Goal: Task Accomplishment & Management: Manage account settings

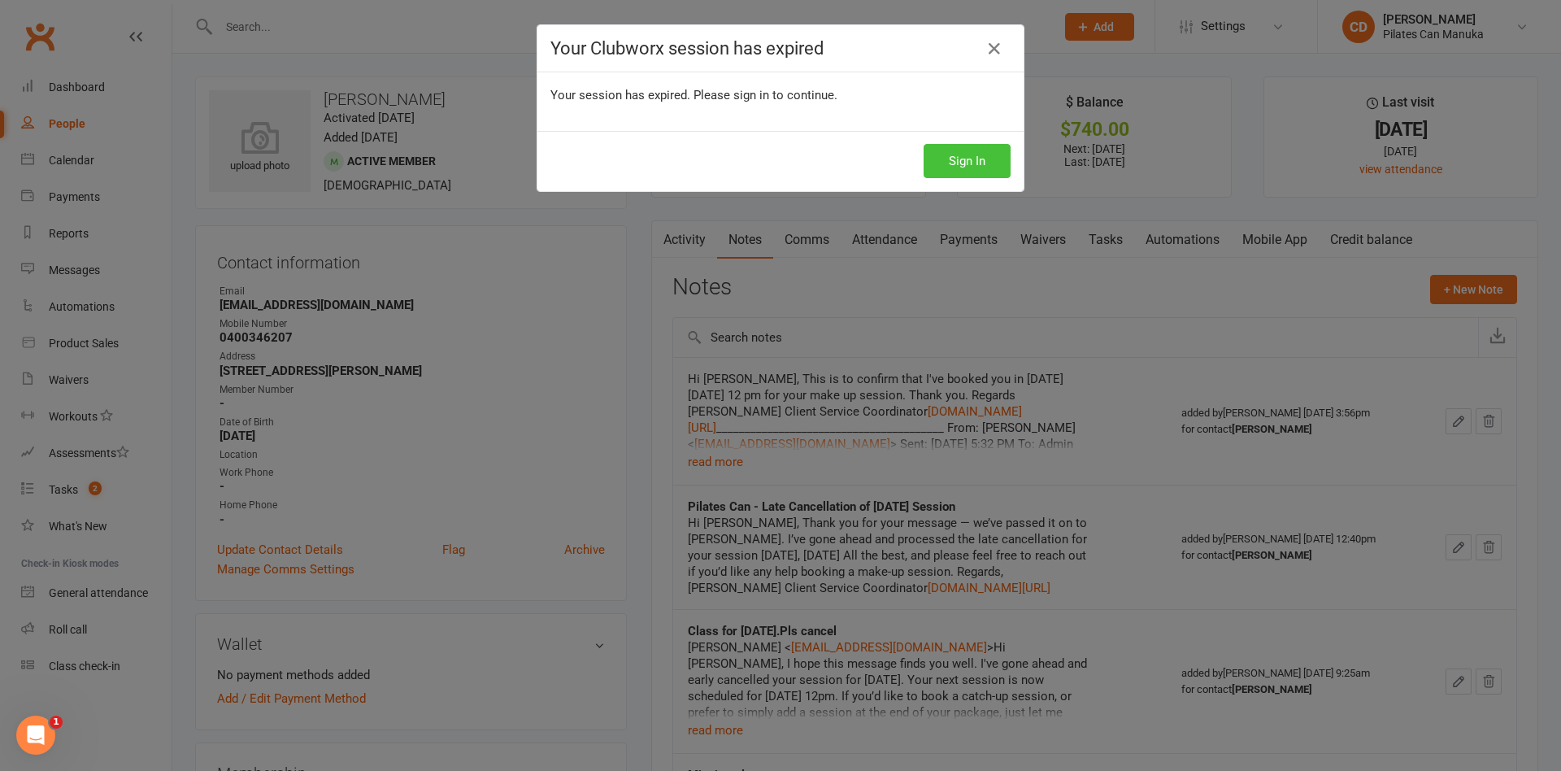
click at [944, 153] on button "Sign In" at bounding box center [966, 161] width 87 height 34
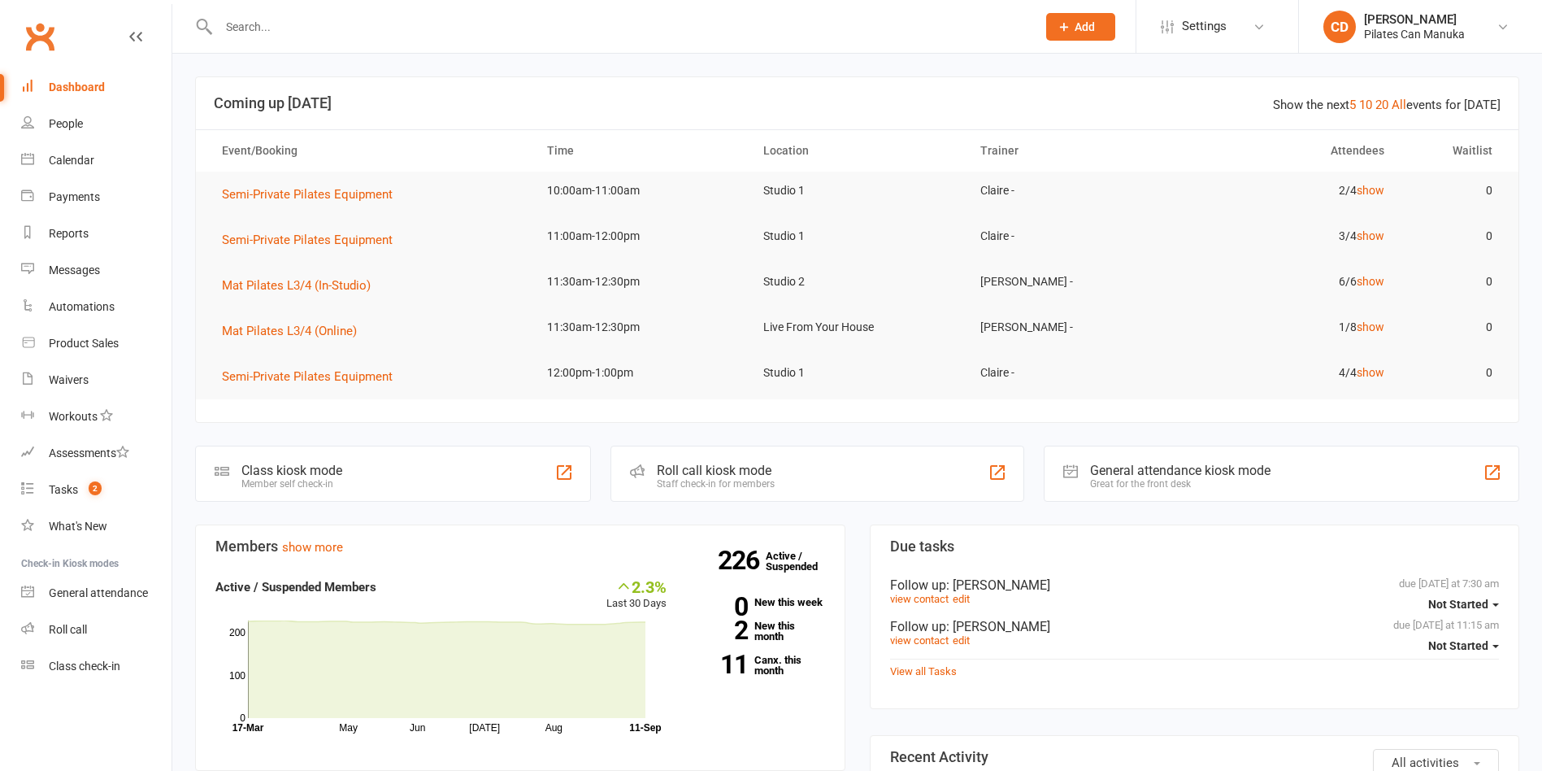
click at [250, 30] on input "text" at bounding box center [619, 26] width 811 height 23
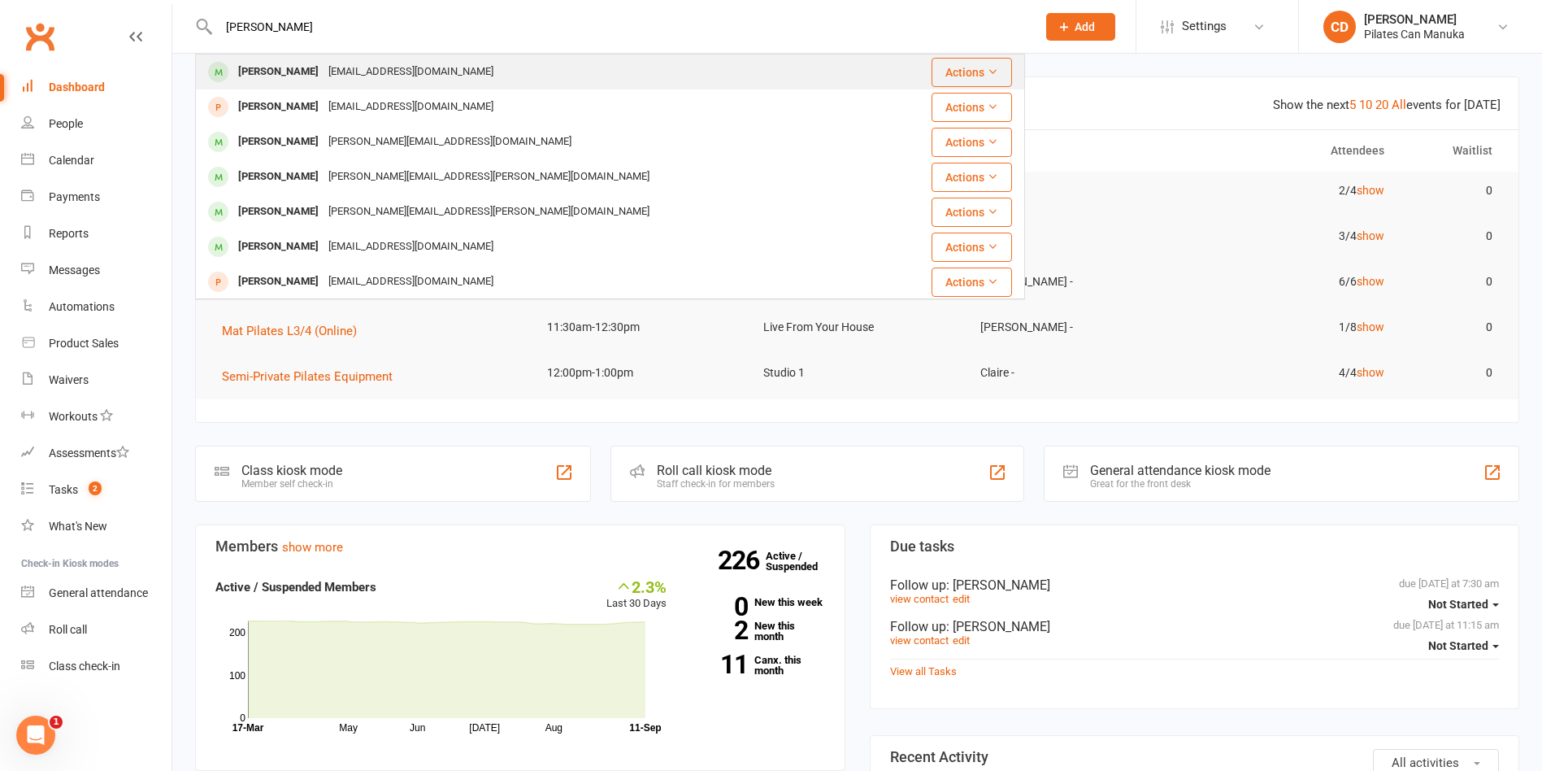
type input "Kathy Kors"
click at [281, 71] on div "Kathy Korsch" at bounding box center [278, 72] width 90 height 24
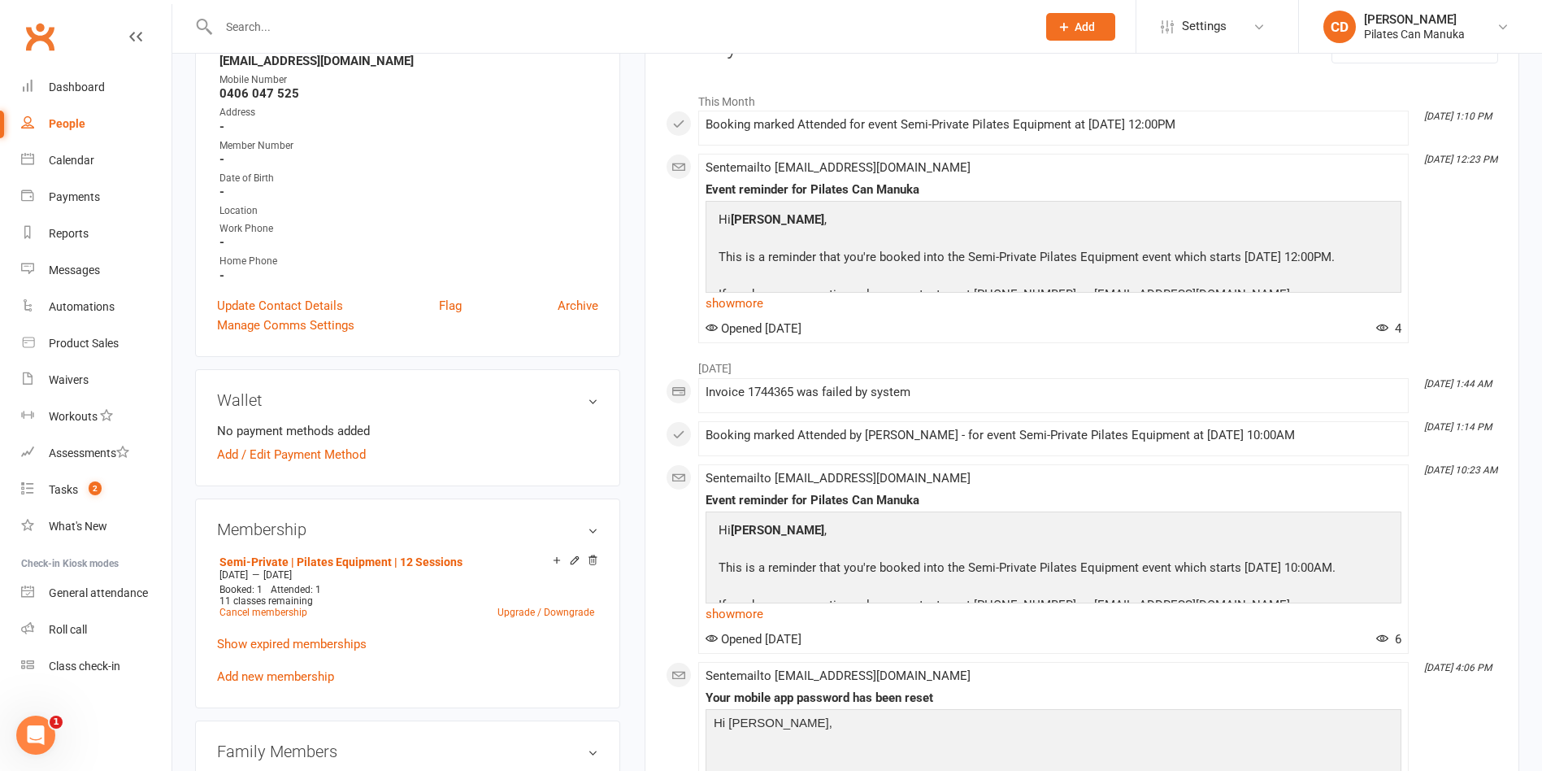
scroll to position [244, 0]
click at [406, 556] on link "Semi-Private | Pilates Equipment | 12 Sessions" at bounding box center [340, 558] width 243 height 13
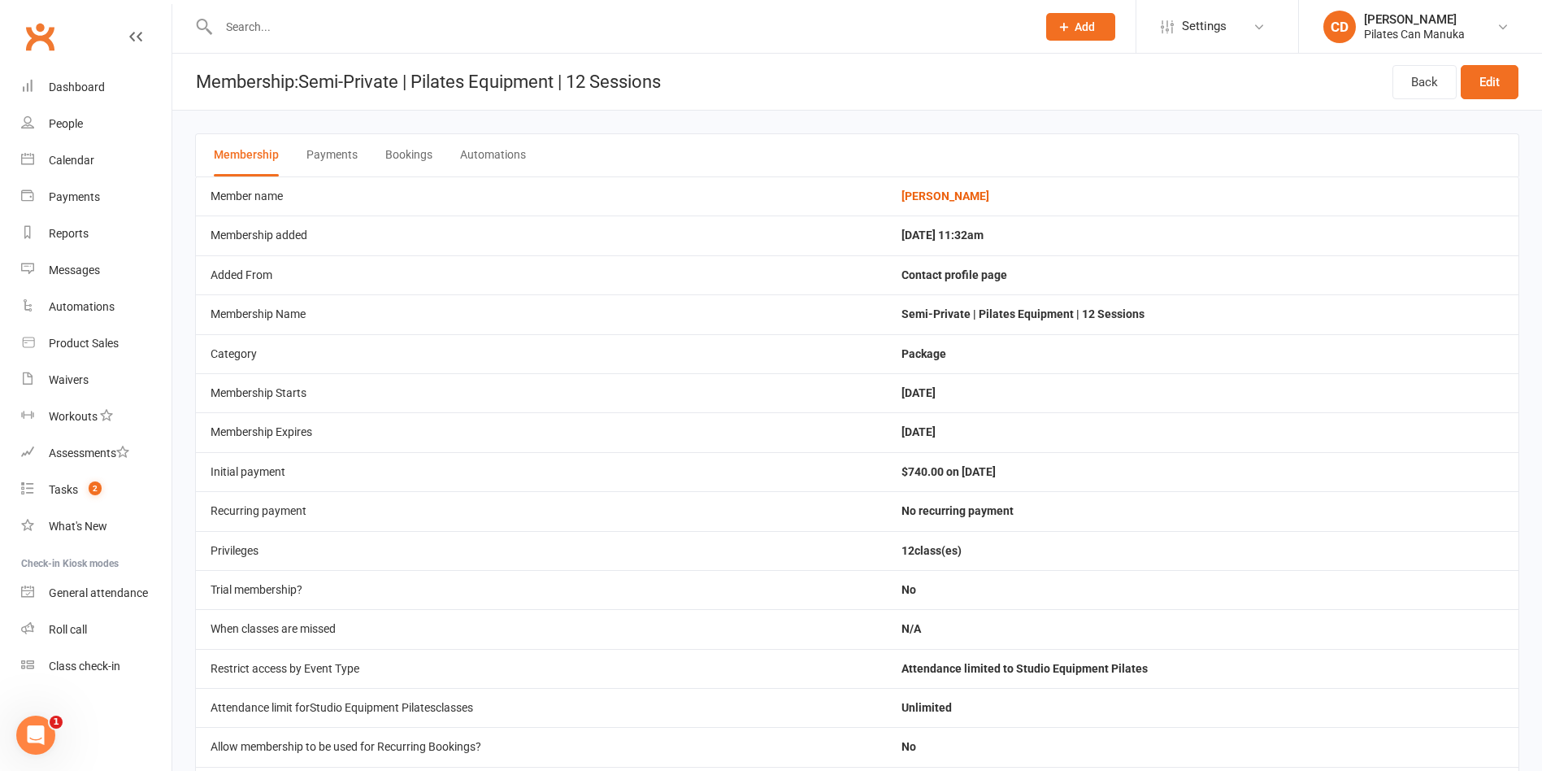
click at [428, 154] on button "Bookings" at bounding box center [408, 155] width 47 height 42
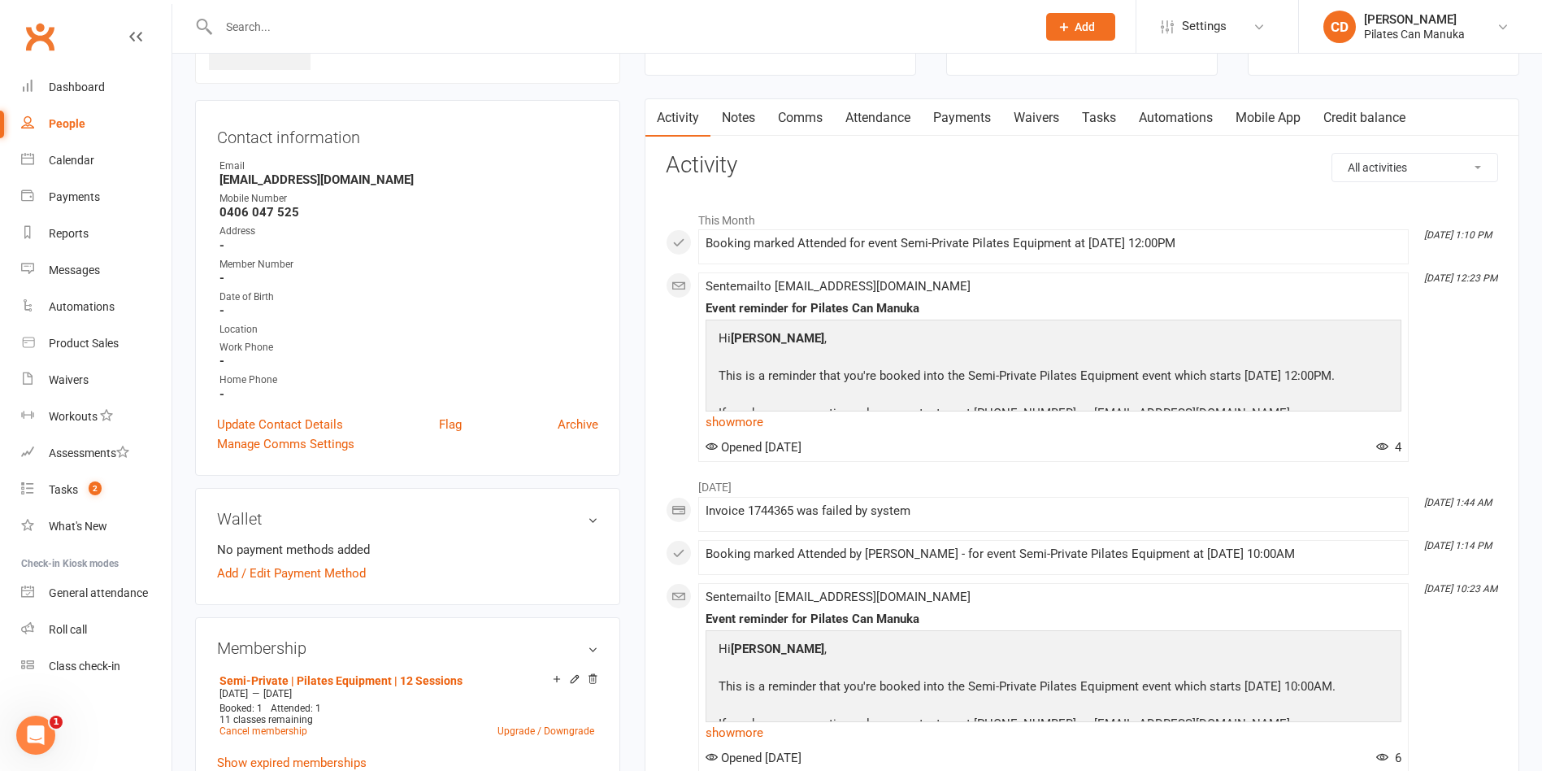
scroll to position [244, 0]
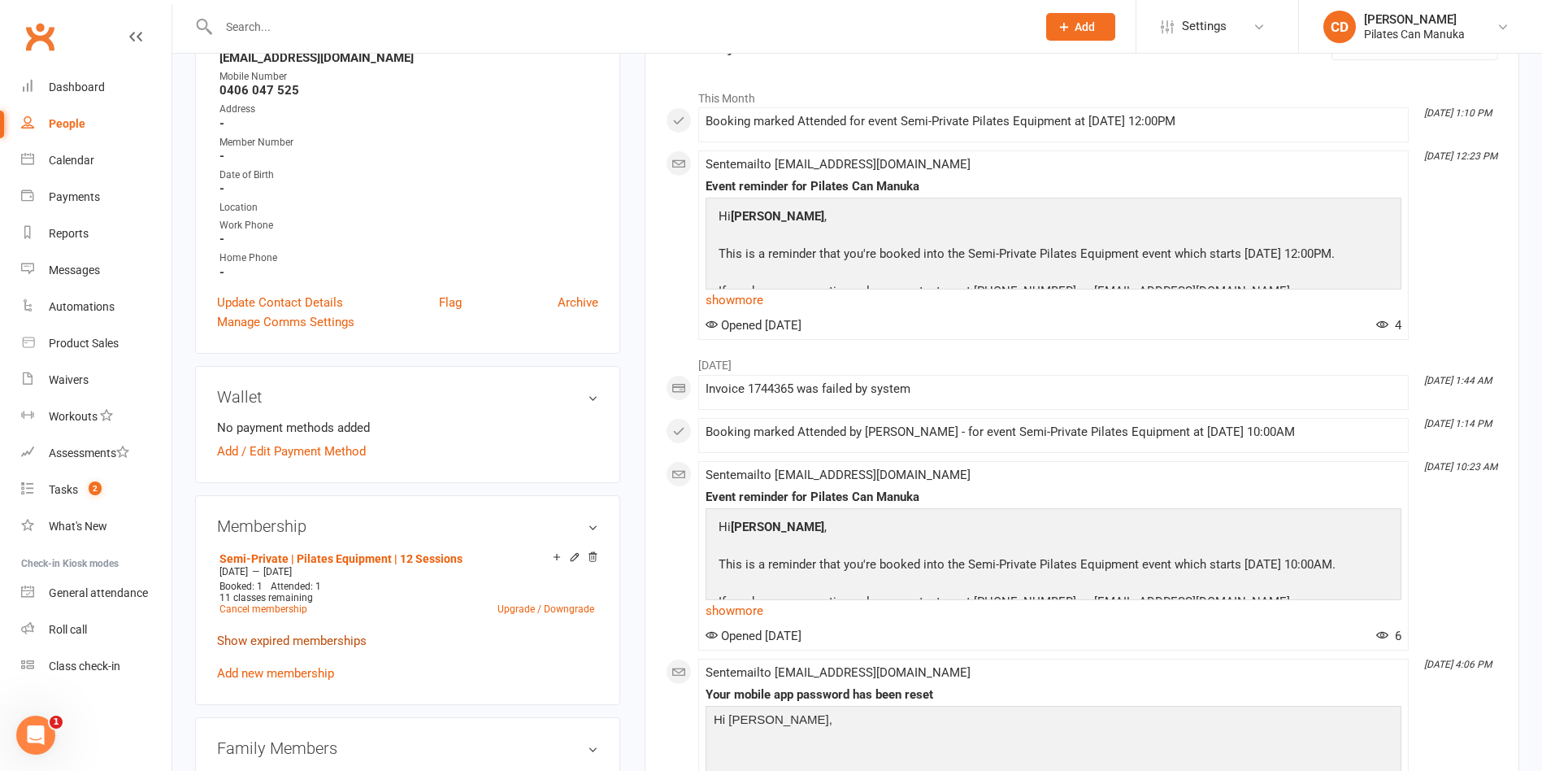
click at [362, 637] on link "Show expired memberships" at bounding box center [292, 640] width 150 height 15
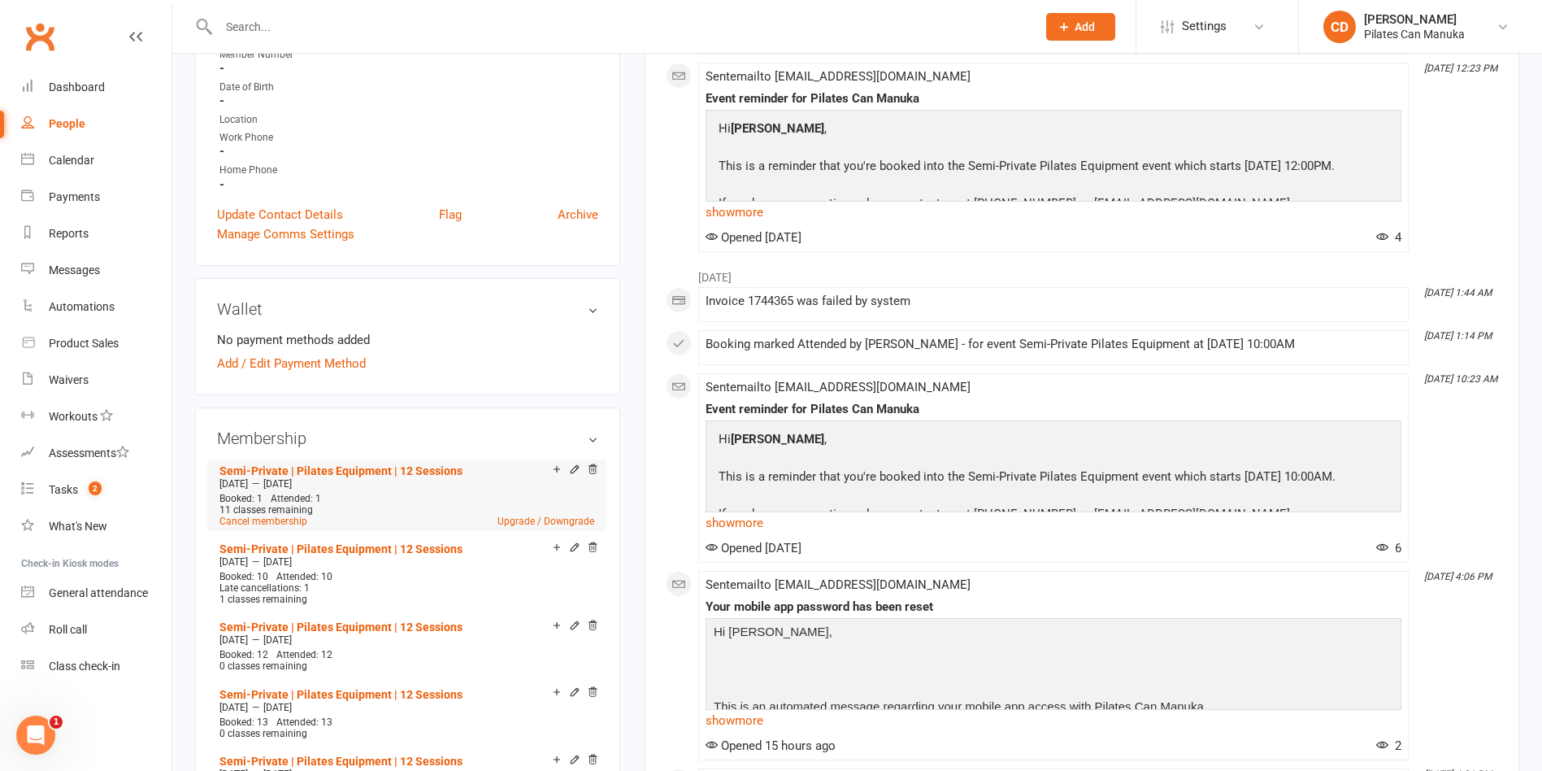
scroll to position [366, 0]
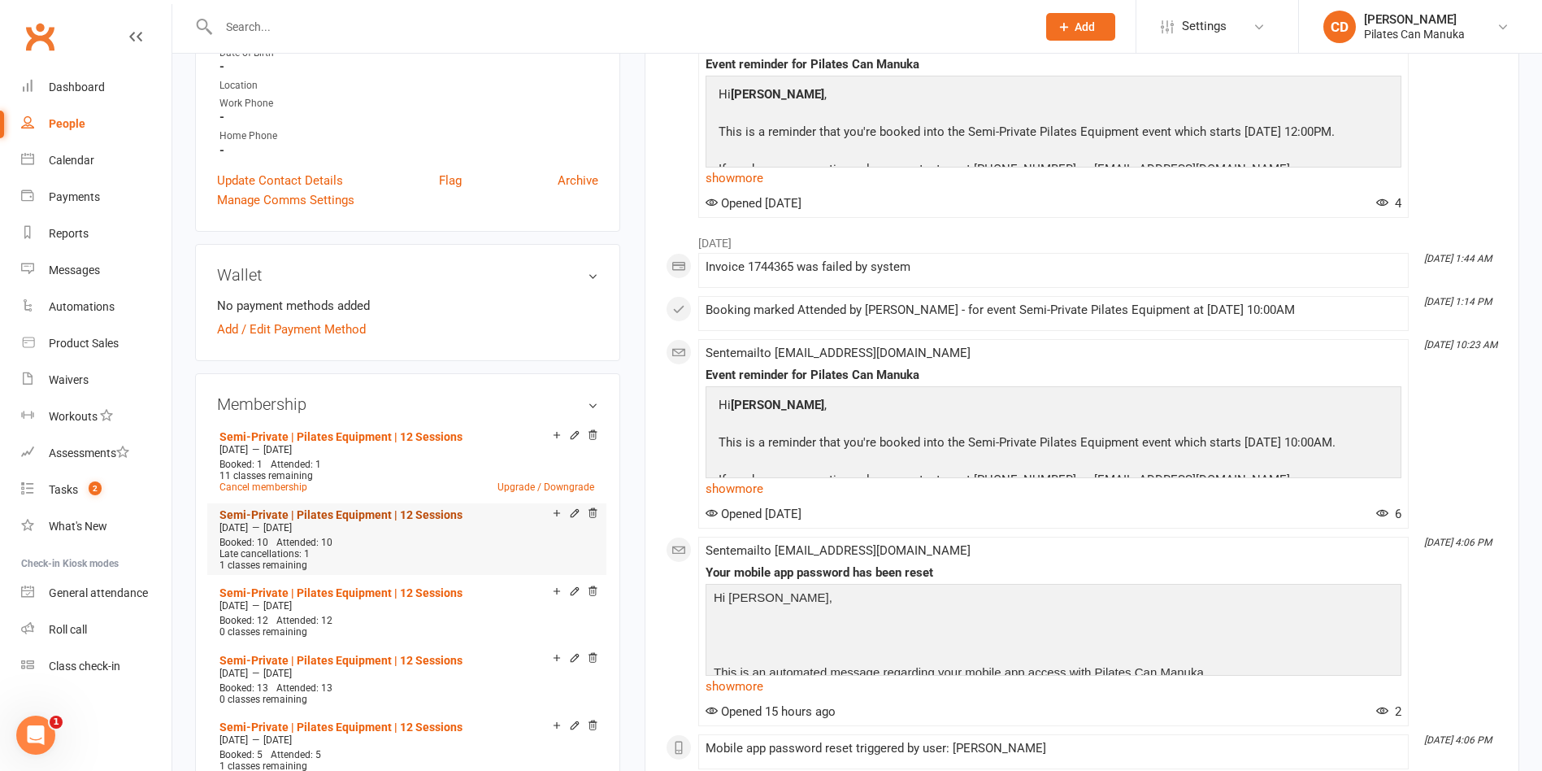
click at [437, 514] on link "Semi-Private | Pilates Equipment | 12 Sessions" at bounding box center [340, 514] width 243 height 13
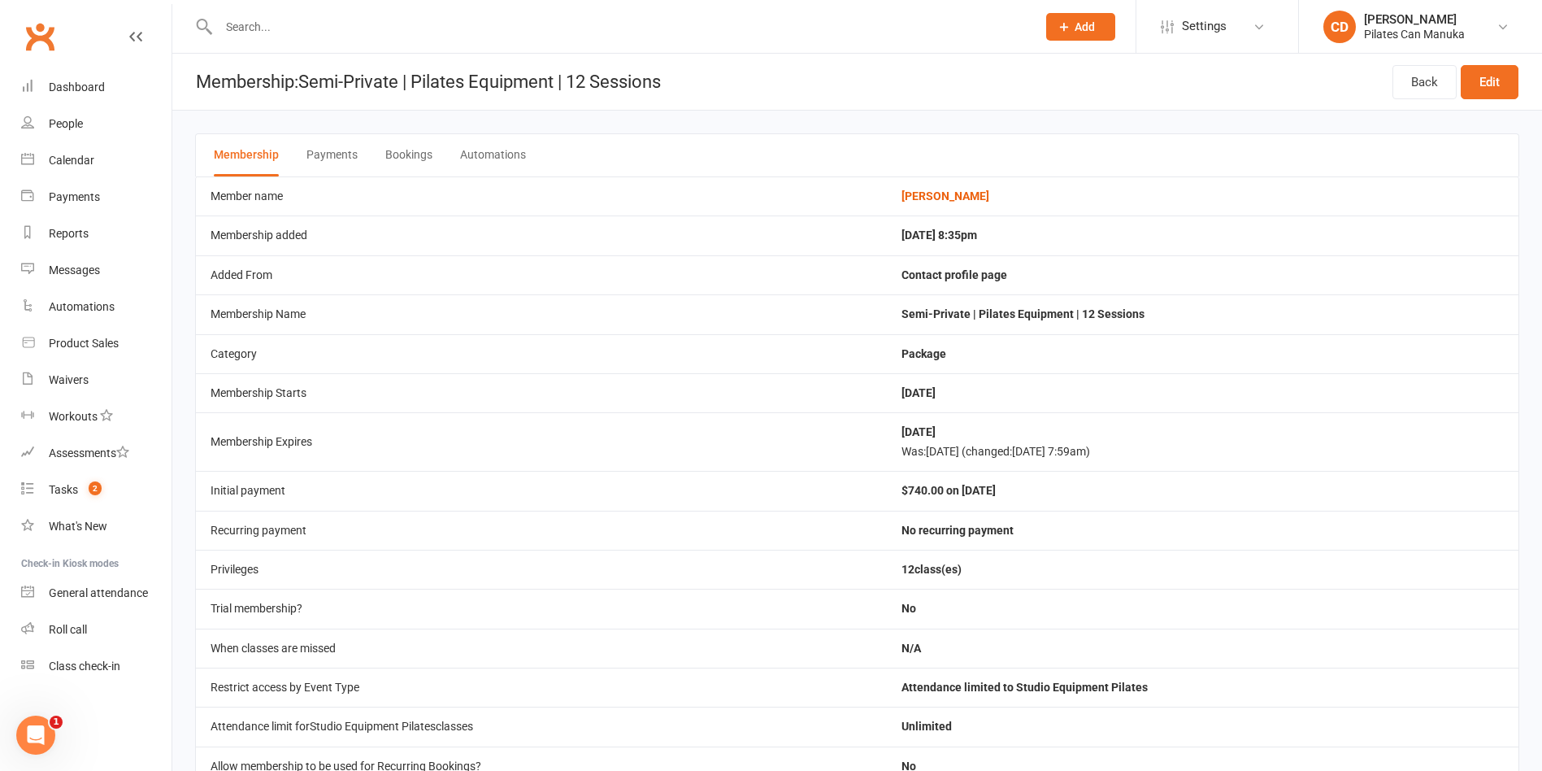
click at [395, 158] on button "Bookings" at bounding box center [408, 155] width 47 height 42
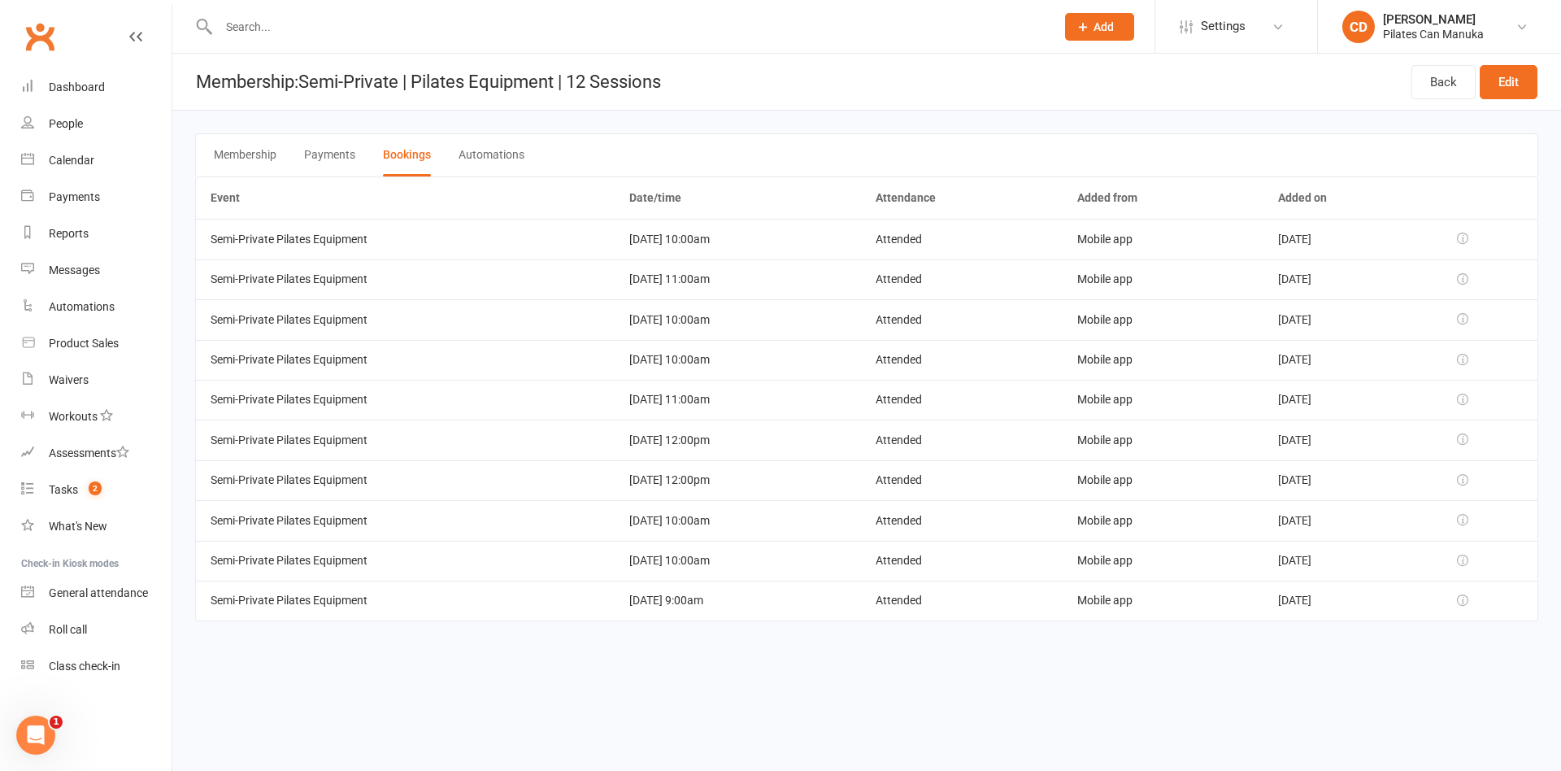
click at [766, 600] on td "[DATE] 9:00am" at bounding box center [738, 600] width 246 height 40
click at [740, 550] on td "[DATE] 10:00am" at bounding box center [738, 561] width 246 height 40
click at [737, 525] on td "[DATE] 10:00am" at bounding box center [738, 520] width 246 height 40
click at [730, 489] on td "[DATE] 12:00pm" at bounding box center [738, 480] width 246 height 40
click at [724, 448] on td "[DATE] 12:00pm" at bounding box center [738, 439] width 246 height 40
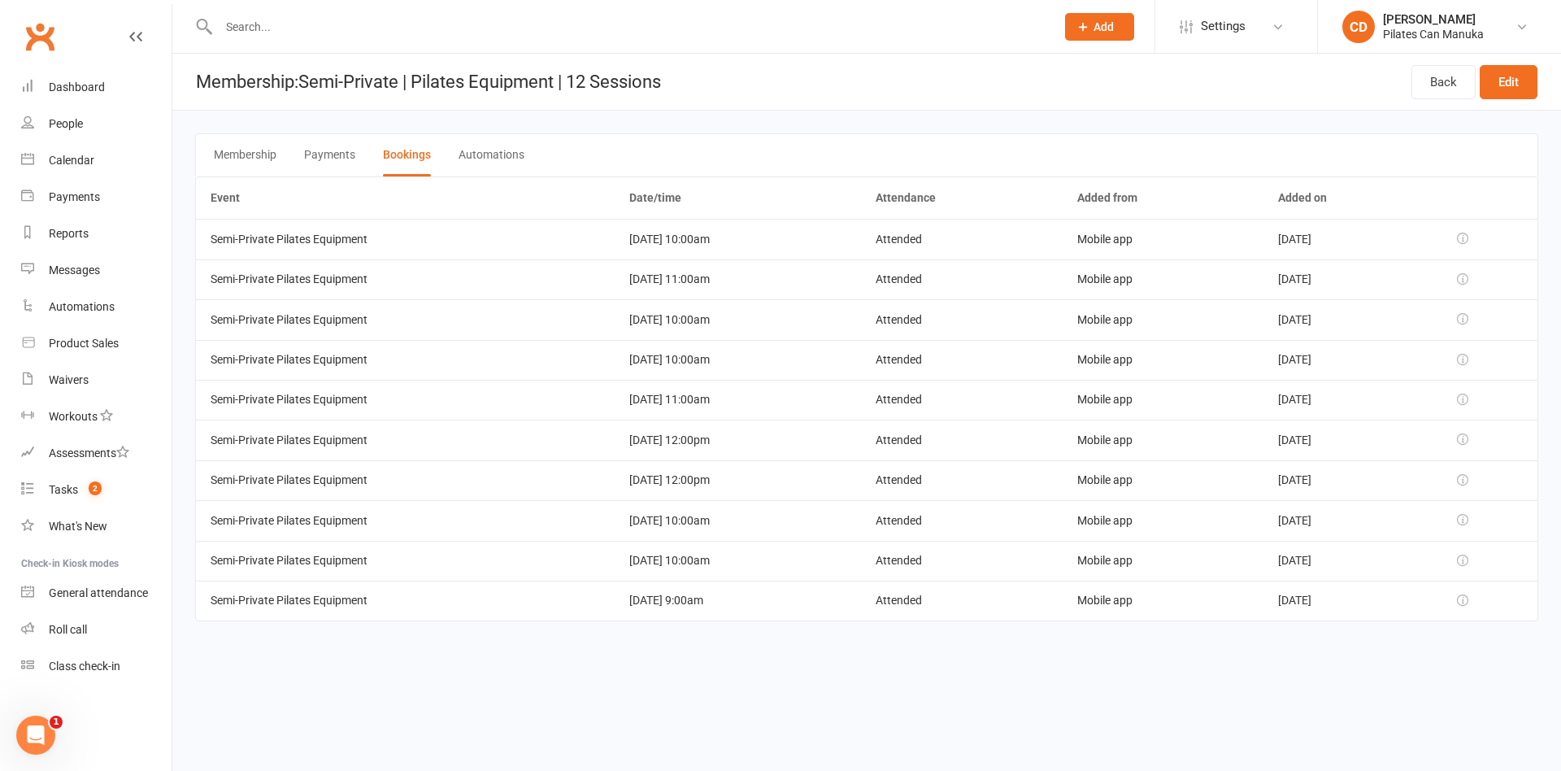
click at [719, 420] on td "[DATE] 12:00pm" at bounding box center [738, 439] width 246 height 40
click at [711, 368] on td "[DATE] 10:00am" at bounding box center [738, 360] width 246 height 40
click at [711, 324] on td "[DATE] 10:00am" at bounding box center [738, 319] width 246 height 40
click at [703, 286] on td "[DATE] 11:00am" at bounding box center [738, 279] width 246 height 40
click at [703, 219] on td "[DATE] 10:00am" at bounding box center [738, 239] width 246 height 40
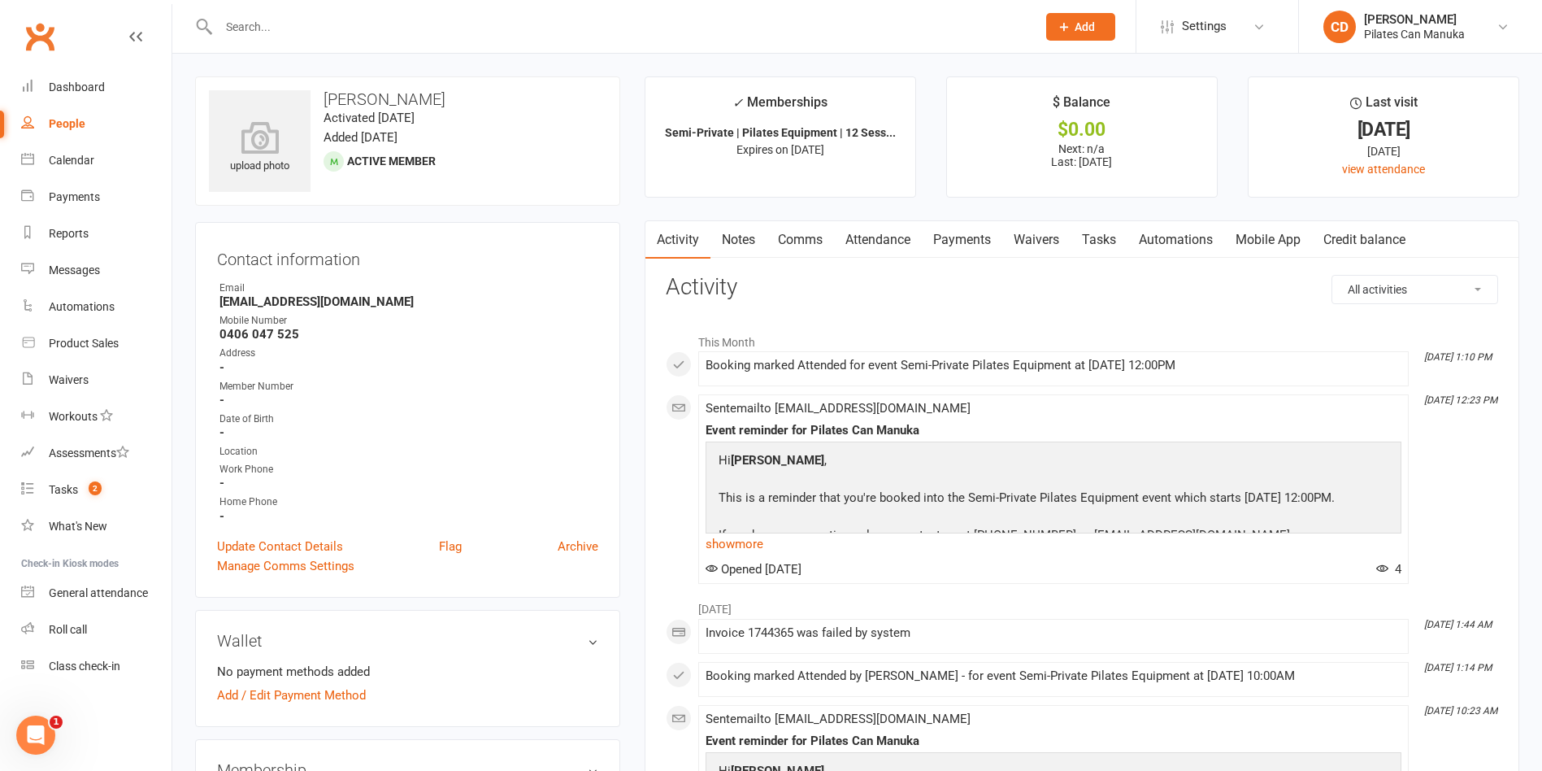
scroll to position [366, 0]
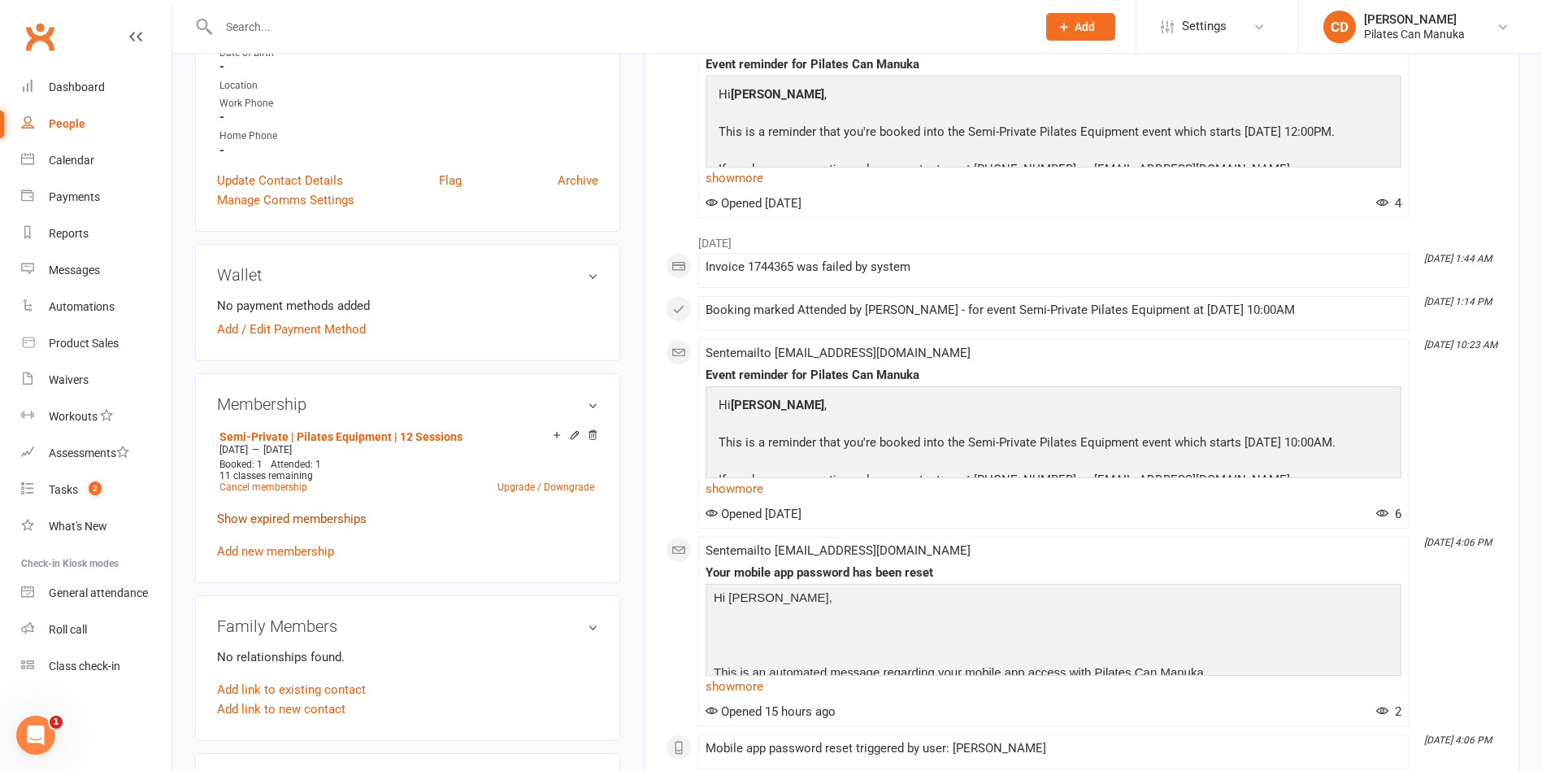
click at [353, 524] on link "Show expired memberships" at bounding box center [292, 518] width 150 height 15
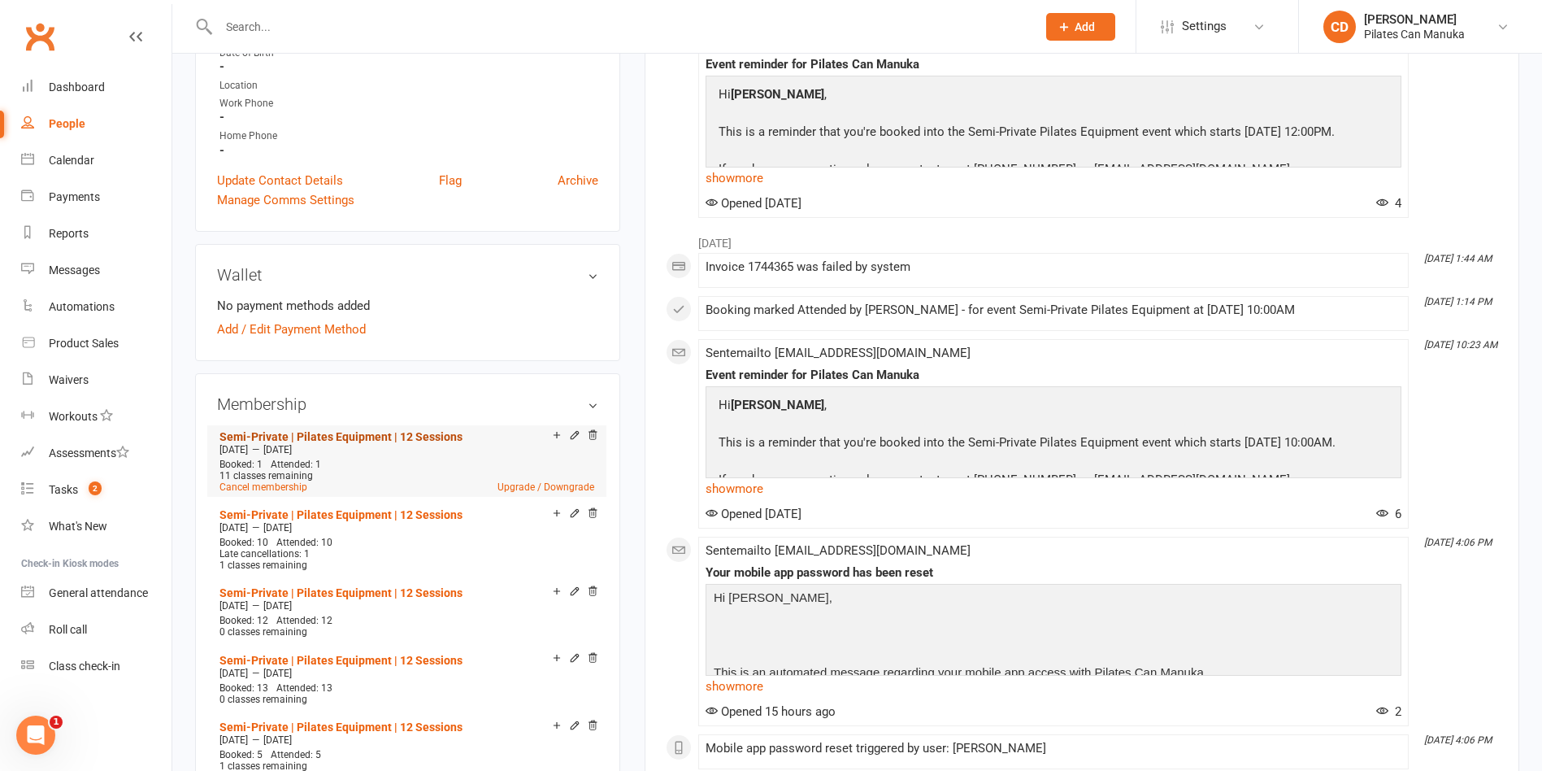
click at [376, 437] on link "Semi-Private | Pilates Equipment | 12 Sessions" at bounding box center [340, 436] width 243 height 13
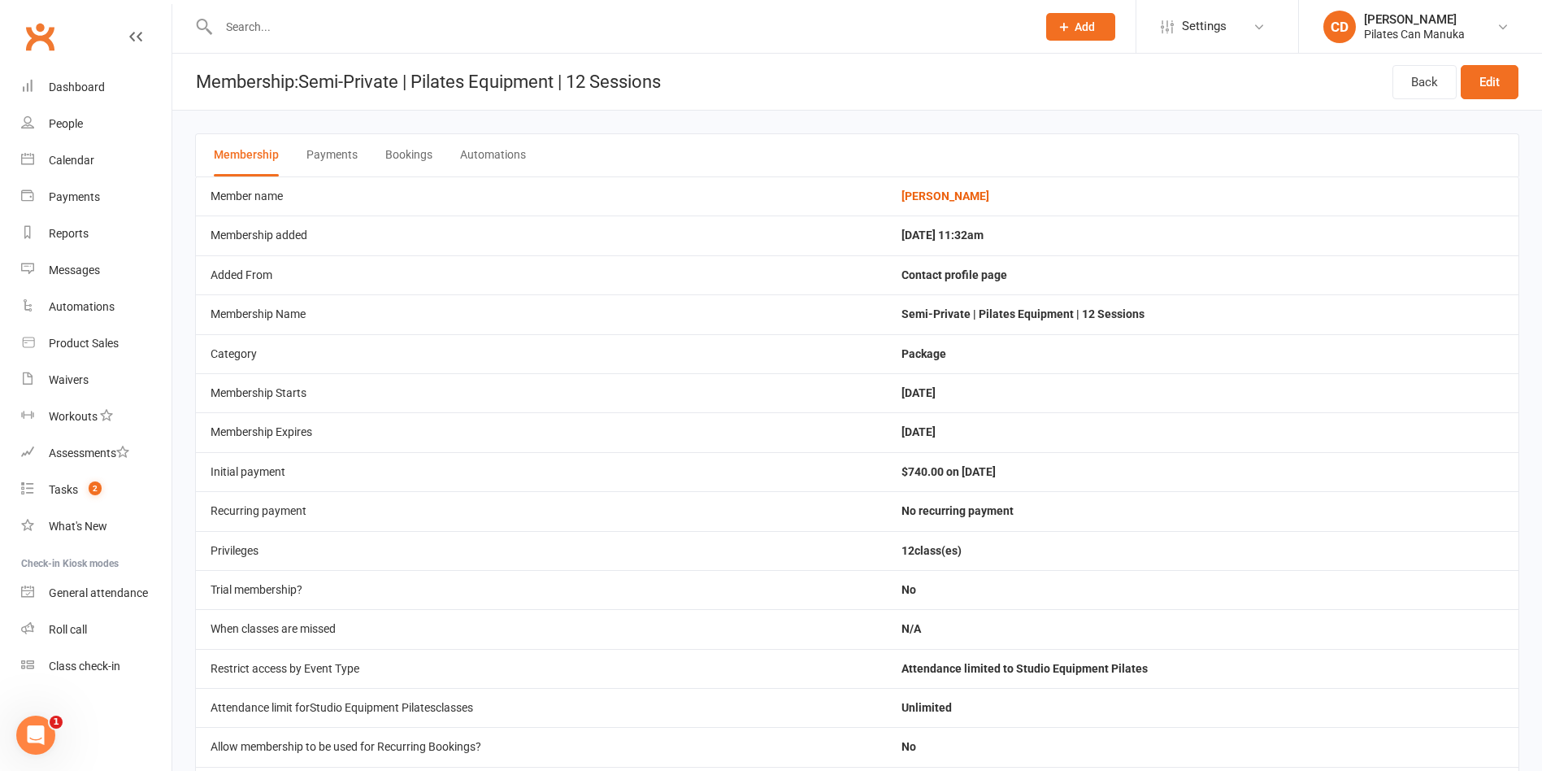
click at [416, 151] on button "Bookings" at bounding box center [408, 155] width 47 height 42
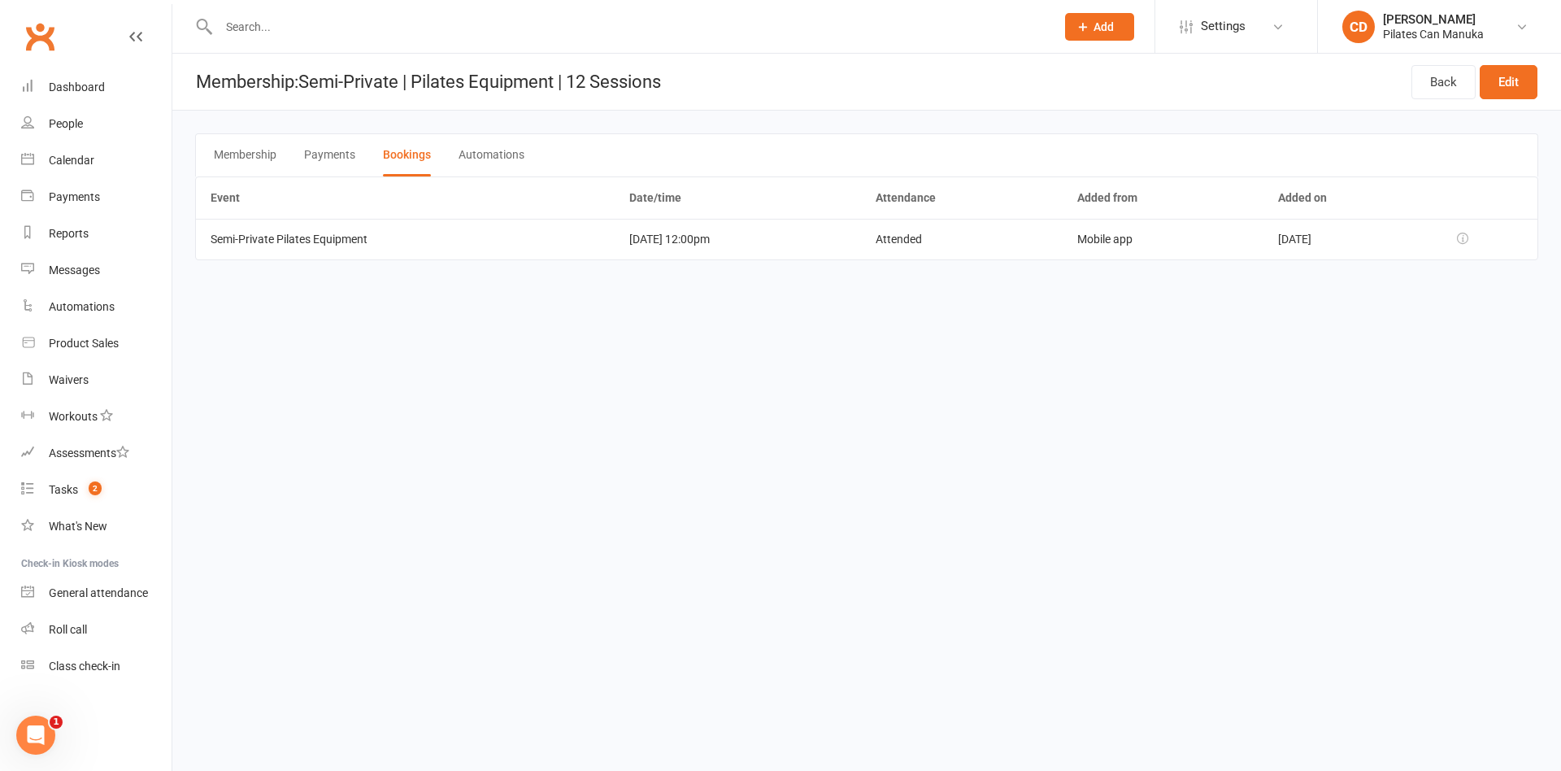
click at [709, 306] on html "Prospect Member Non-attending contact Class / event Appointment Task Membership…" at bounding box center [780, 153] width 1561 height 306
click at [708, 306] on html "Prospect Member Non-attending contact Class / event Appointment Task Membership…" at bounding box center [780, 153] width 1561 height 306
click at [528, 306] on html "Prospect Member Non-attending contact Class / event Appointment Task Membership…" at bounding box center [780, 153] width 1561 height 306
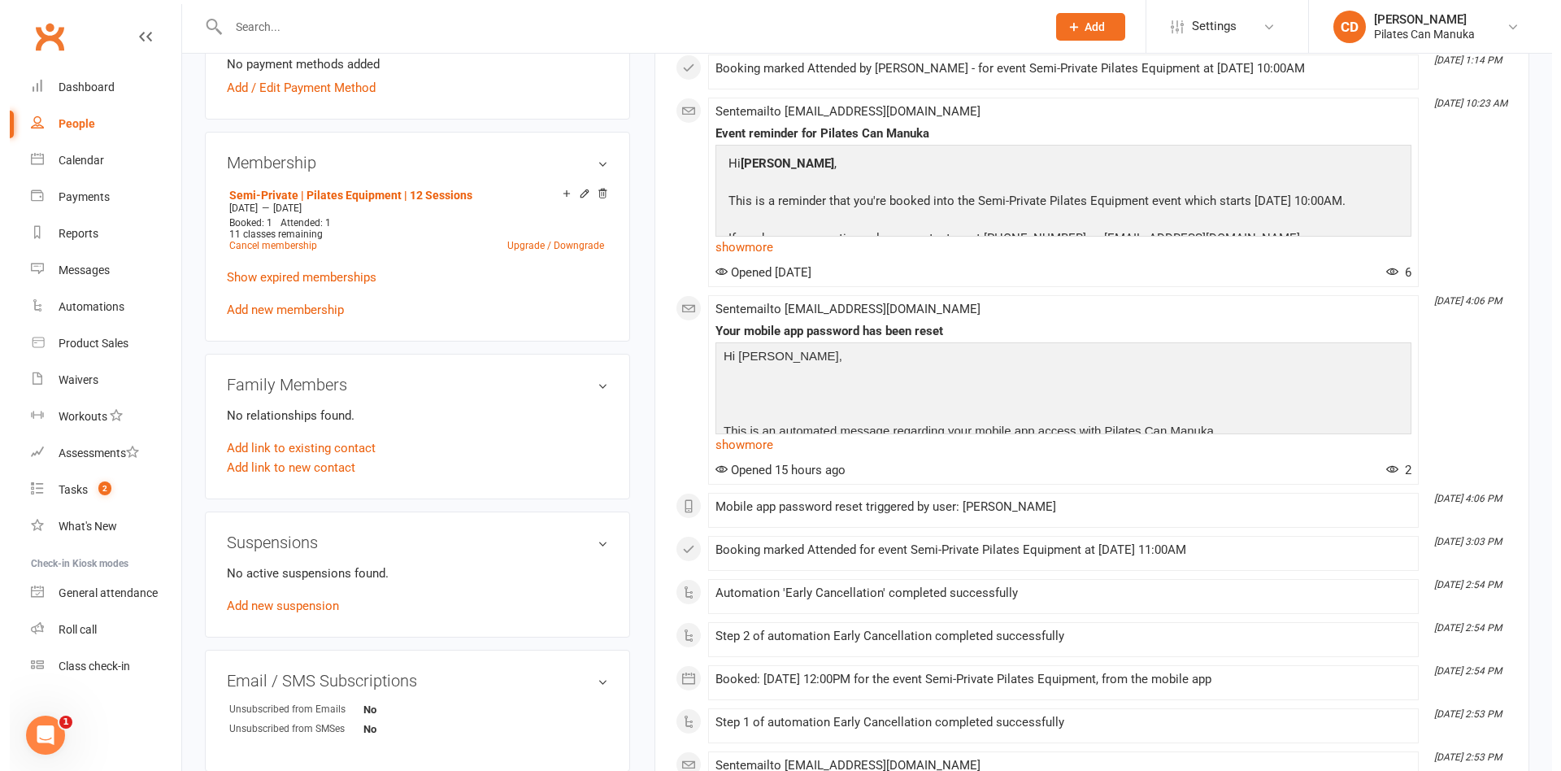
scroll to position [610, 0]
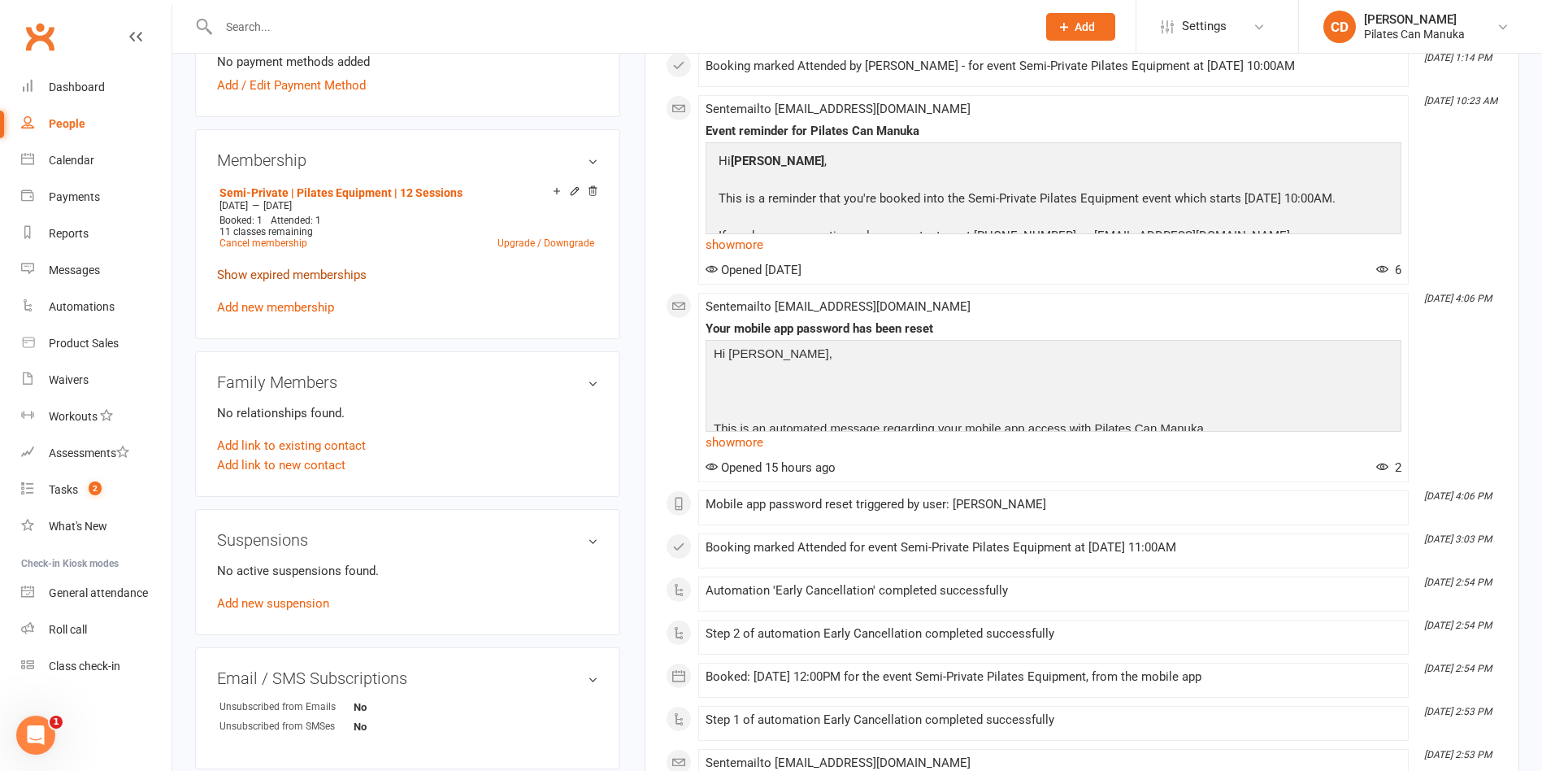
click at [347, 274] on link "Show expired memberships" at bounding box center [292, 274] width 150 height 15
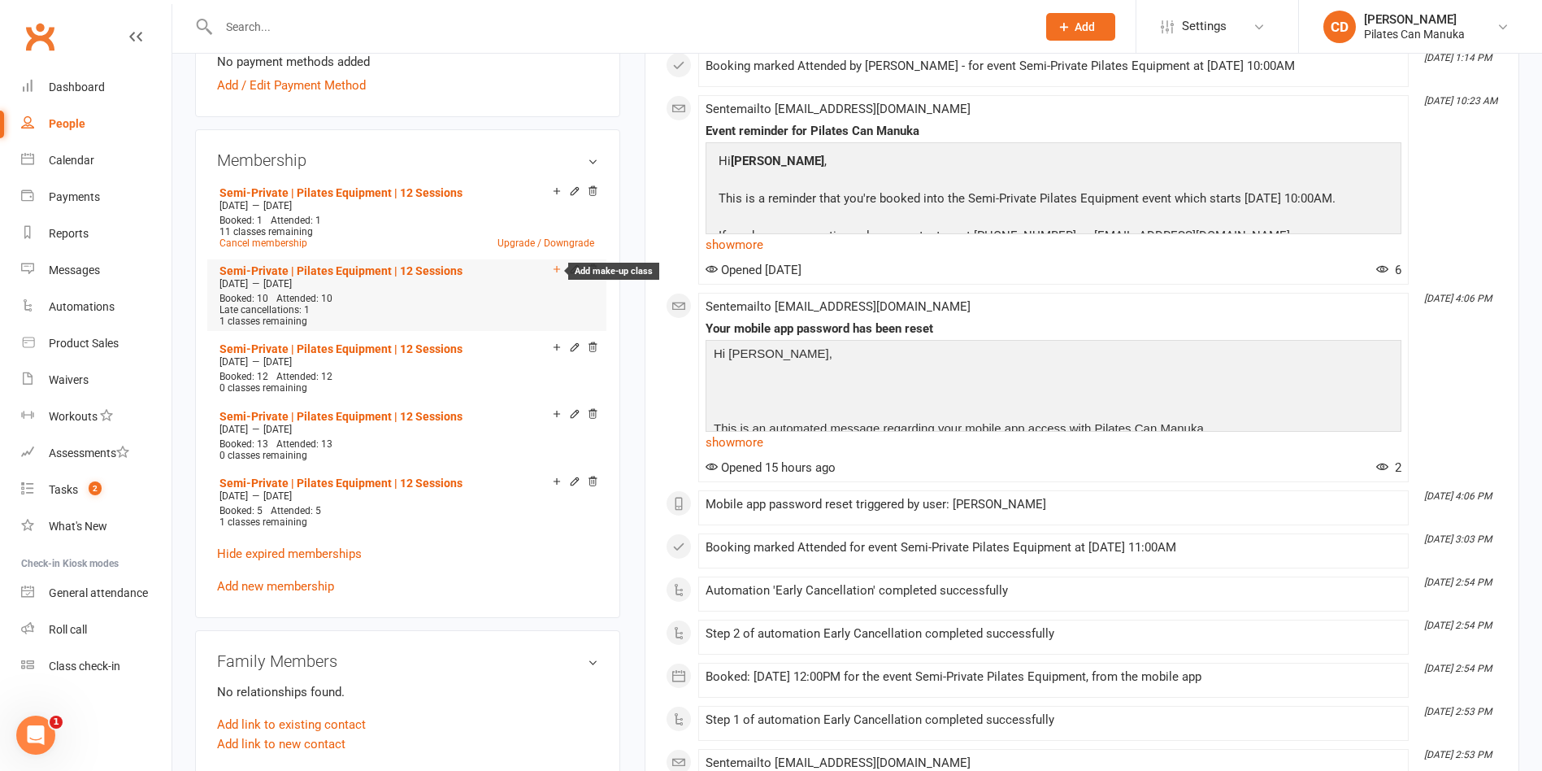
click at [556, 269] on icon at bounding box center [557, 269] width 7 height 7
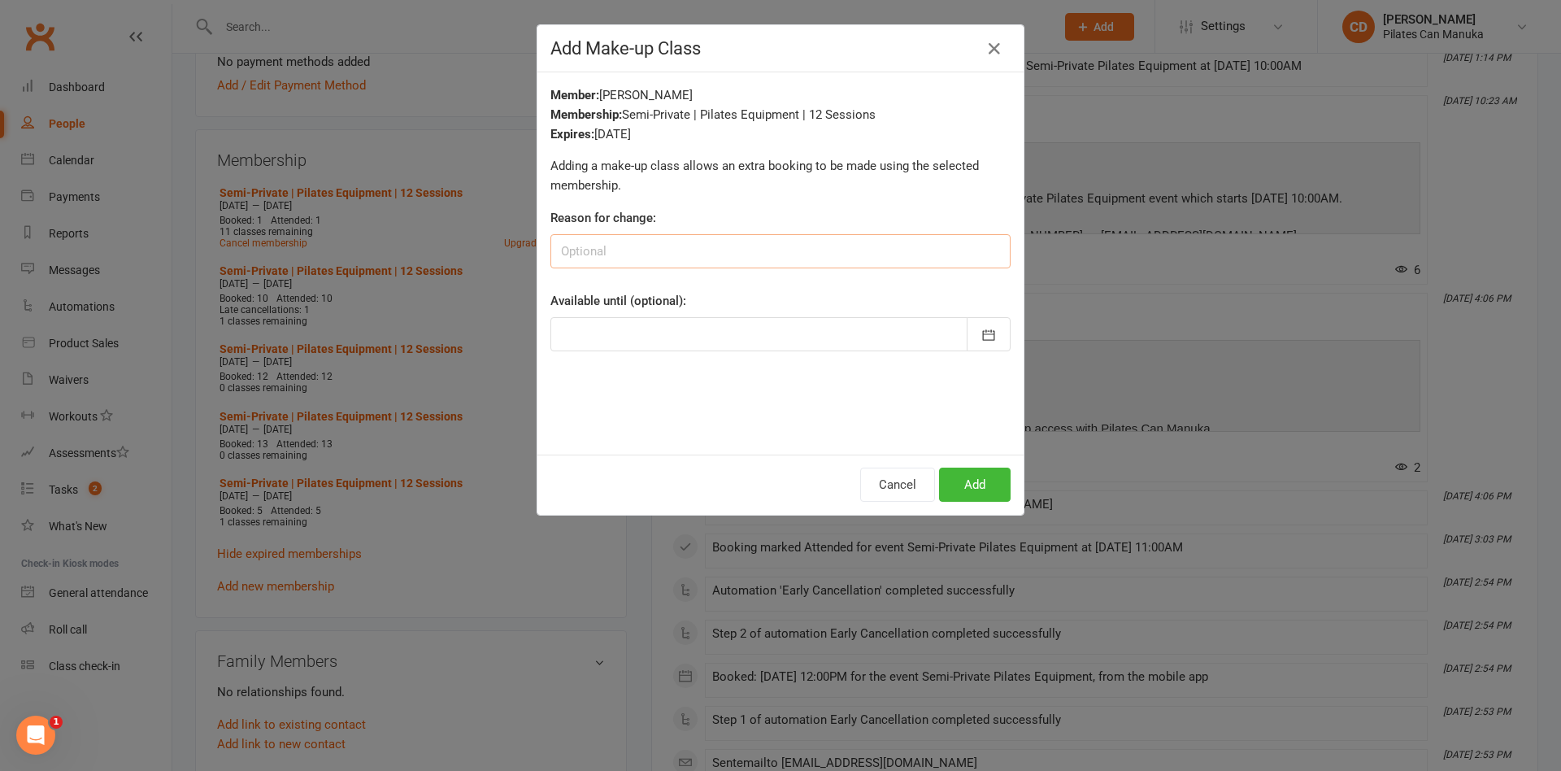
click at [645, 254] on input at bounding box center [780, 251] width 460 height 34
type input "1 session added to Apr 10 - Aug 30 2025 package to complete 12 sessions CD"
click at [985, 328] on icon "button" at bounding box center [988, 335] width 16 height 16
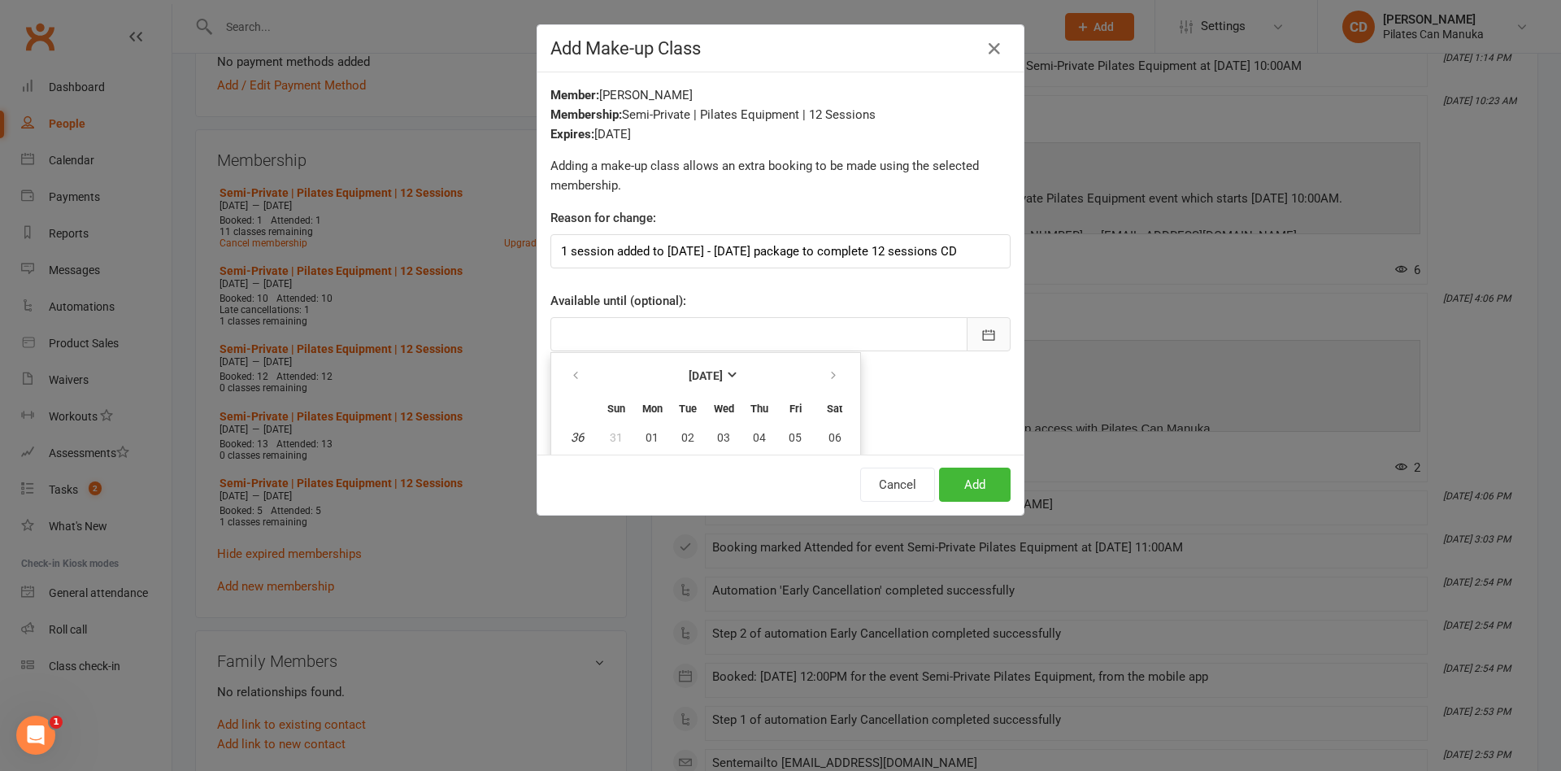
scroll to position [154, 0]
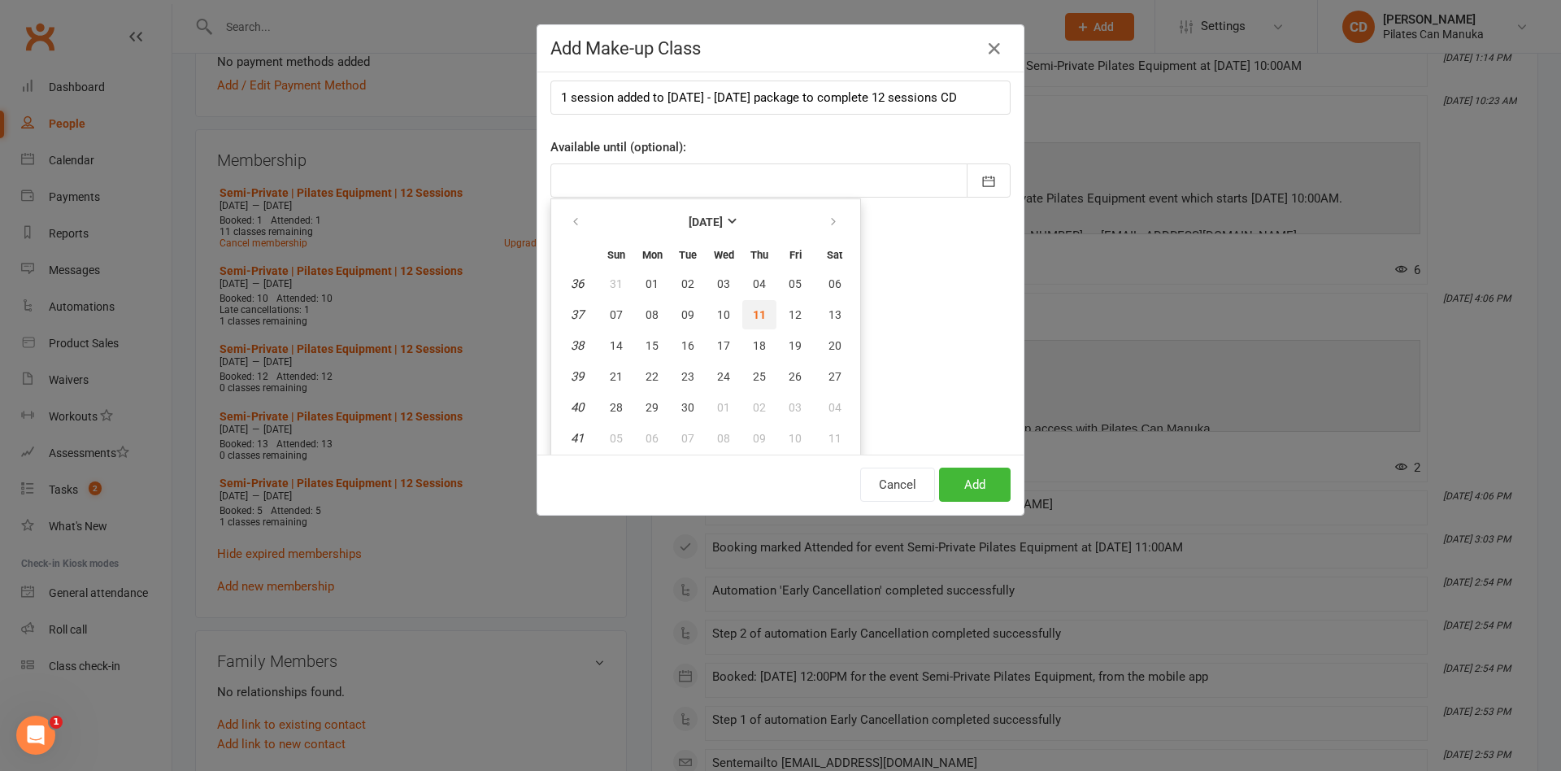
click at [754, 309] on span "11" at bounding box center [759, 314] width 13 height 13
type input "11 Sep 2025"
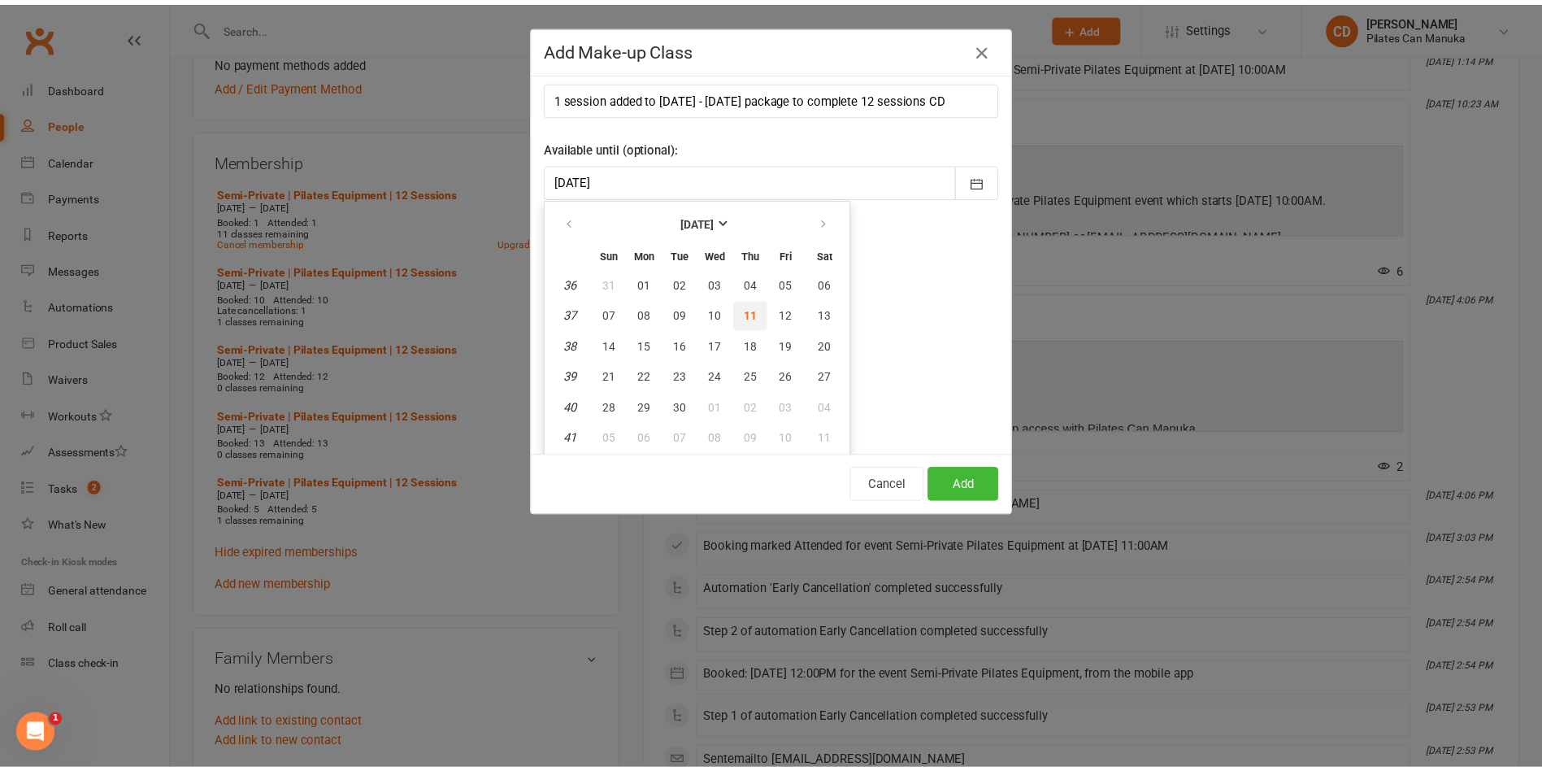
scroll to position [0, 0]
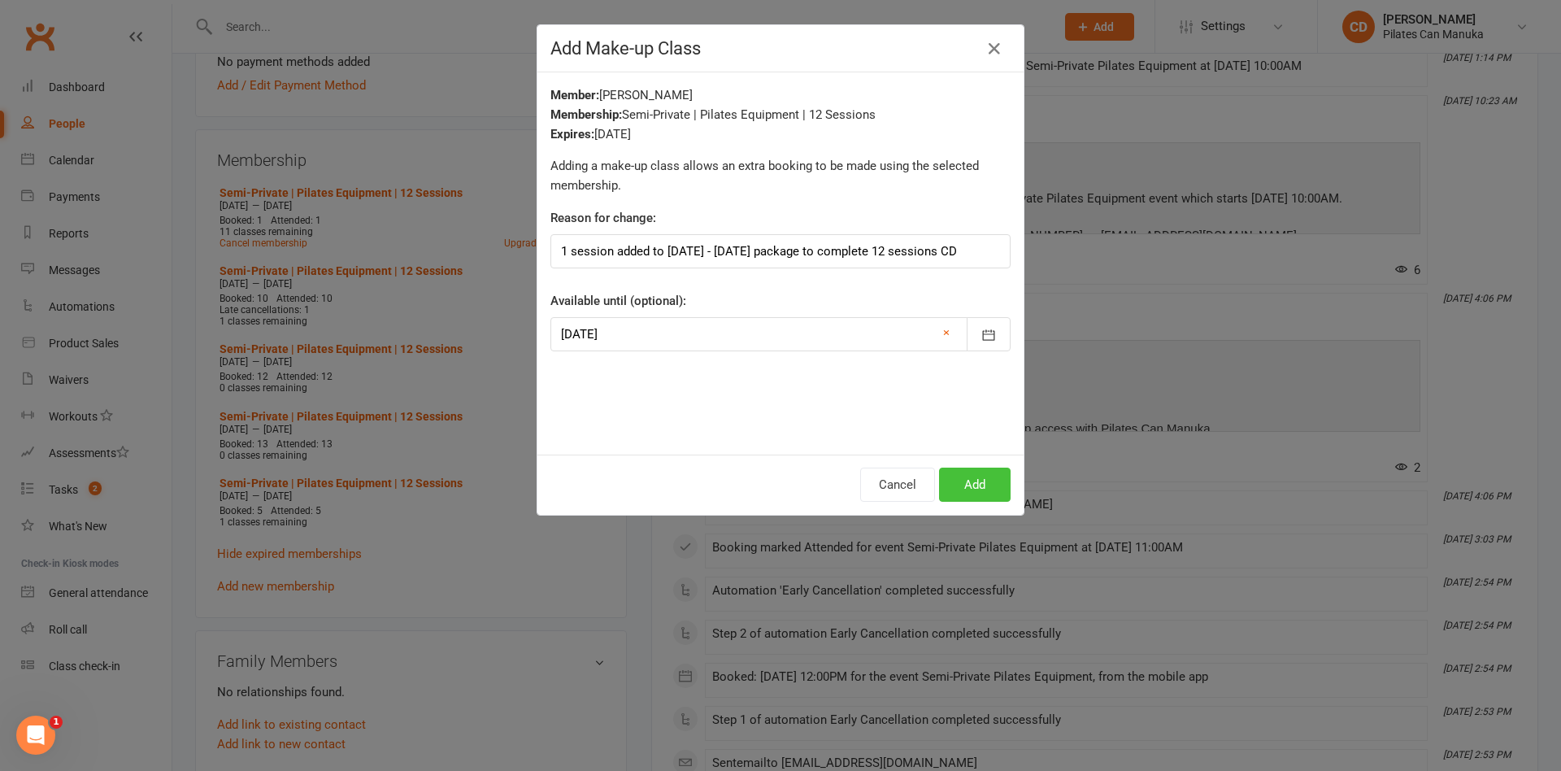
click at [954, 489] on button "Add" at bounding box center [975, 484] width 72 height 34
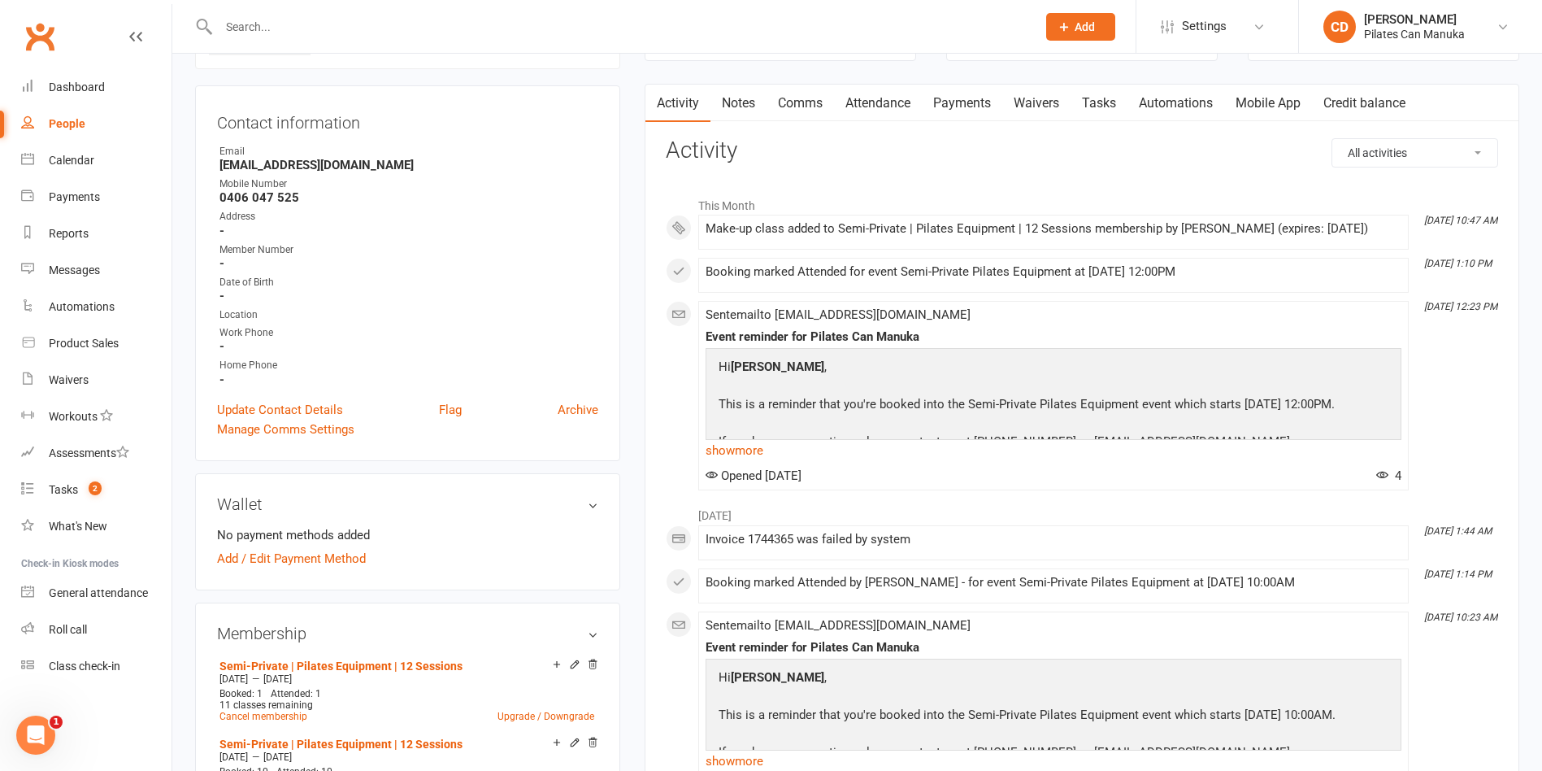
scroll to position [244, 0]
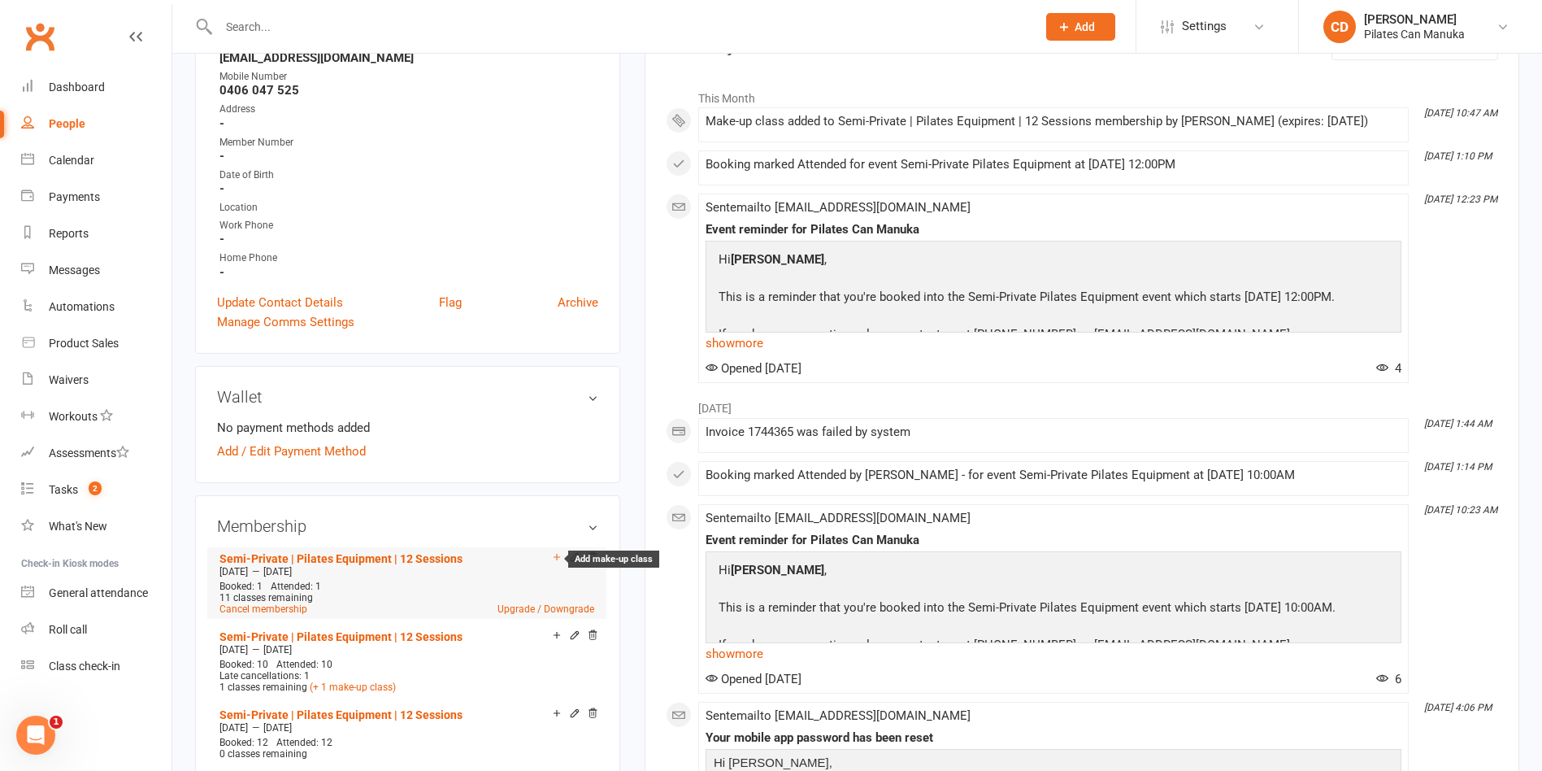
click at [556, 557] on icon at bounding box center [557, 556] width 7 height 7
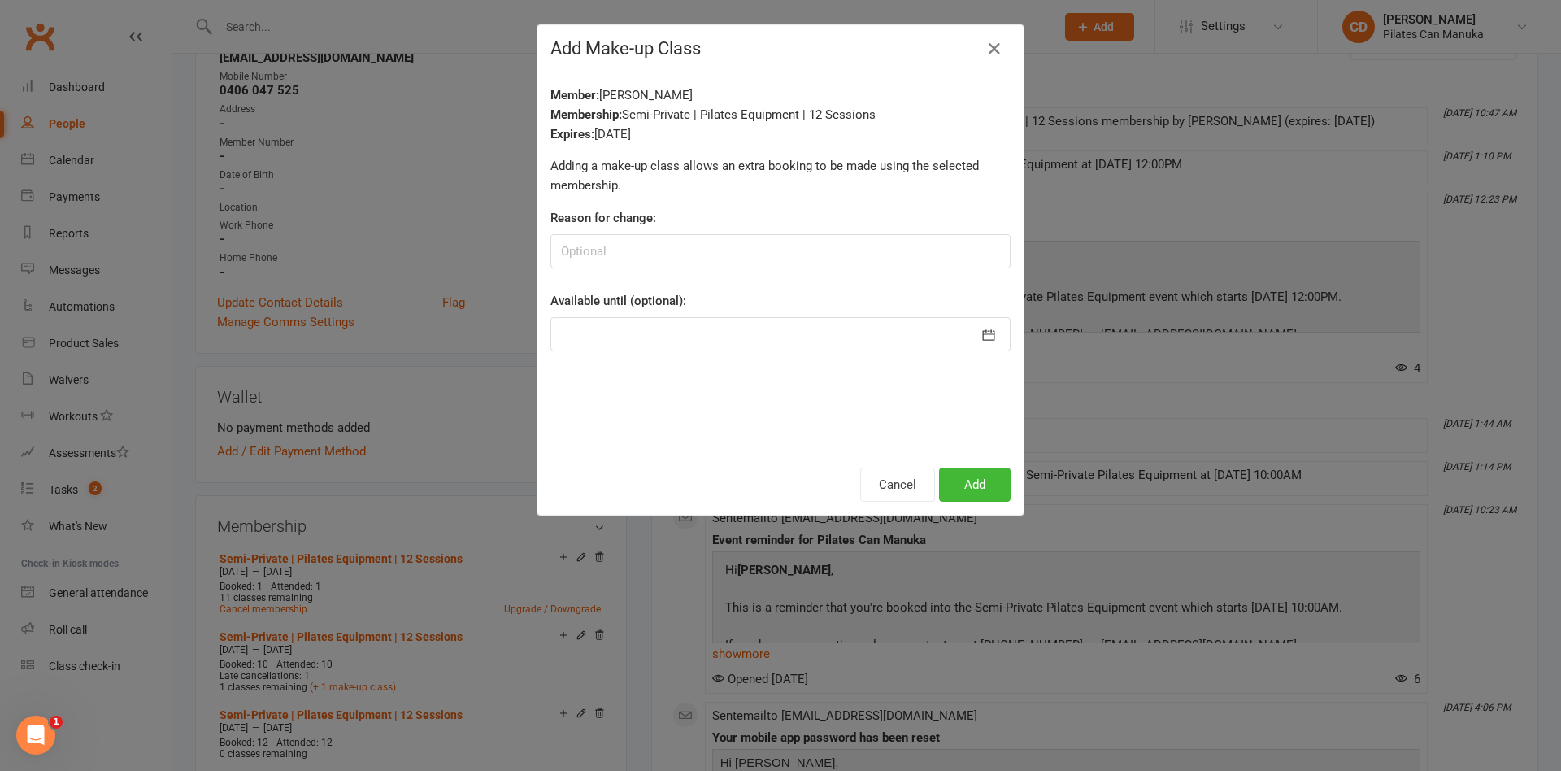
click at [462, 472] on div "Add Make-up Class Member: Kathy Korsch Membership: Semi-Private | Pilates Equip…" at bounding box center [780, 385] width 1561 height 771
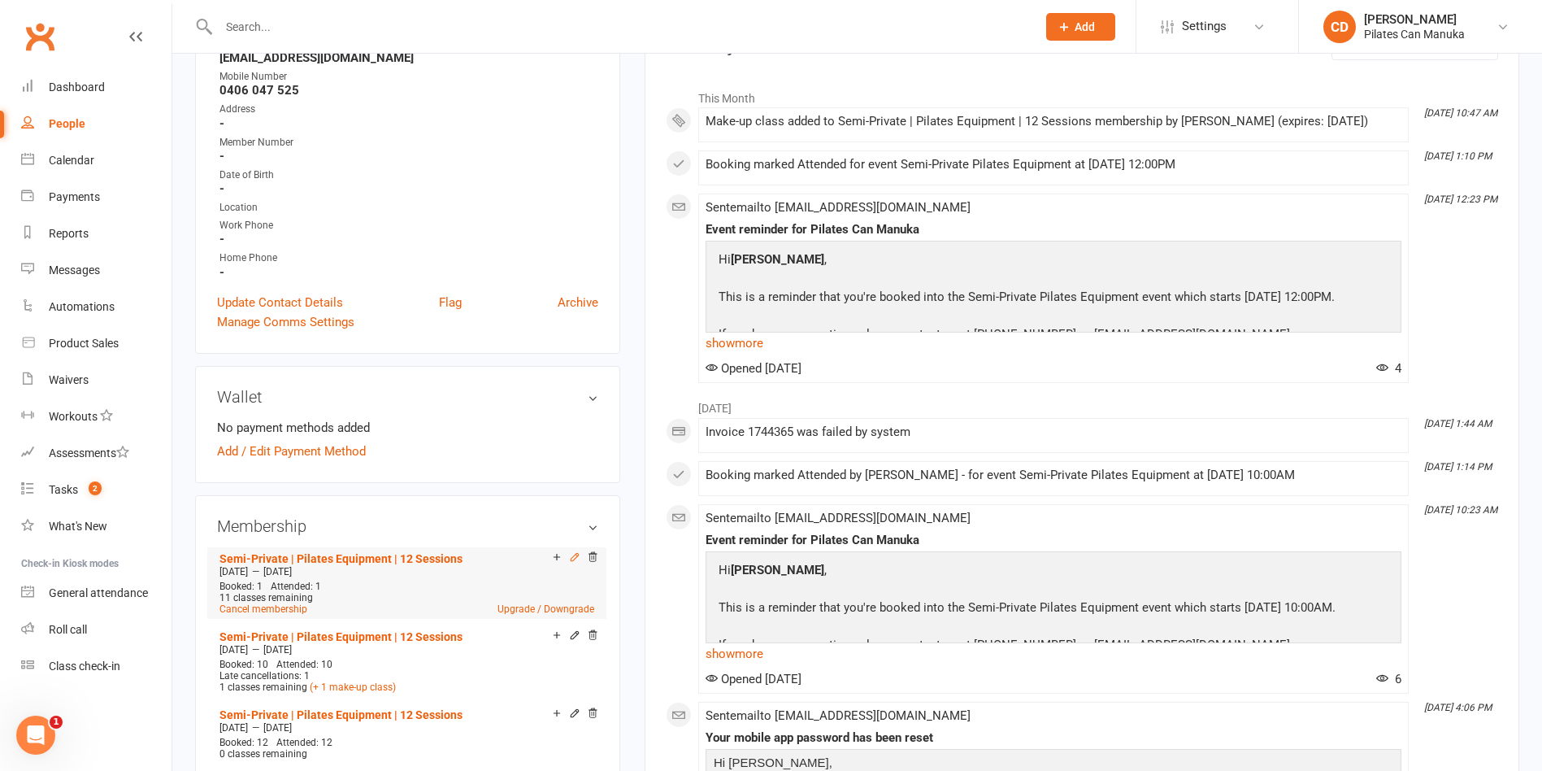
click at [573, 552] on icon at bounding box center [574, 556] width 11 height 11
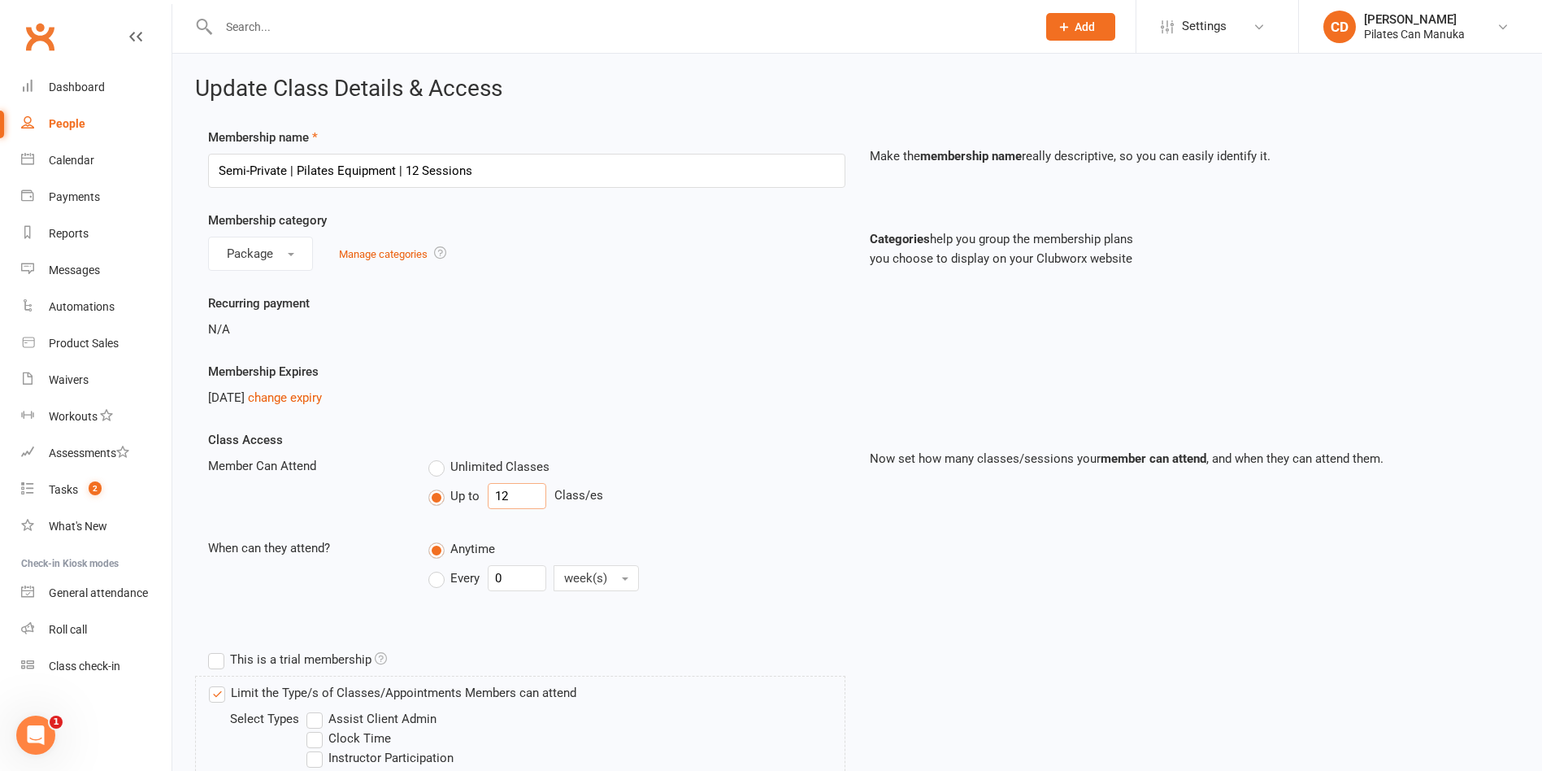
click at [519, 502] on input "12" at bounding box center [517, 496] width 59 height 26
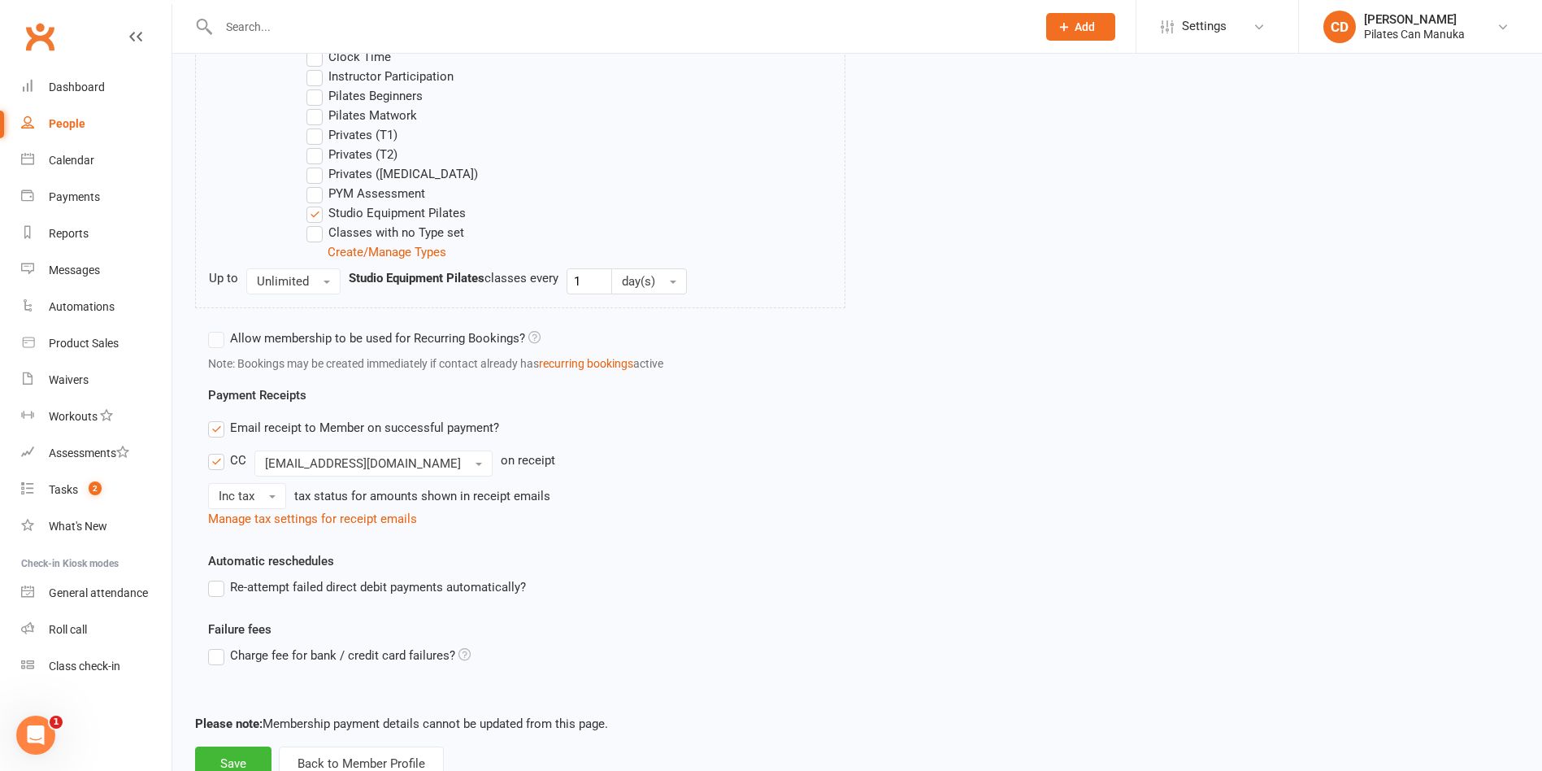
scroll to position [737, 0]
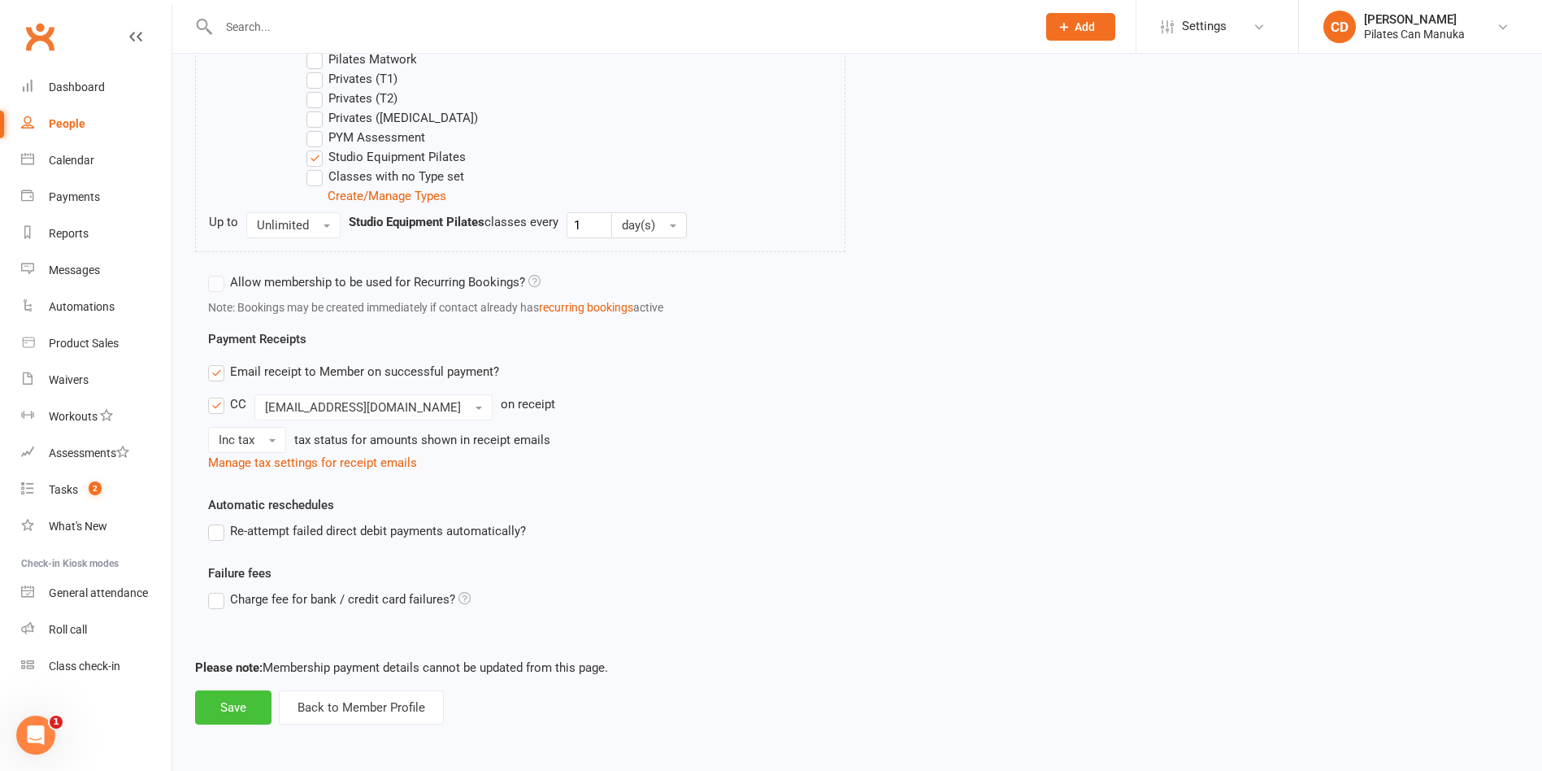
type input "1"
click at [250, 705] on button "Save" at bounding box center [233, 707] width 76 height 34
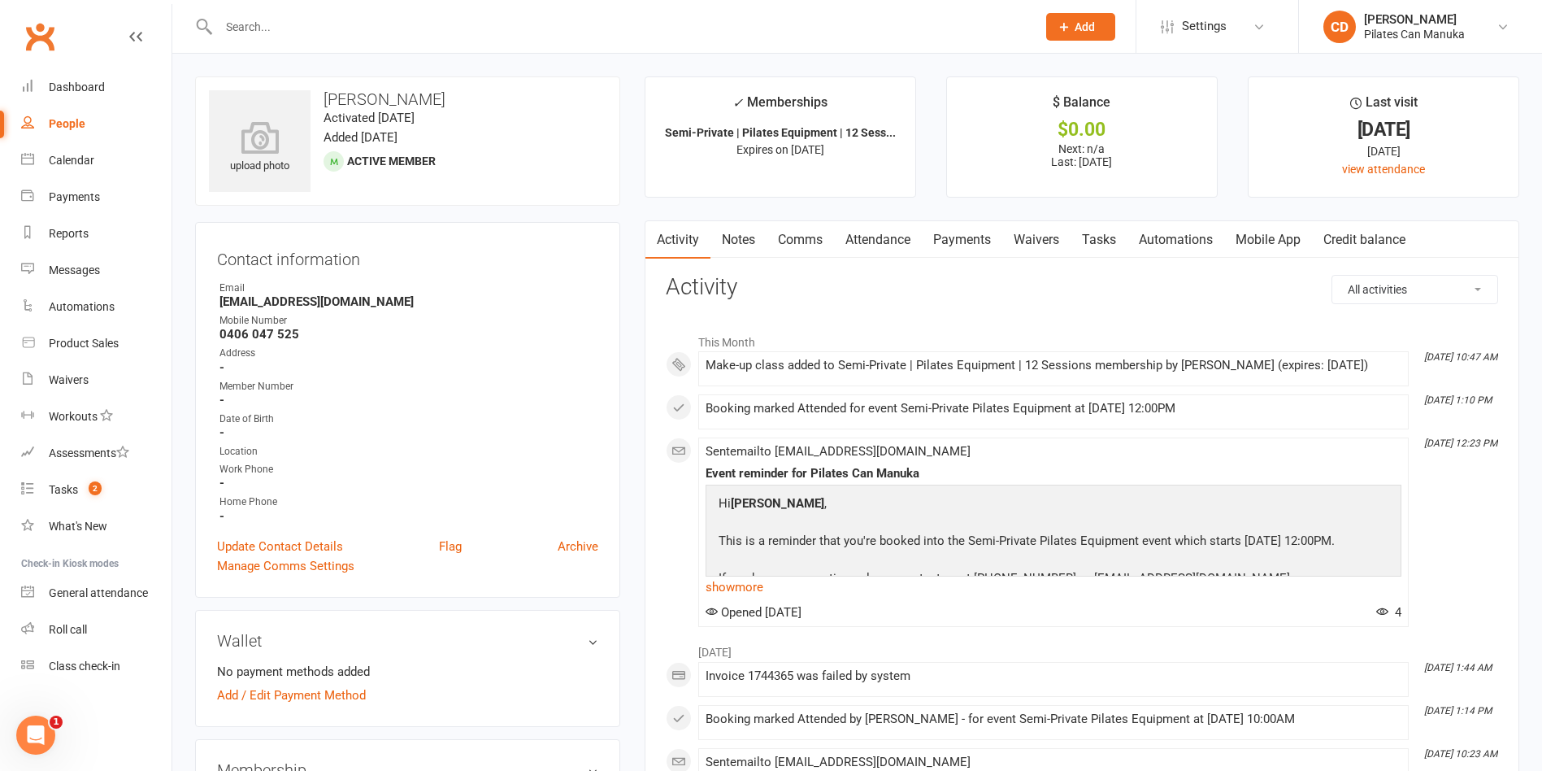
click at [862, 233] on link "Attendance" at bounding box center [878, 239] width 88 height 37
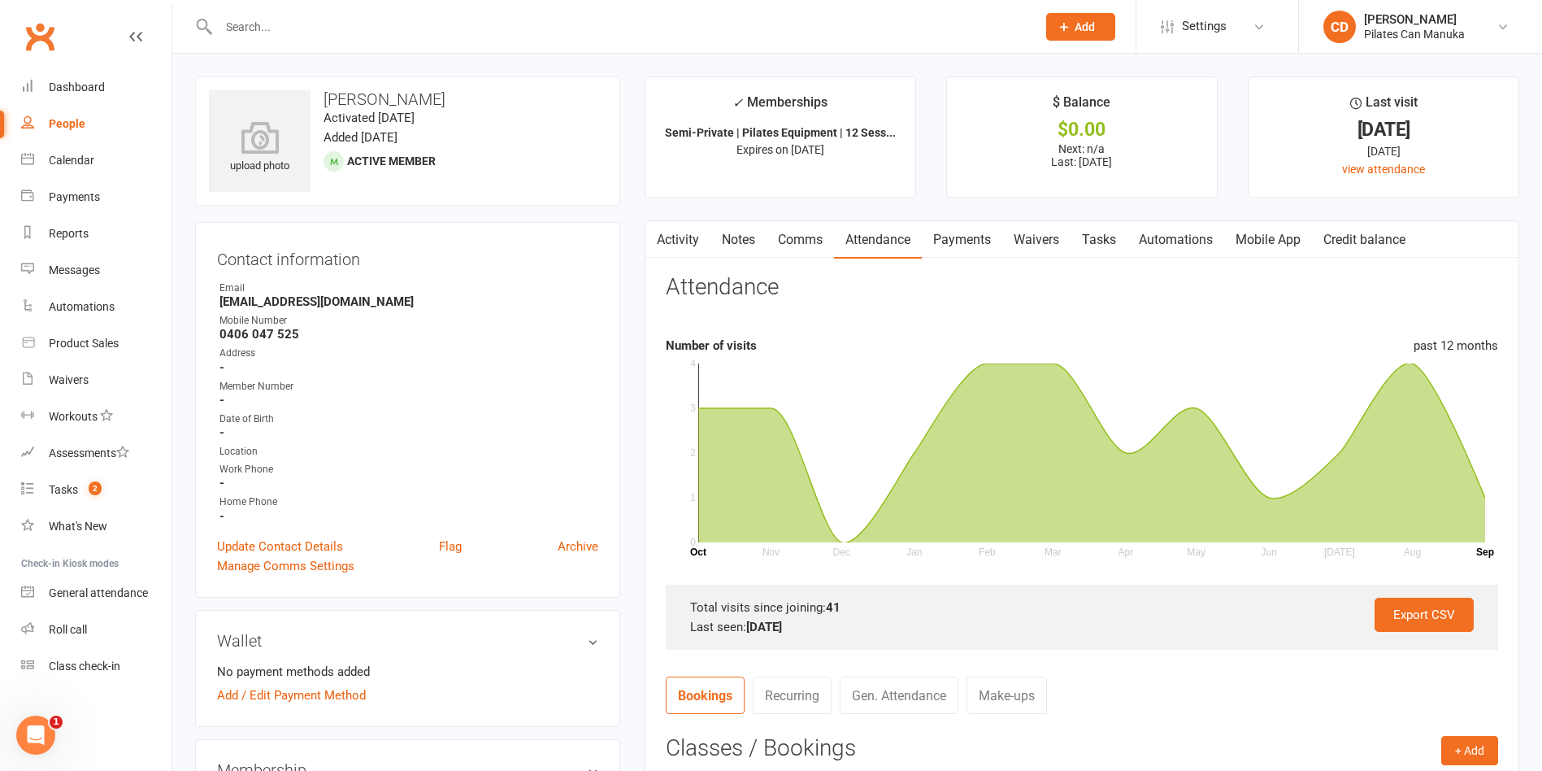
scroll to position [366, 0]
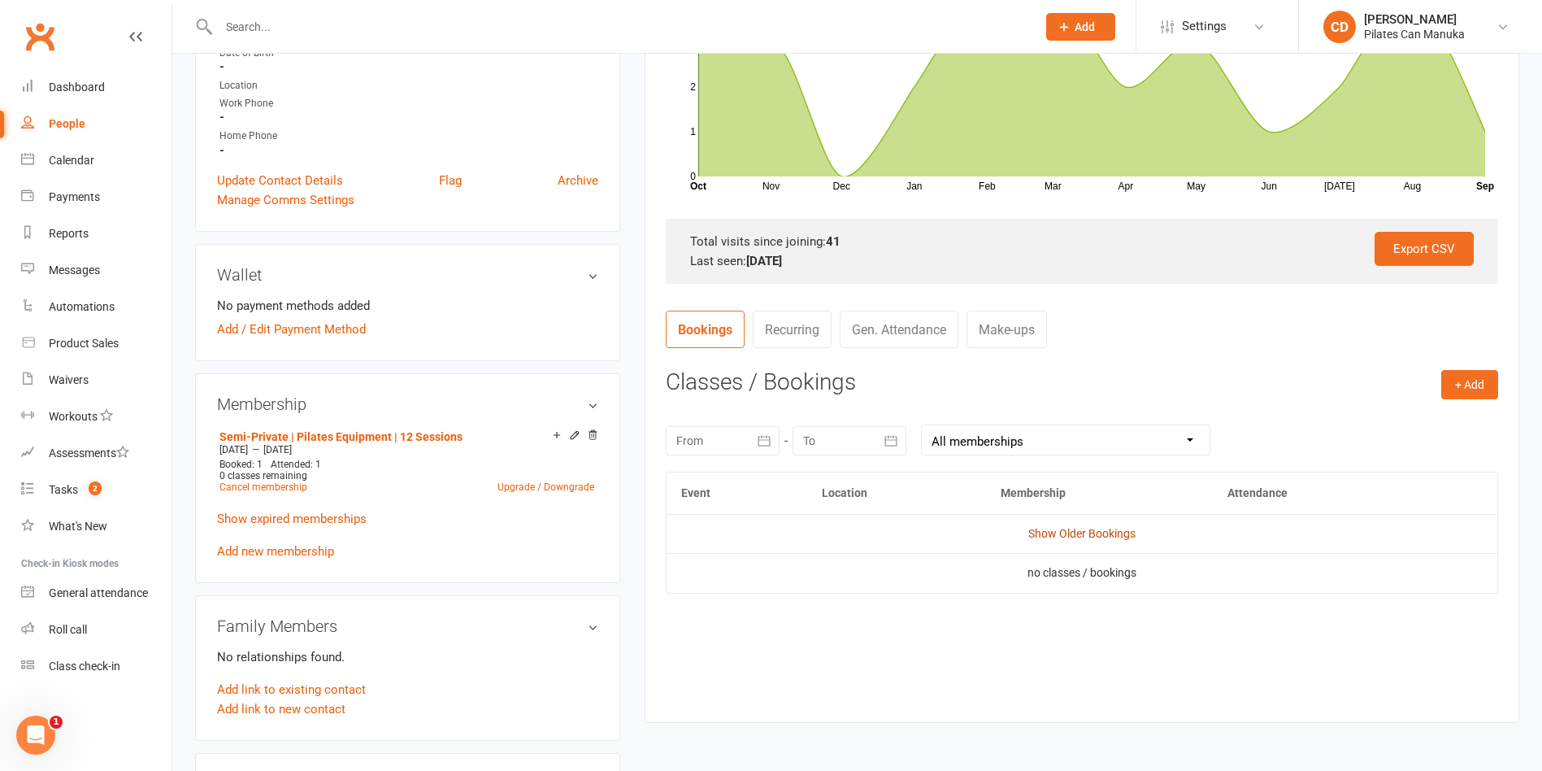
click at [1122, 537] on link "Show Older Bookings" at bounding box center [1081, 533] width 107 height 13
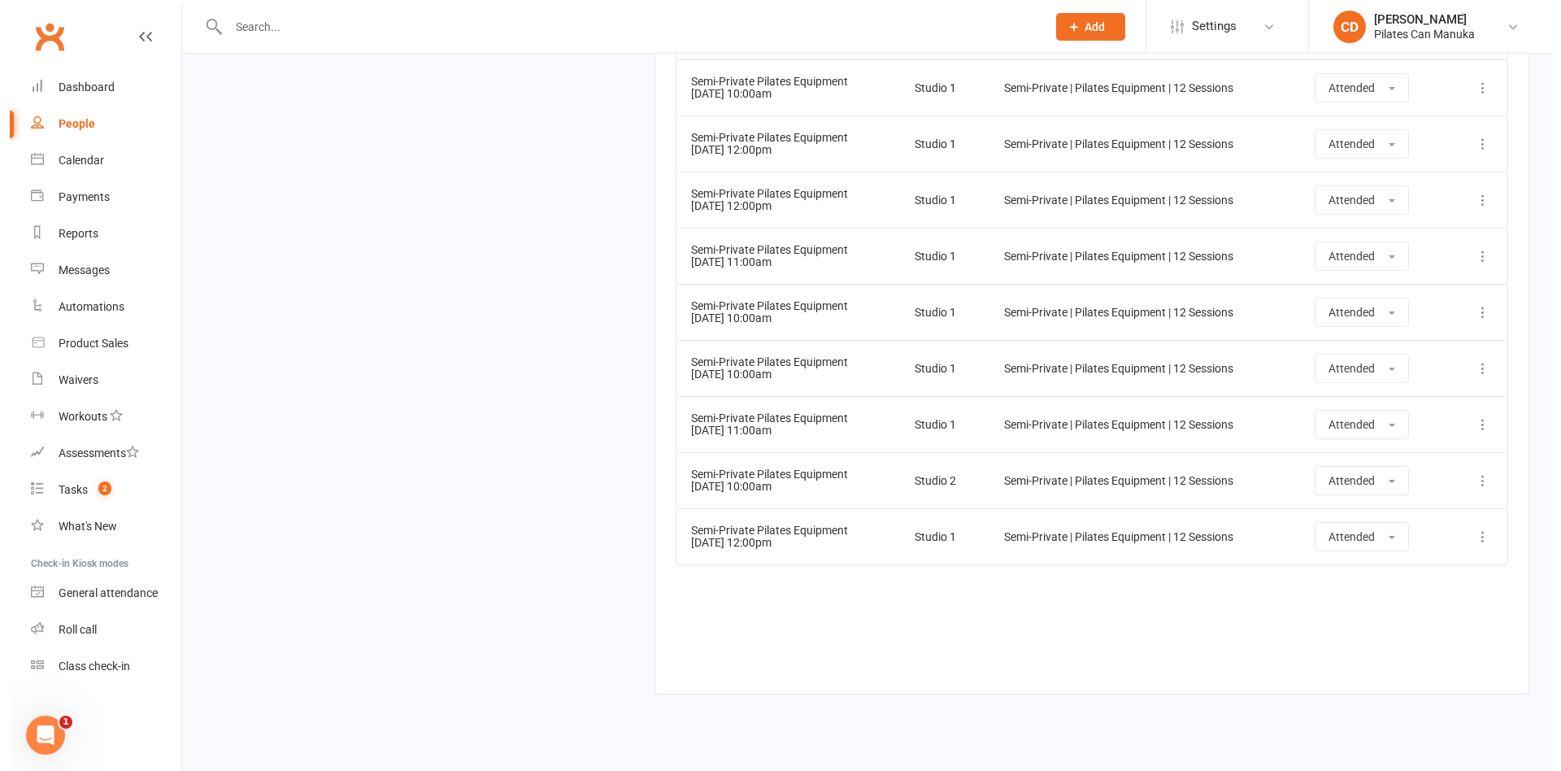
scroll to position [2681, 0]
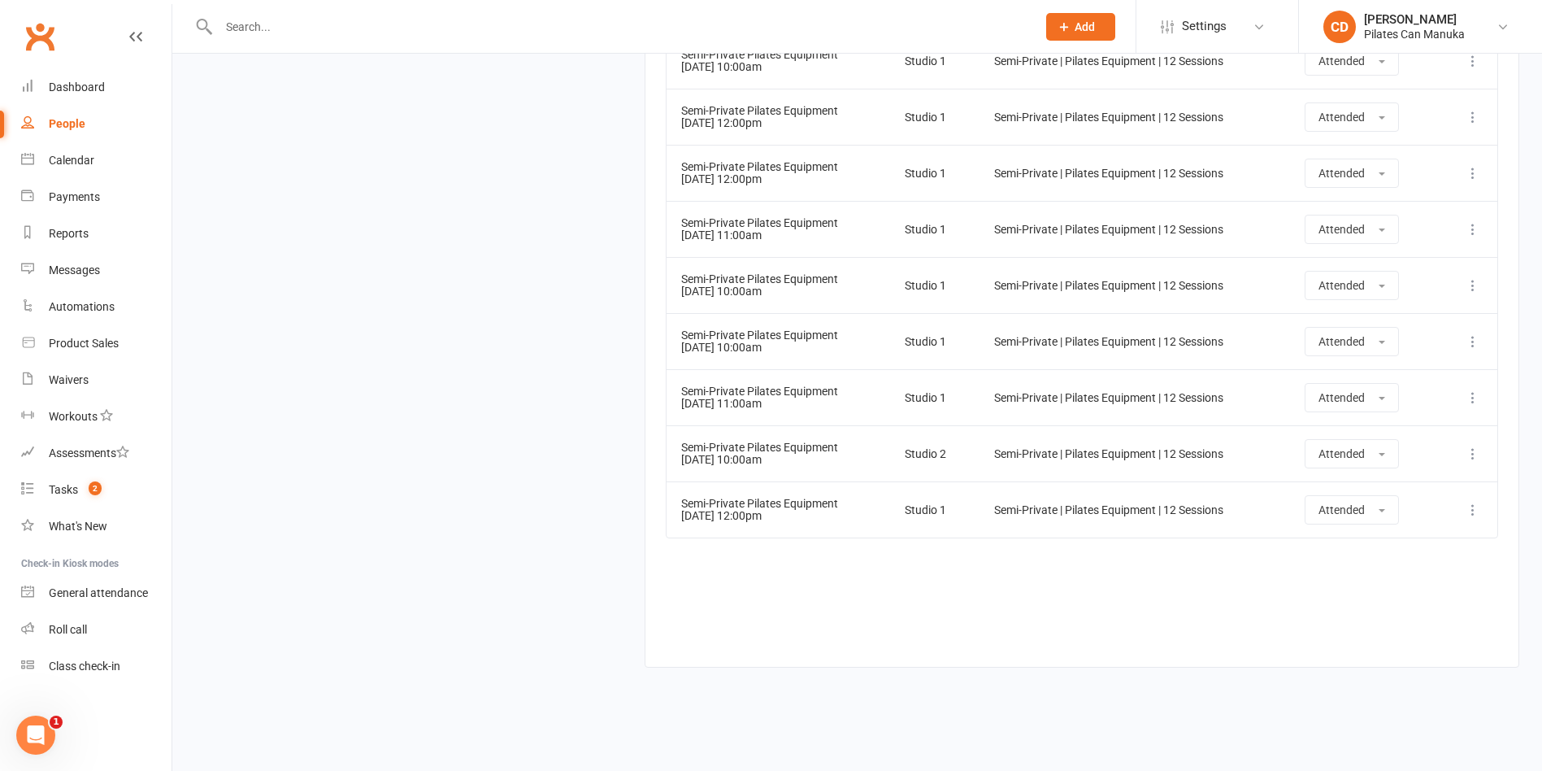
click at [1470, 506] on icon at bounding box center [1473, 510] width 16 height 16
click at [1433, 604] on link "Delete booking" at bounding box center [1401, 606] width 161 height 33
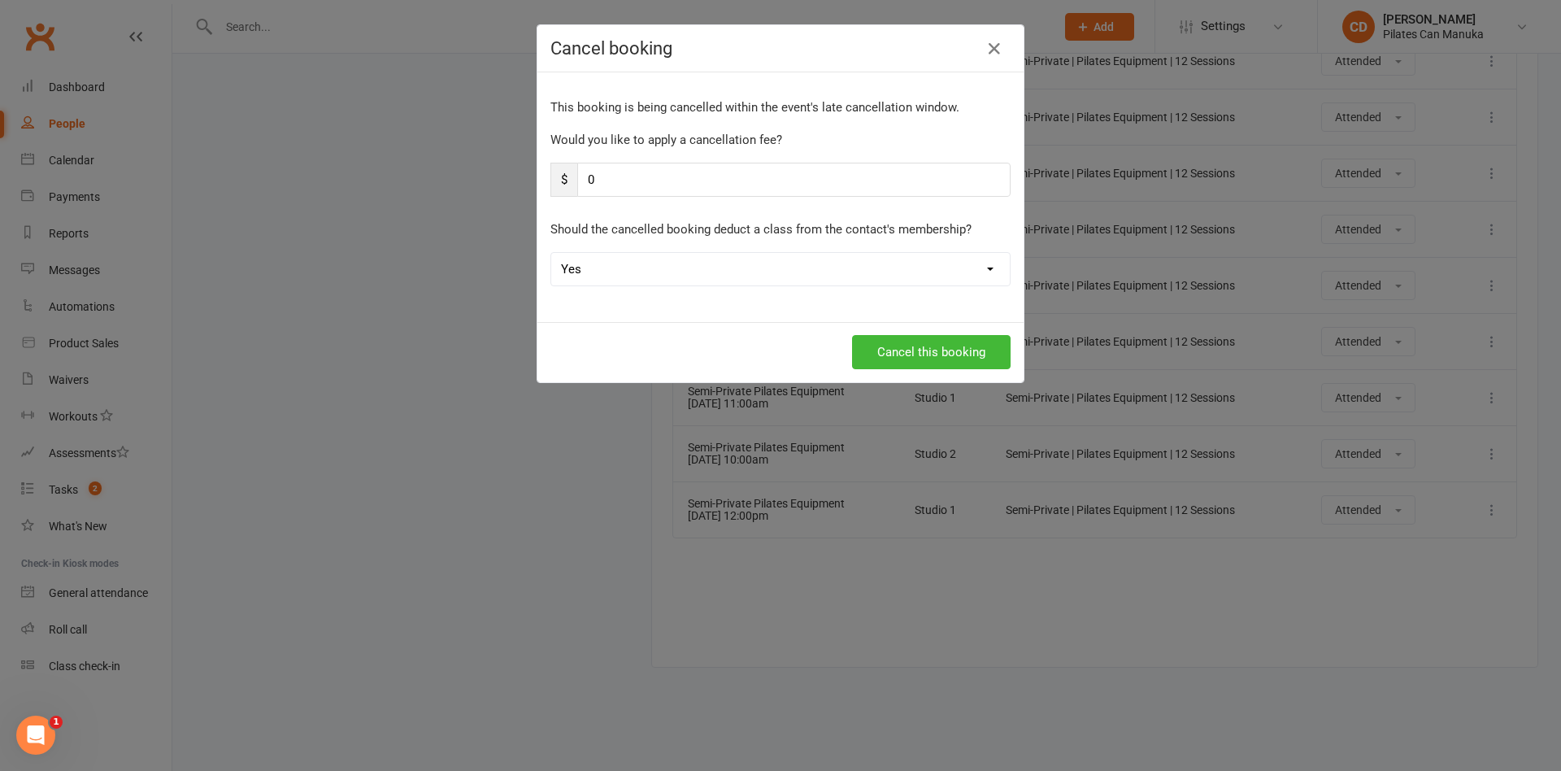
click at [590, 263] on select "Yes No" at bounding box center [780, 269] width 458 height 33
select select "1"
click at [551, 253] on select "Yes No" at bounding box center [780, 269] width 458 height 33
click at [884, 351] on button "Cancel this booking" at bounding box center [931, 352] width 159 height 34
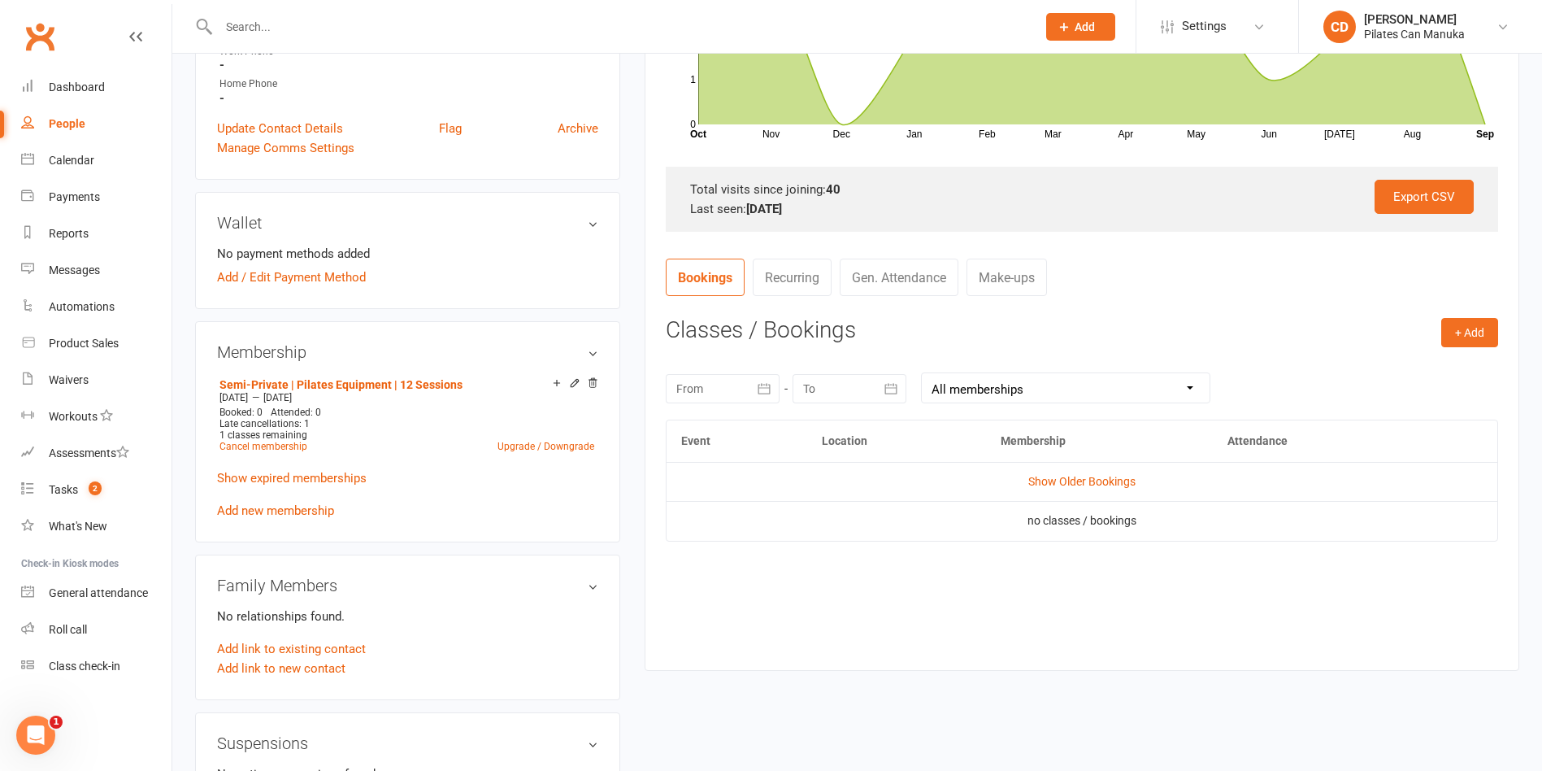
scroll to position [516, 0]
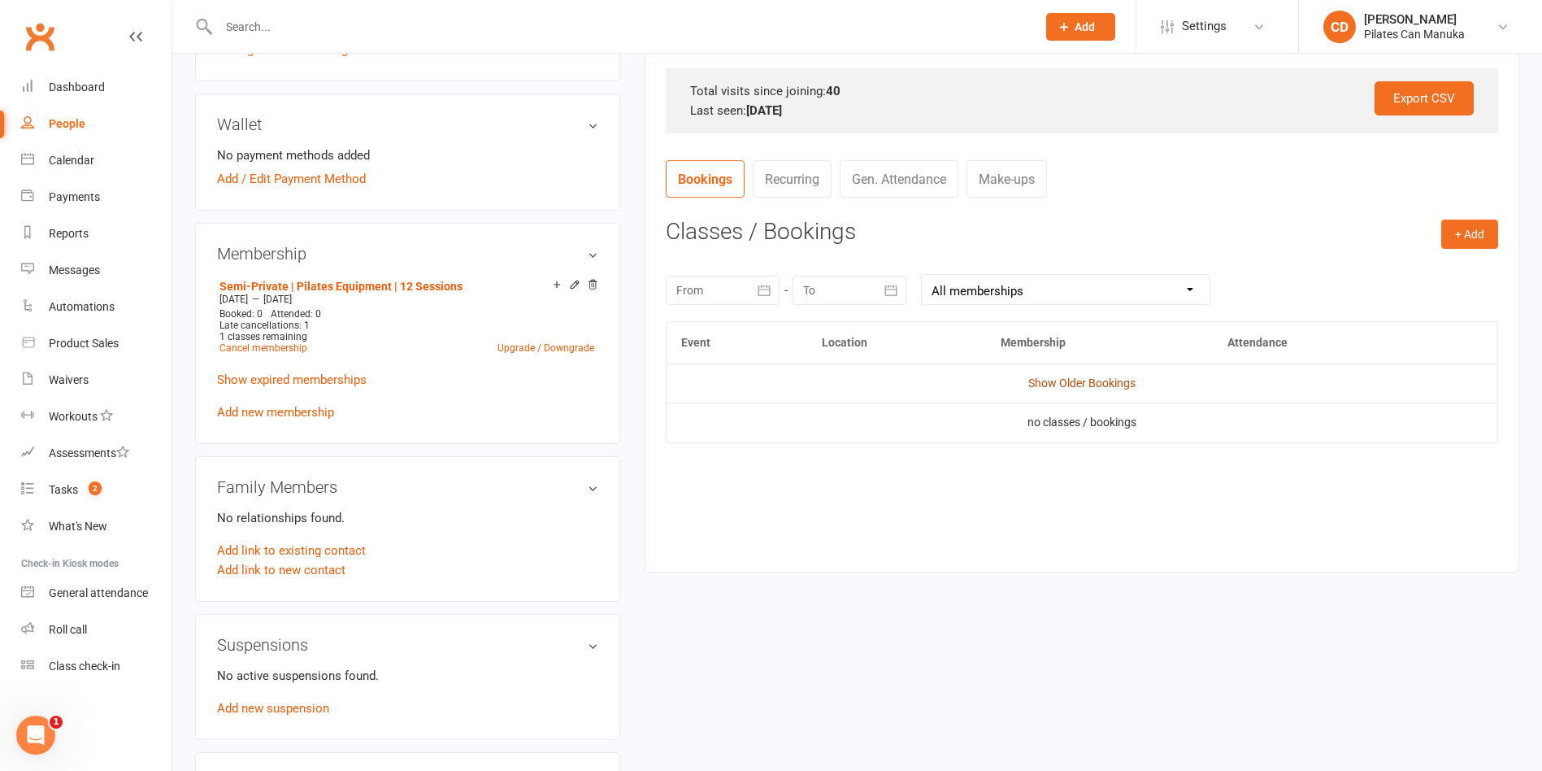
click at [1049, 376] on link "Show Older Bookings" at bounding box center [1081, 382] width 107 height 13
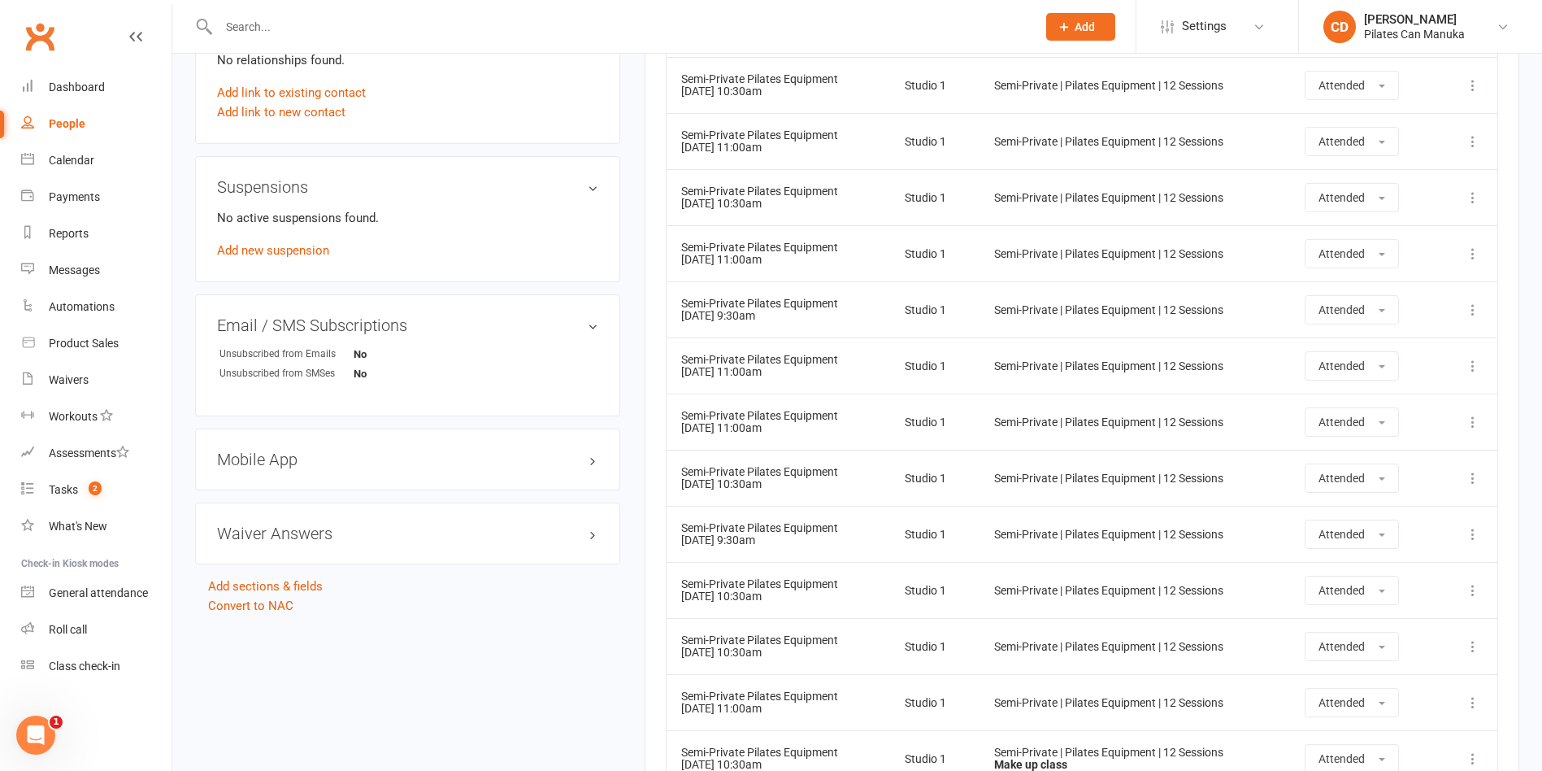
scroll to position [608, 0]
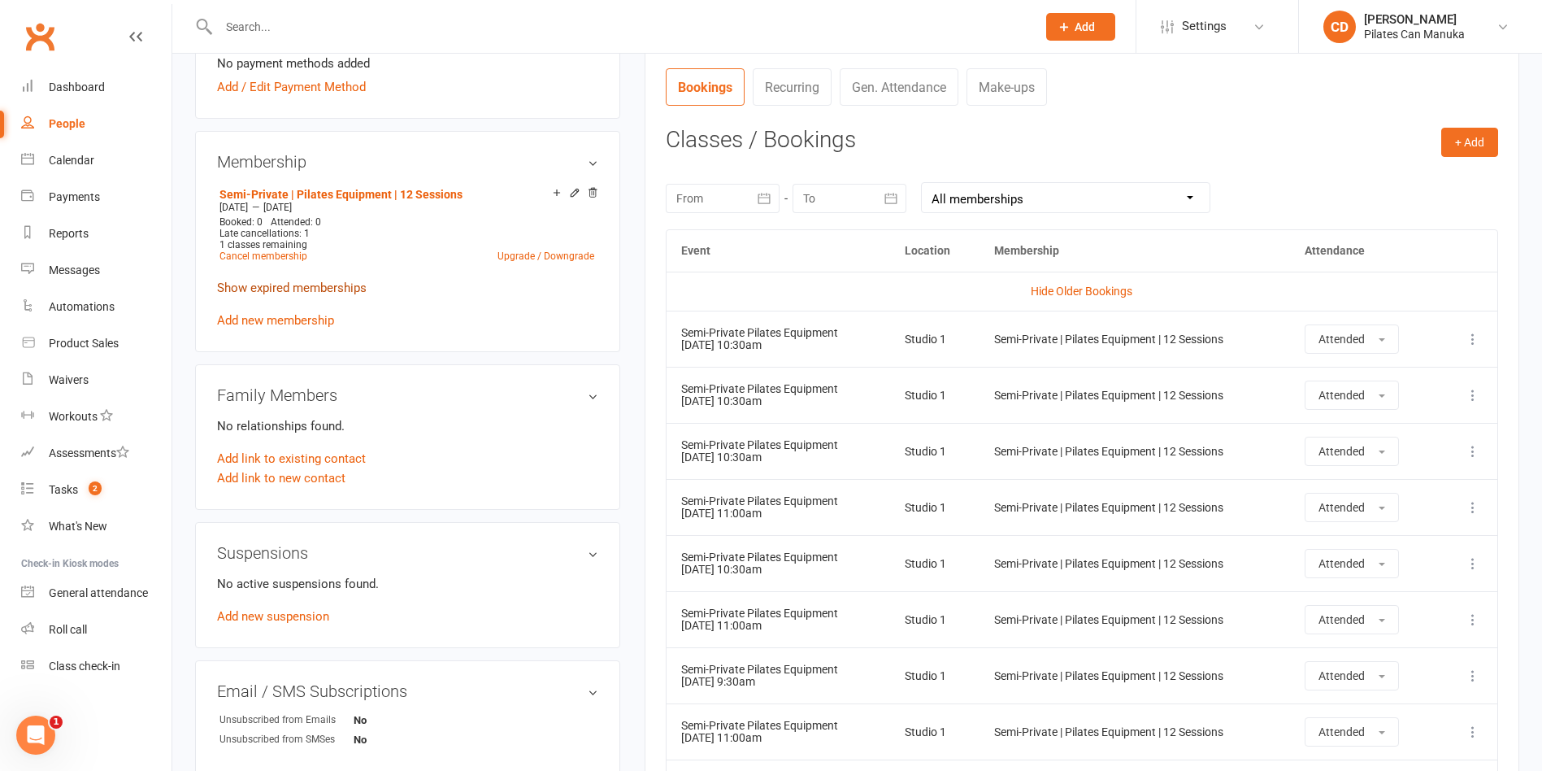
click at [352, 286] on link "Show expired memberships" at bounding box center [292, 287] width 150 height 15
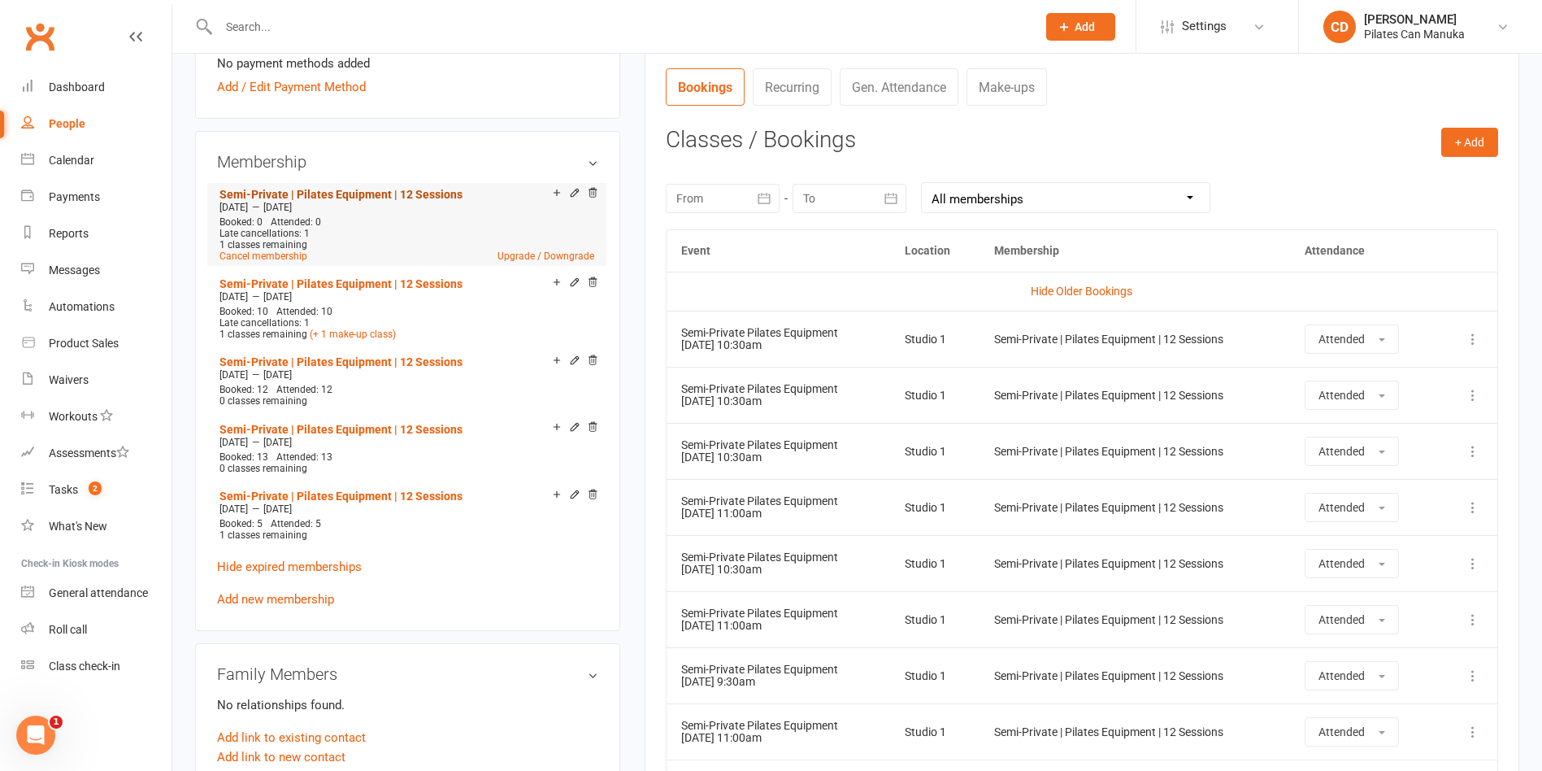
click at [312, 195] on link "Semi-Private | Pilates Equipment | 12 Sessions" at bounding box center [340, 194] width 243 height 13
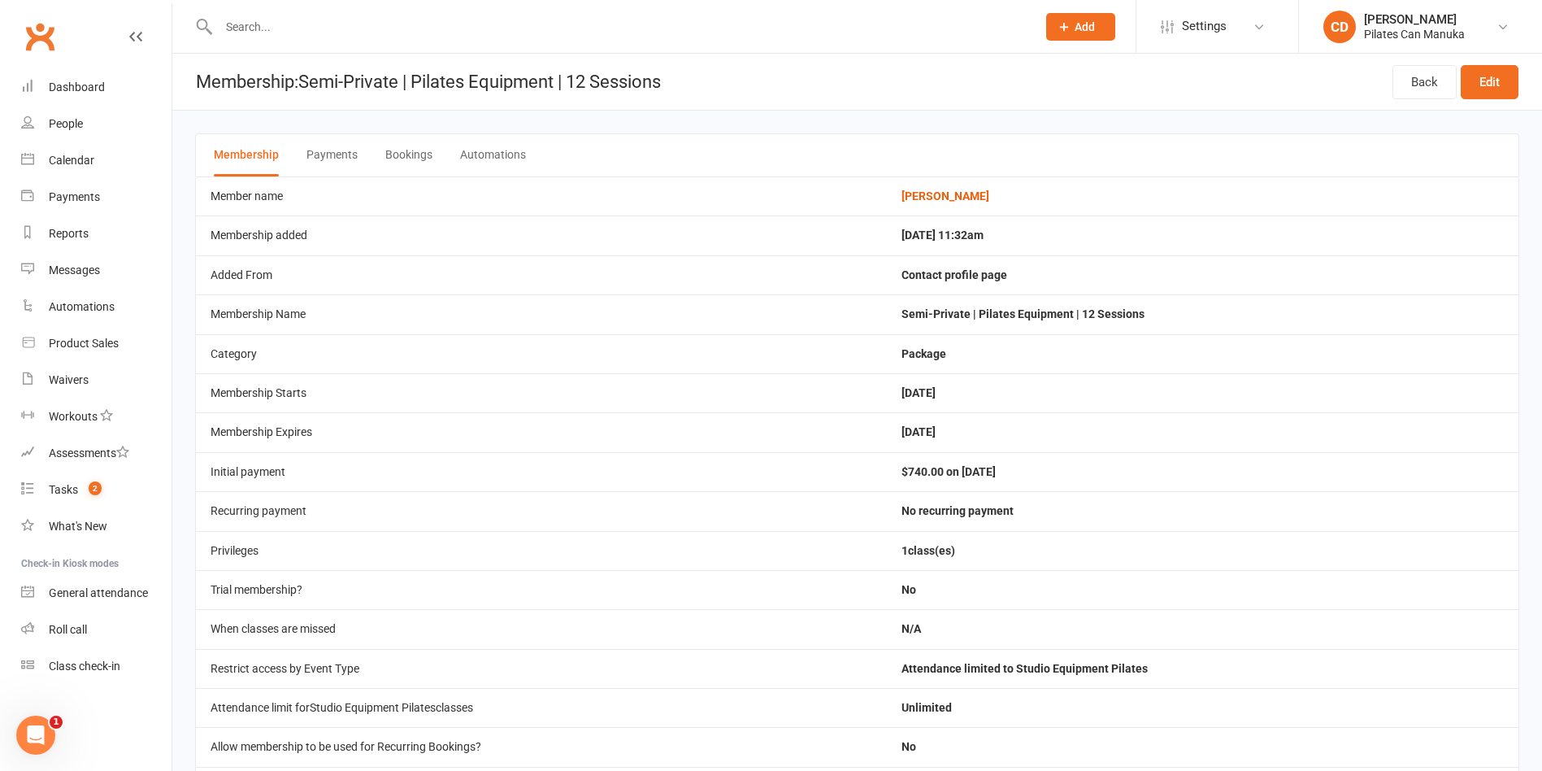
click at [408, 157] on button "Bookings" at bounding box center [408, 155] width 47 height 42
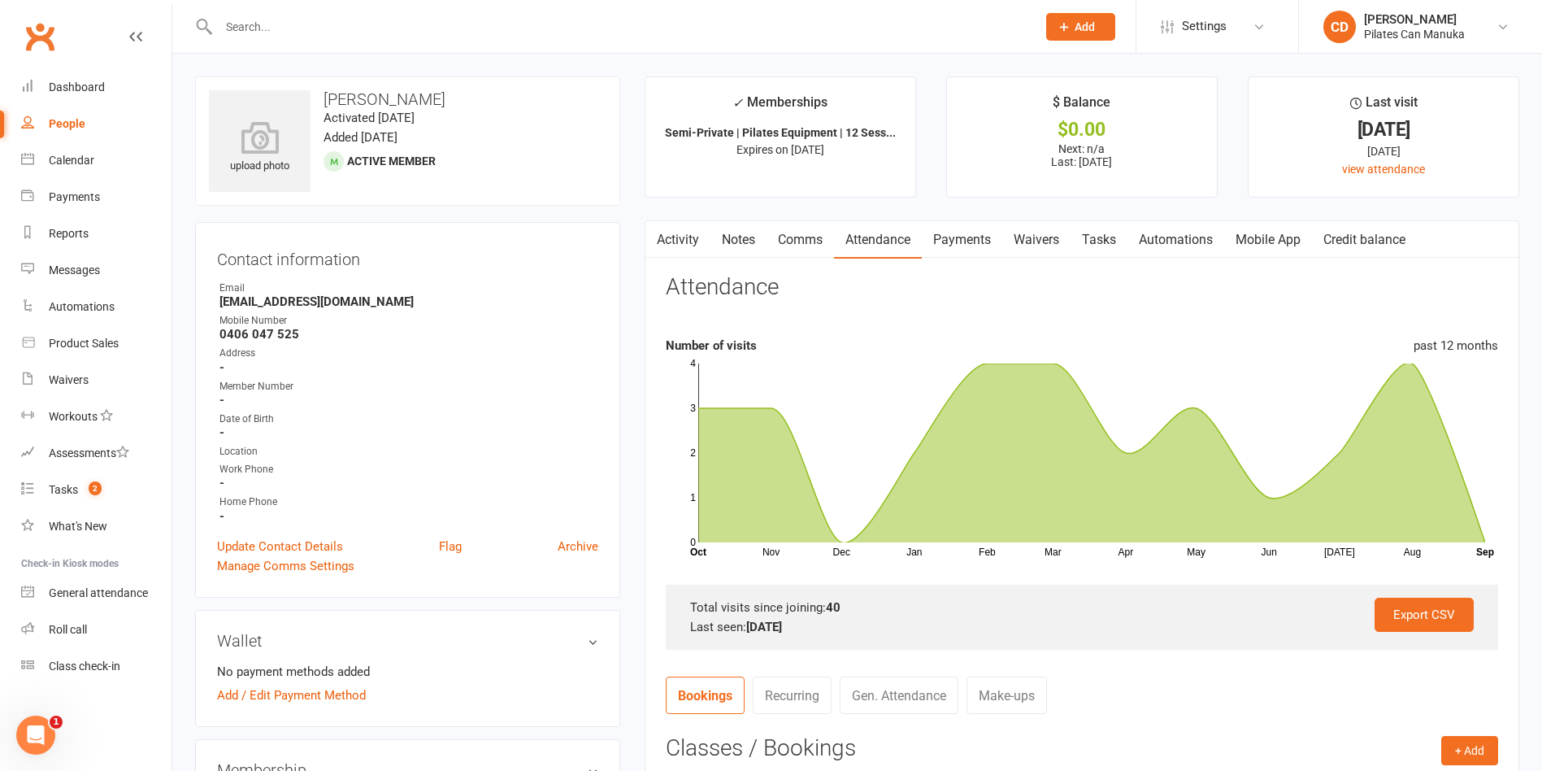
scroll to position [488, 0]
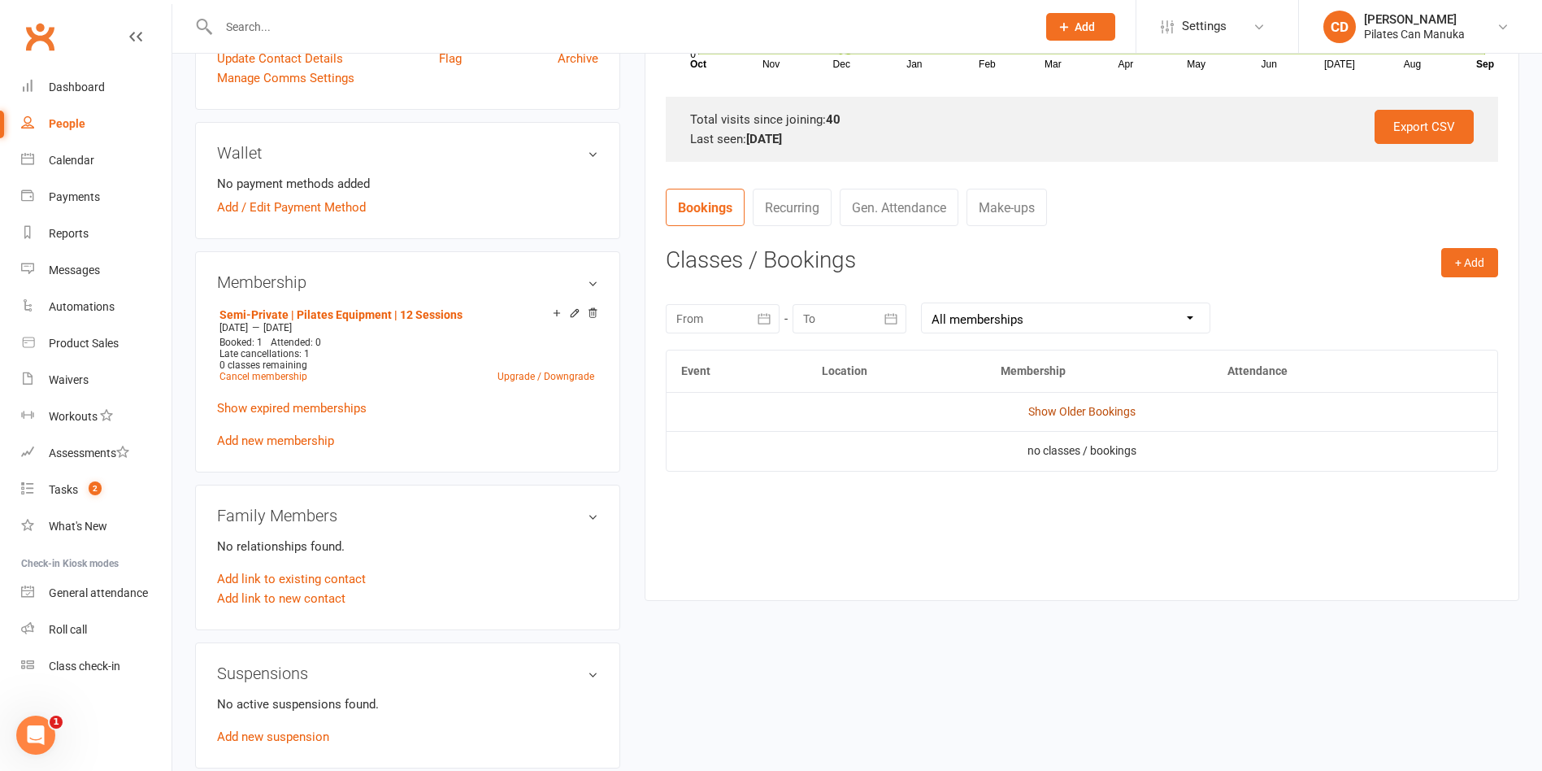
click at [1081, 411] on link "Show Older Bookings" at bounding box center [1081, 411] width 107 height 13
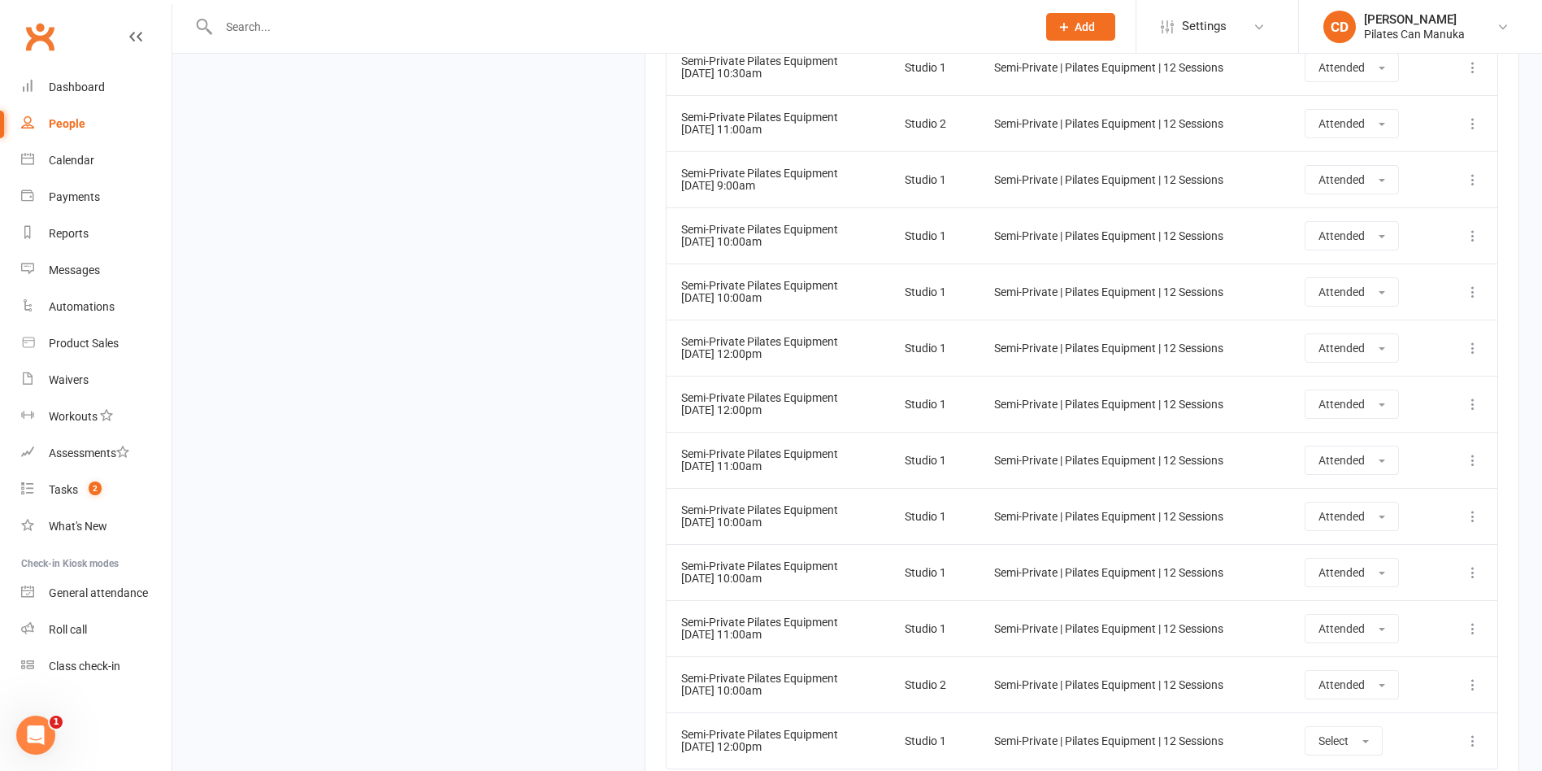
scroll to position [2681, 0]
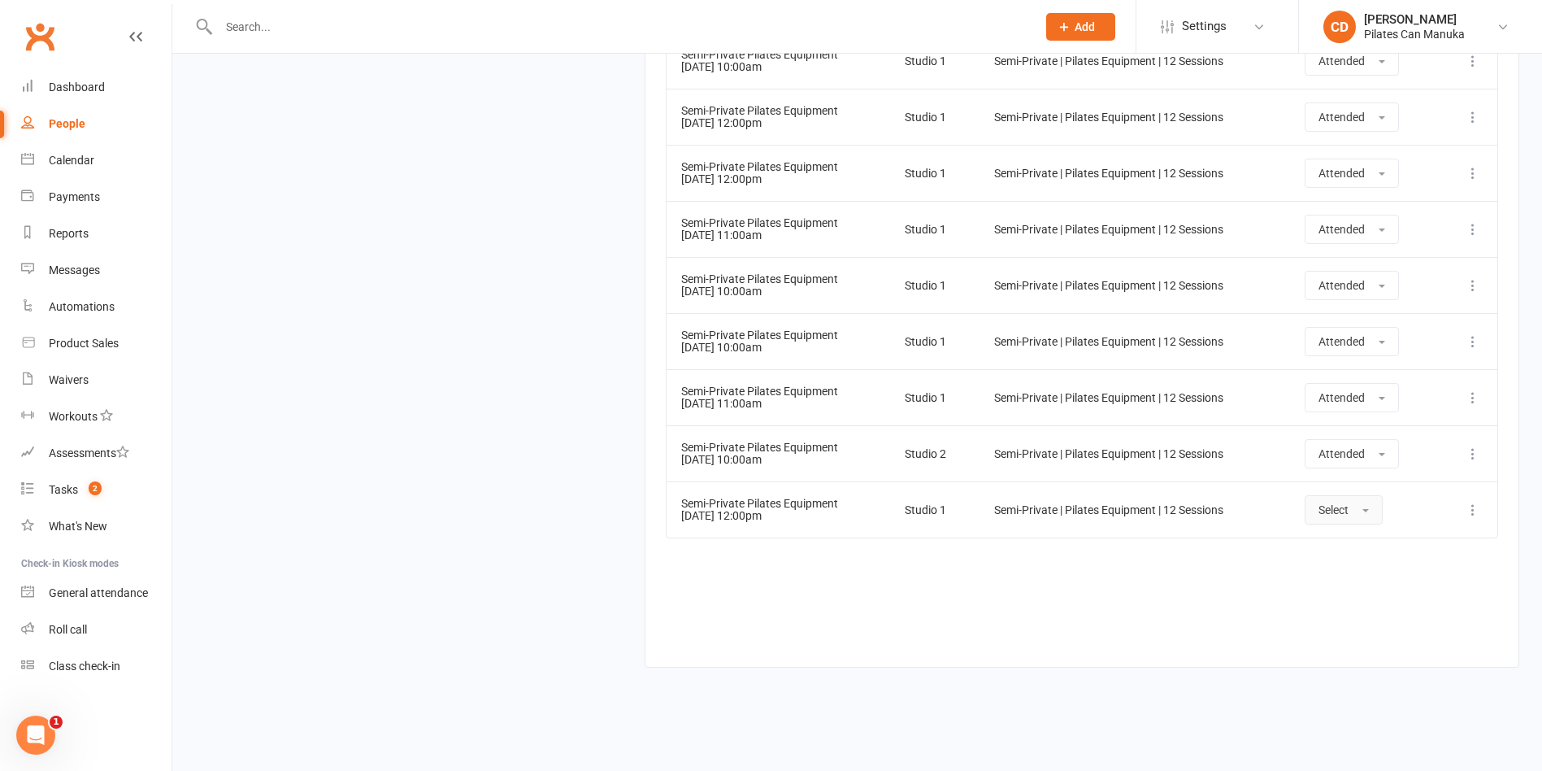
click at [1366, 509] on span "button" at bounding box center [1365, 510] width 7 height 3
click at [1384, 552] on link "Attended" at bounding box center [1385, 546] width 161 height 33
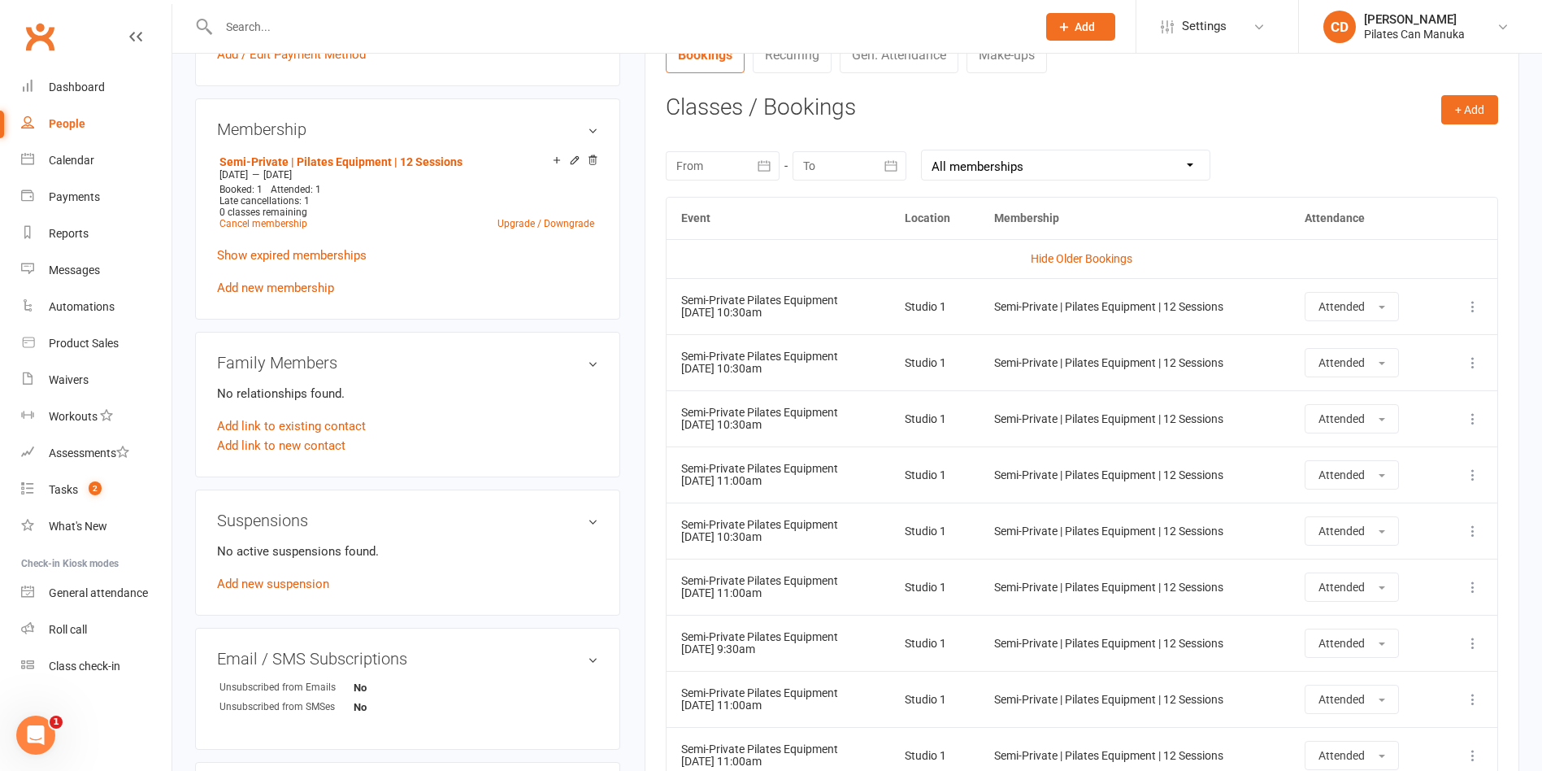
scroll to position [608, 0]
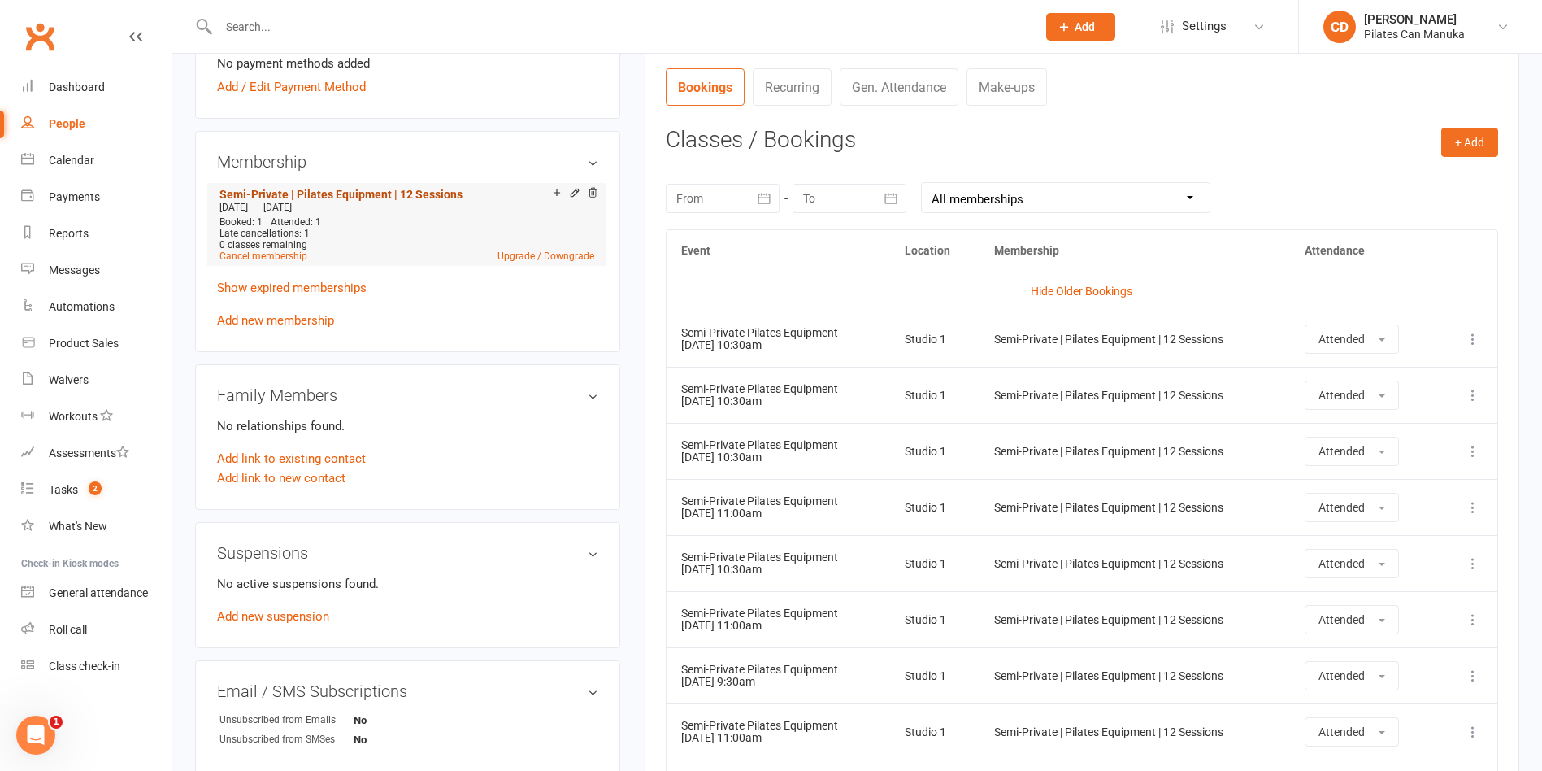
click at [410, 193] on link "Semi-Private | Pilates Equipment | 12 Sessions" at bounding box center [340, 194] width 243 height 13
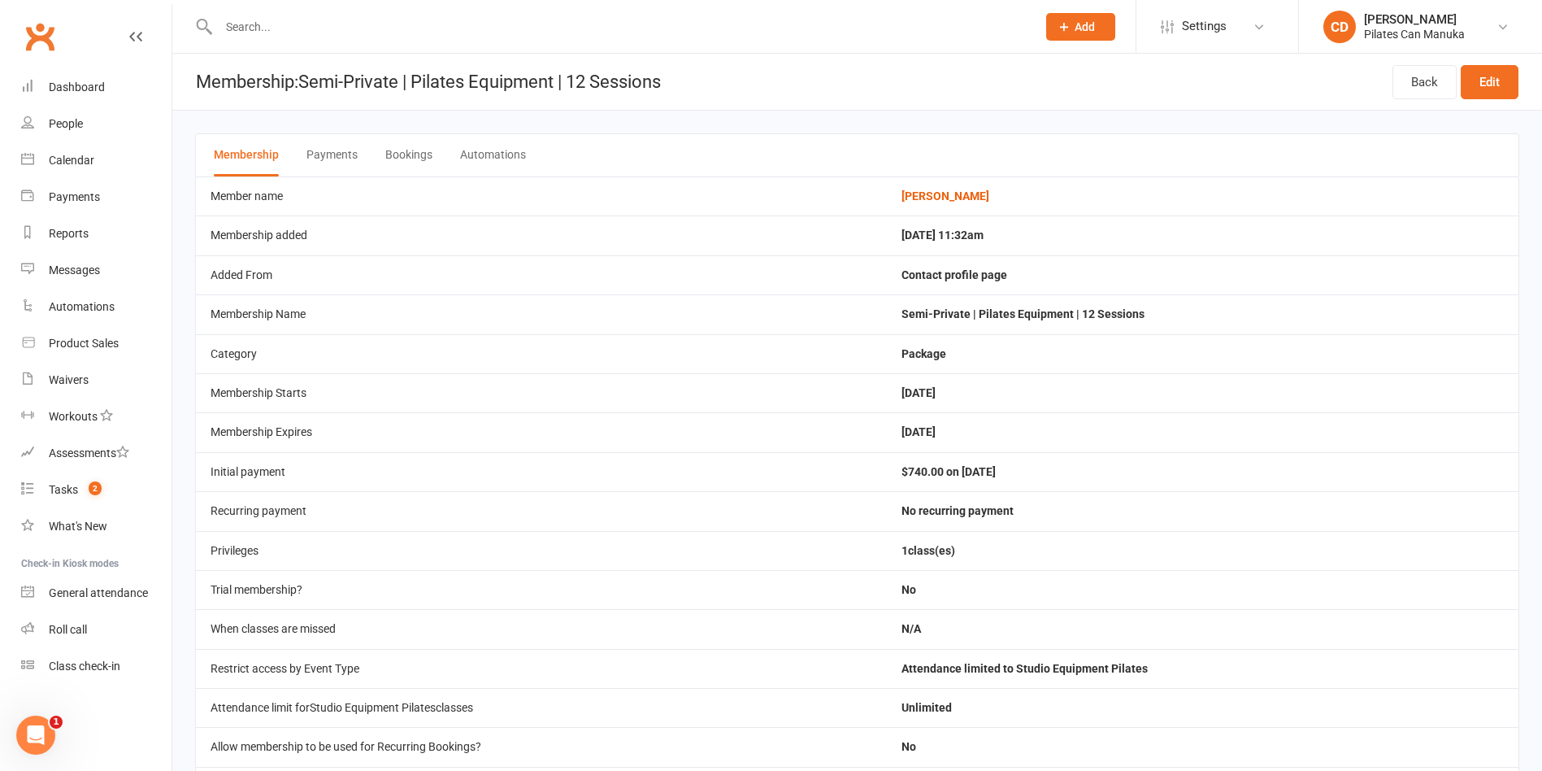
click at [402, 146] on button "Bookings" at bounding box center [408, 155] width 47 height 42
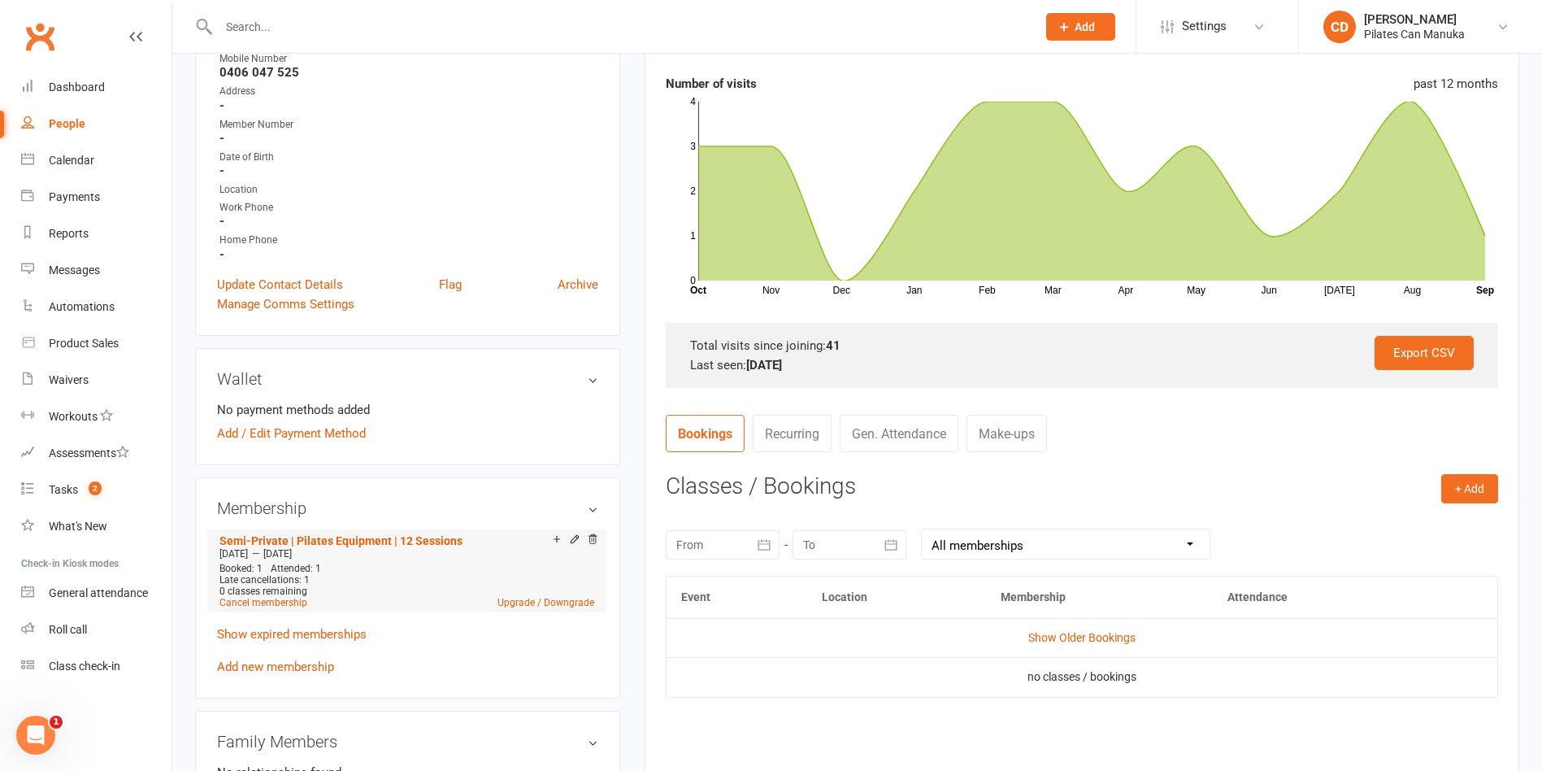
scroll to position [366, 0]
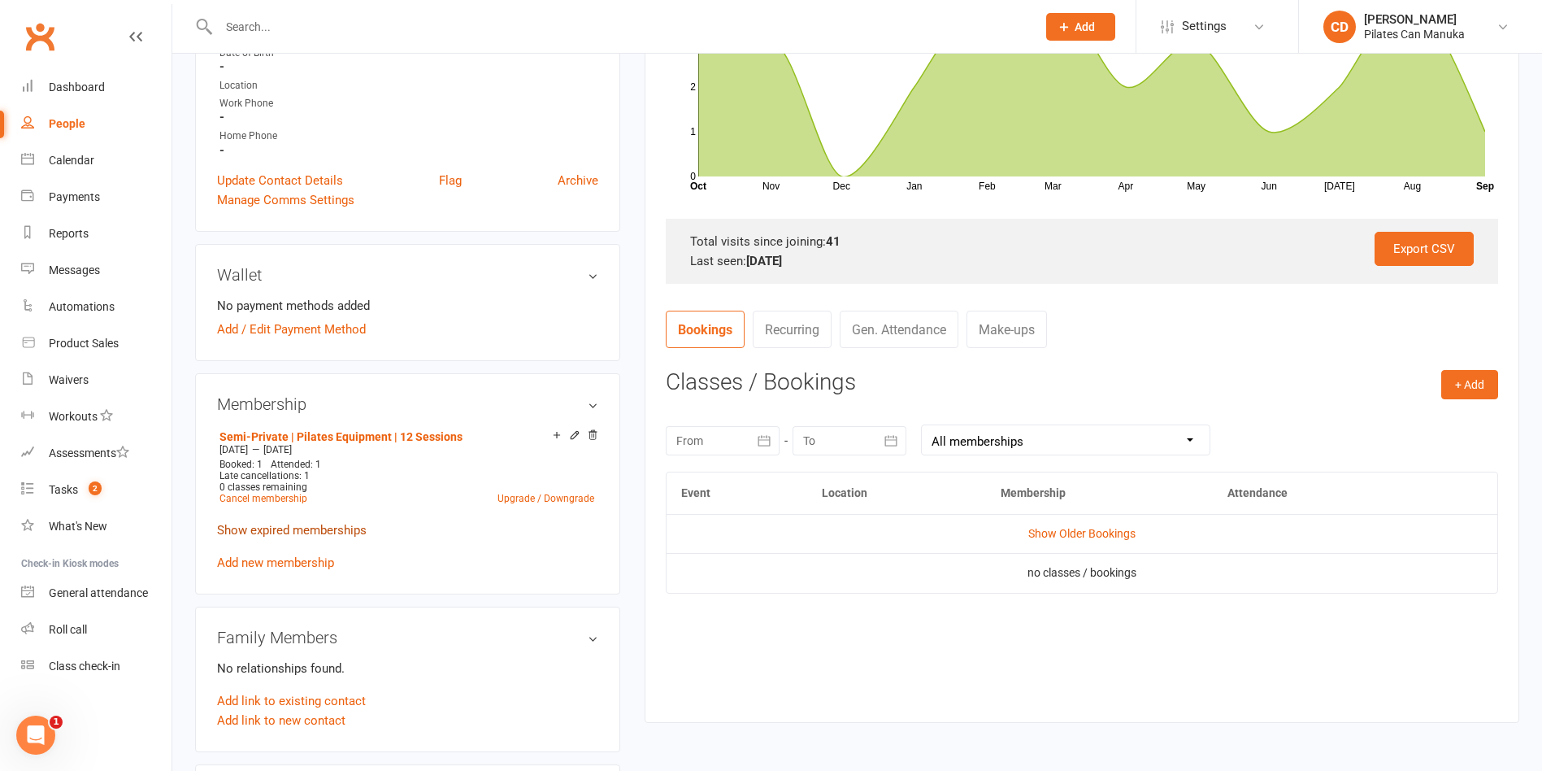
click at [343, 527] on link "Show expired memberships" at bounding box center [292, 530] width 150 height 15
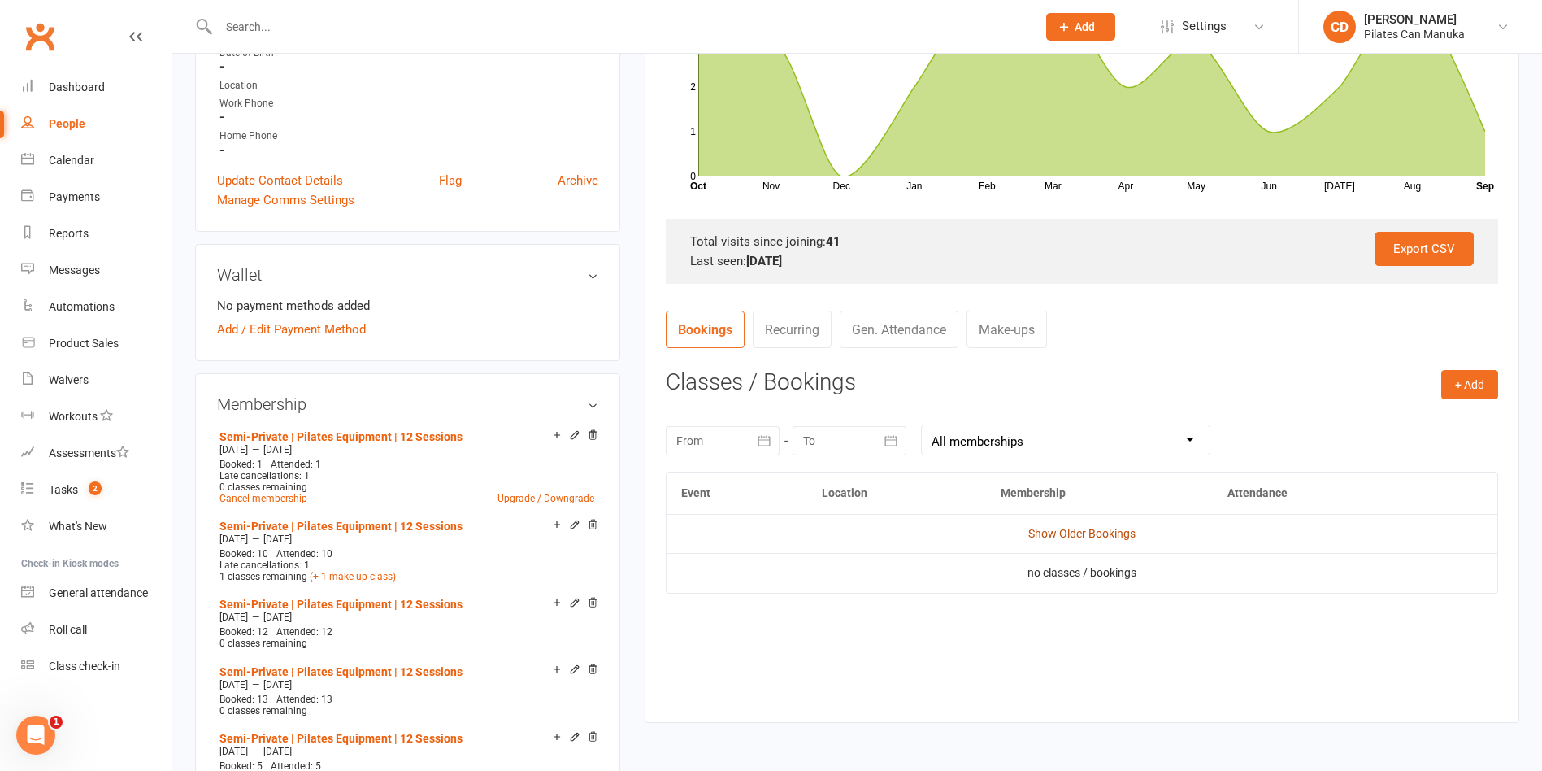
click at [1121, 530] on link "Show Older Bookings" at bounding box center [1081, 533] width 107 height 13
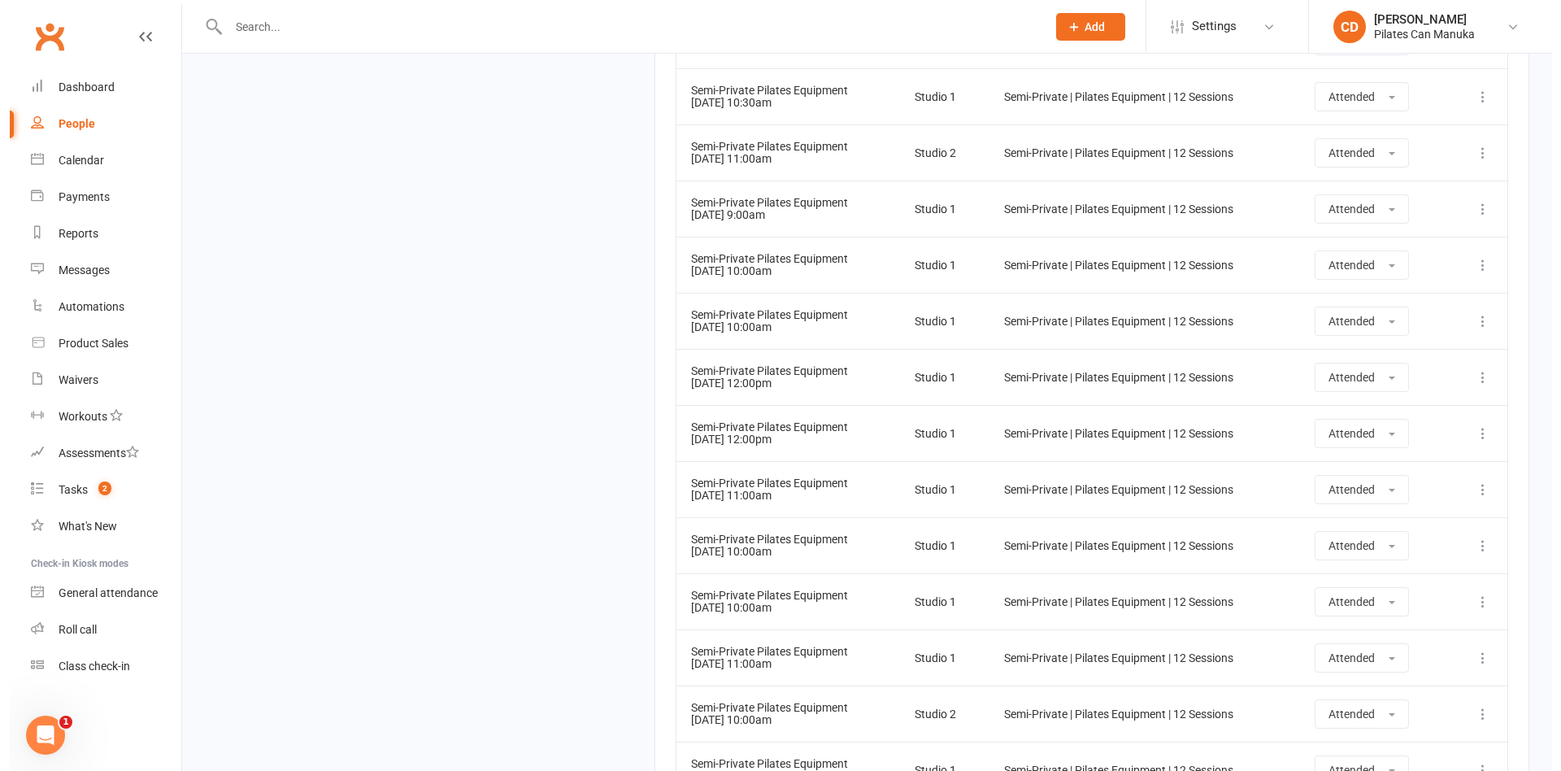
scroll to position [2561, 0]
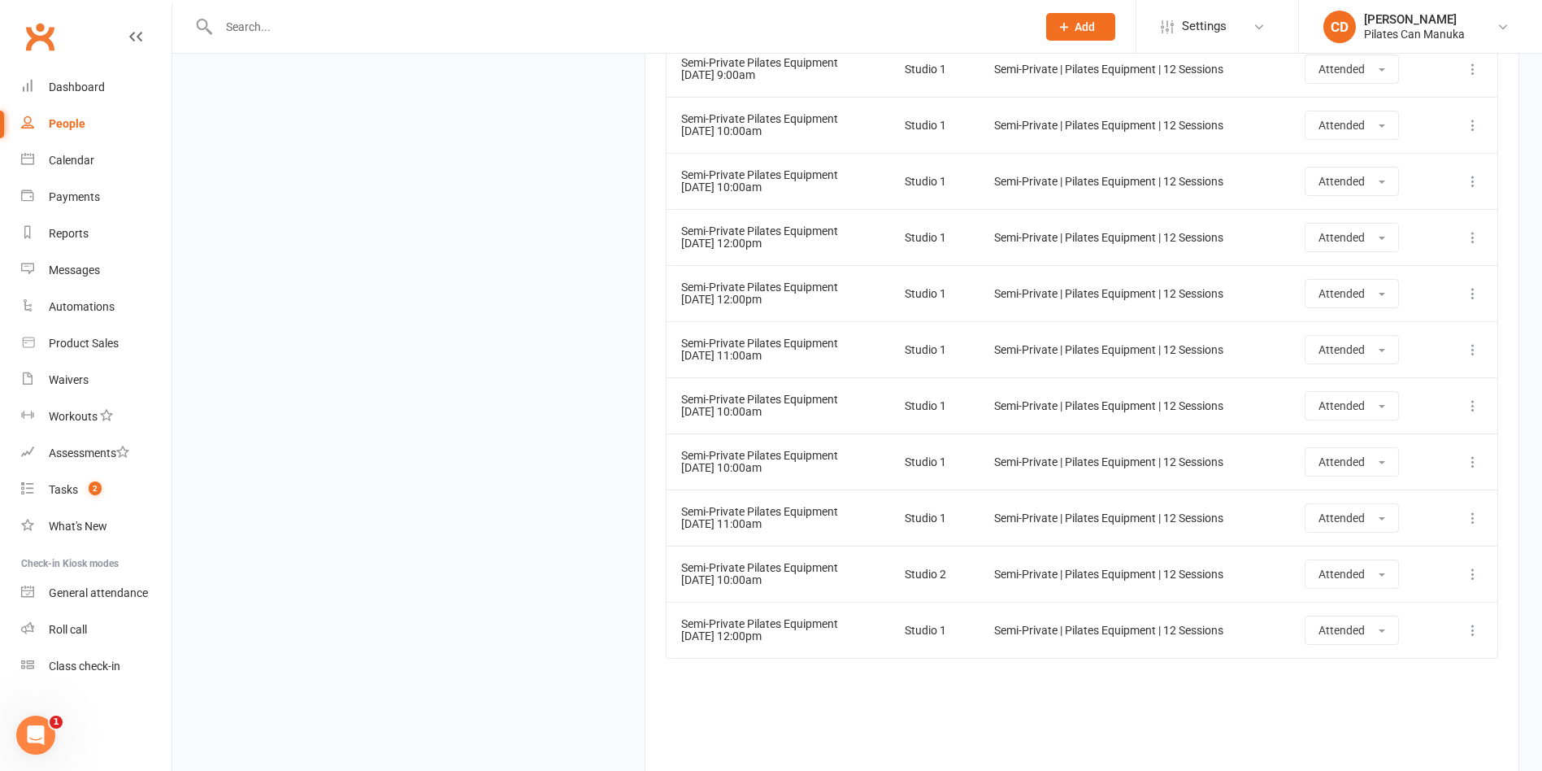
click at [1475, 637] on icon at bounding box center [1473, 630] width 16 height 16
click at [1432, 724] on link "Delete booking" at bounding box center [1401, 726] width 161 height 33
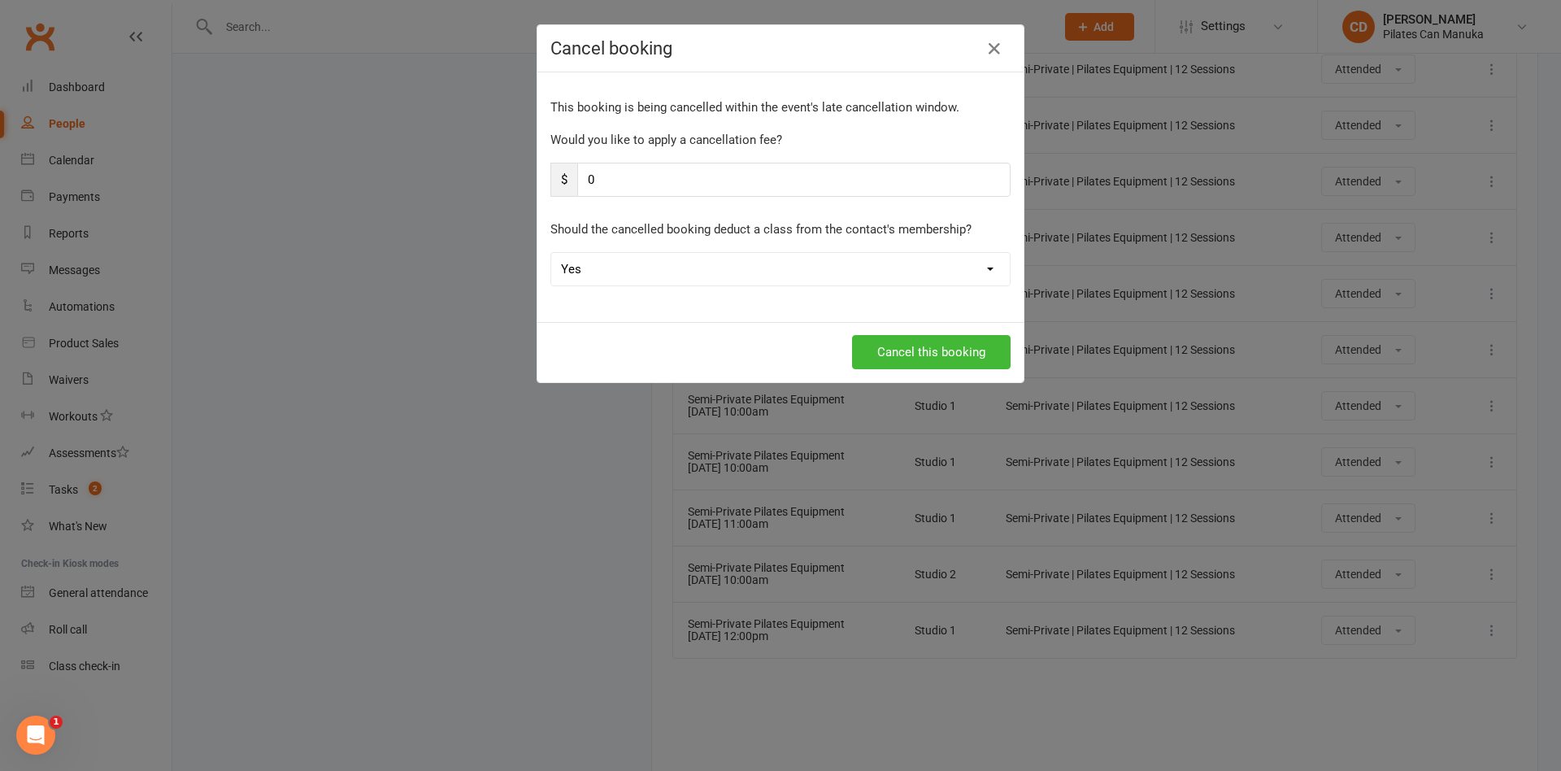
click at [676, 267] on select "Yes No" at bounding box center [780, 269] width 458 height 33
select select "1"
click at [551, 253] on select "Yes No" at bounding box center [780, 269] width 458 height 33
click at [865, 348] on button "Cancel this booking" at bounding box center [931, 352] width 159 height 34
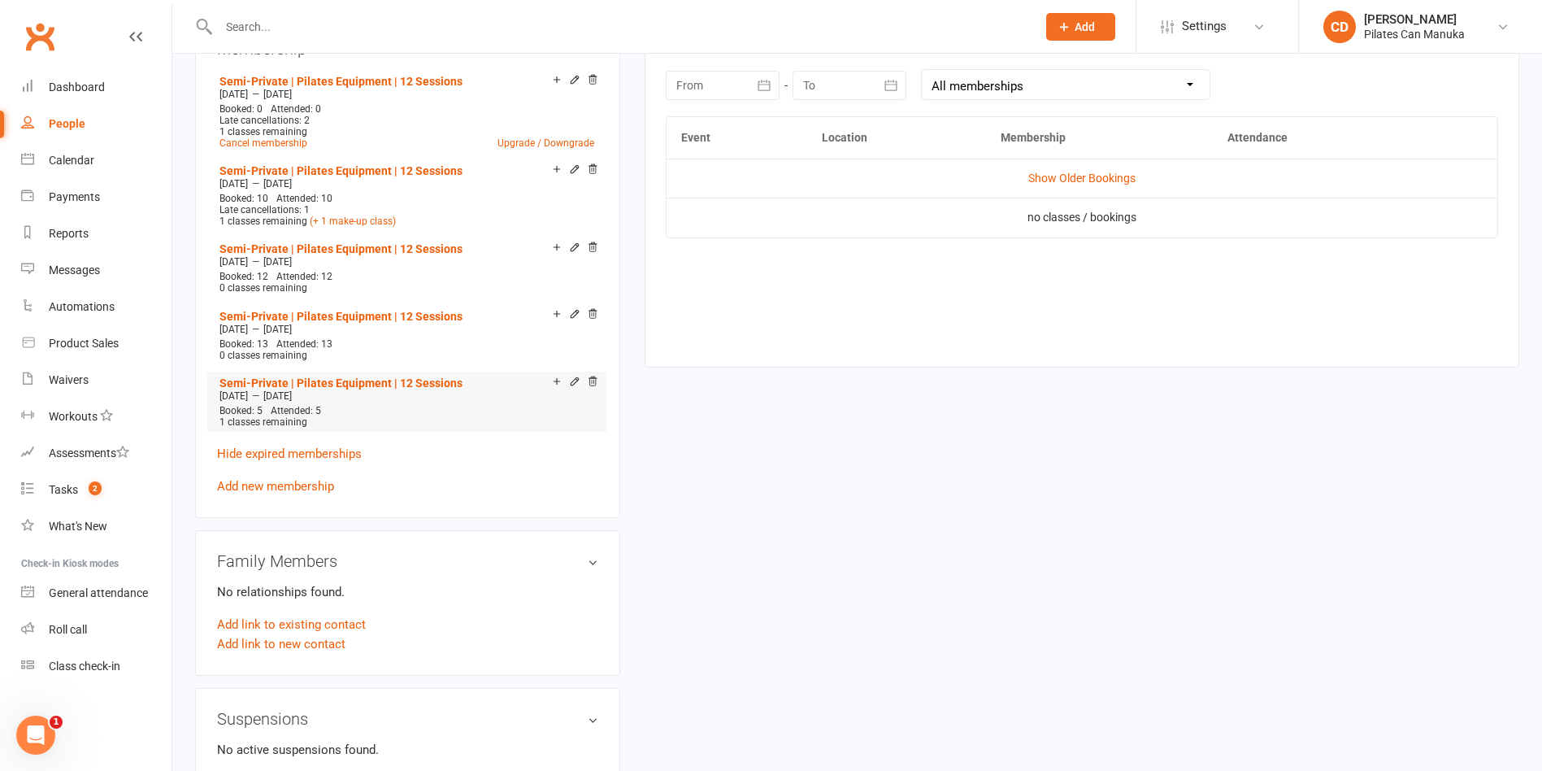
scroll to position [426, 0]
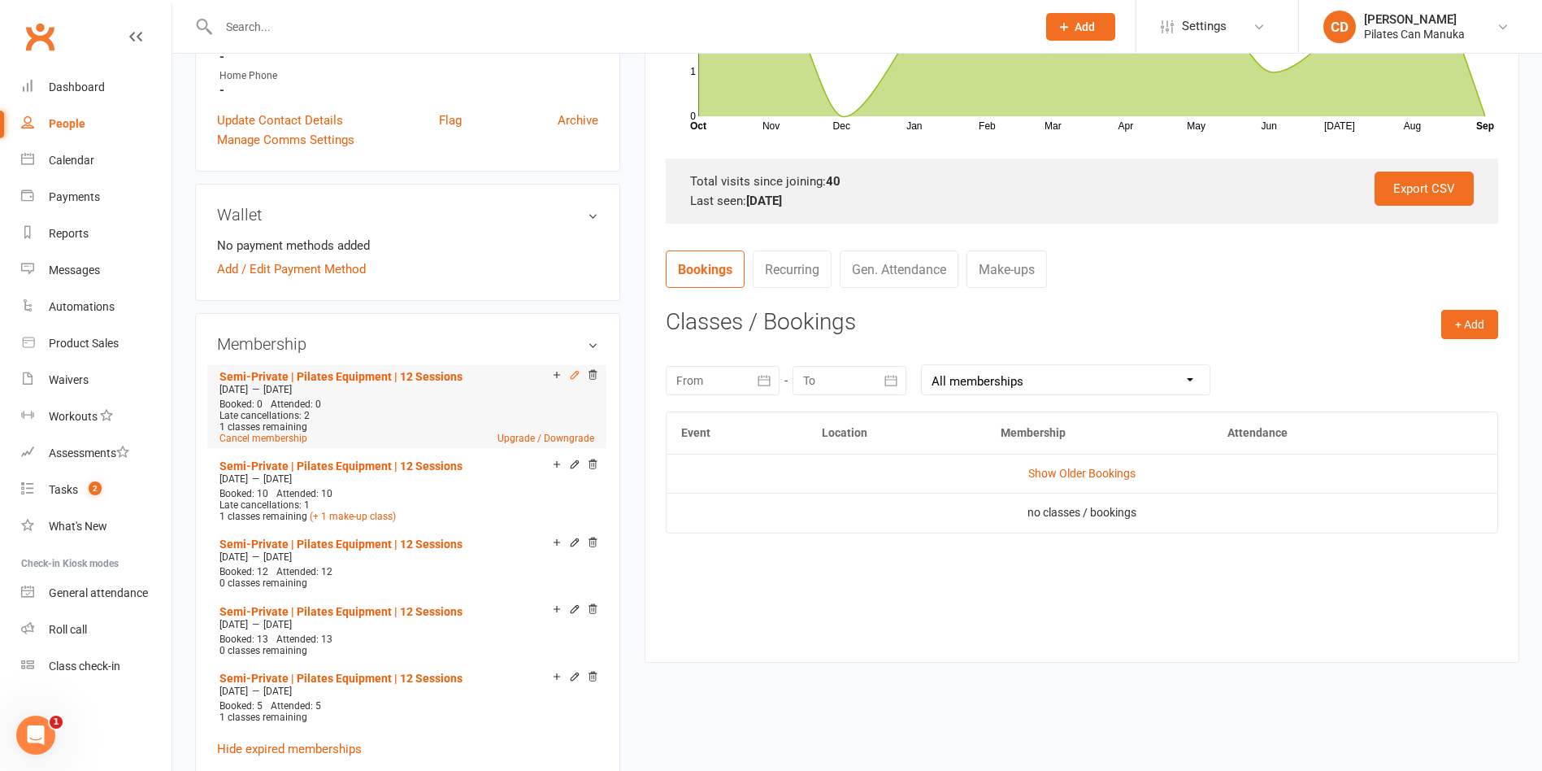
click at [573, 378] on icon at bounding box center [574, 374] width 11 height 11
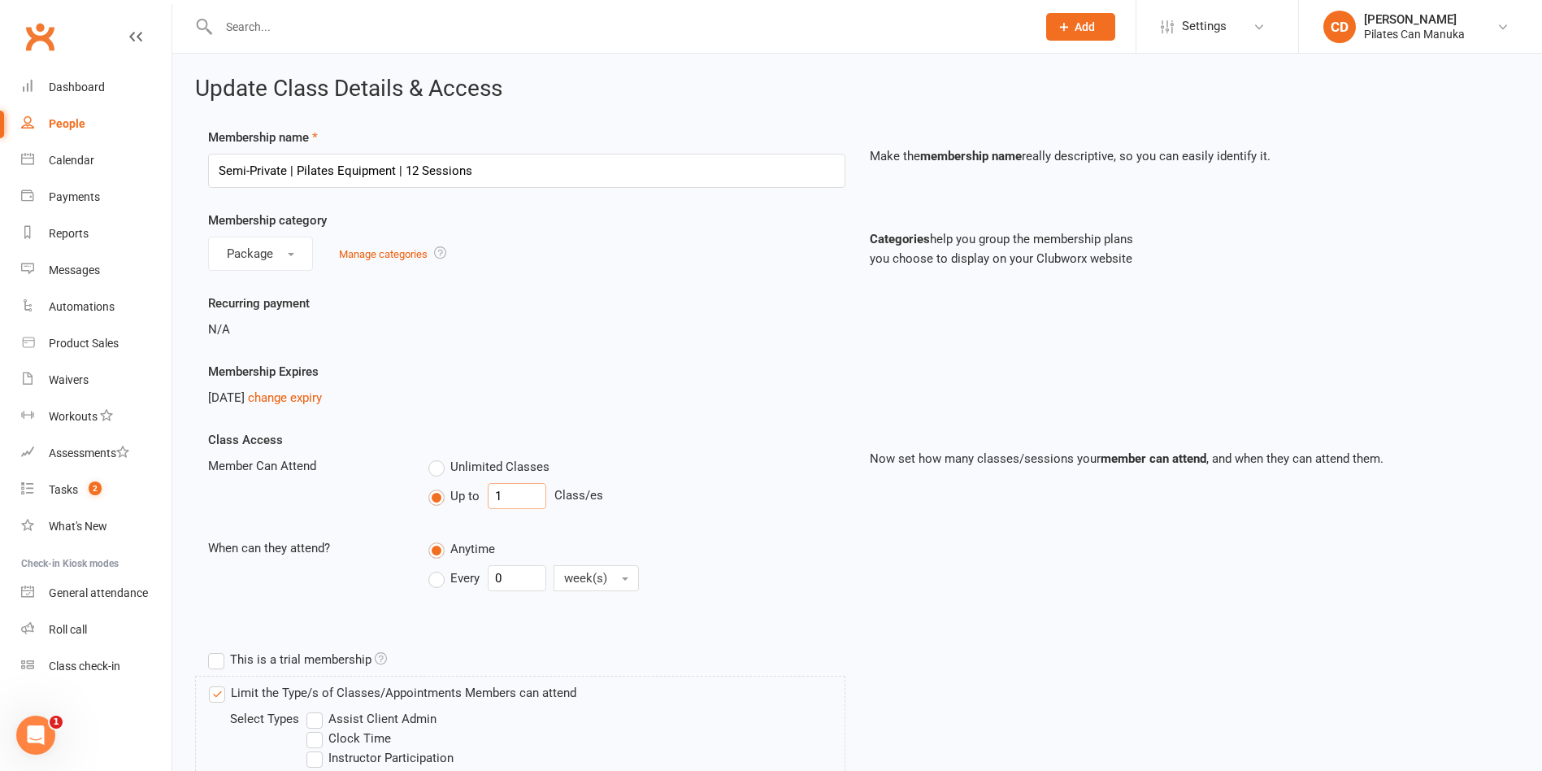
click at [526, 489] on input "1" at bounding box center [517, 496] width 59 height 26
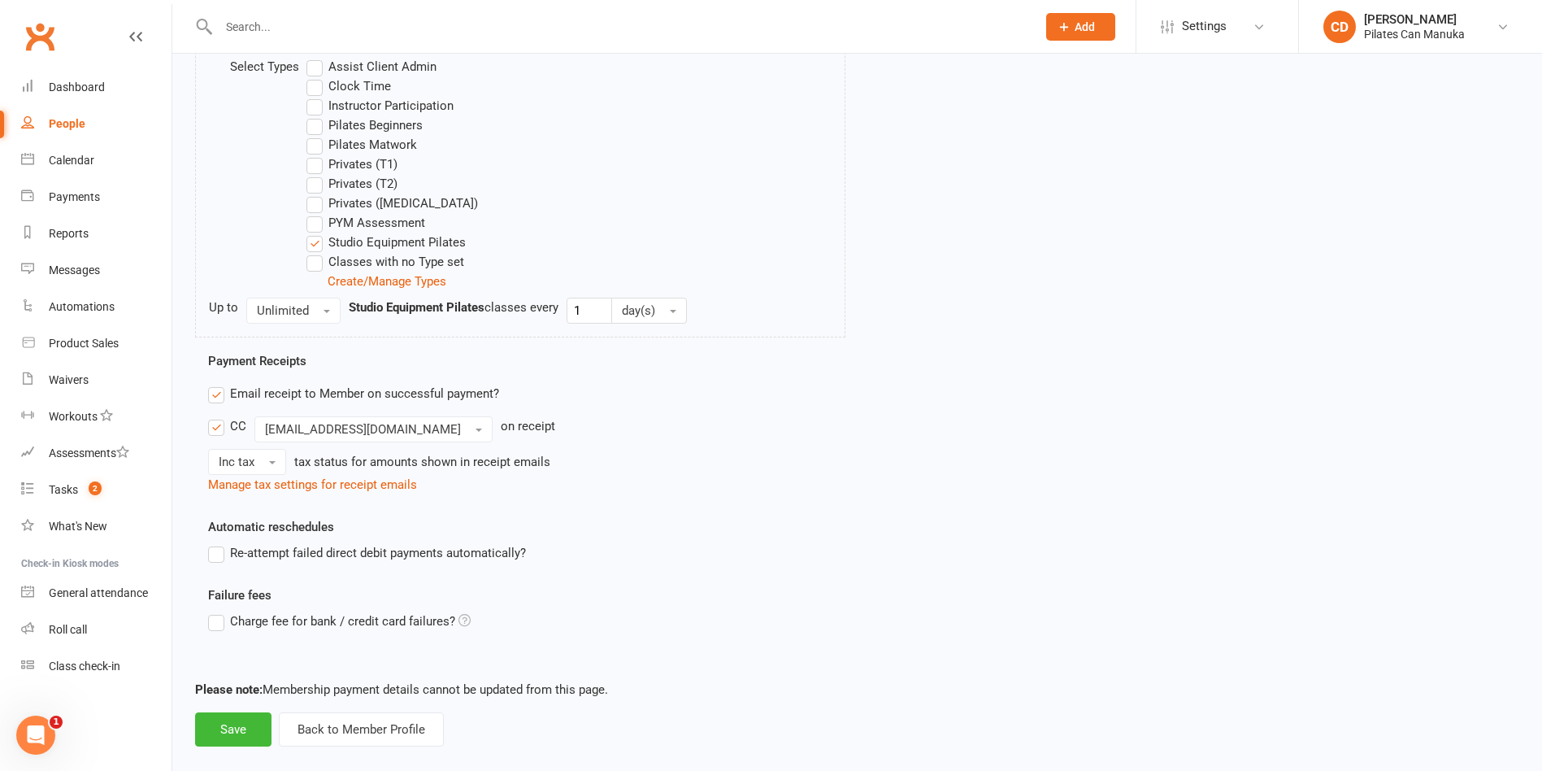
scroll to position [674, 0]
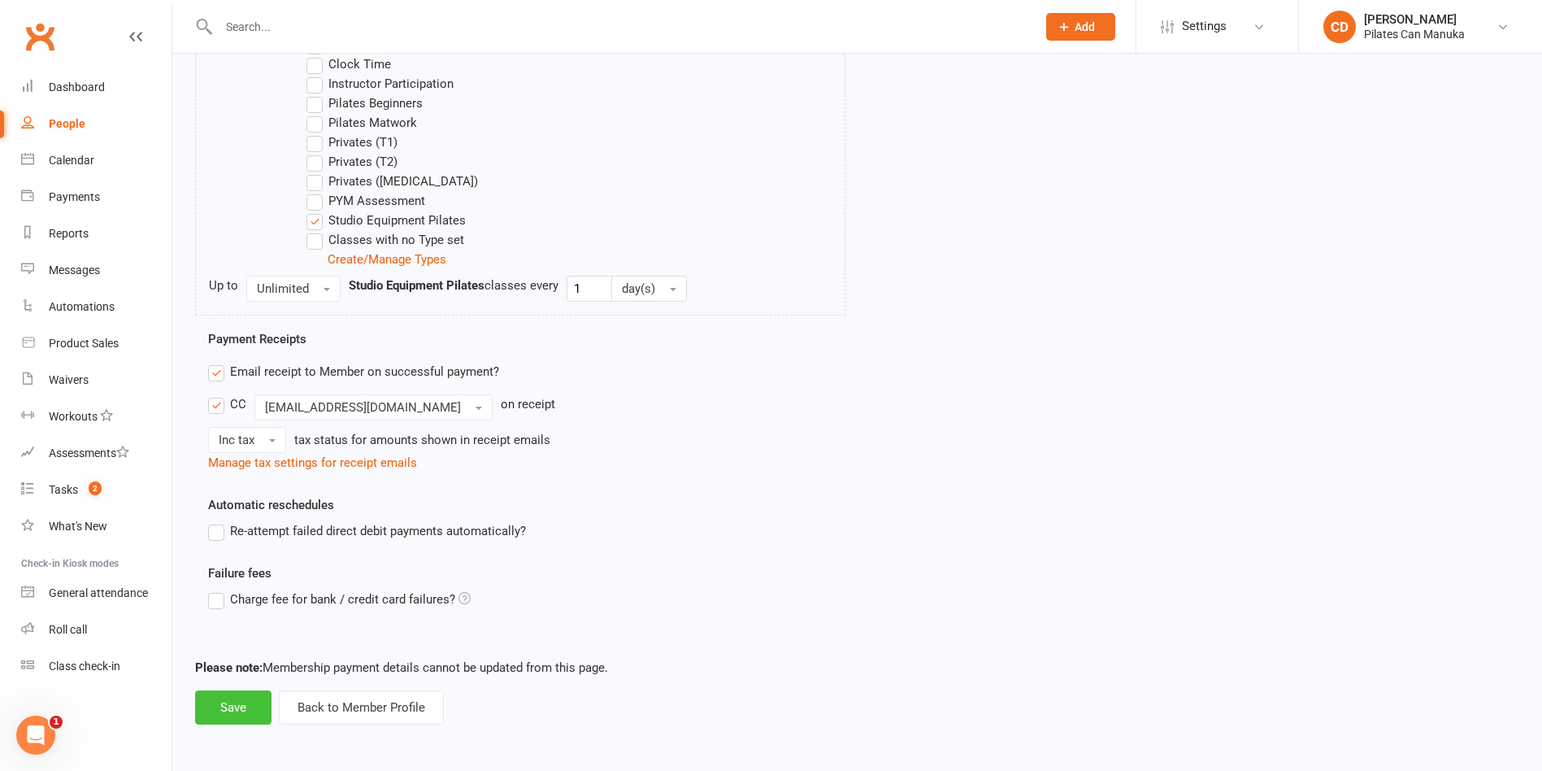
type input "0"
click at [226, 713] on button "Save" at bounding box center [233, 707] width 76 height 34
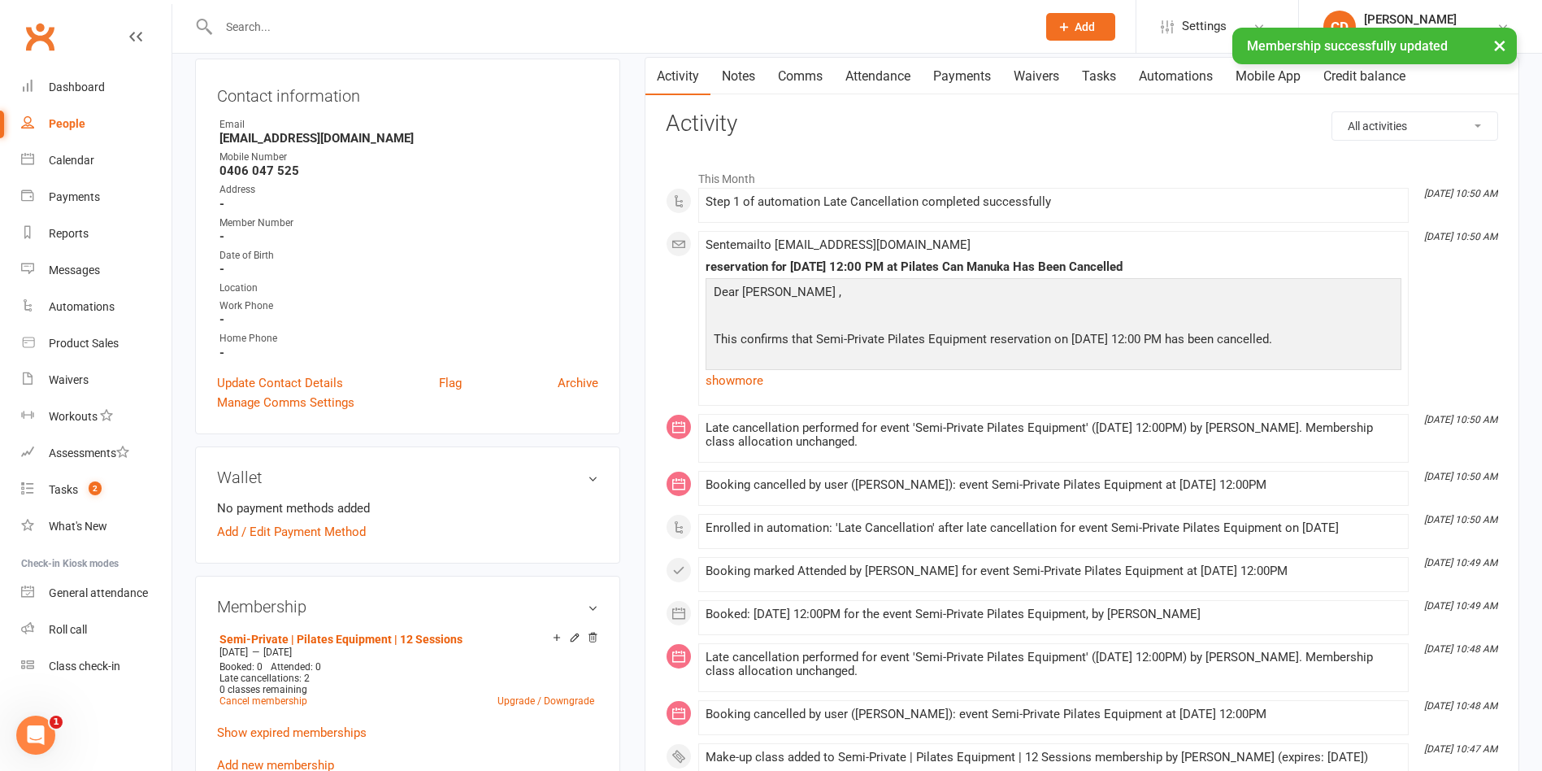
scroll to position [244, 0]
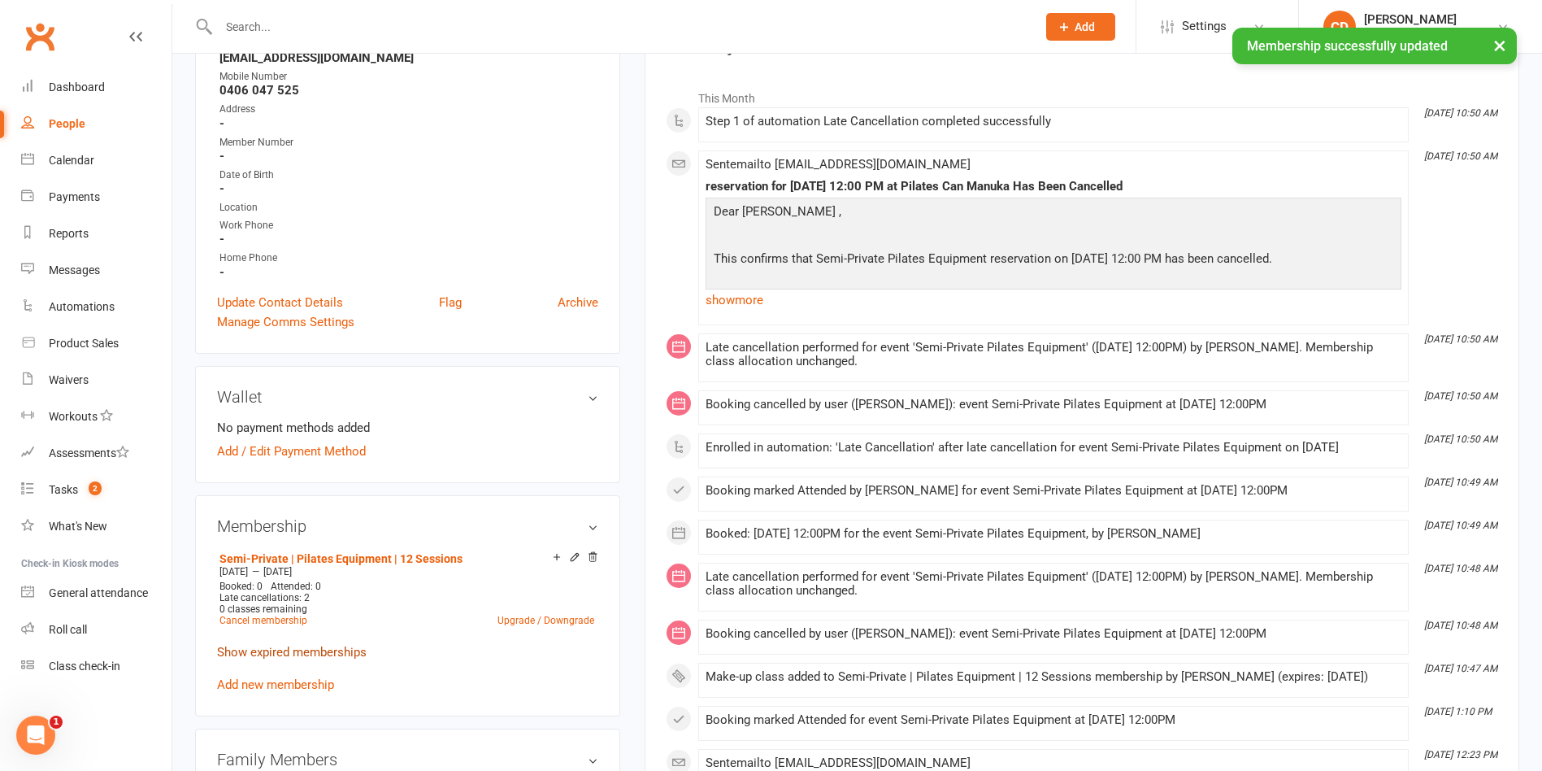
click at [355, 649] on link "Show expired memberships" at bounding box center [292, 652] width 150 height 15
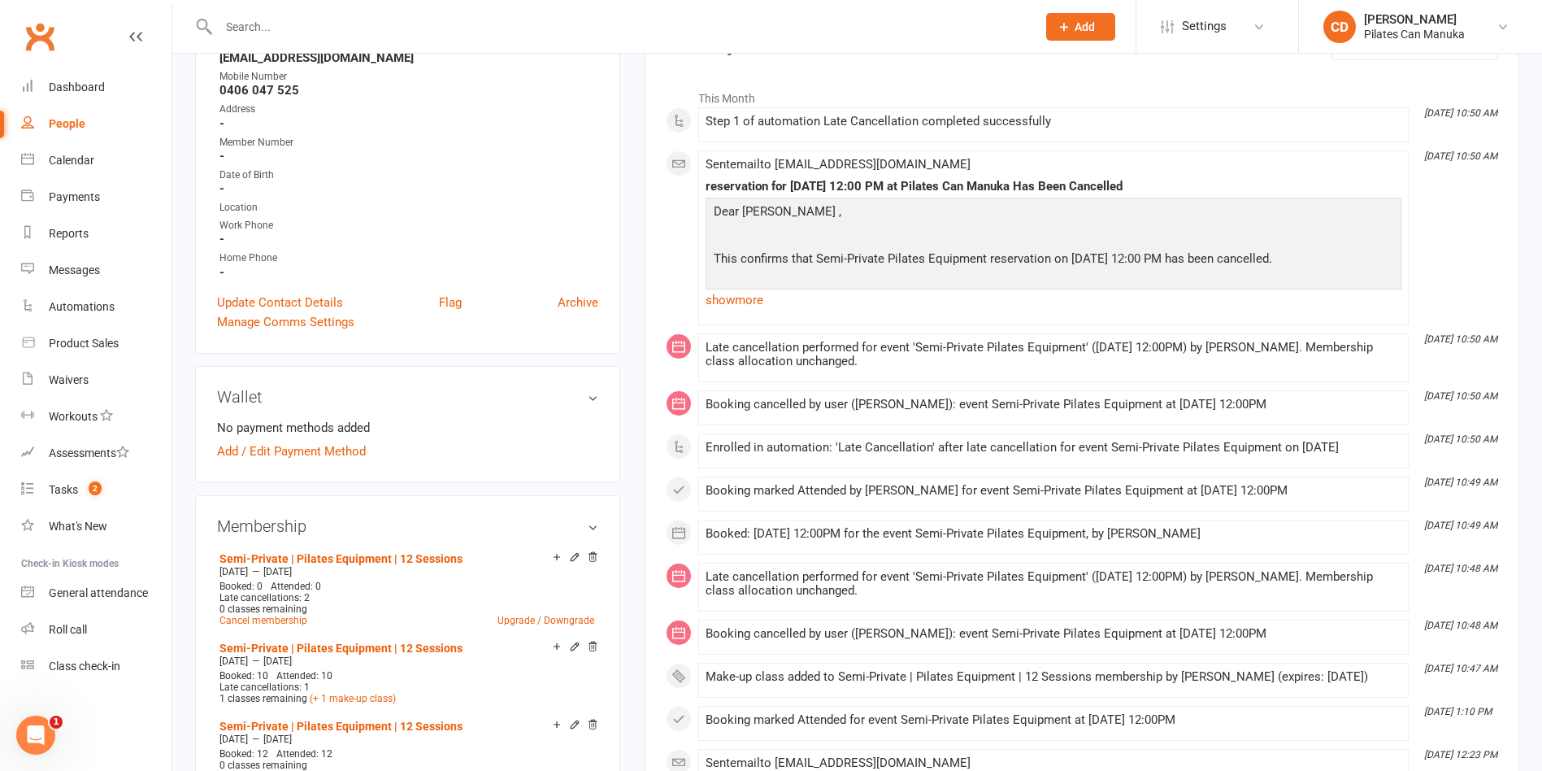
scroll to position [0, 0]
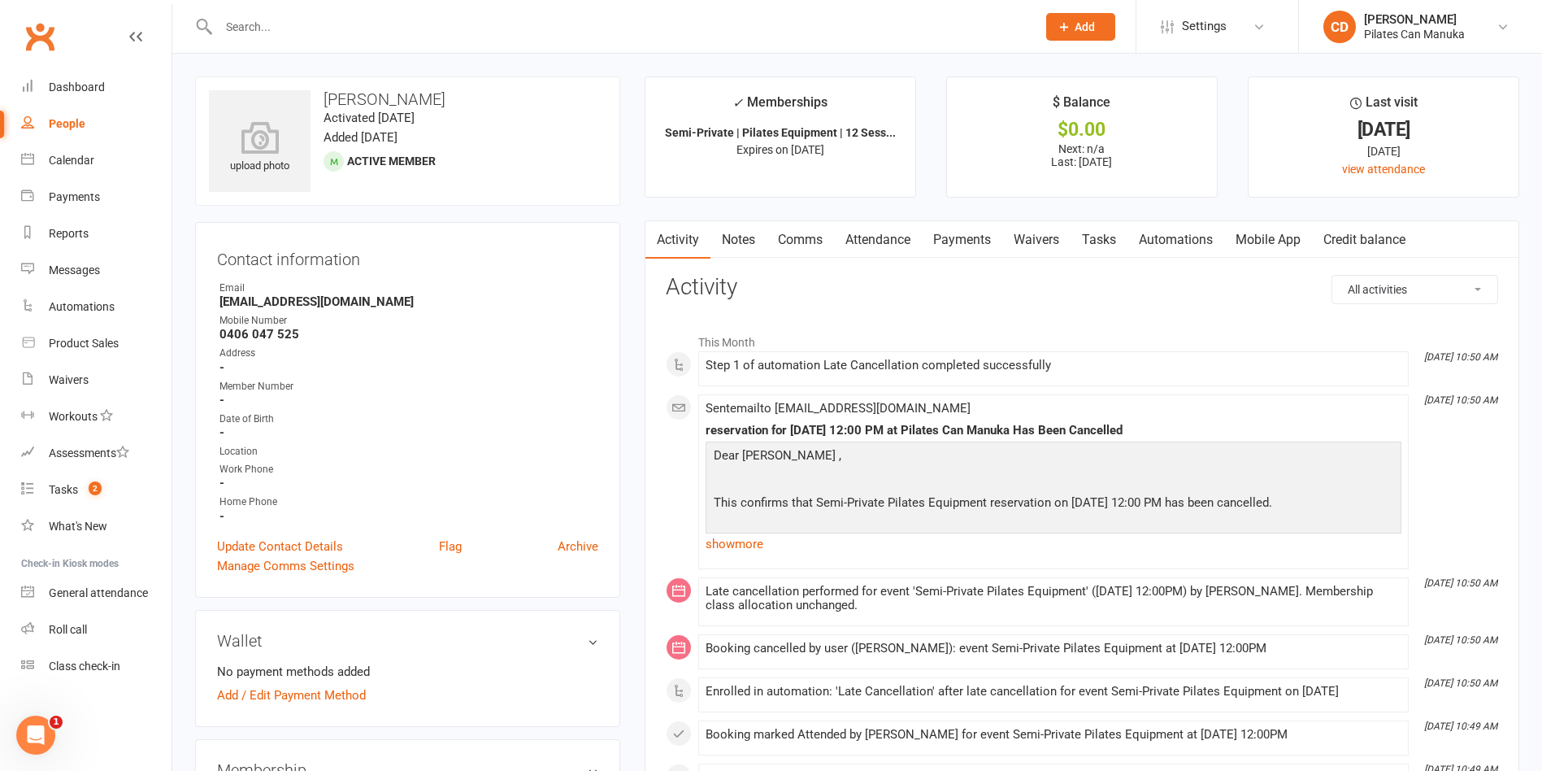
click at [894, 237] on link "Attendance" at bounding box center [878, 239] width 88 height 37
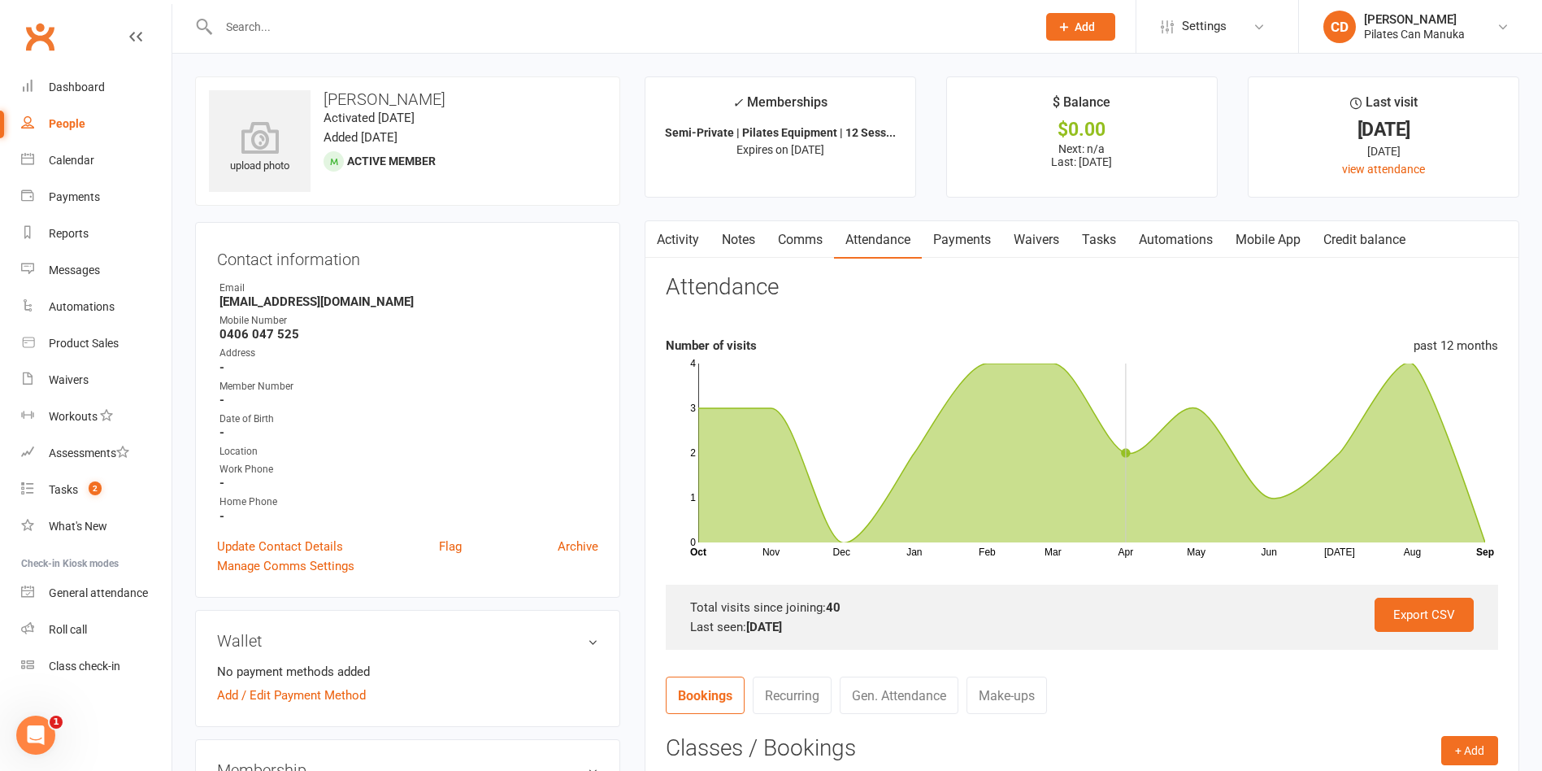
scroll to position [488, 0]
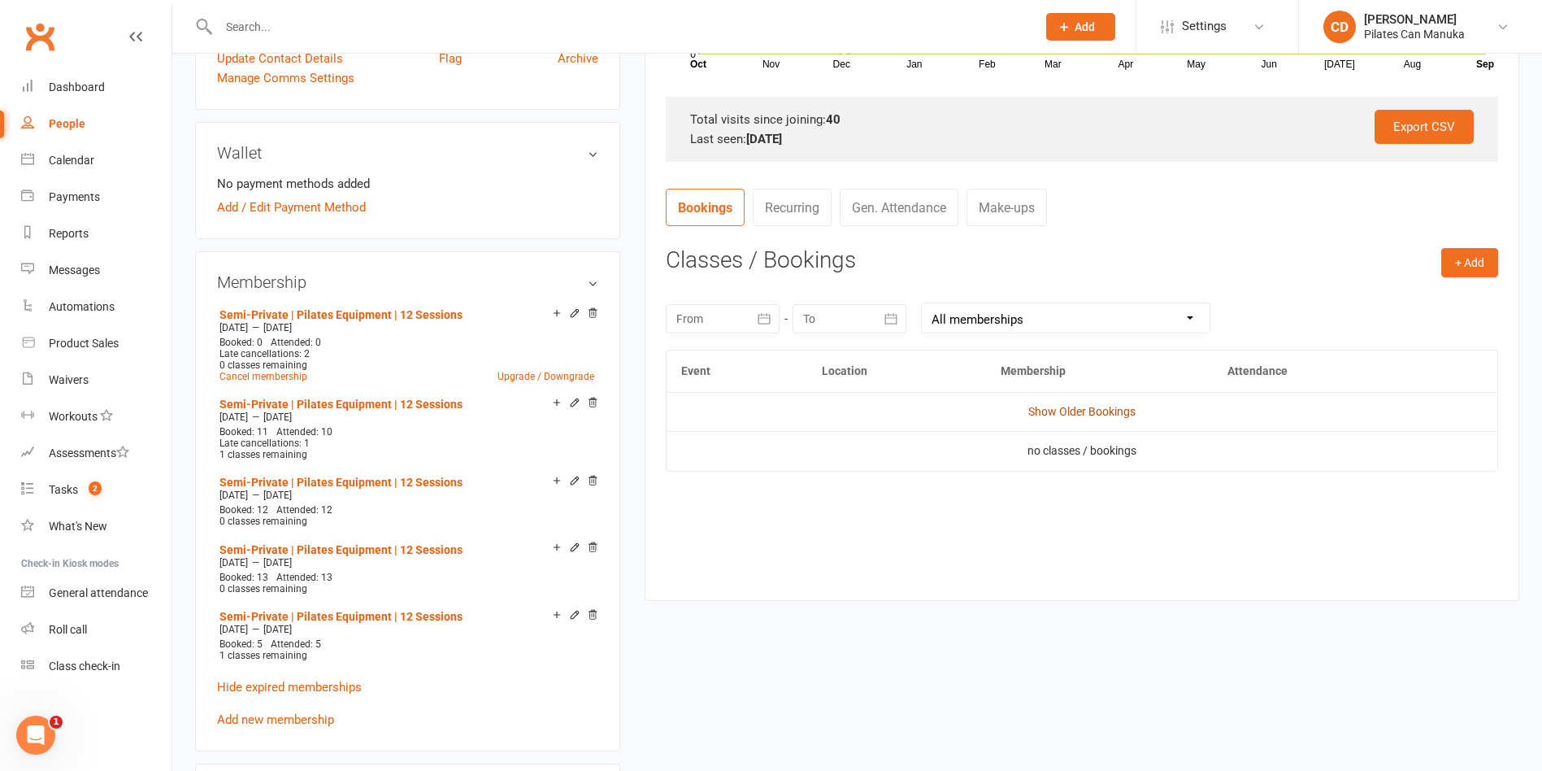
click at [1108, 415] on link "Show Older Bookings" at bounding box center [1081, 411] width 107 height 13
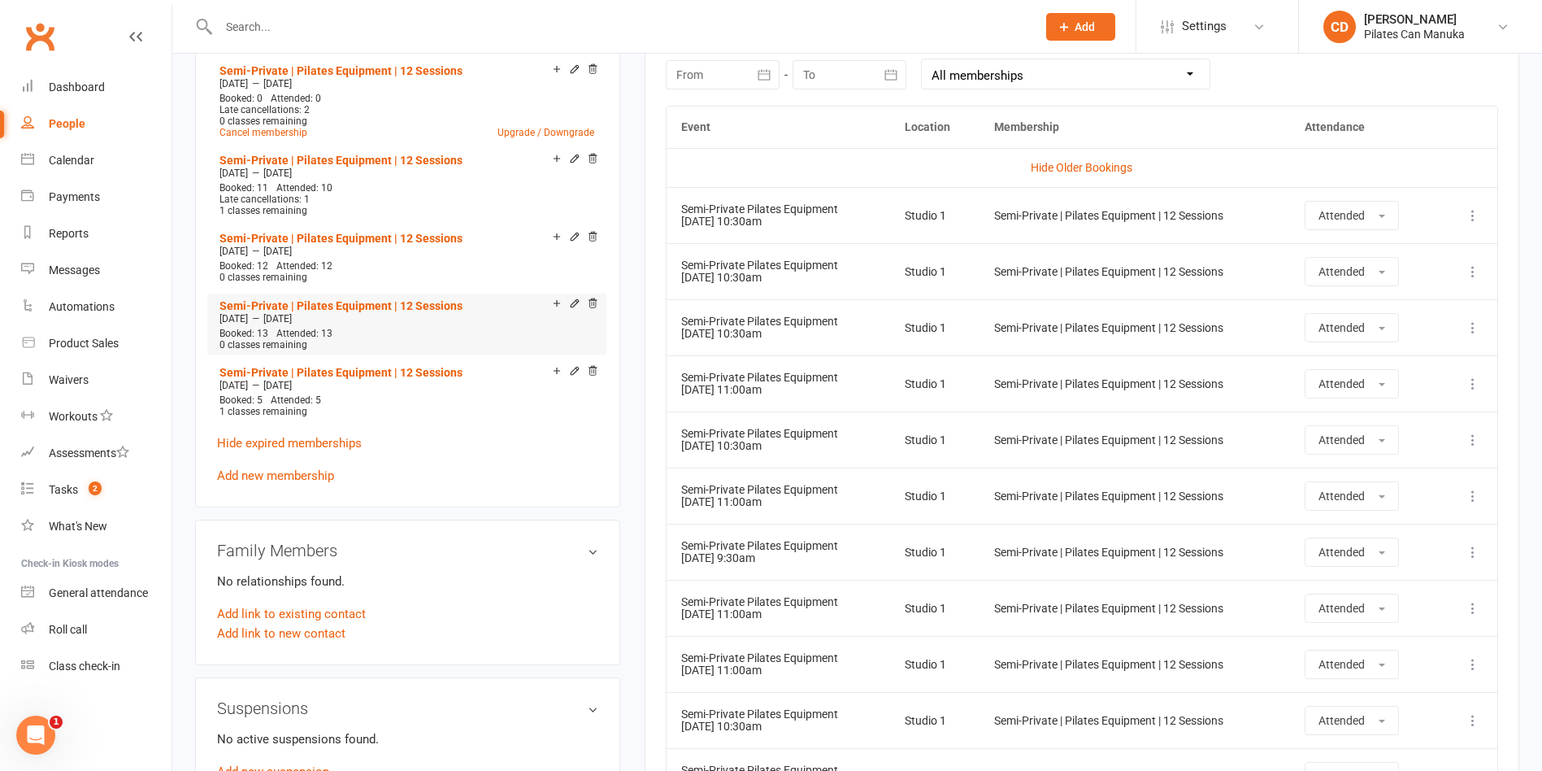
scroll to position [610, 0]
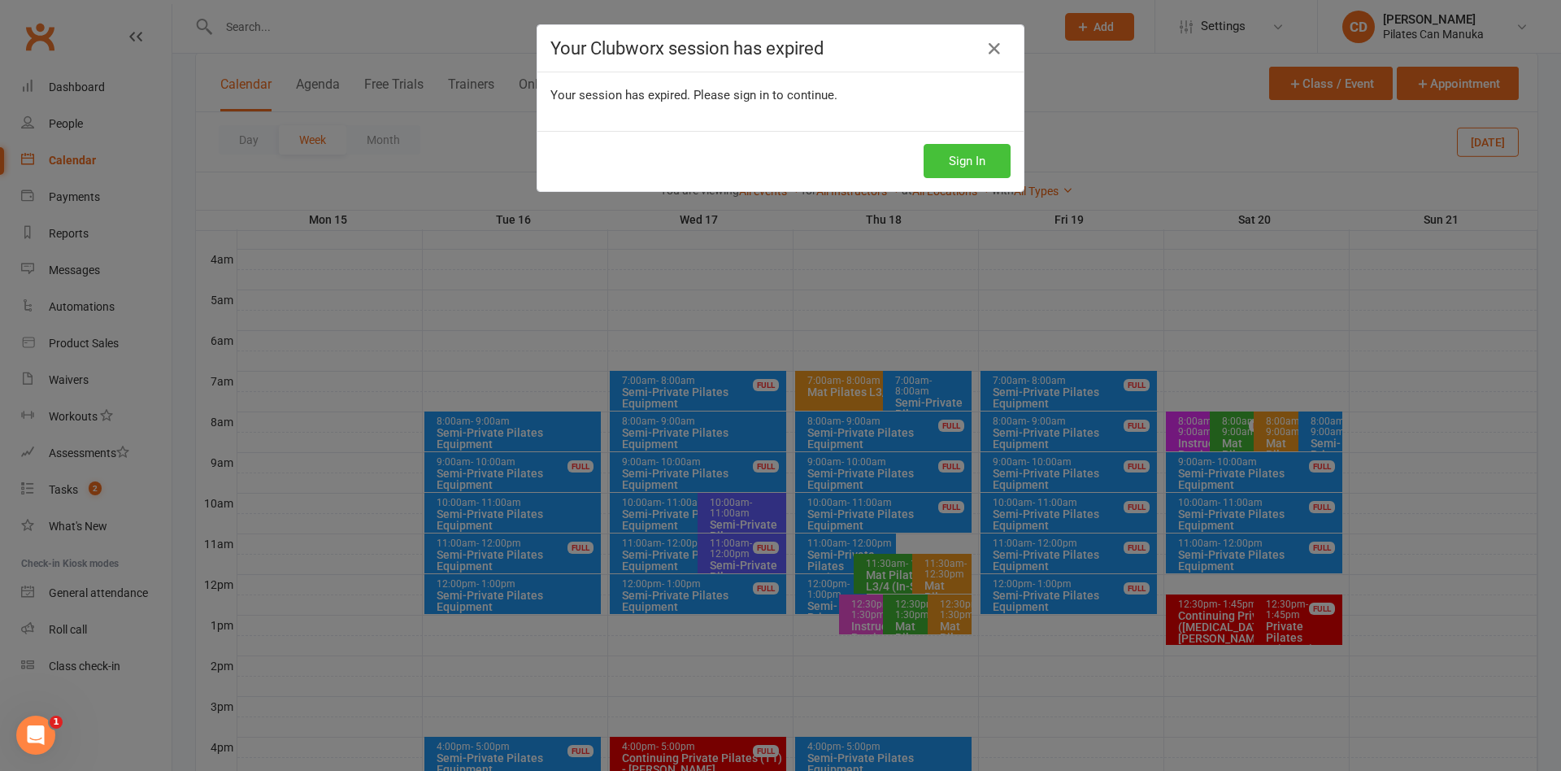
click at [967, 149] on button "Sign In" at bounding box center [966, 161] width 87 height 34
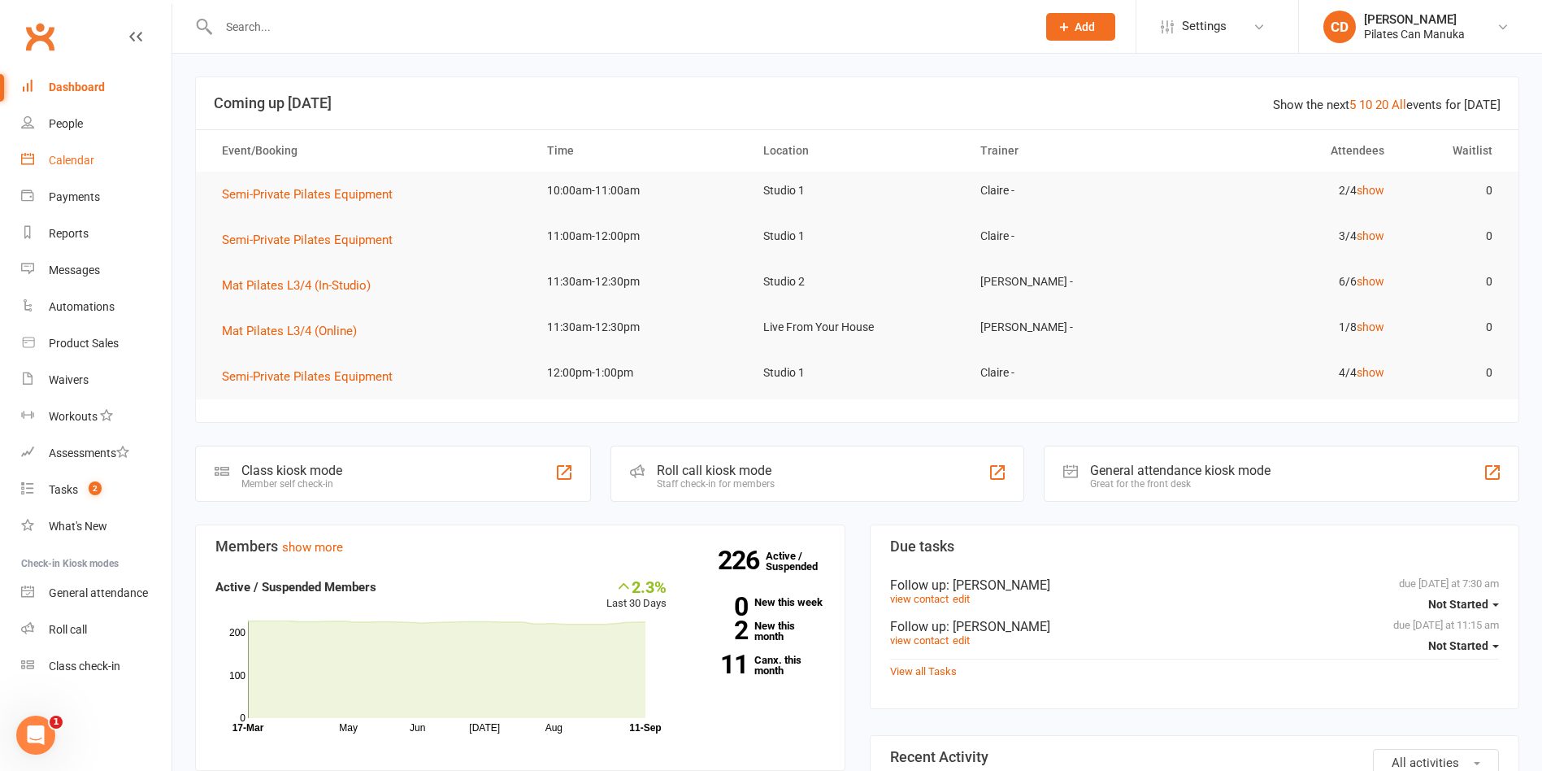
click at [71, 154] on div "Calendar" at bounding box center [72, 160] width 46 height 13
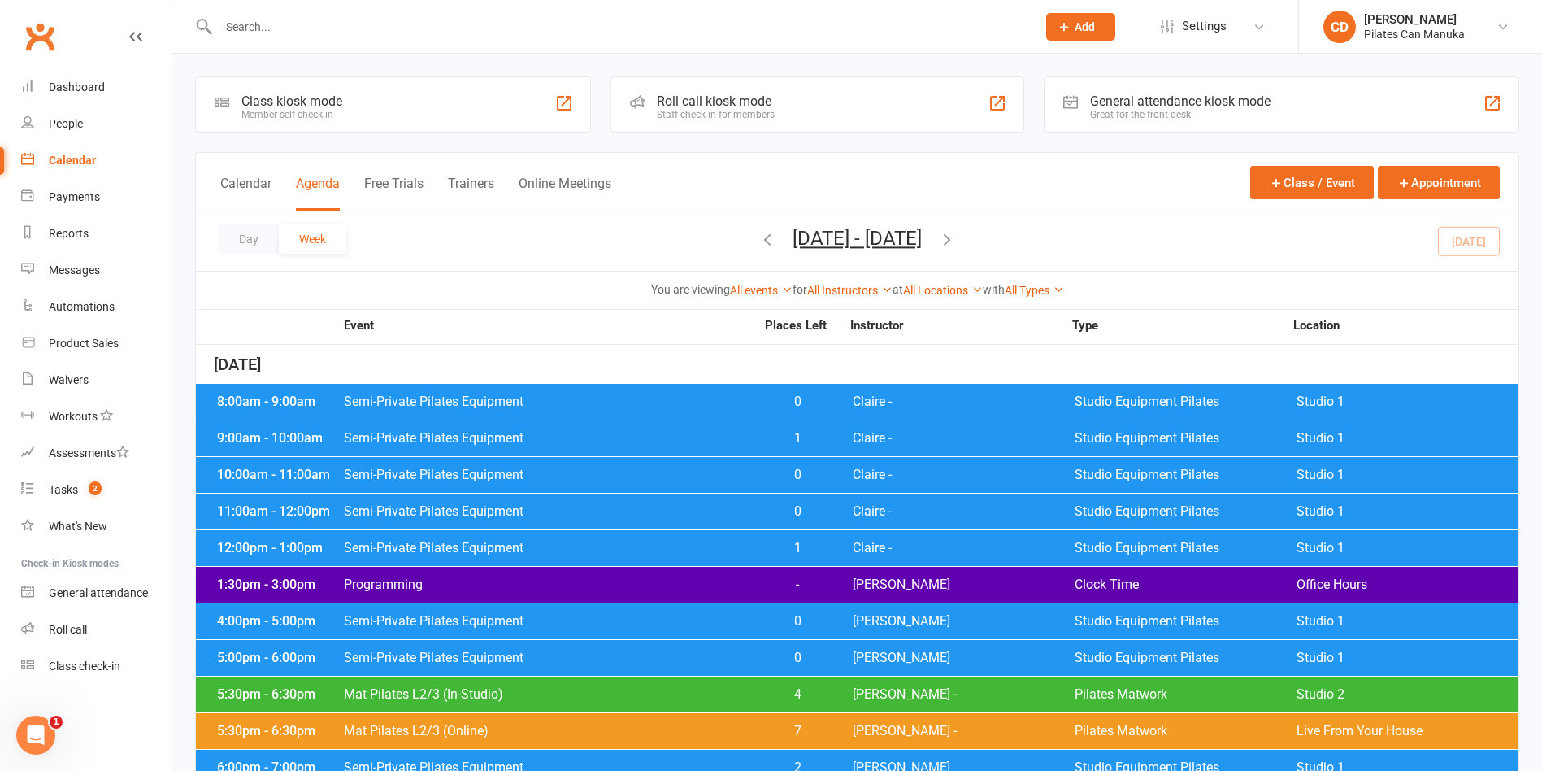
click at [238, 14] on div at bounding box center [610, 26] width 830 height 53
click at [879, 237] on button "Sep 8, 2025 - Sep 14, 2025" at bounding box center [857, 238] width 129 height 23
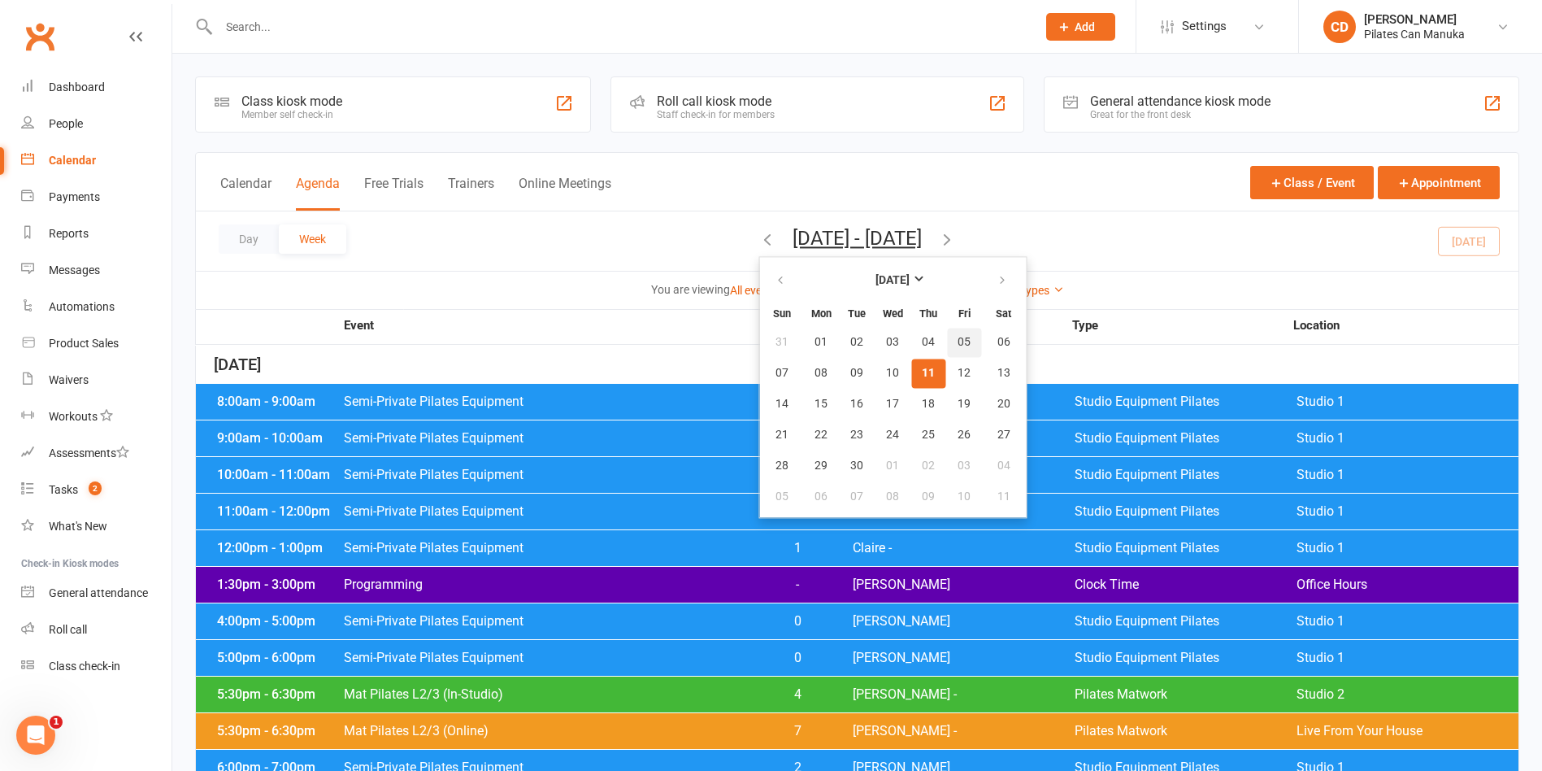
click at [947, 330] on button "05" at bounding box center [964, 342] width 34 height 29
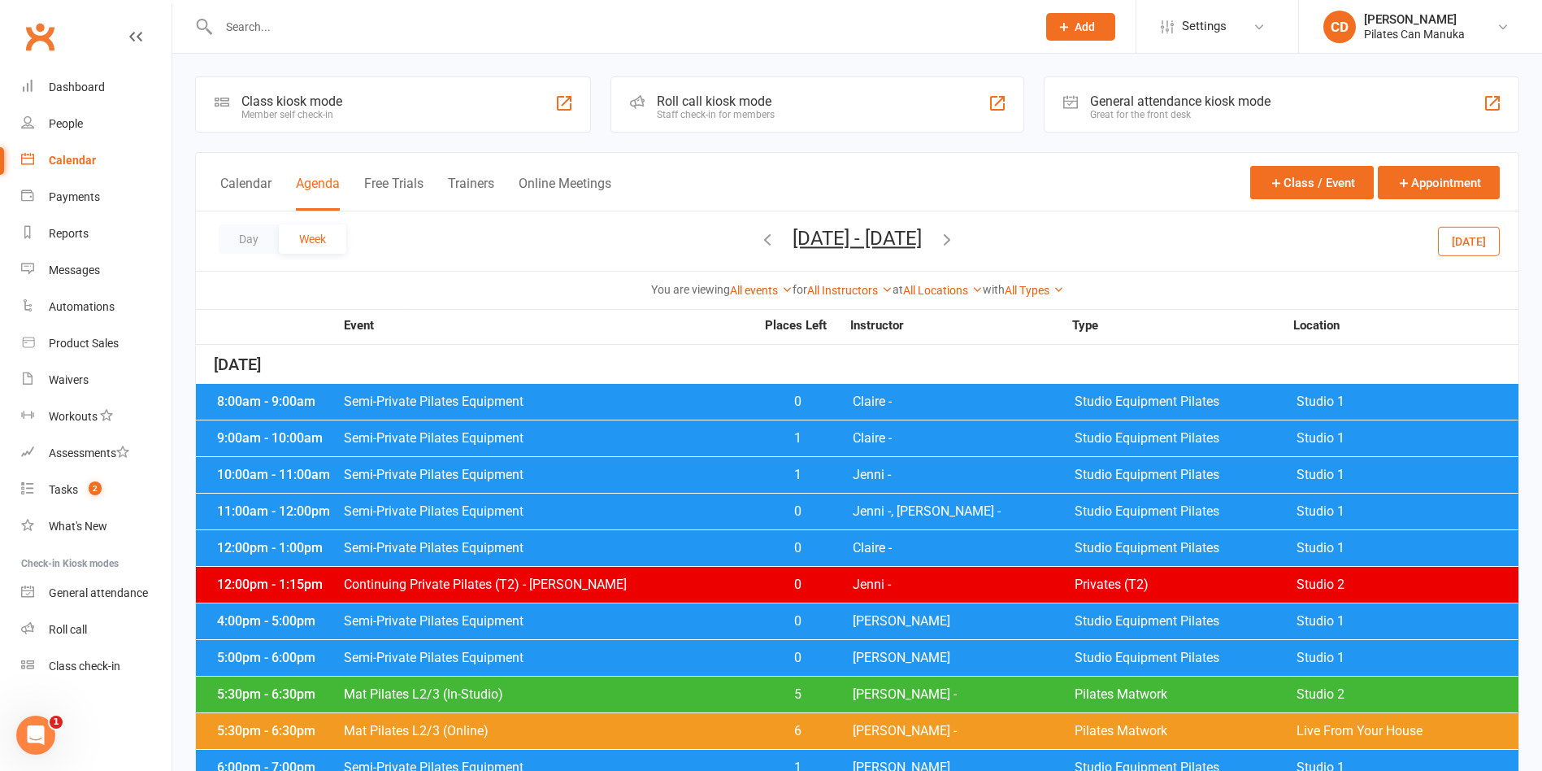
click at [260, 172] on div "Calendar Agenda Free Trials Trainers Online Meetings Class / Event Appointment" at bounding box center [857, 182] width 1323 height 59
click at [237, 183] on button "Calendar" at bounding box center [245, 193] width 51 height 35
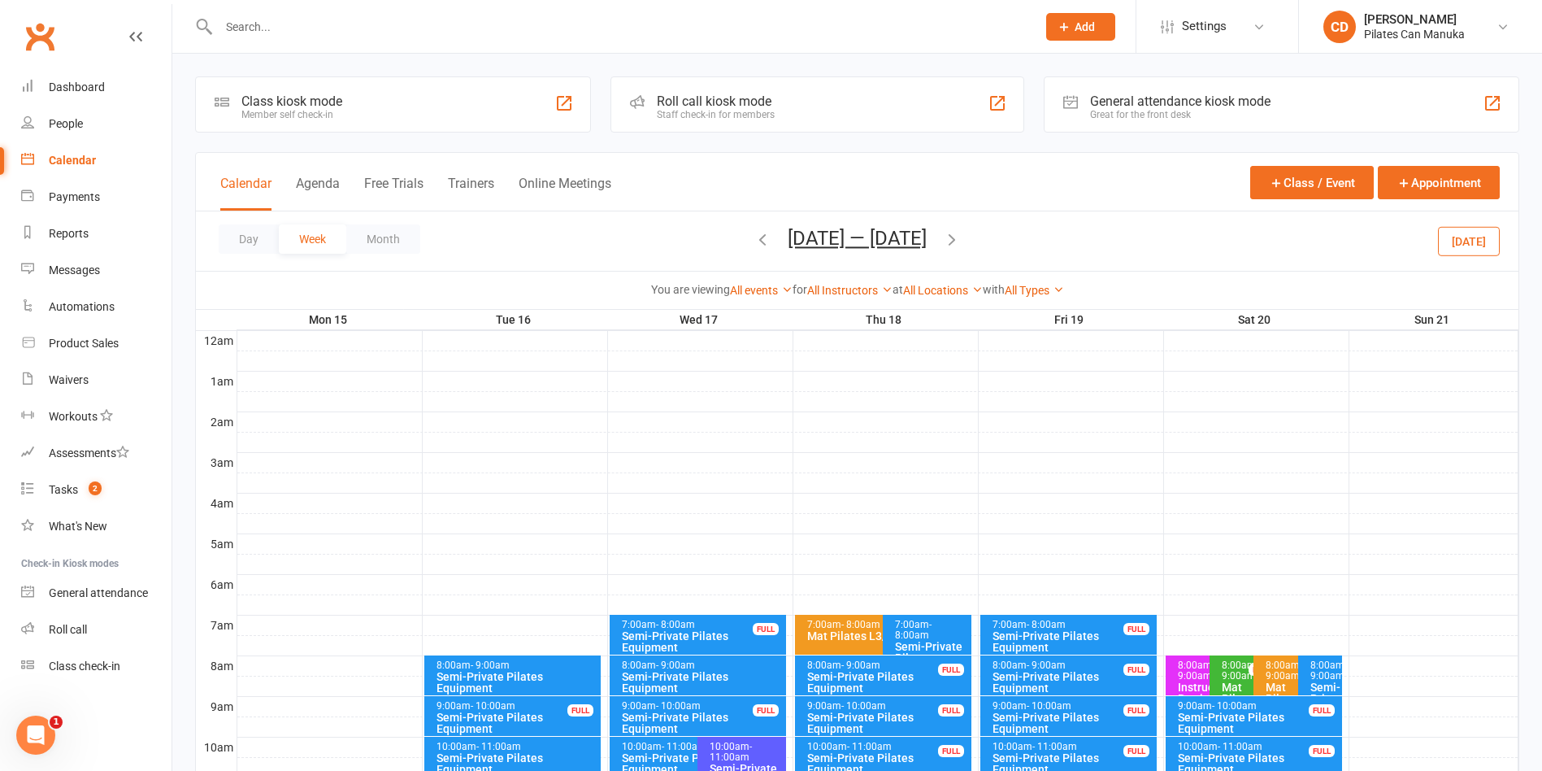
scroll to position [122, 0]
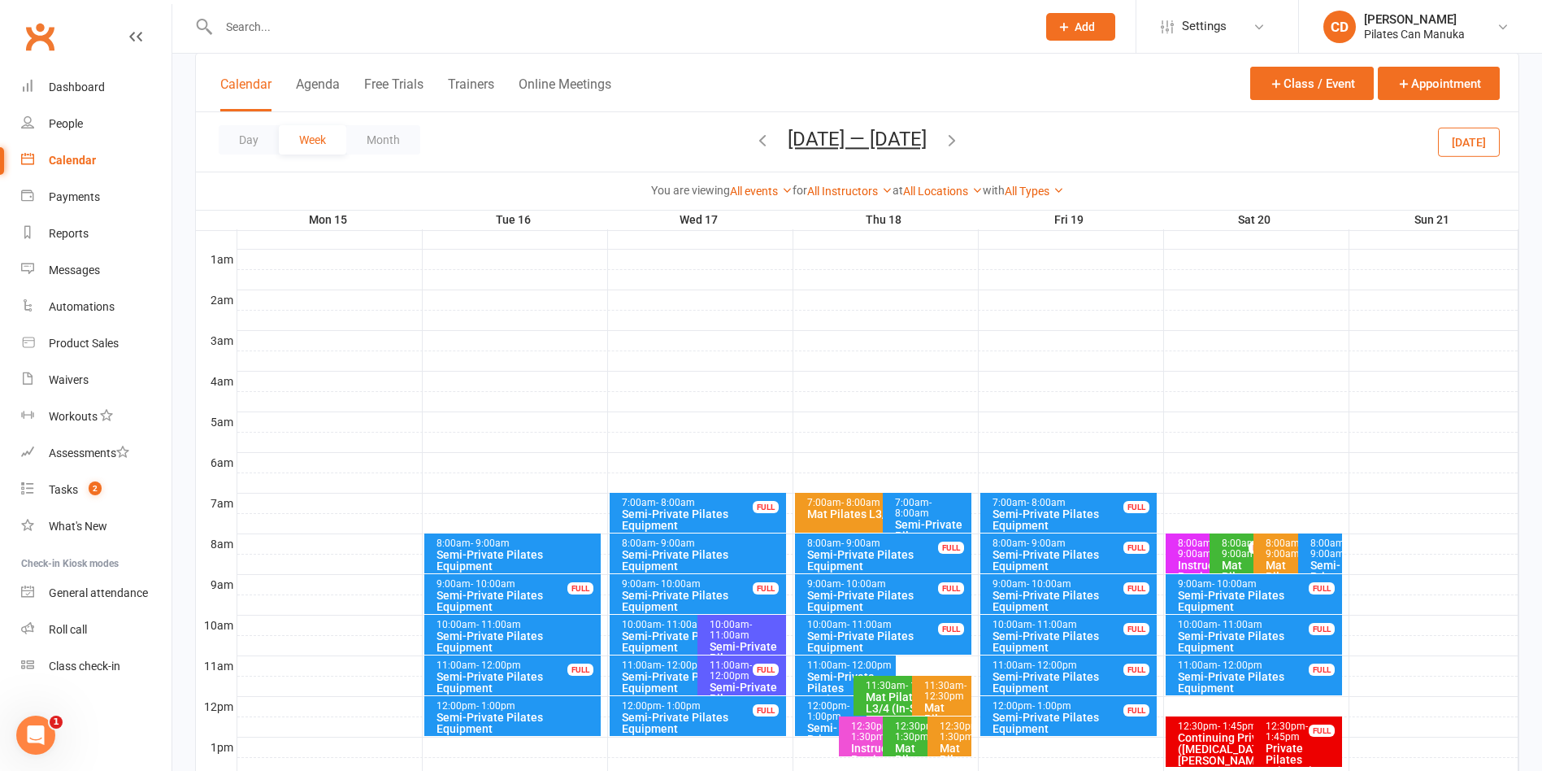
click at [867, 136] on button "Sep 15 — 21 2025" at bounding box center [857, 139] width 139 height 23
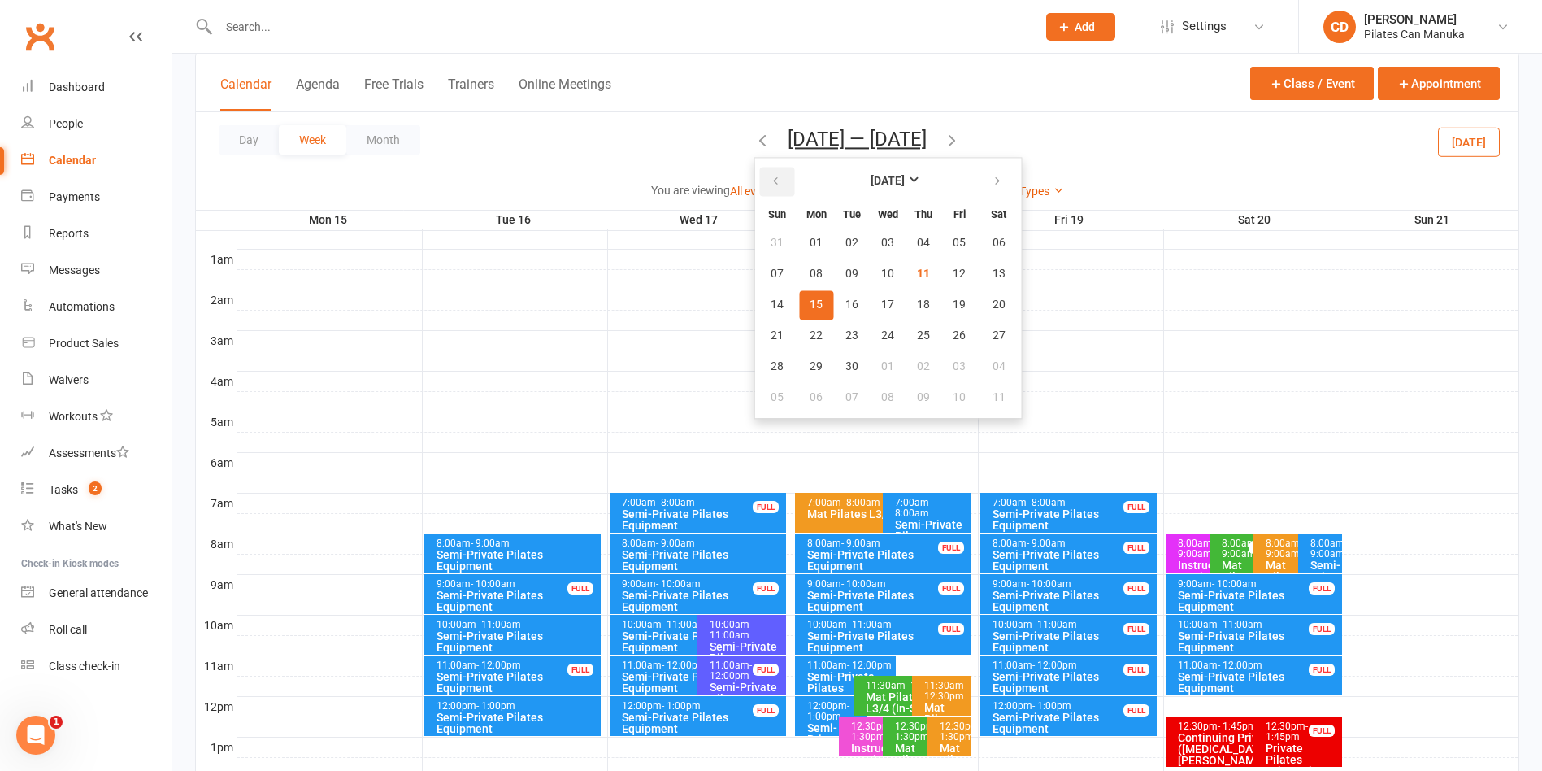
click at [770, 175] on icon "button" at bounding box center [775, 181] width 11 height 13
click at [992, 183] on icon "button" at bounding box center [997, 181] width 11 height 13
click at [953, 245] on span "05" at bounding box center [959, 243] width 13 height 13
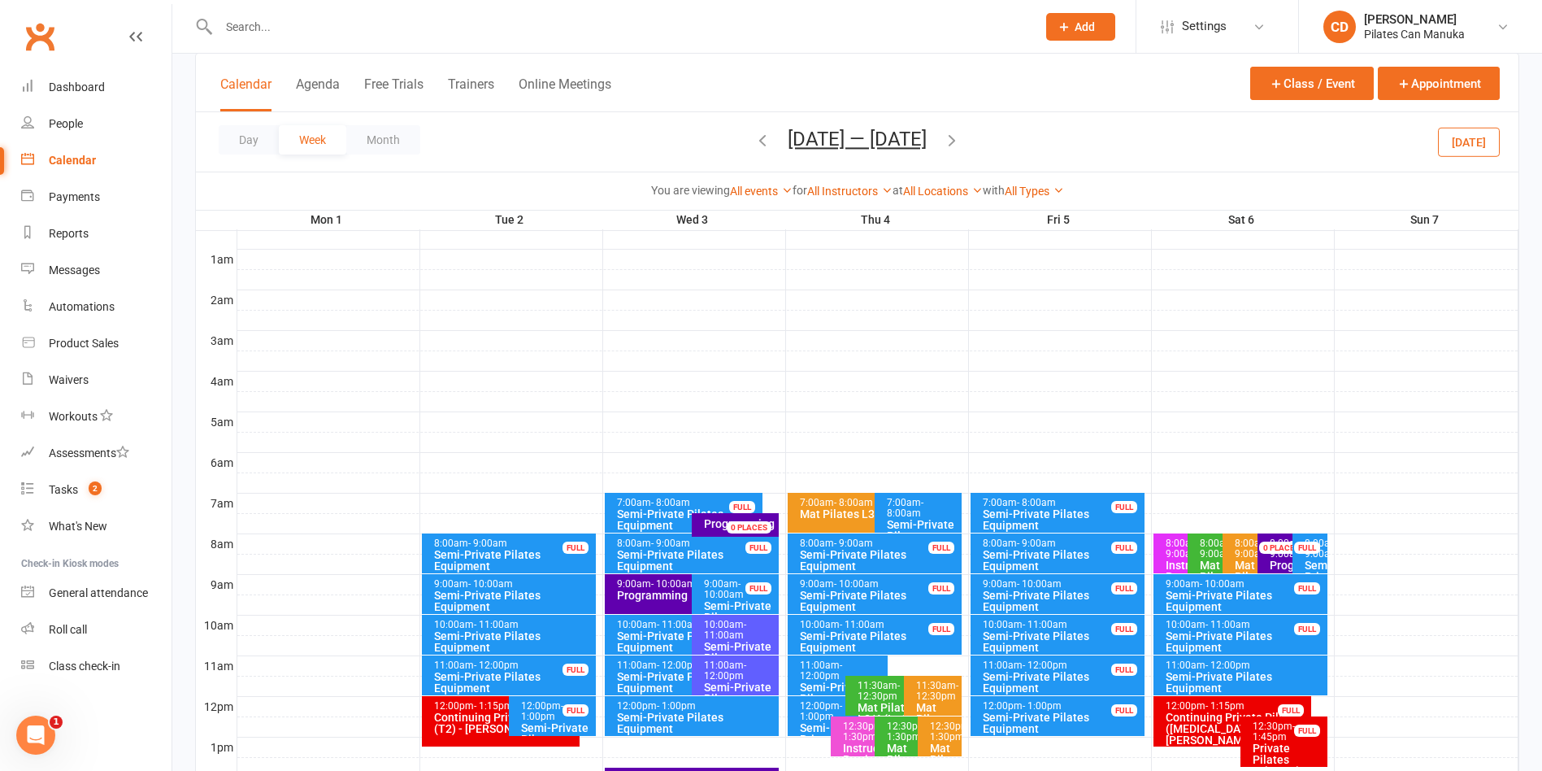
click at [1073, 707] on div "12:00pm - 1:00pm" at bounding box center [1062, 706] width 160 height 11
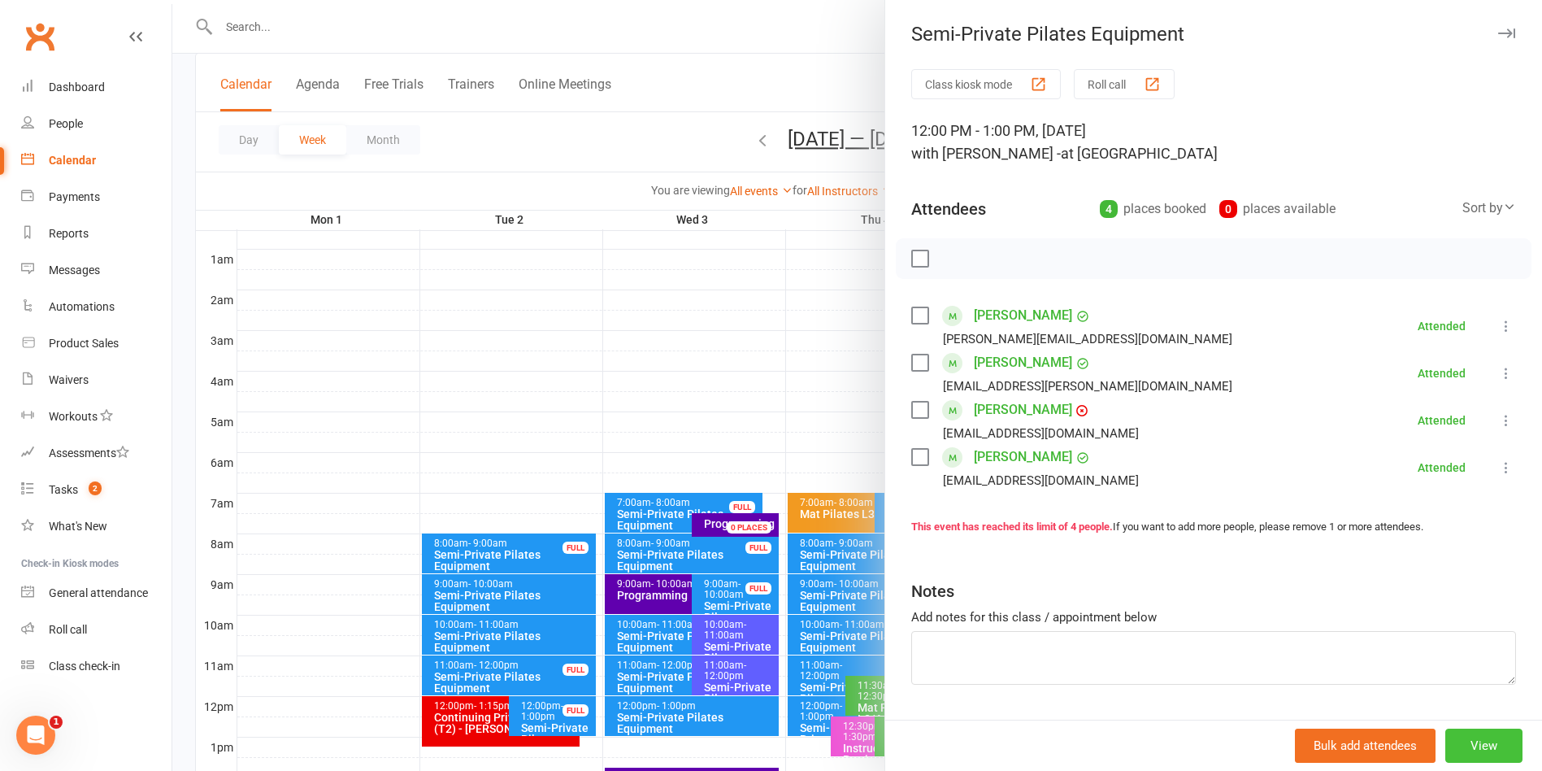
click at [1447, 748] on button "View" at bounding box center [1483, 745] width 77 height 34
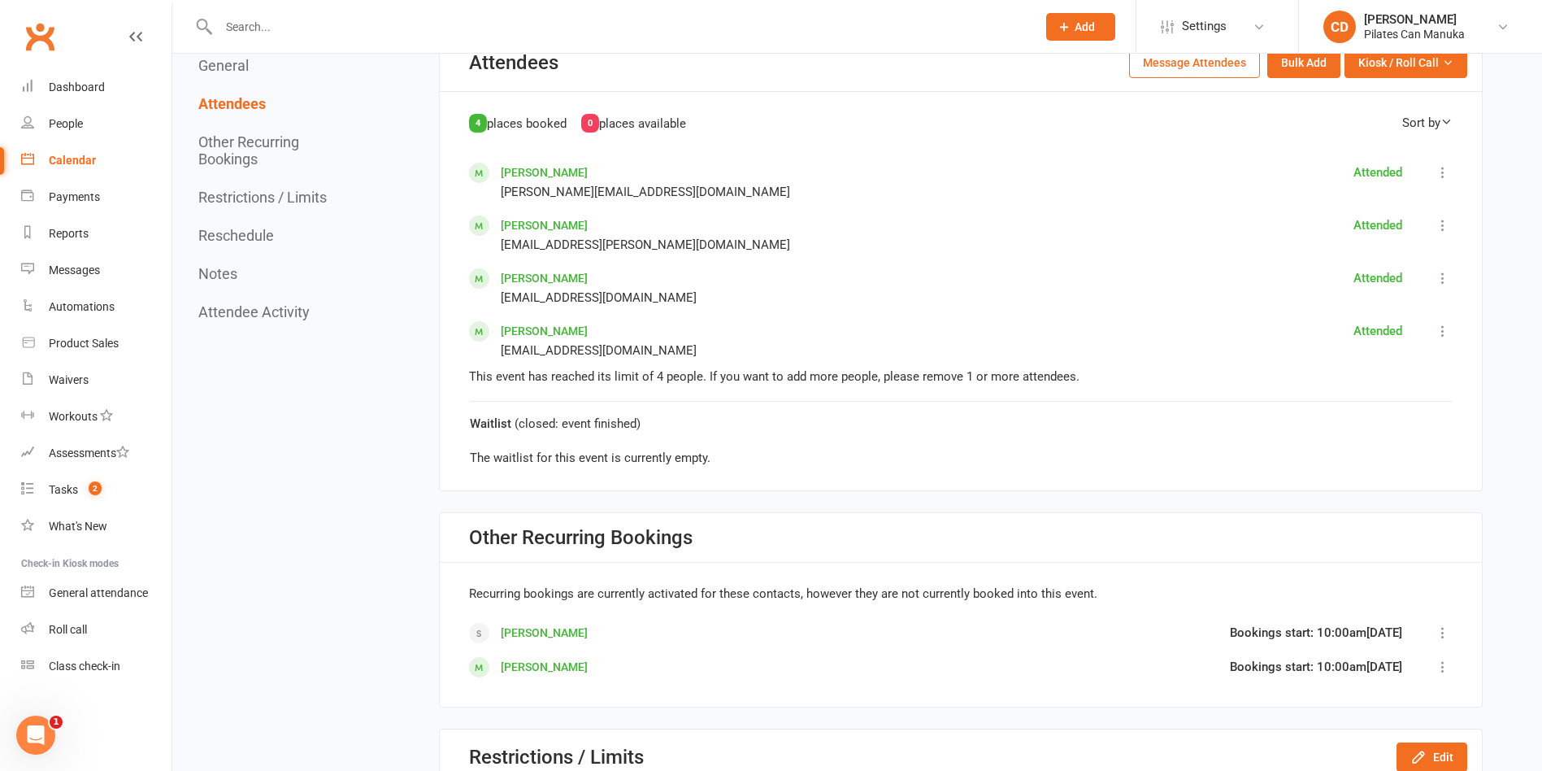
scroll to position [854, 0]
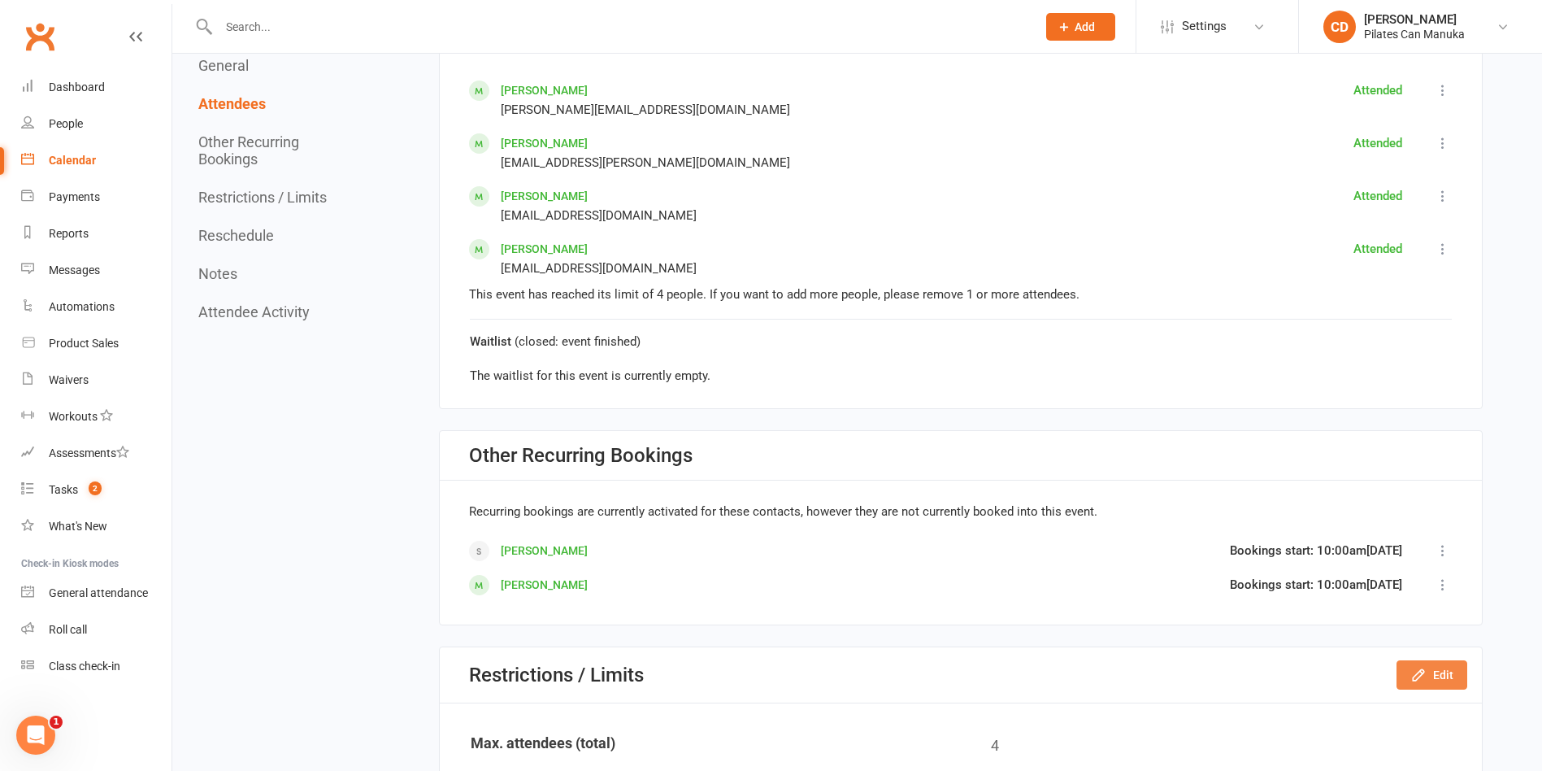
click at [1449, 669] on button "Edit" at bounding box center [1432, 674] width 71 height 29
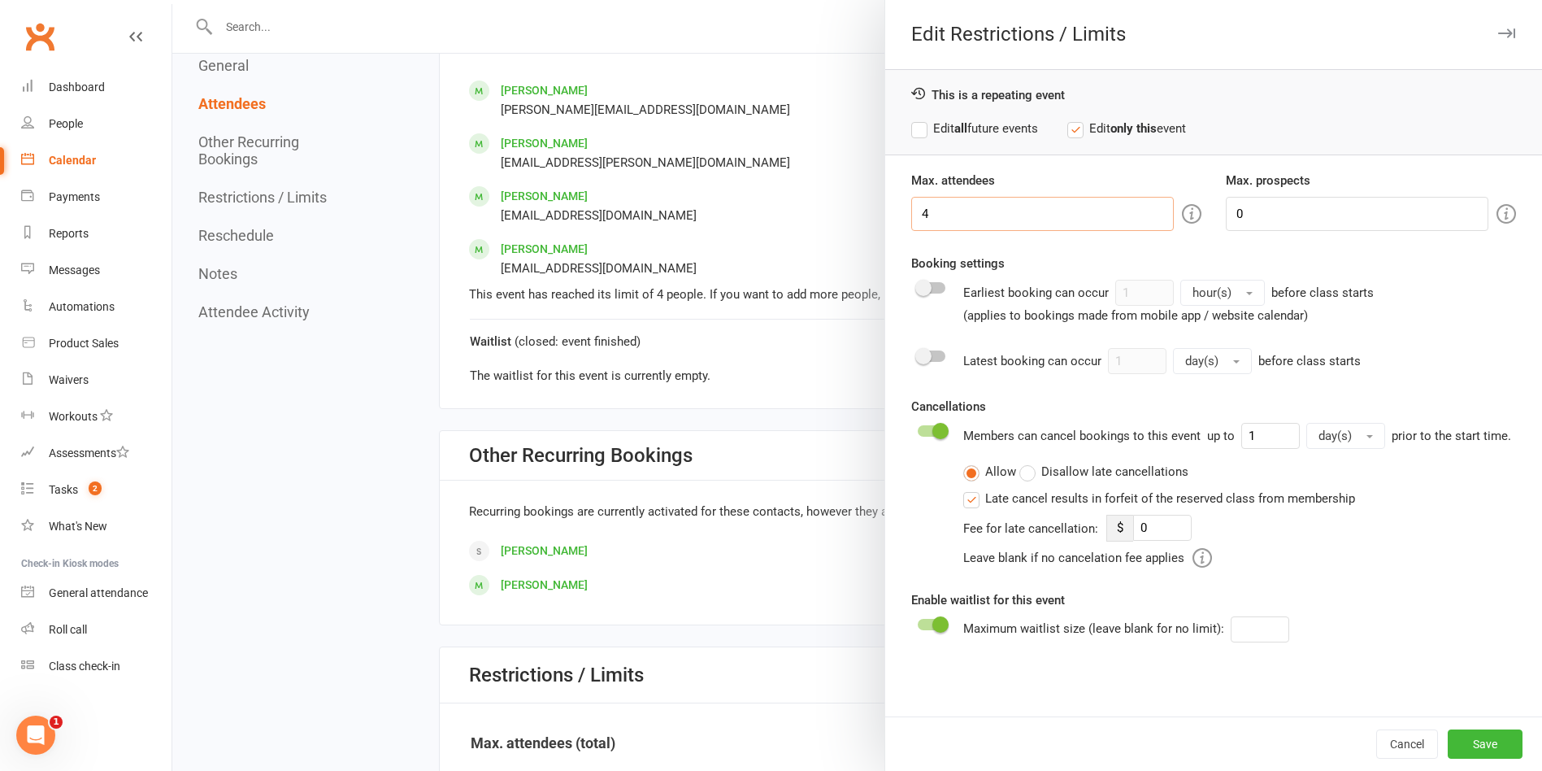
click at [981, 215] on input "4" at bounding box center [1042, 214] width 263 height 34
type input "5"
click at [1483, 734] on button "Save" at bounding box center [1485, 743] width 75 height 29
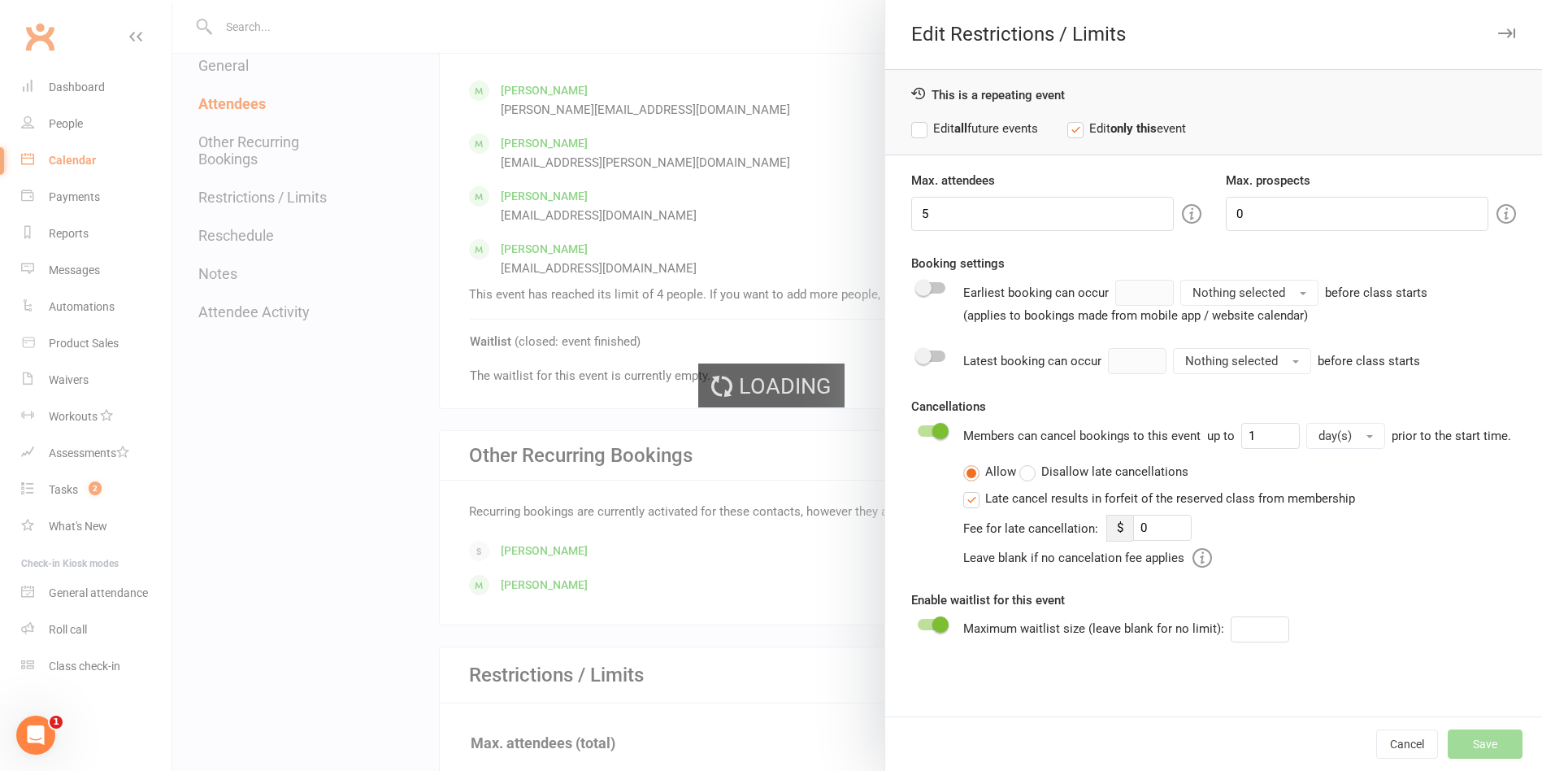
type input "0"
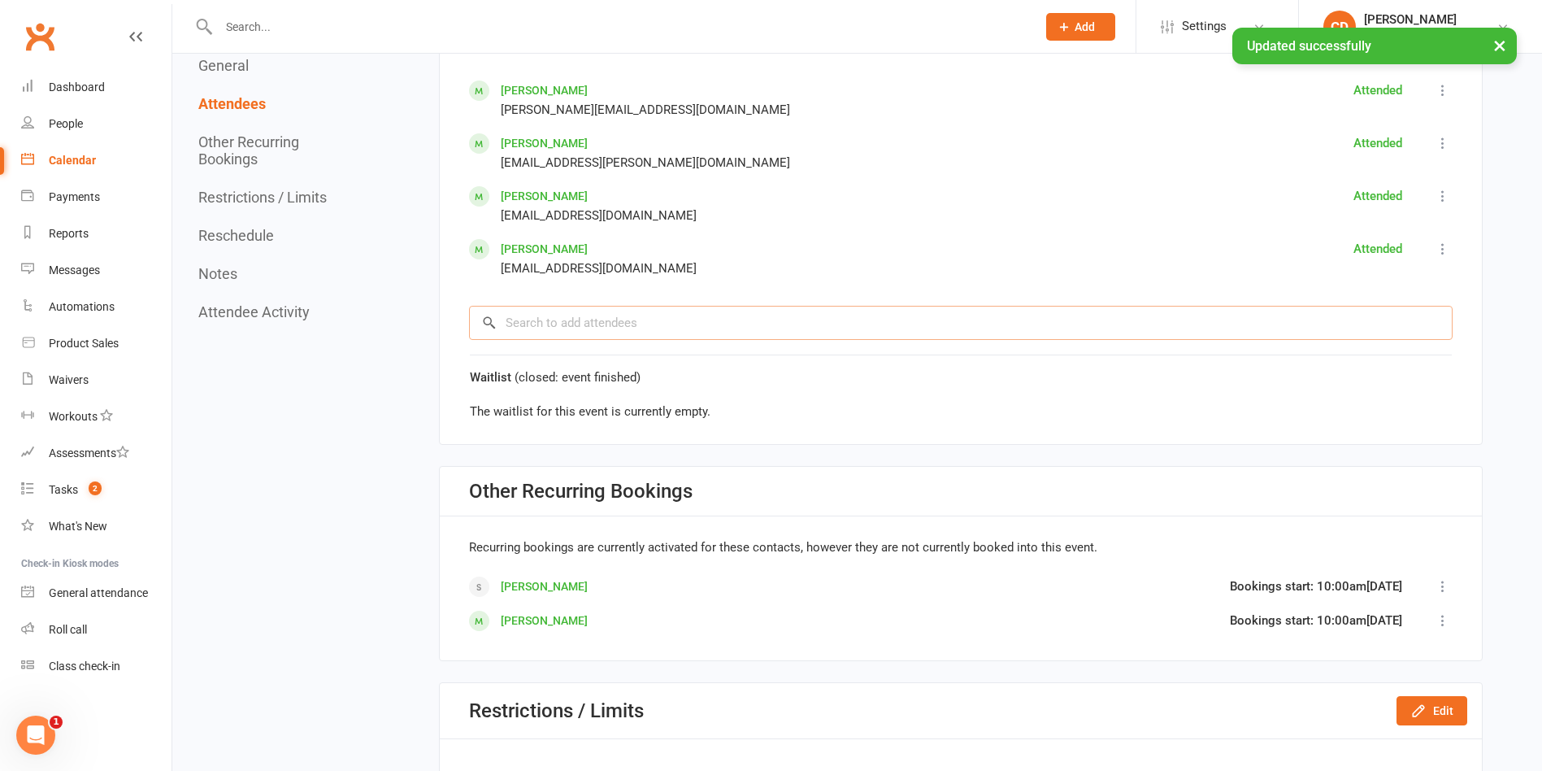
click at [680, 330] on input "search" at bounding box center [961, 323] width 984 height 34
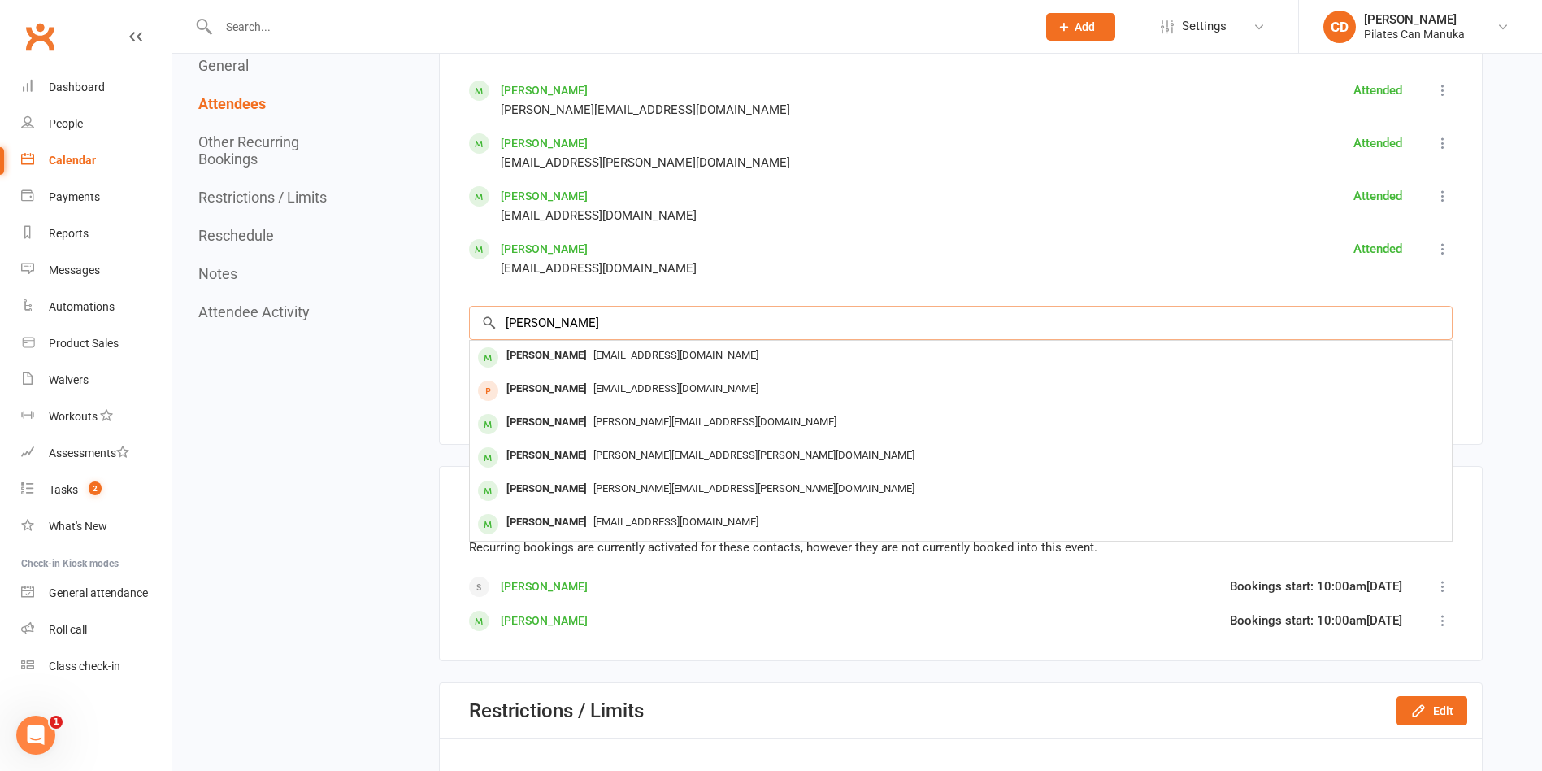
type input "[PERSON_NAME]"
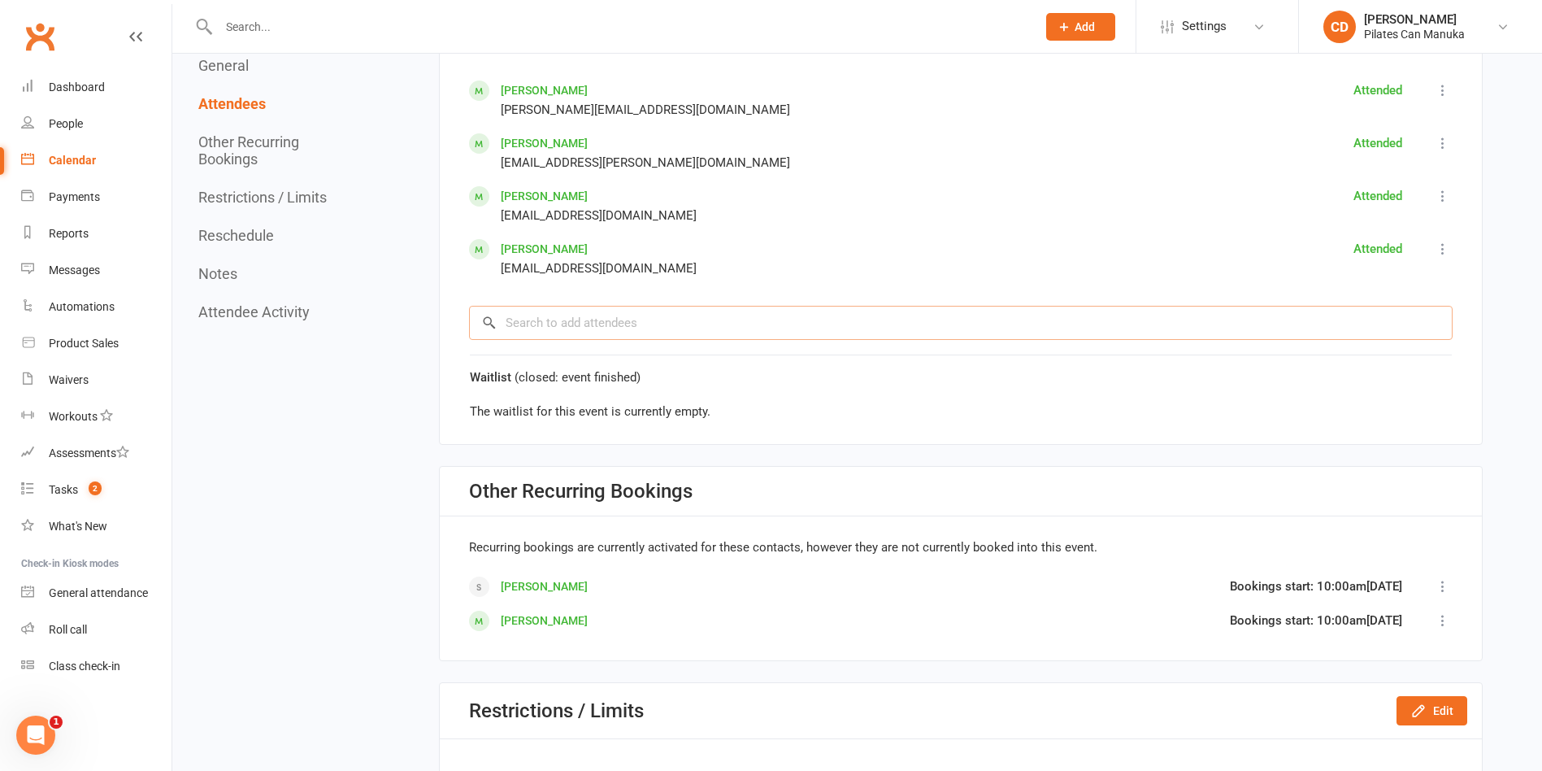
click at [821, 332] on input "search" at bounding box center [961, 323] width 984 height 34
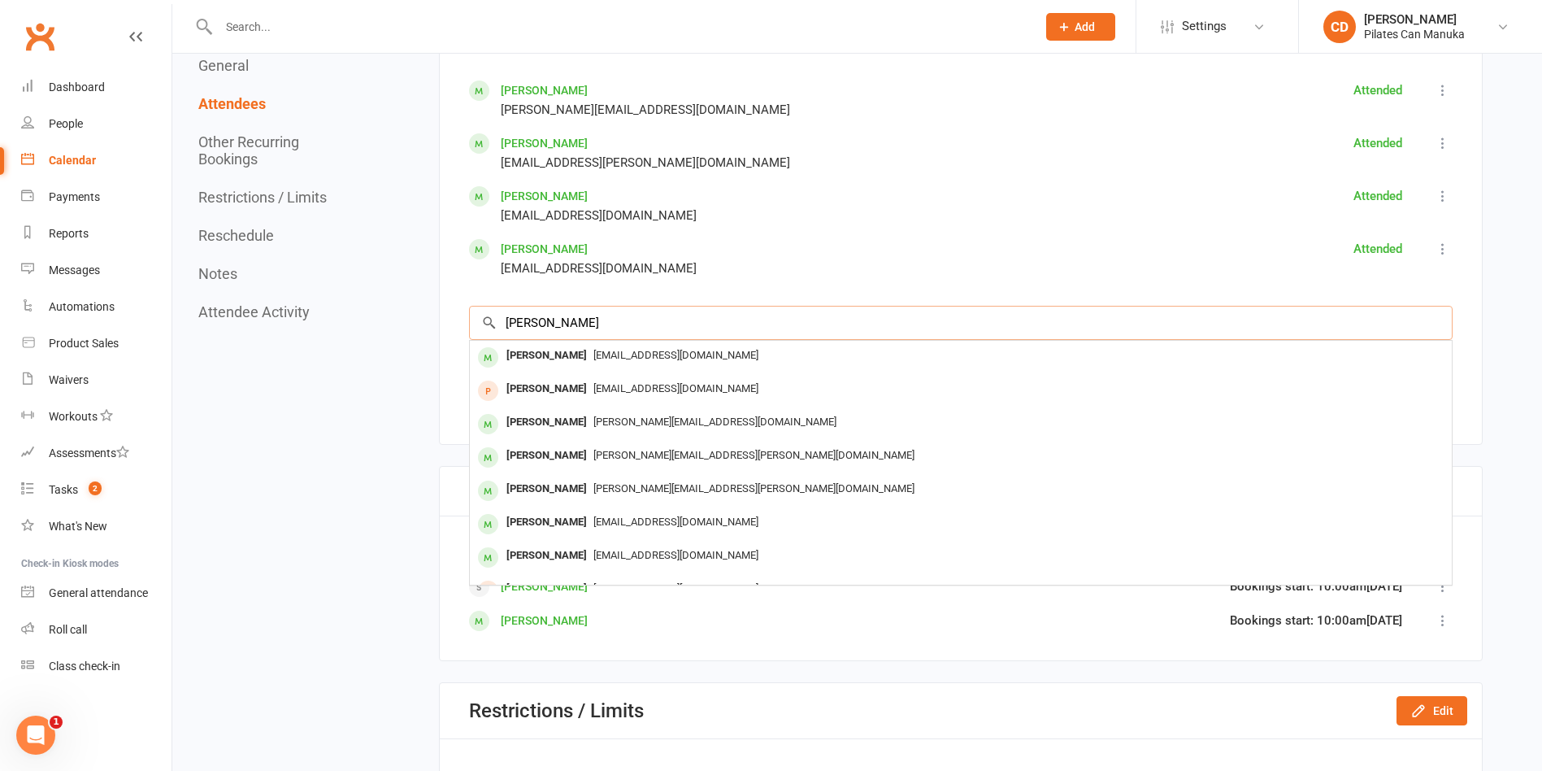
type input "[PERSON_NAME]"
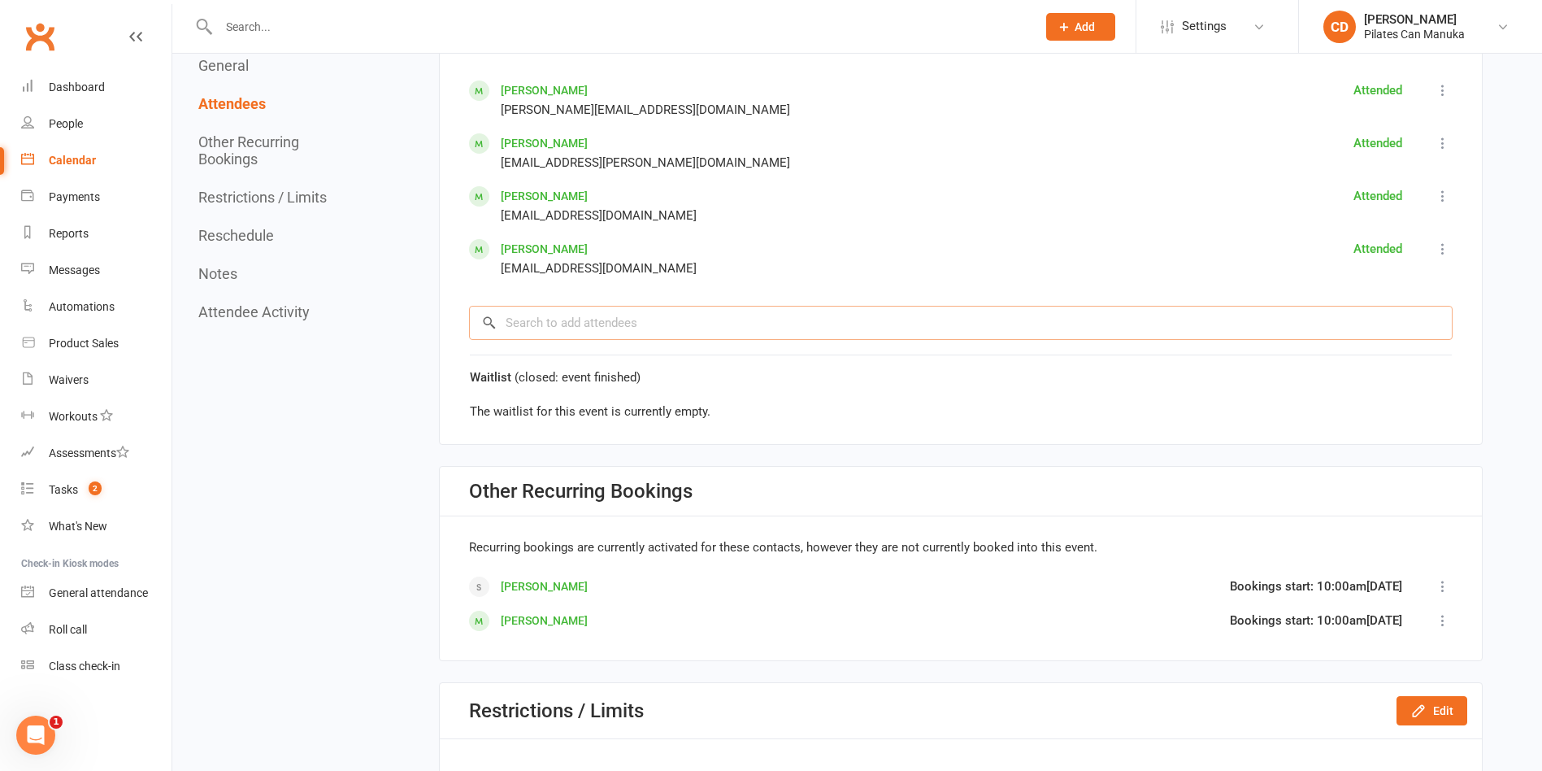
click at [954, 322] on input "search" at bounding box center [961, 323] width 984 height 34
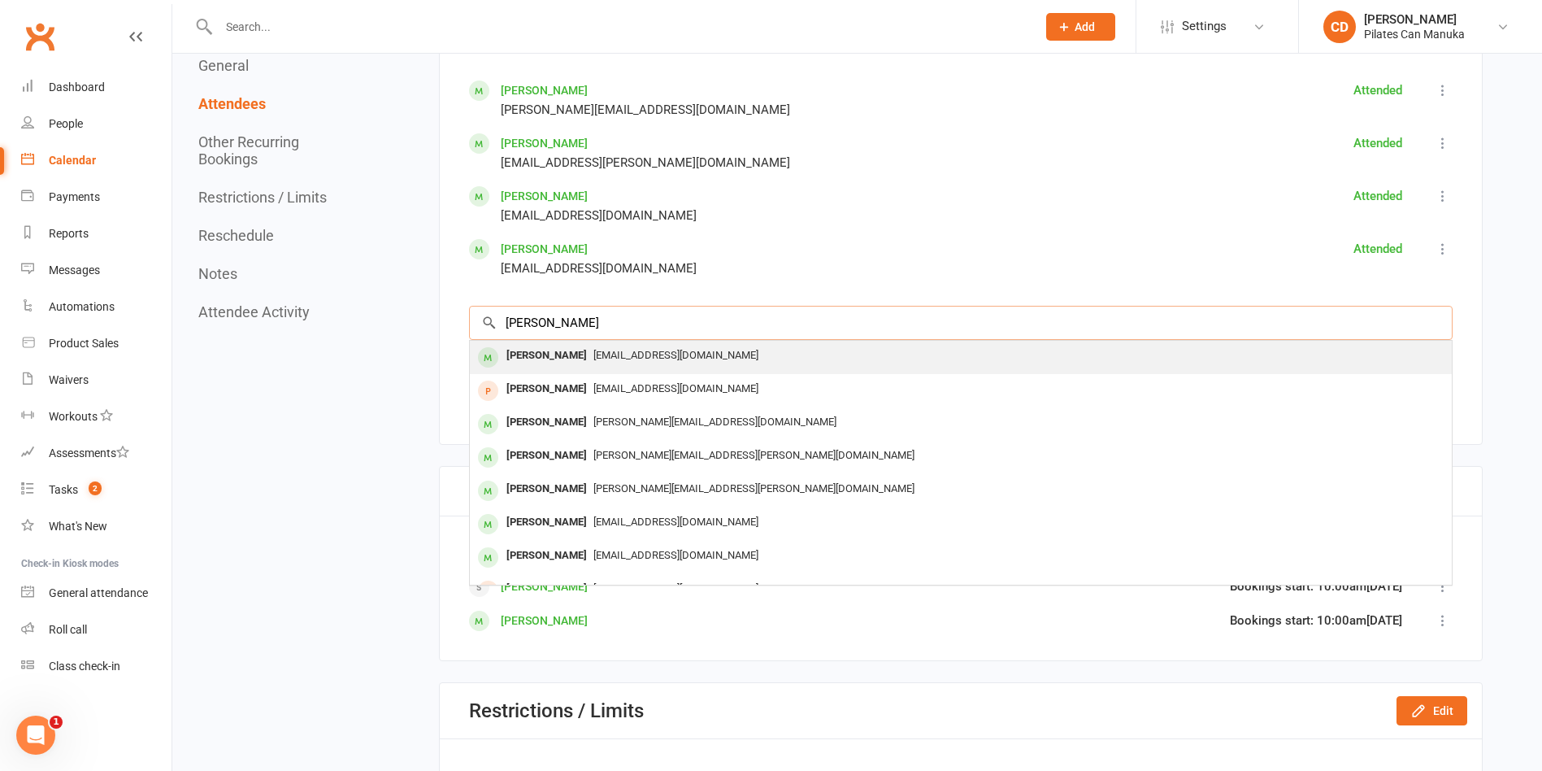
type input "kathy"
click at [960, 348] on div "[EMAIL_ADDRESS][DOMAIN_NAME]" at bounding box center [960, 356] width 969 height 24
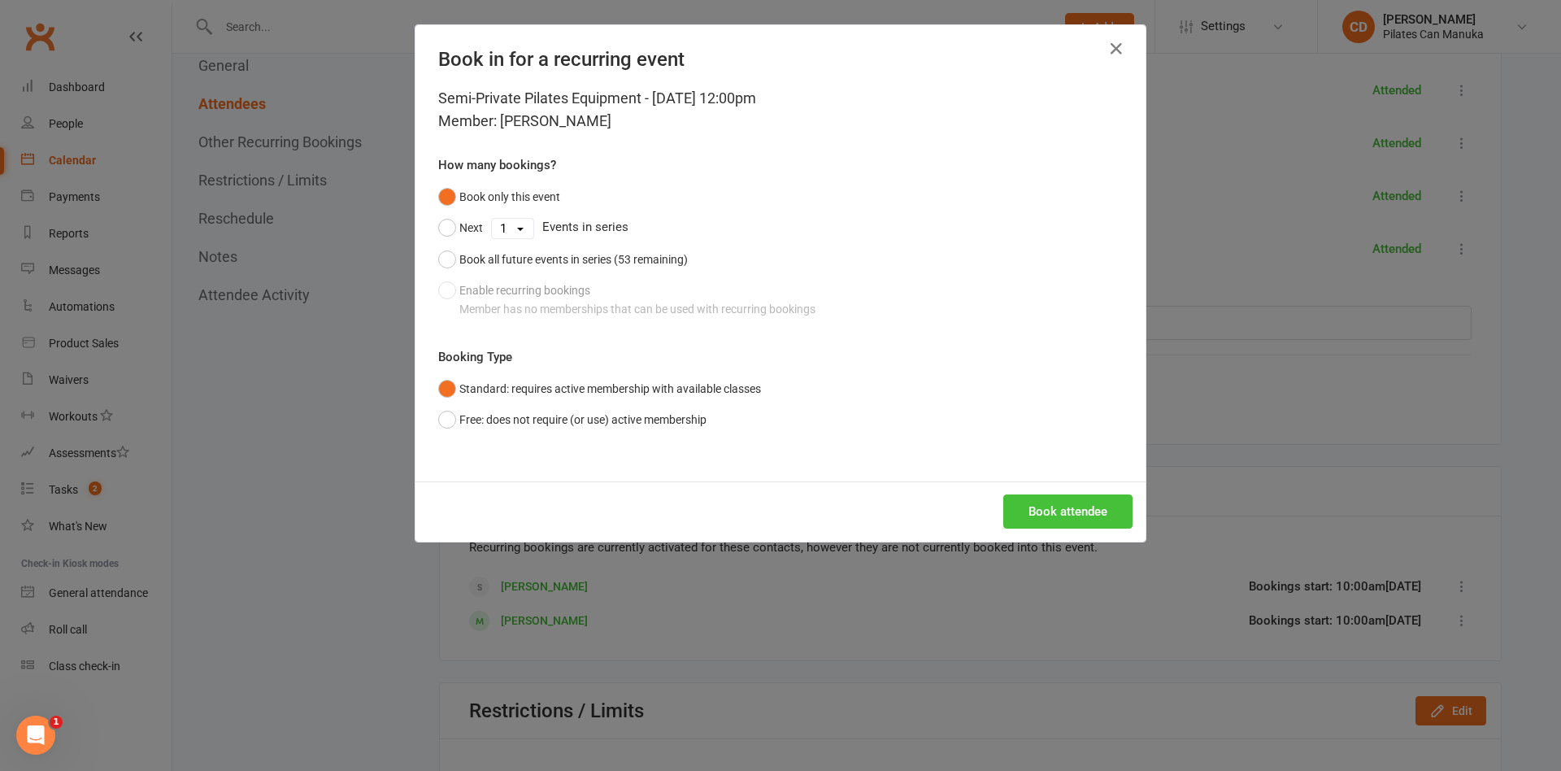
click at [1068, 507] on button "Book attendee" at bounding box center [1067, 511] width 129 height 34
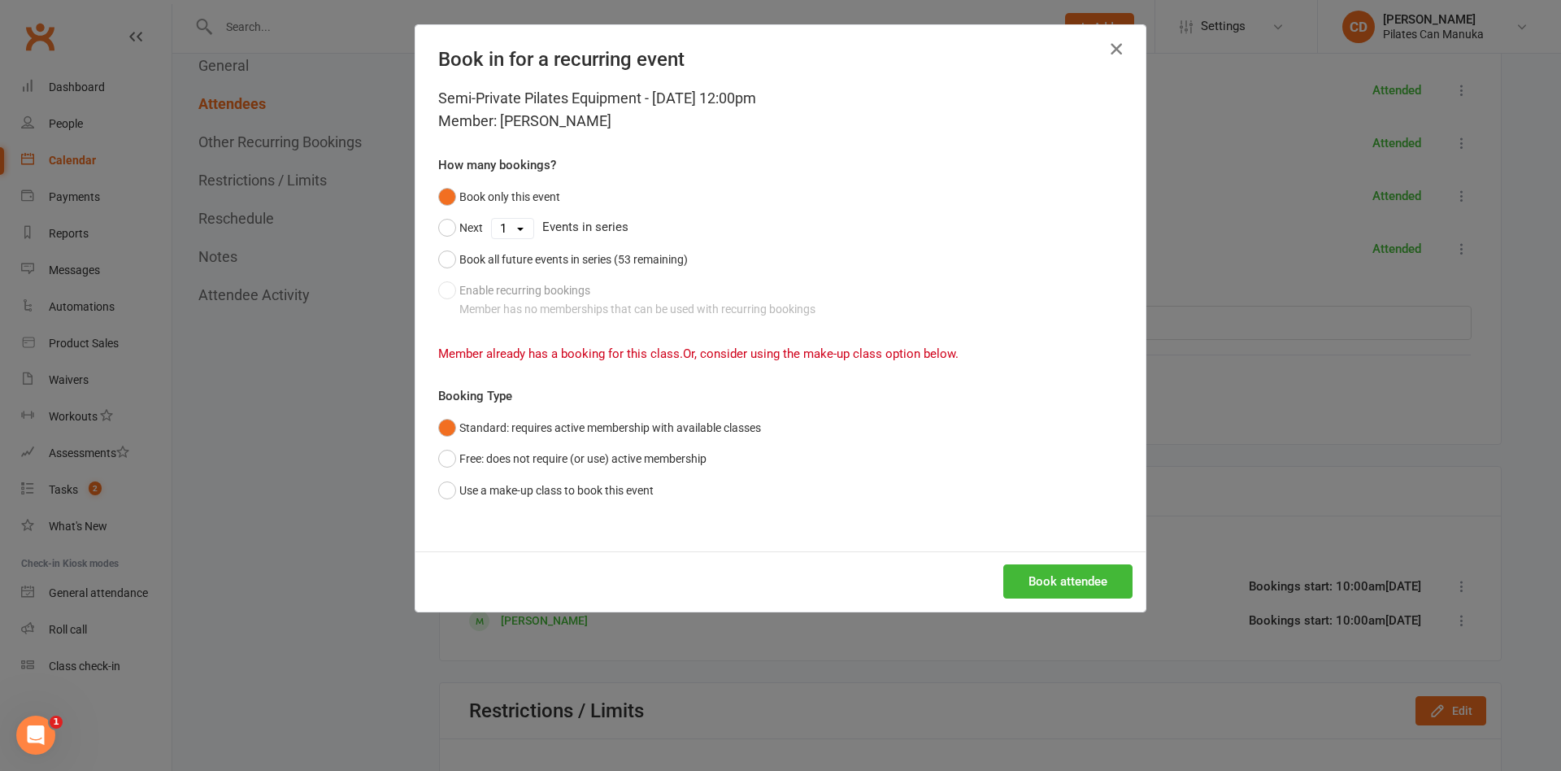
click at [1114, 50] on icon "button" at bounding box center [1116, 49] width 20 height 20
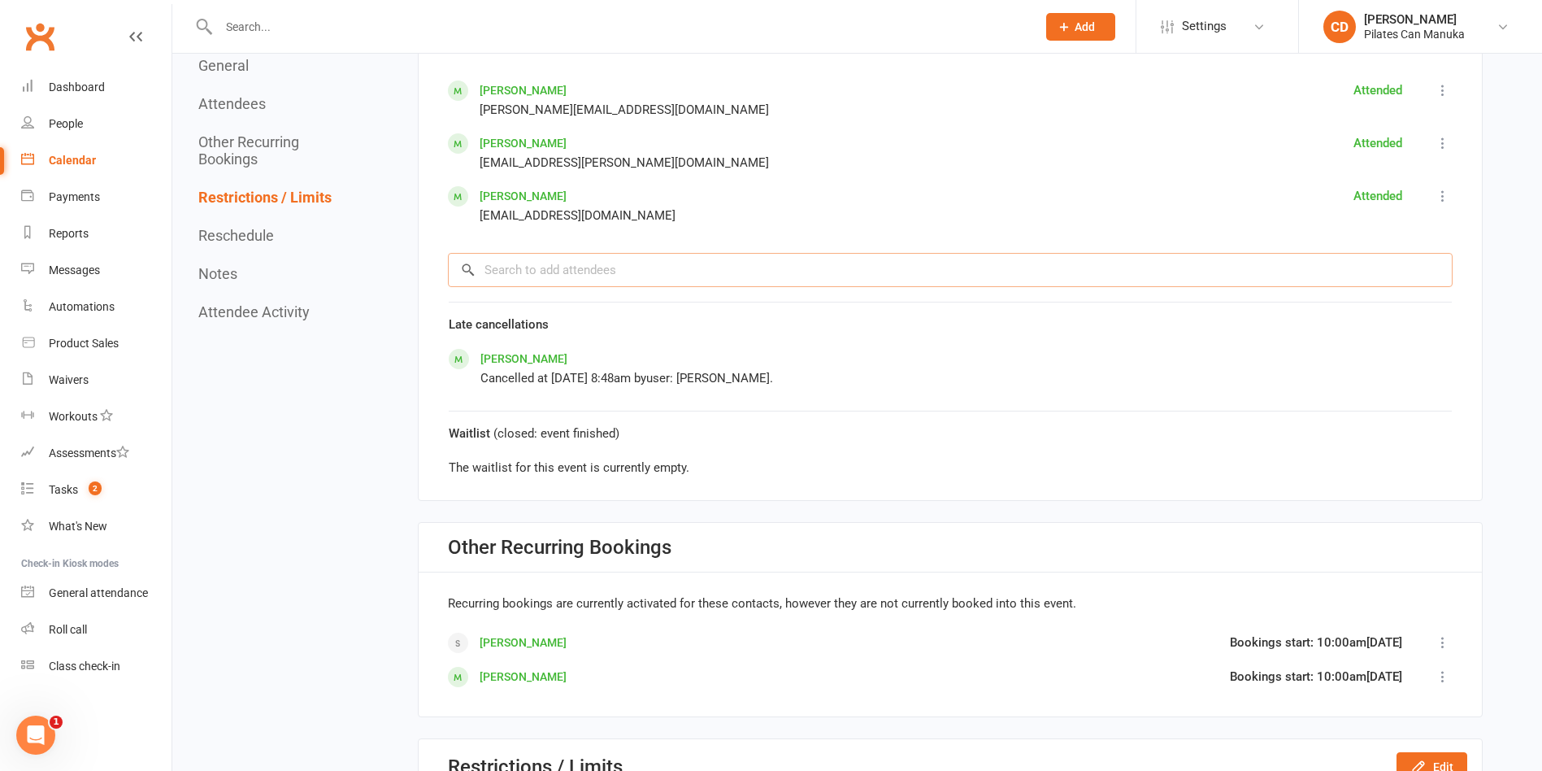
click at [613, 276] on input "search" at bounding box center [950, 270] width 1005 height 34
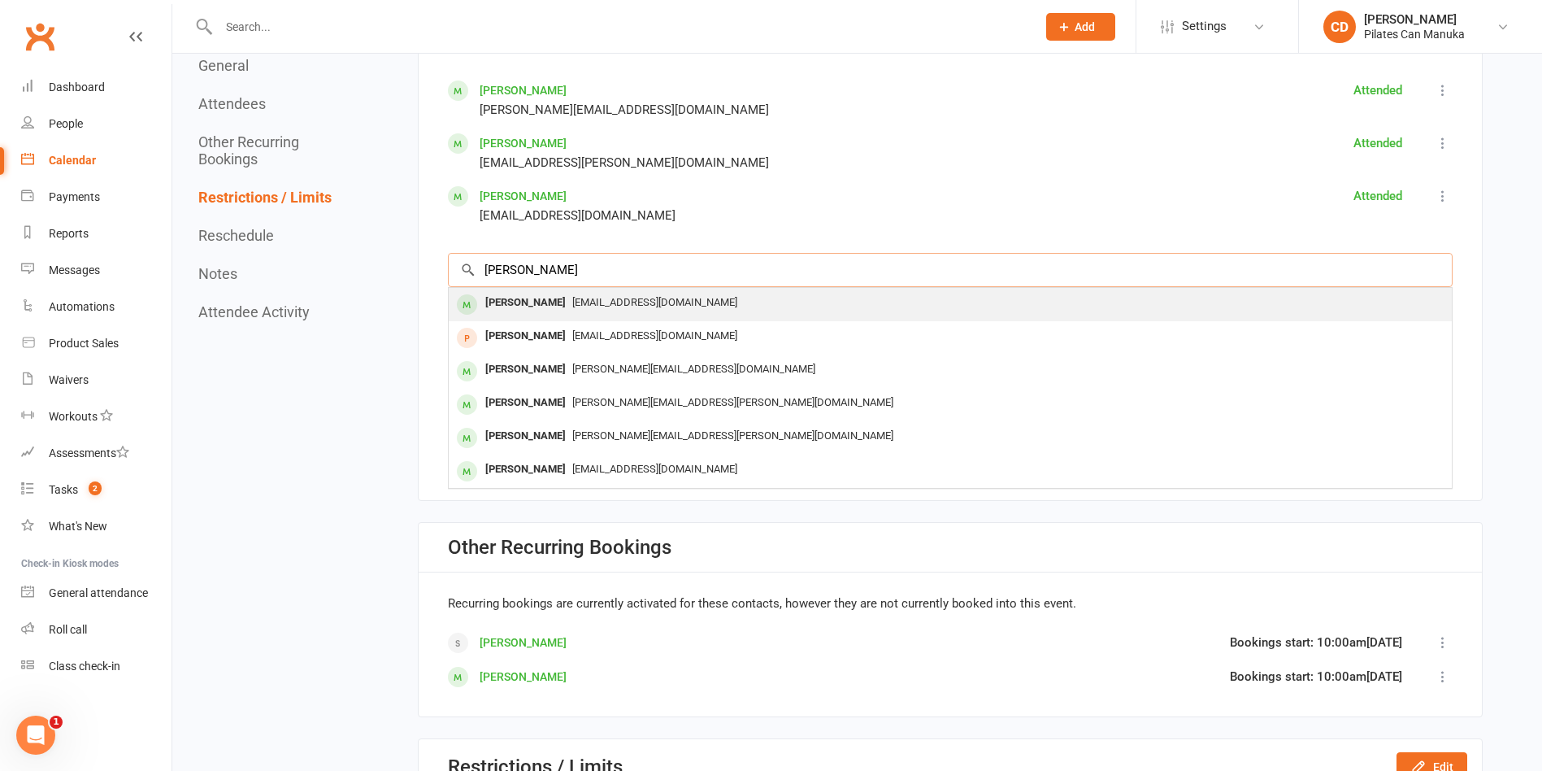
type input "[PERSON_NAME]"
click at [615, 298] on span "[EMAIL_ADDRESS][DOMAIN_NAME]" at bounding box center [654, 302] width 165 height 12
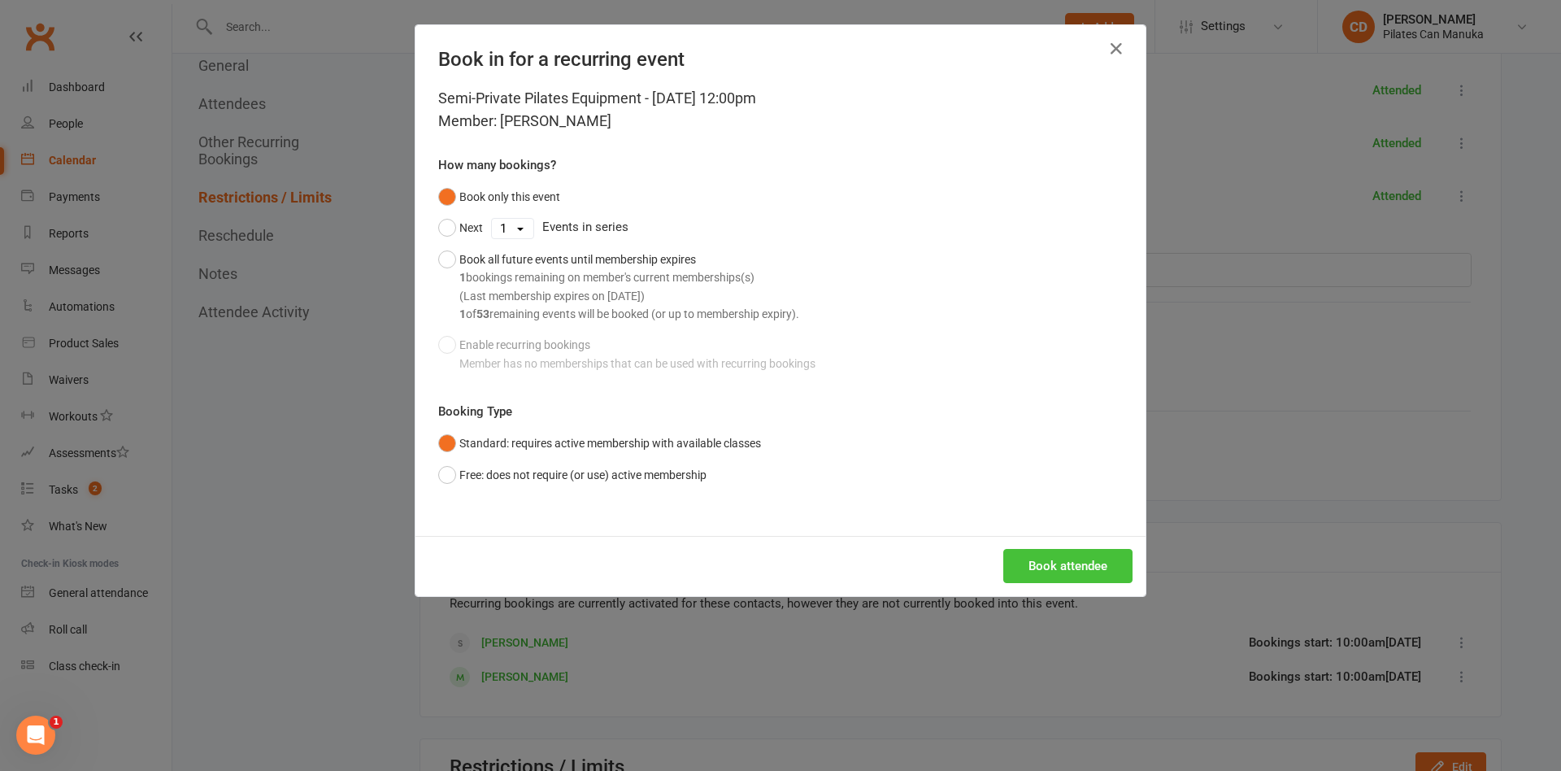
click at [1061, 558] on button "Book attendee" at bounding box center [1067, 566] width 129 height 34
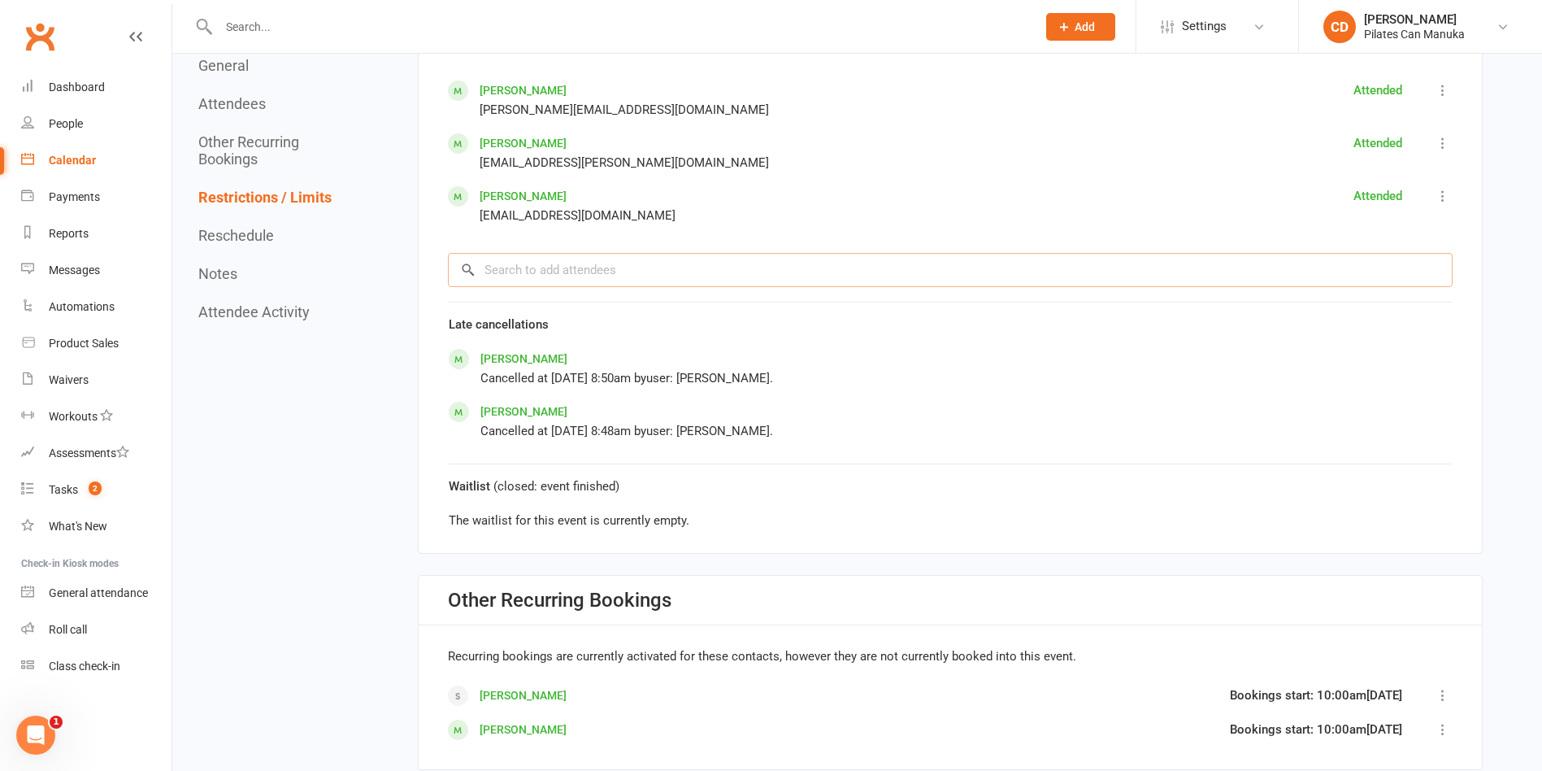
click at [694, 277] on input "search" at bounding box center [950, 270] width 1005 height 34
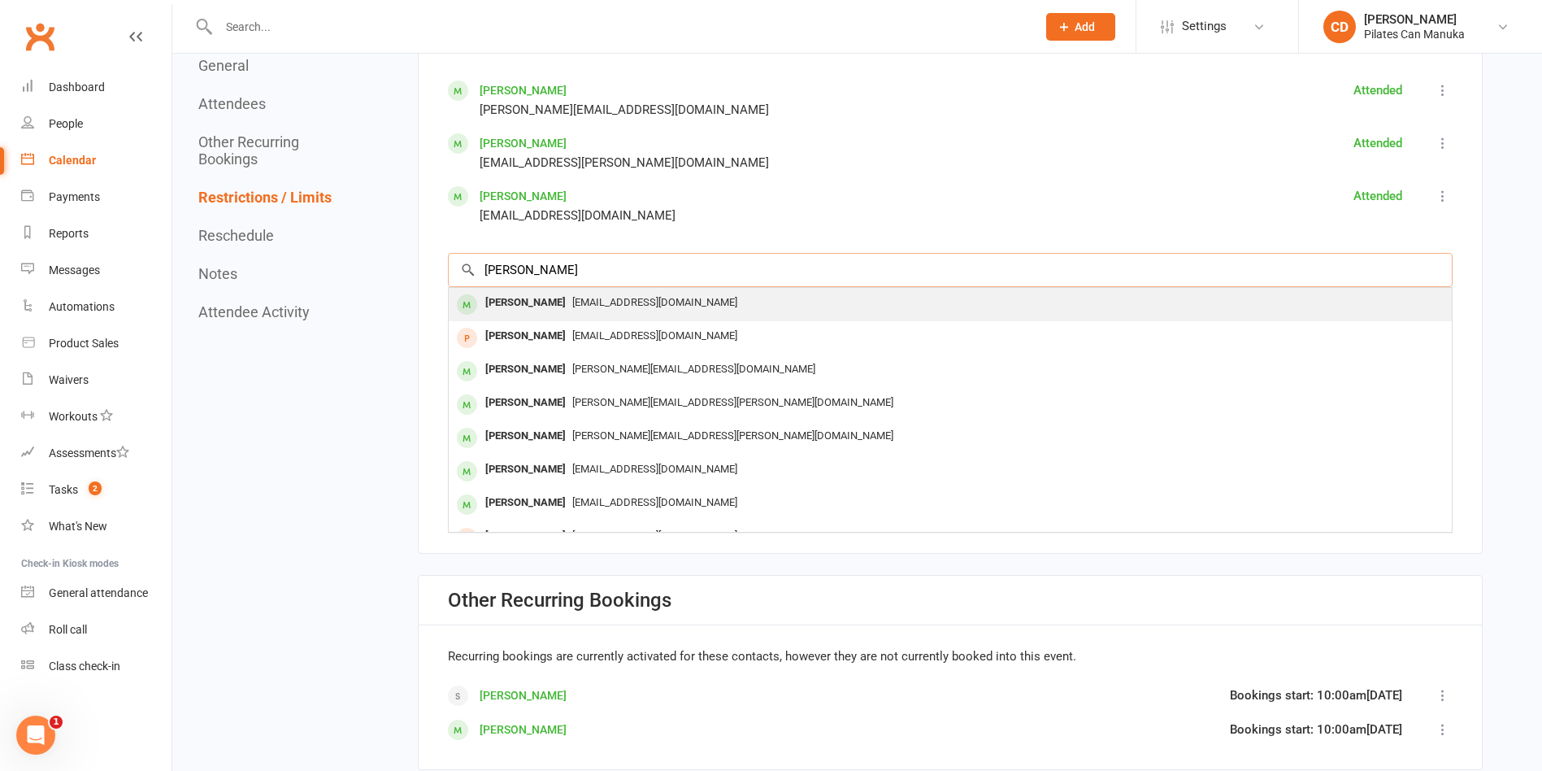
type input "[PERSON_NAME]"
click at [695, 297] on div "[EMAIL_ADDRESS][DOMAIN_NAME]" at bounding box center [950, 303] width 990 height 24
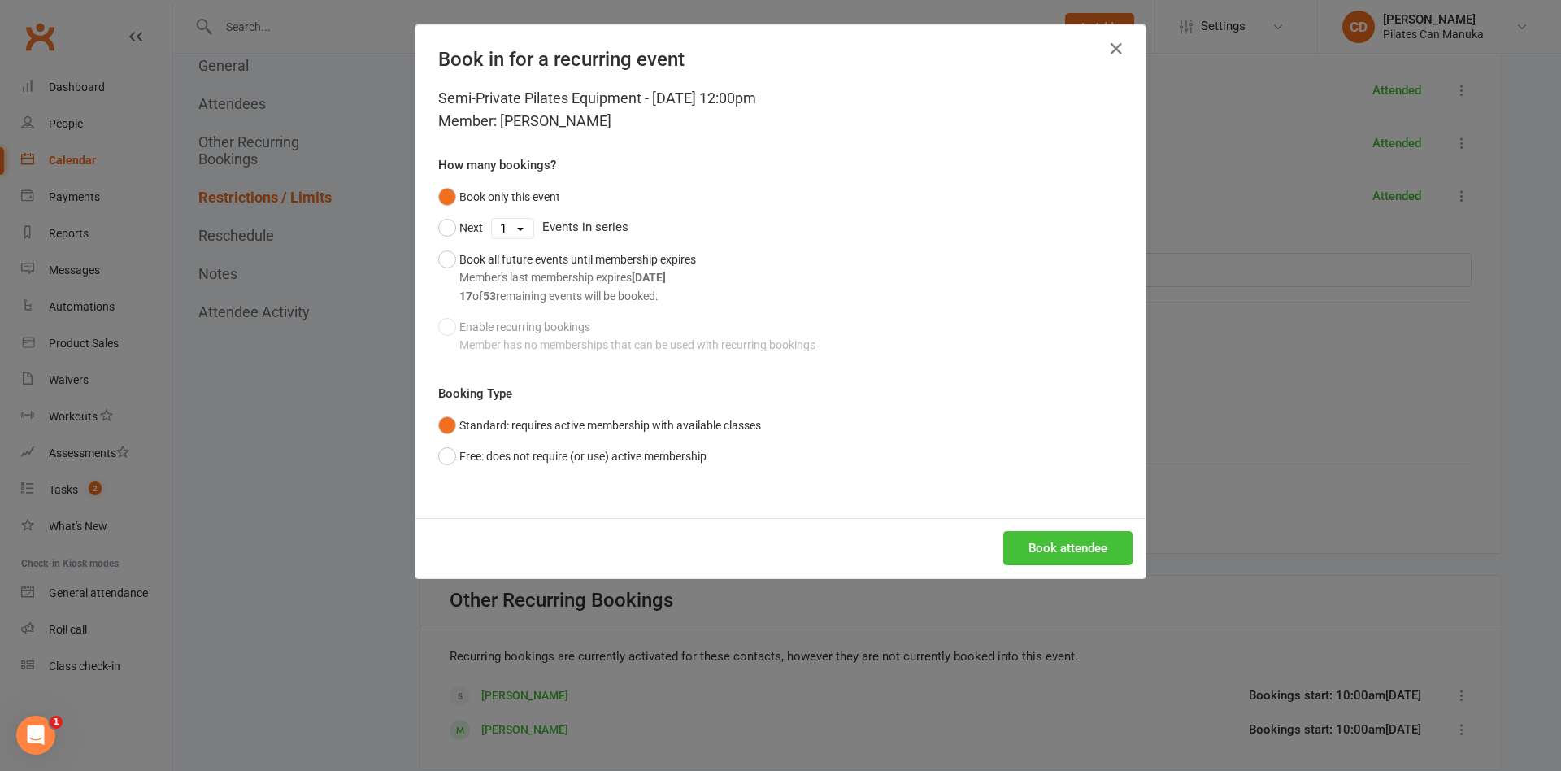
click at [1055, 550] on button "Book attendee" at bounding box center [1067, 548] width 129 height 34
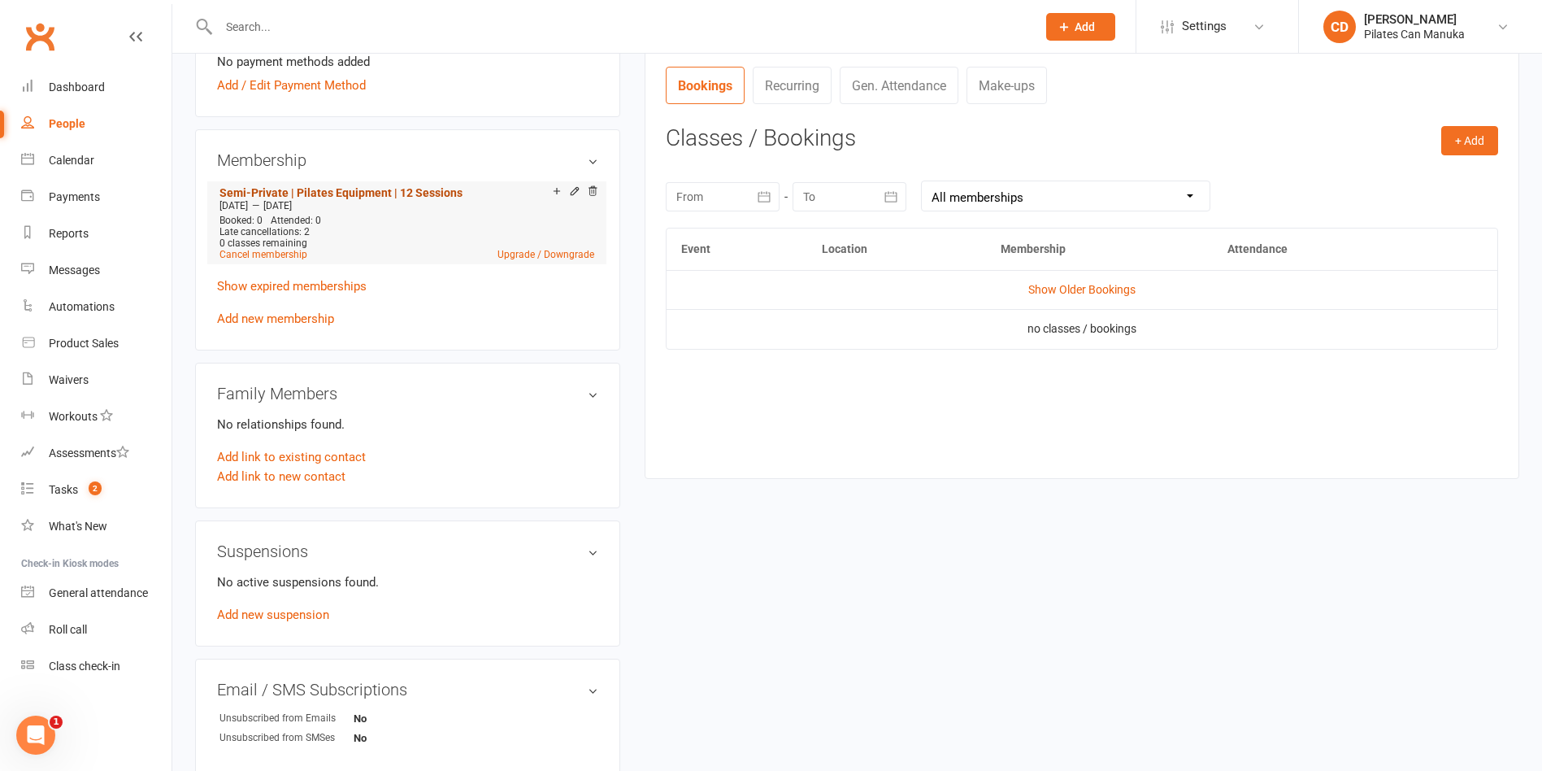
click at [387, 190] on link "Semi-Private | Pilates Equipment | 12 Sessions" at bounding box center [340, 192] width 243 height 13
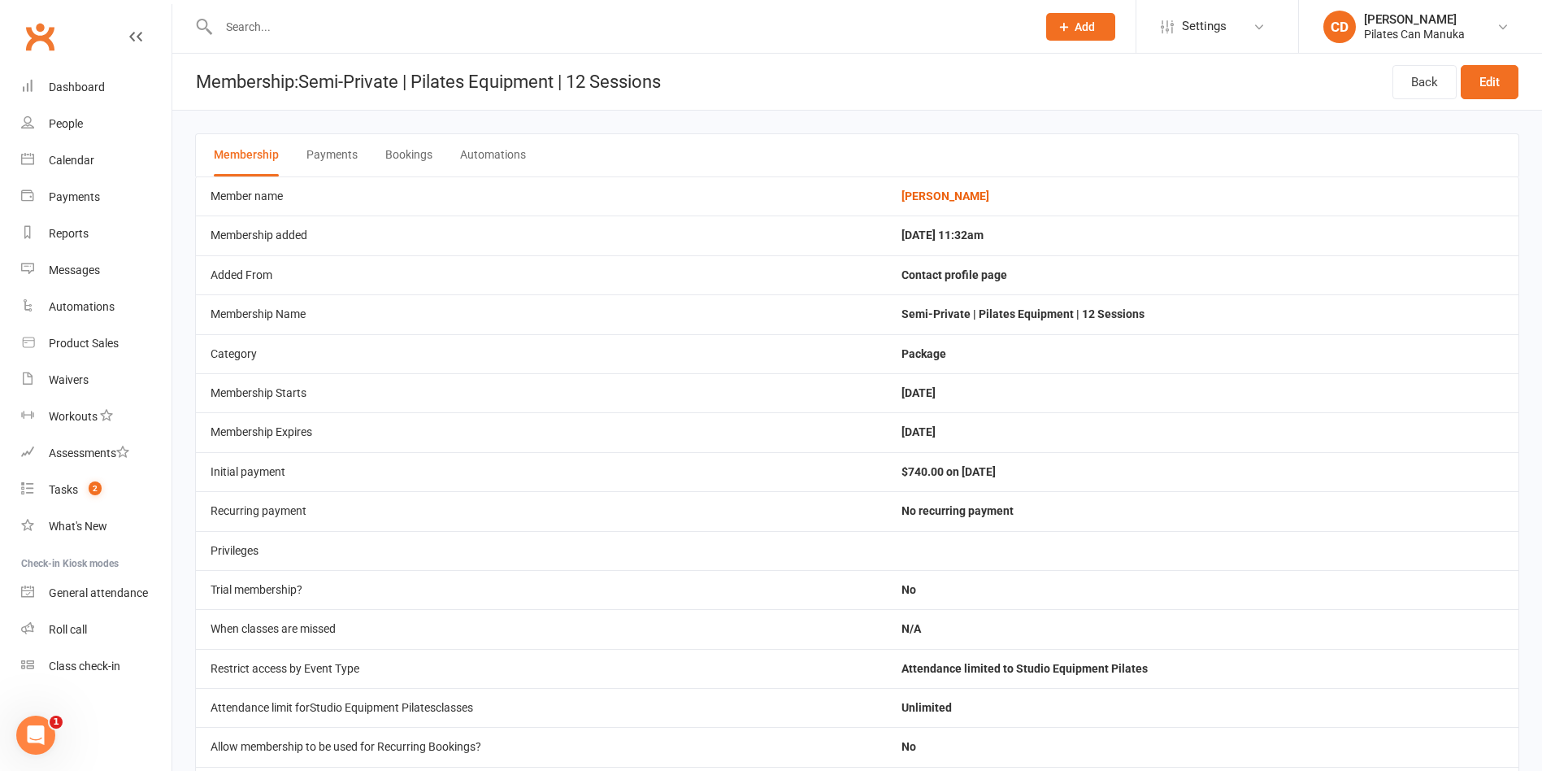
click at [389, 157] on button "Bookings" at bounding box center [408, 155] width 47 height 42
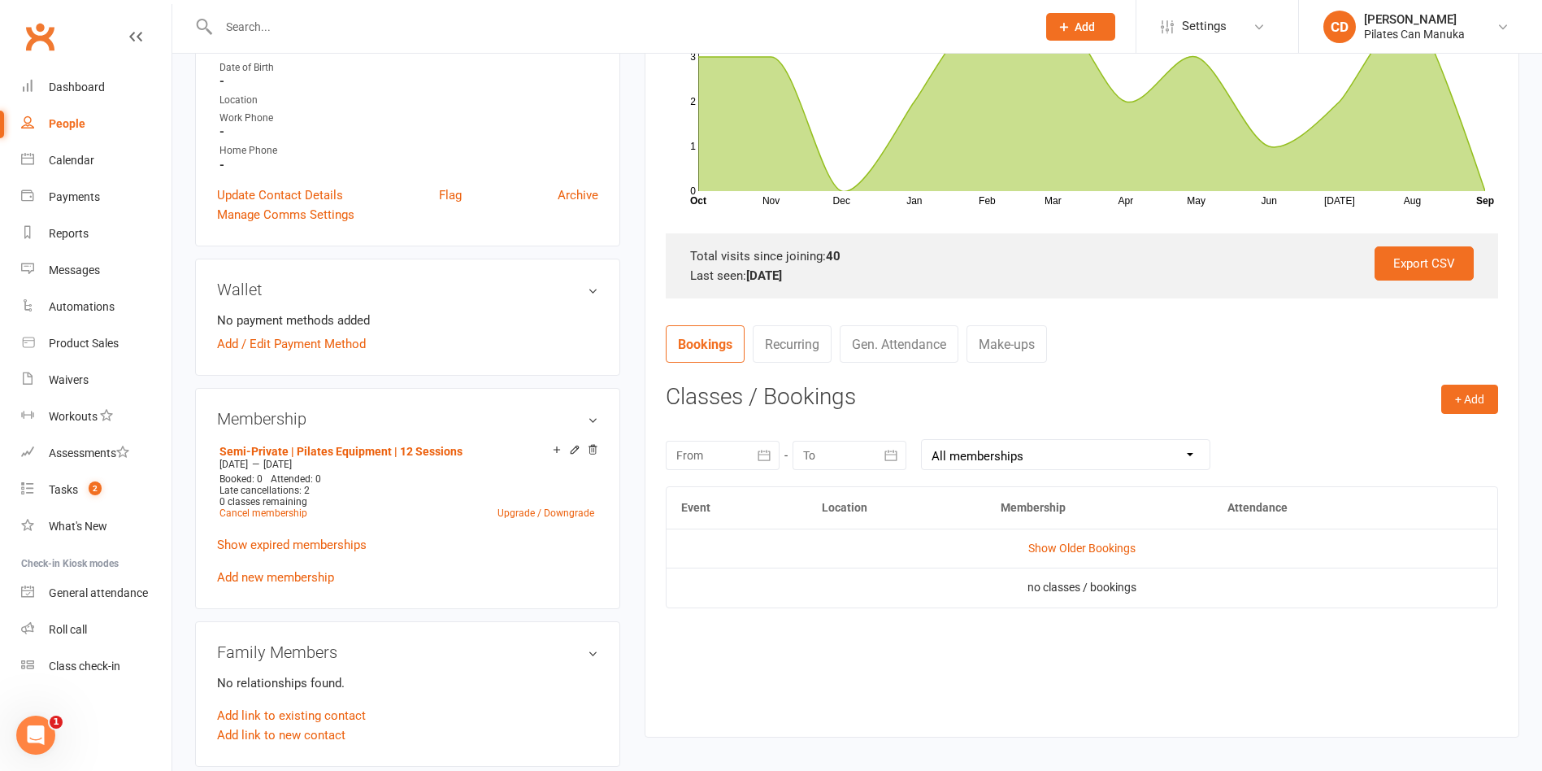
scroll to position [366, 0]
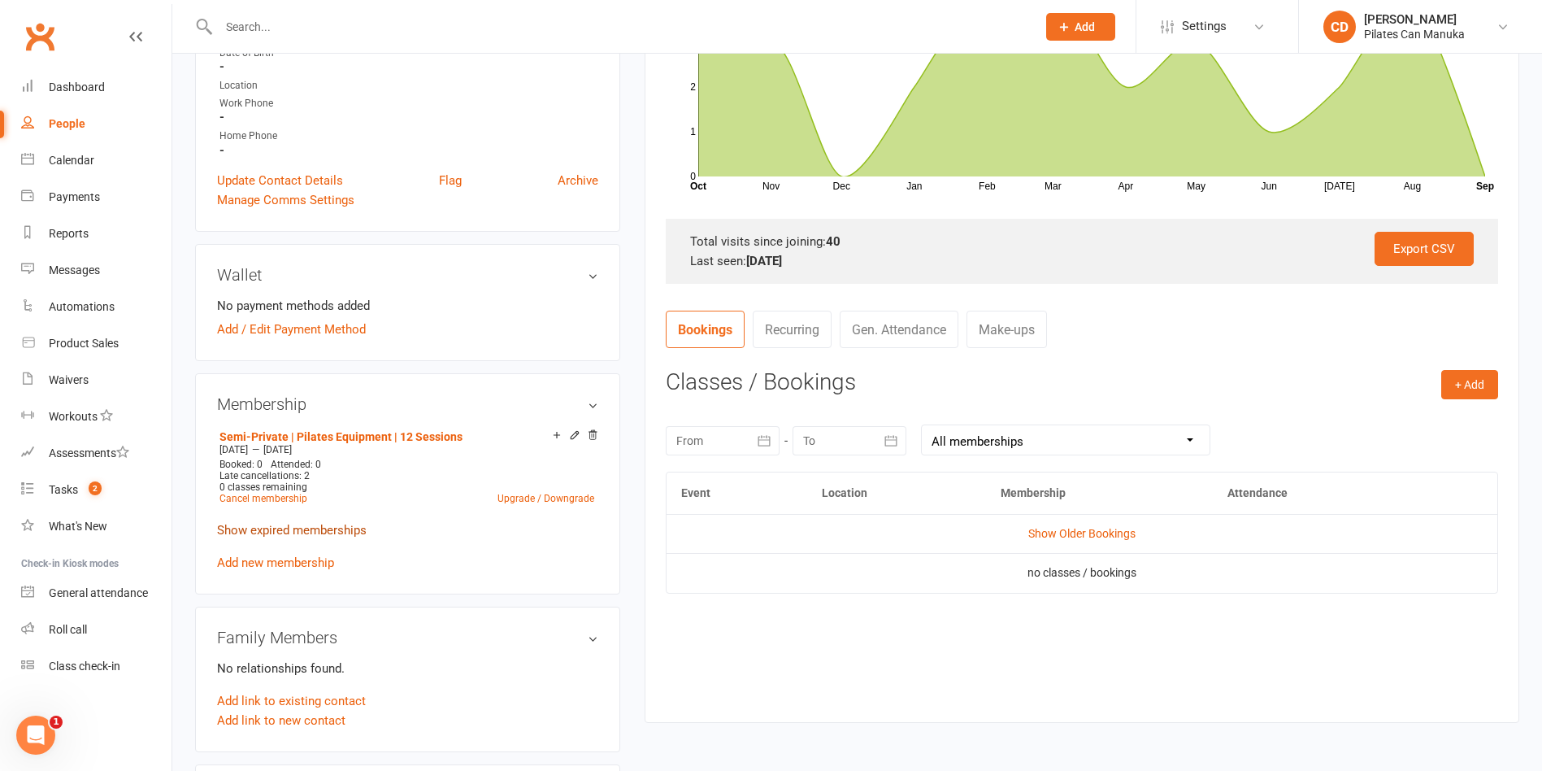
click at [350, 531] on link "Show expired memberships" at bounding box center [292, 530] width 150 height 15
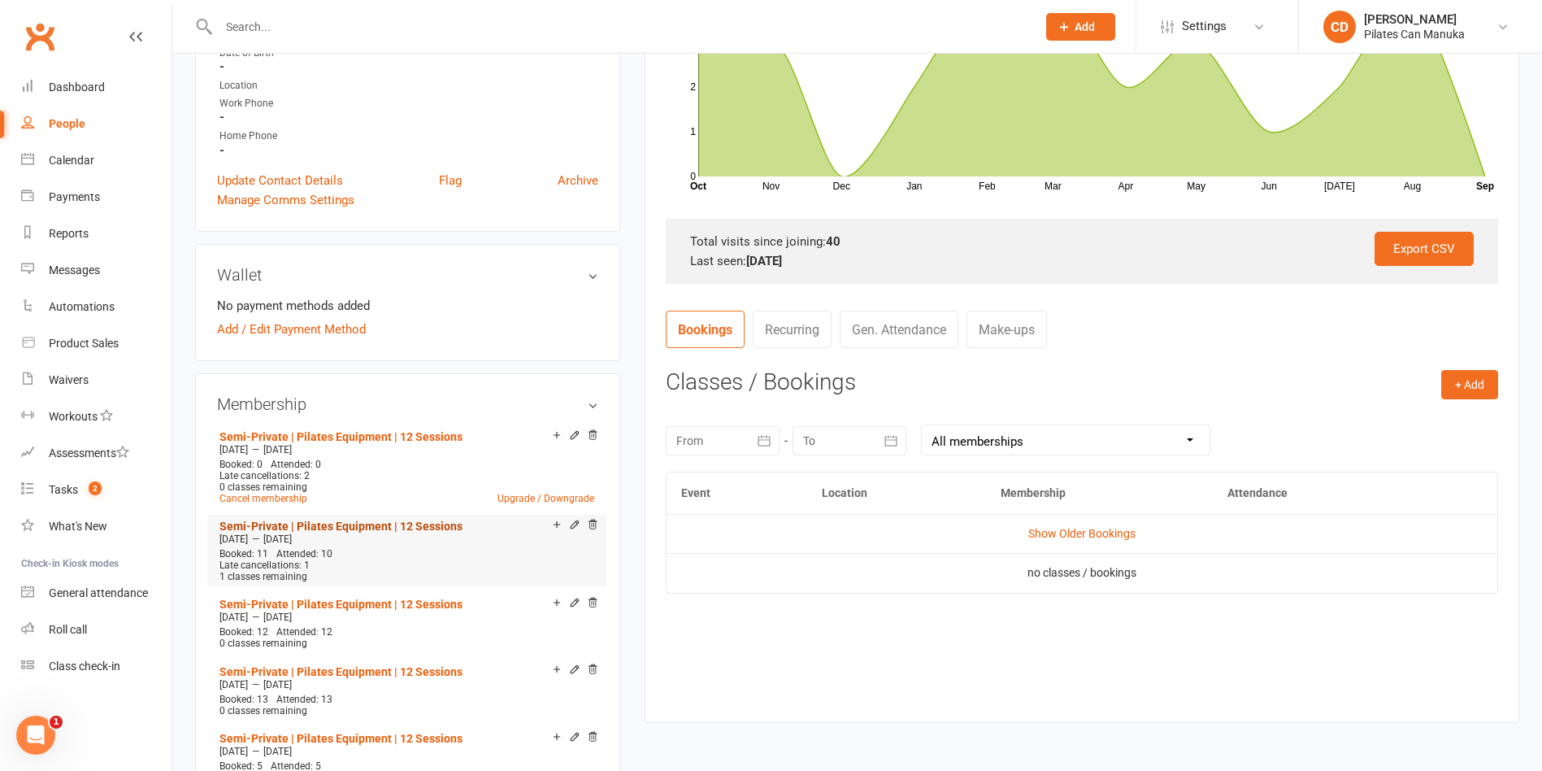
click at [438, 529] on link "Semi-Private | Pilates Equipment | 12 Sessions" at bounding box center [340, 525] width 243 height 13
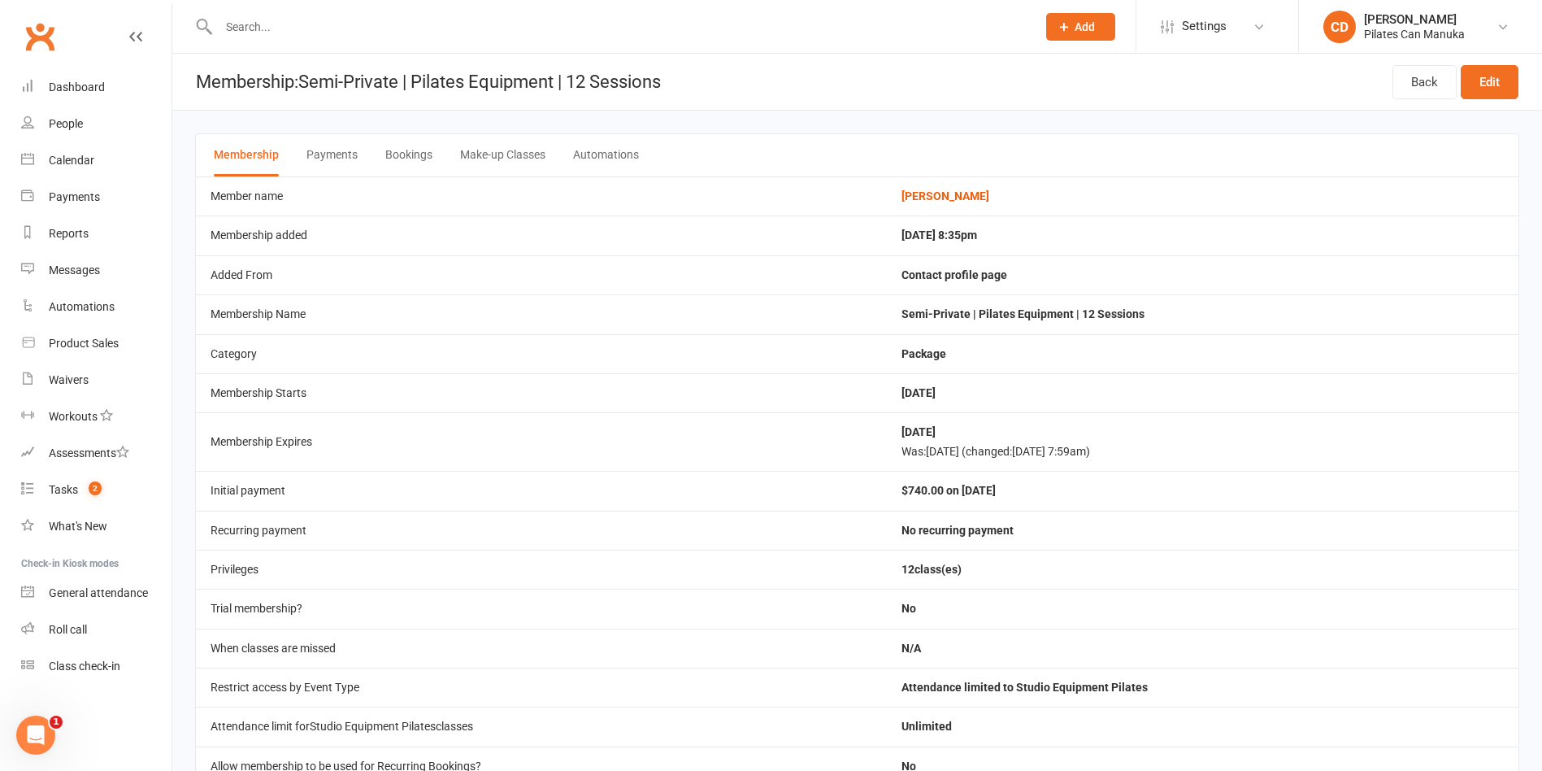
click at [409, 160] on button "Bookings" at bounding box center [408, 155] width 47 height 42
click at [404, 159] on button "Bookings" at bounding box center [408, 155] width 47 height 42
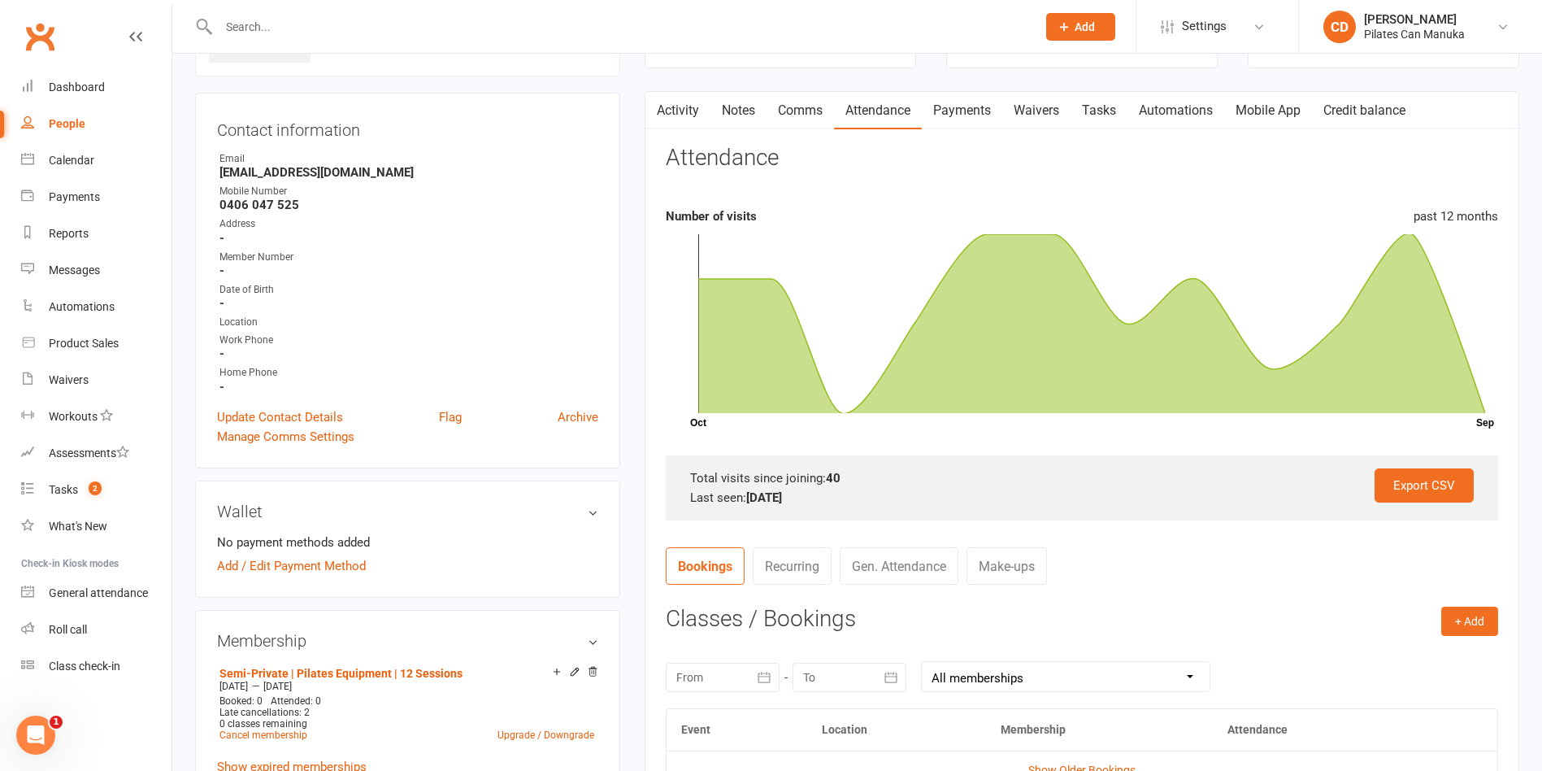
scroll to position [366, 0]
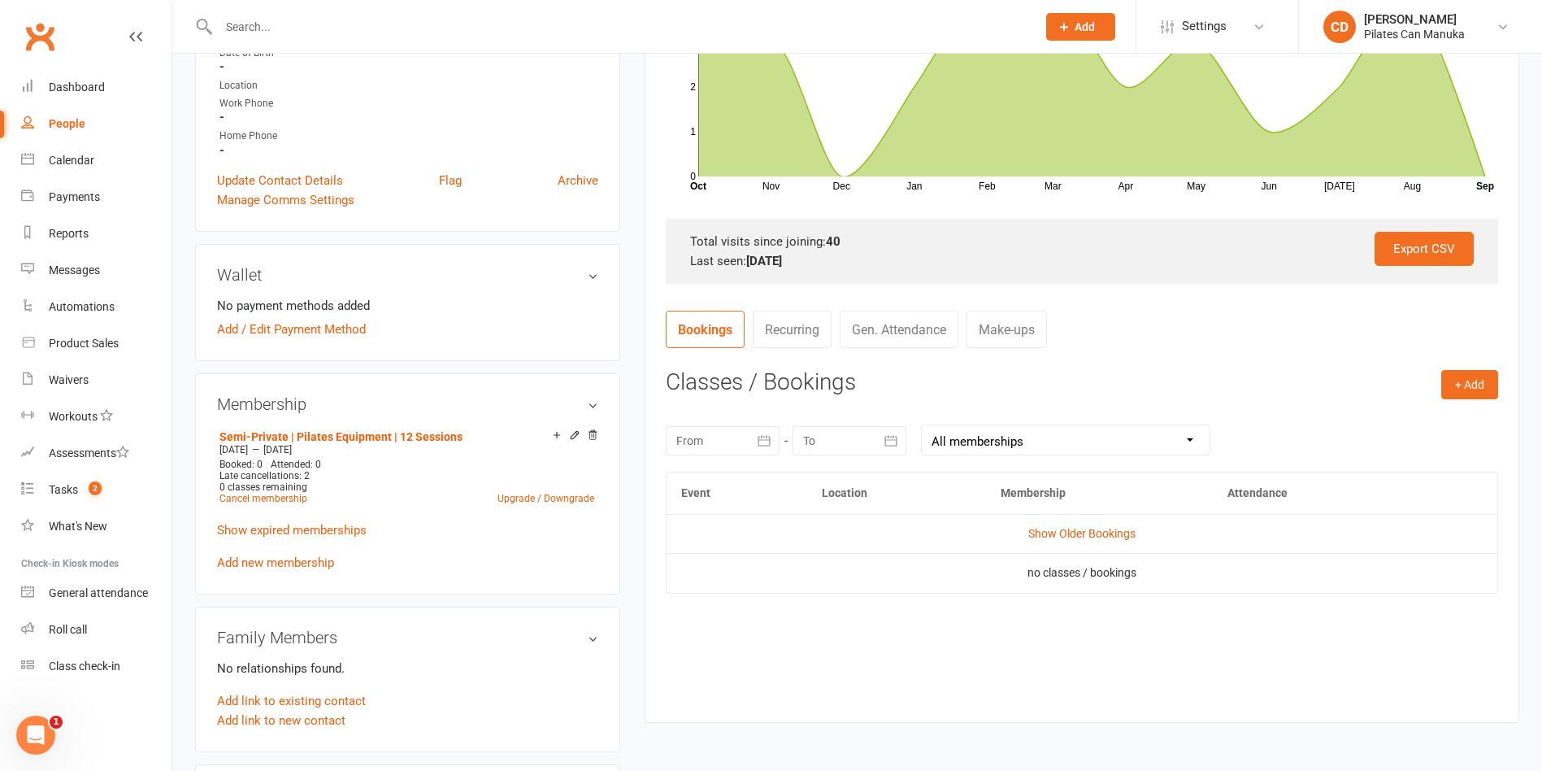
click at [1084, 525] on td "Show Older Bookings" at bounding box center [1082, 533] width 831 height 39
click at [1088, 532] on link "Show Older Bookings" at bounding box center [1081, 533] width 107 height 13
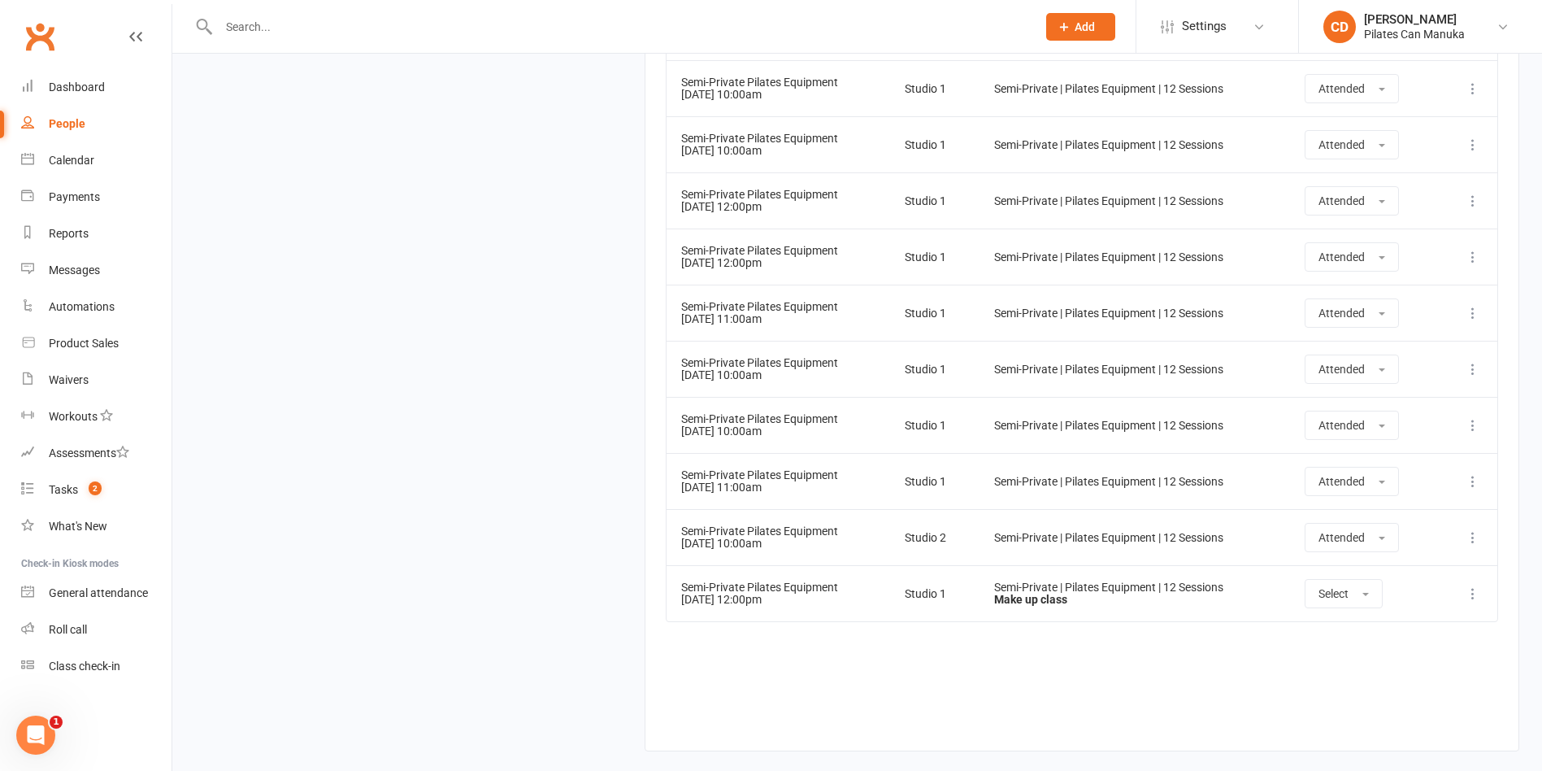
scroll to position [2681, 0]
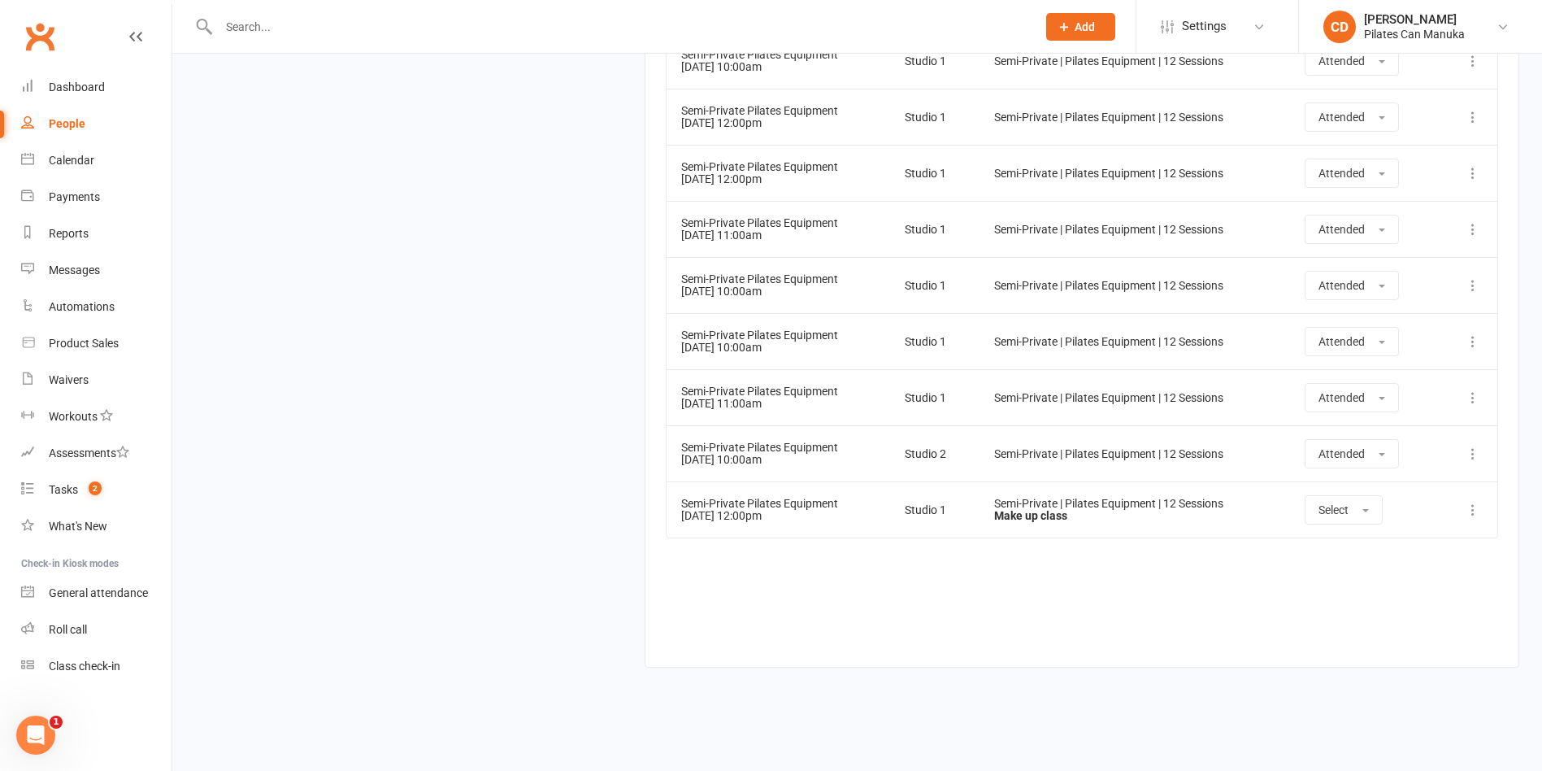
click at [1463, 509] on button at bounding box center [1473, 510] width 20 height 20
click at [1320, 508] on span "Select" at bounding box center [1333, 509] width 30 height 13
click at [1331, 535] on link "Attended" at bounding box center [1385, 546] width 161 height 33
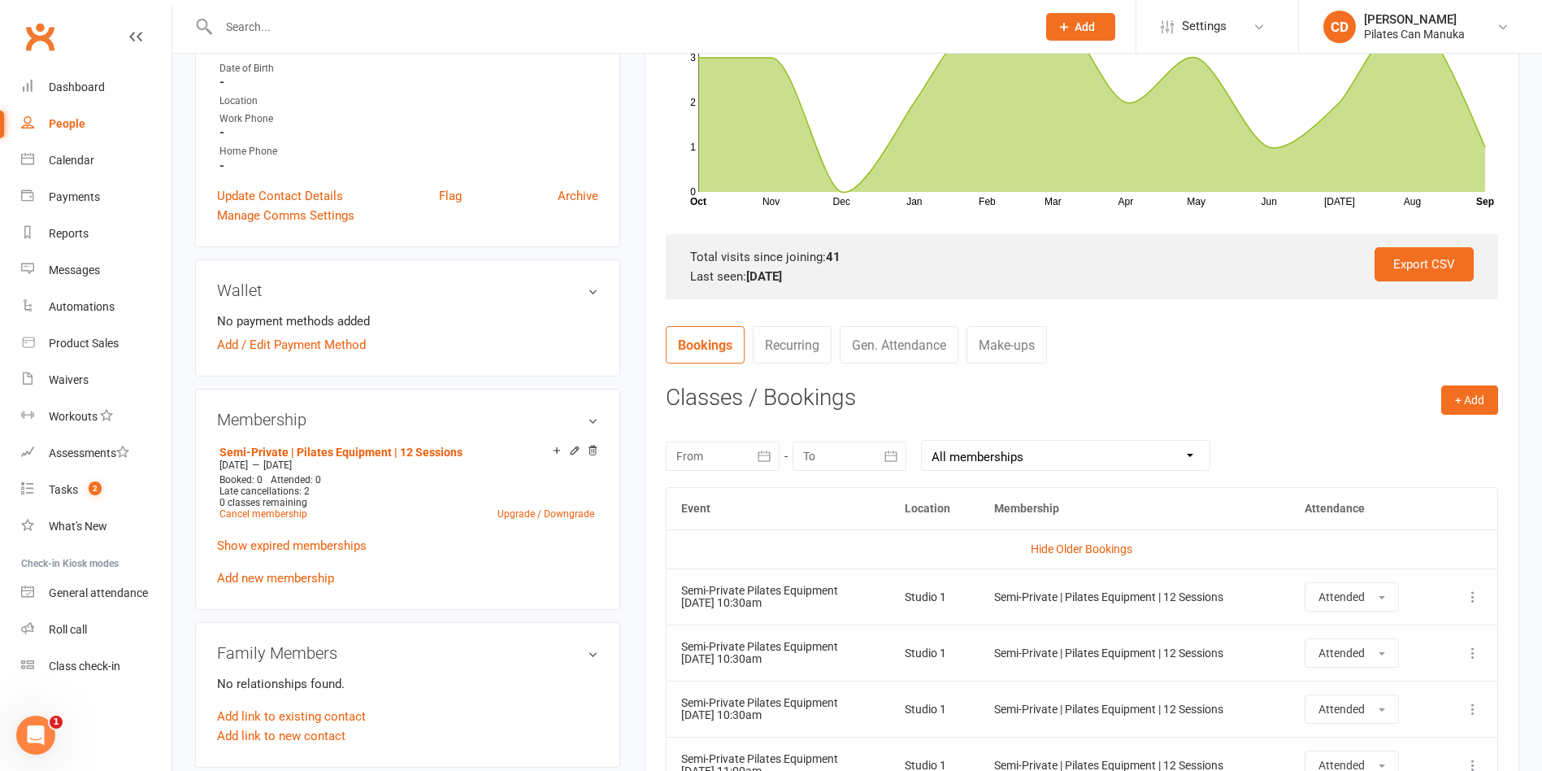
scroll to position [364, 0]
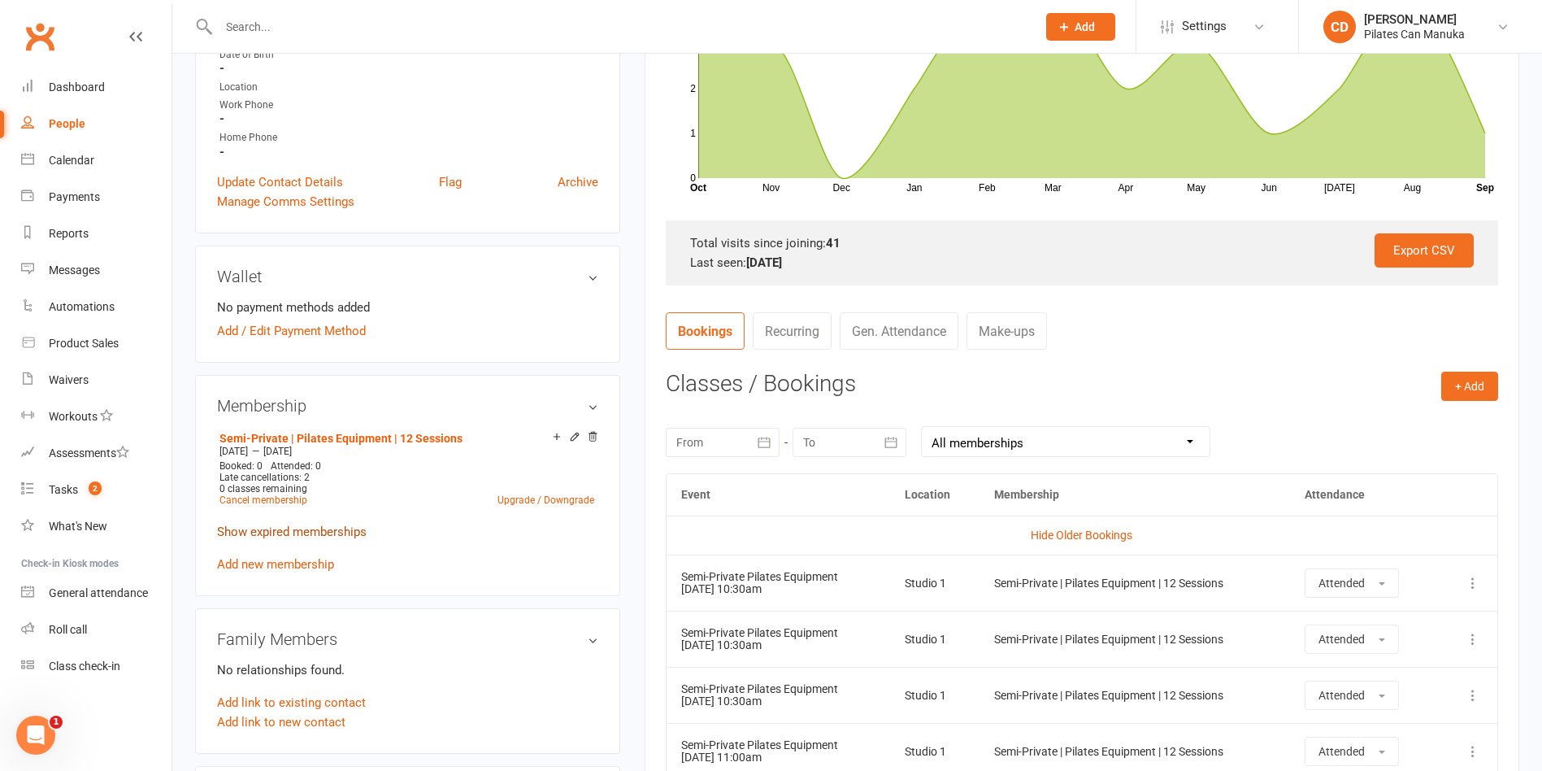
click at [354, 528] on link "Show expired memberships" at bounding box center [292, 531] width 150 height 15
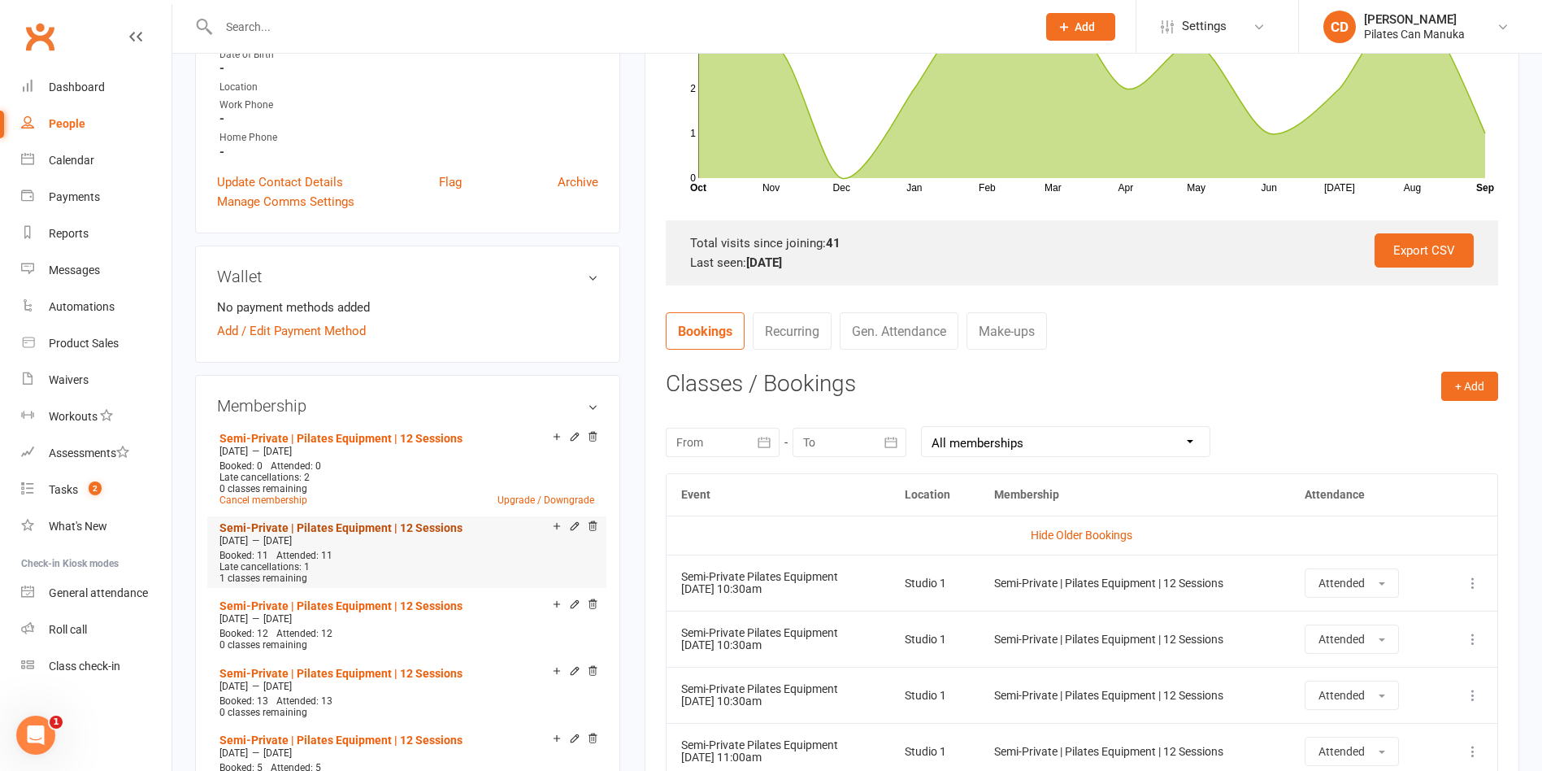
click at [410, 523] on link "Semi-Private | Pilates Equipment | 12 Sessions" at bounding box center [340, 527] width 243 height 13
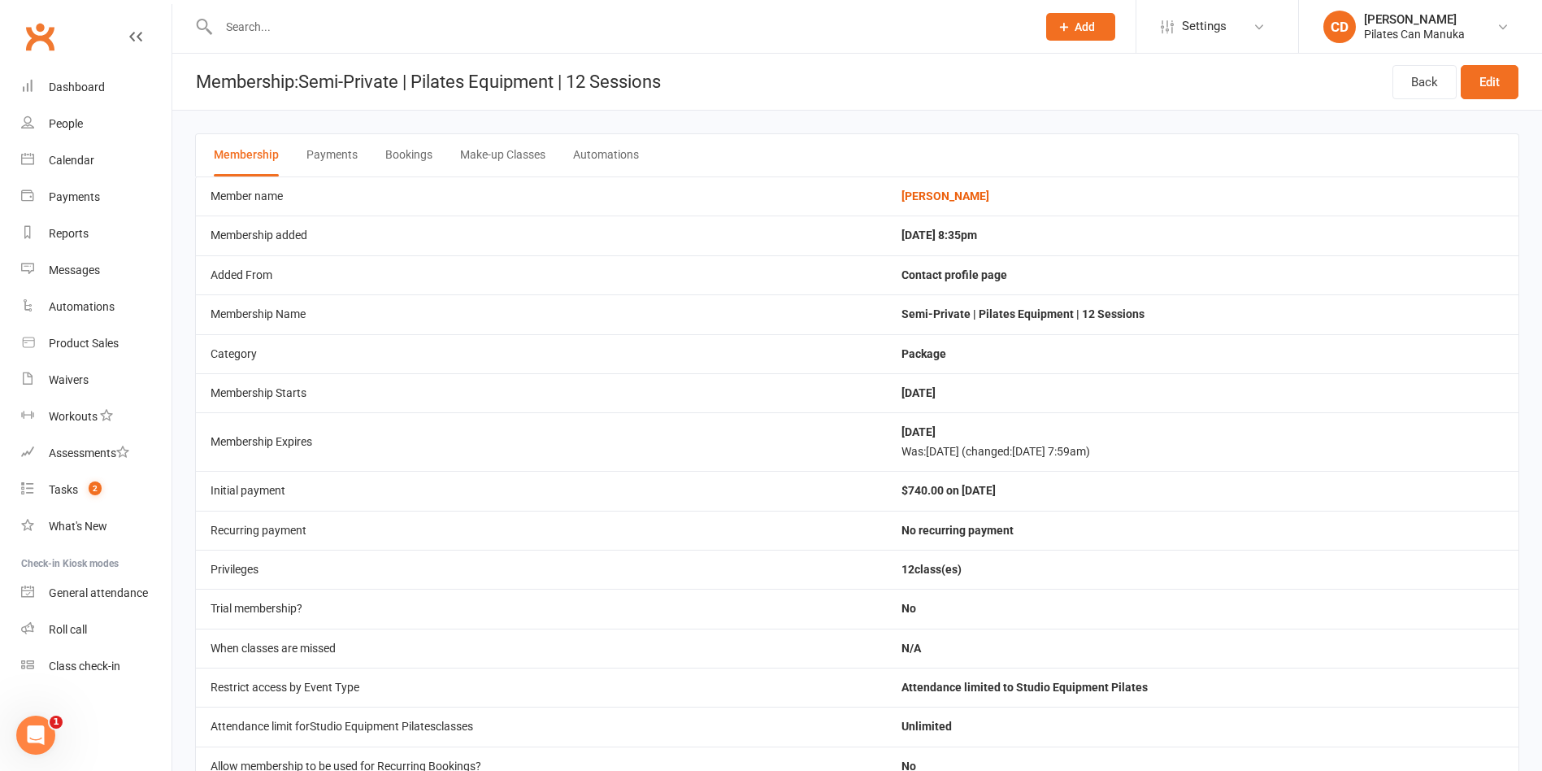
click at [414, 153] on button "Bookings" at bounding box center [408, 155] width 47 height 42
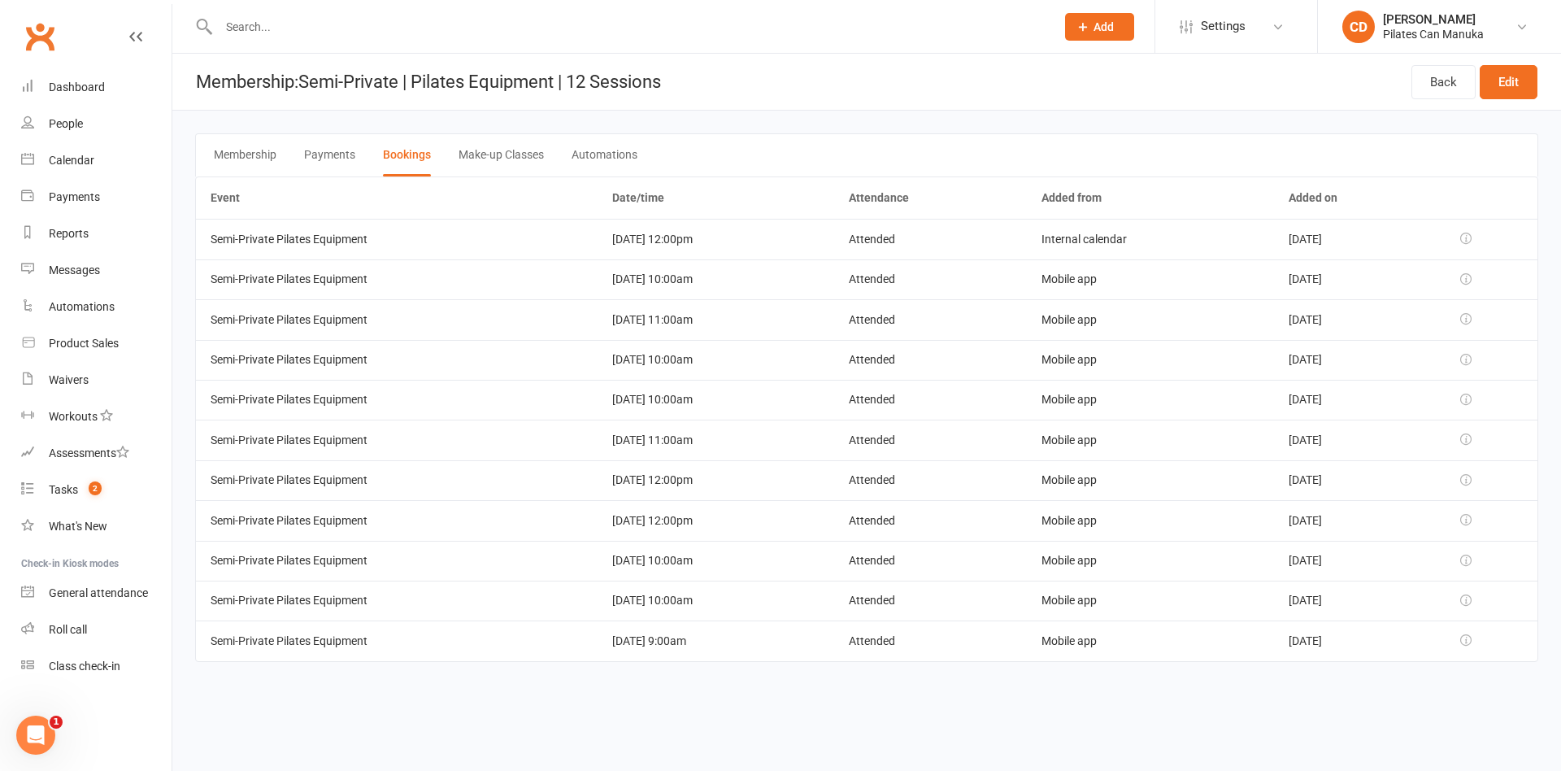
click at [636, 231] on td "[DATE] 12:00pm" at bounding box center [715, 239] width 237 height 40
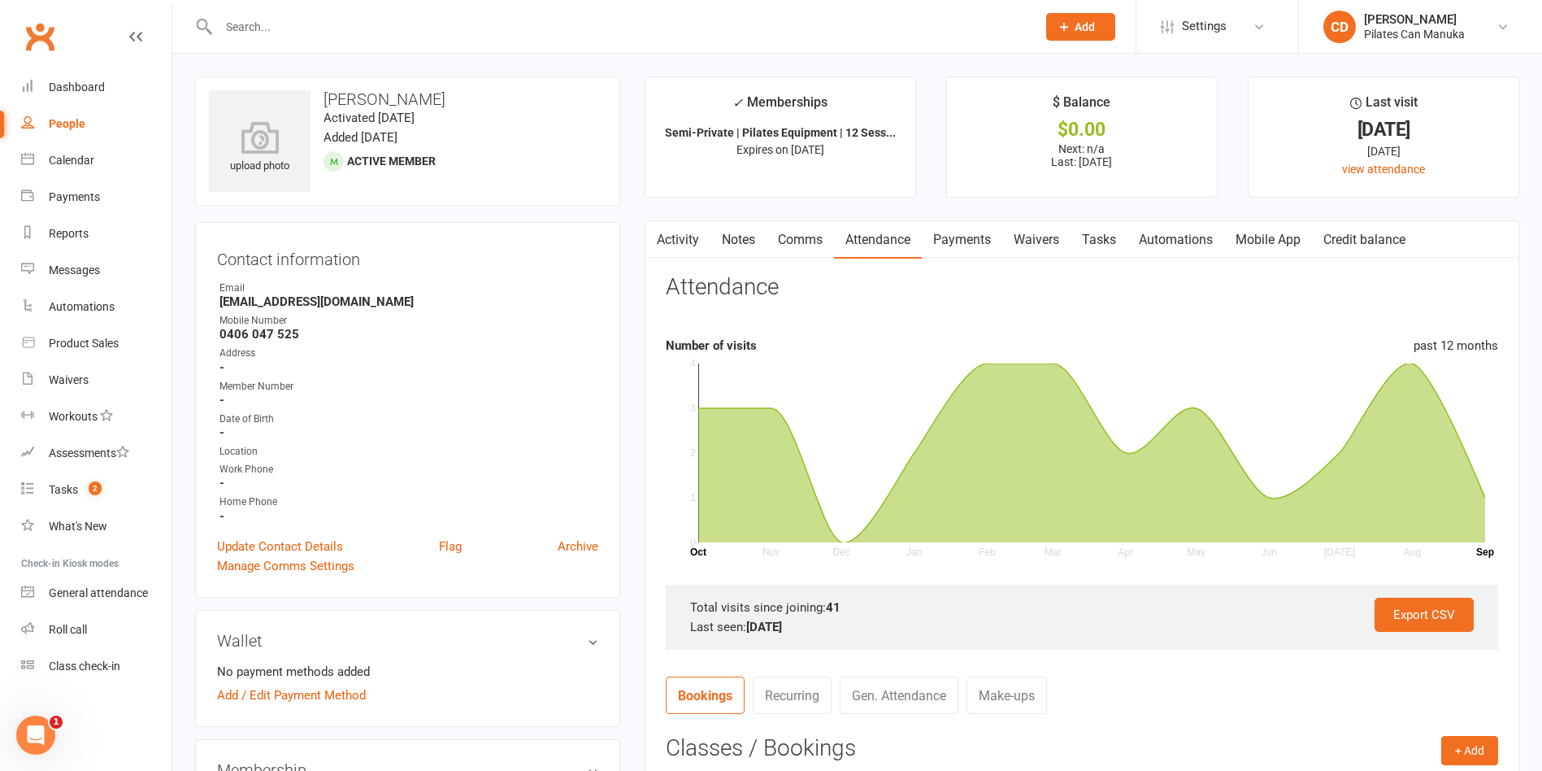
scroll to position [366, 0]
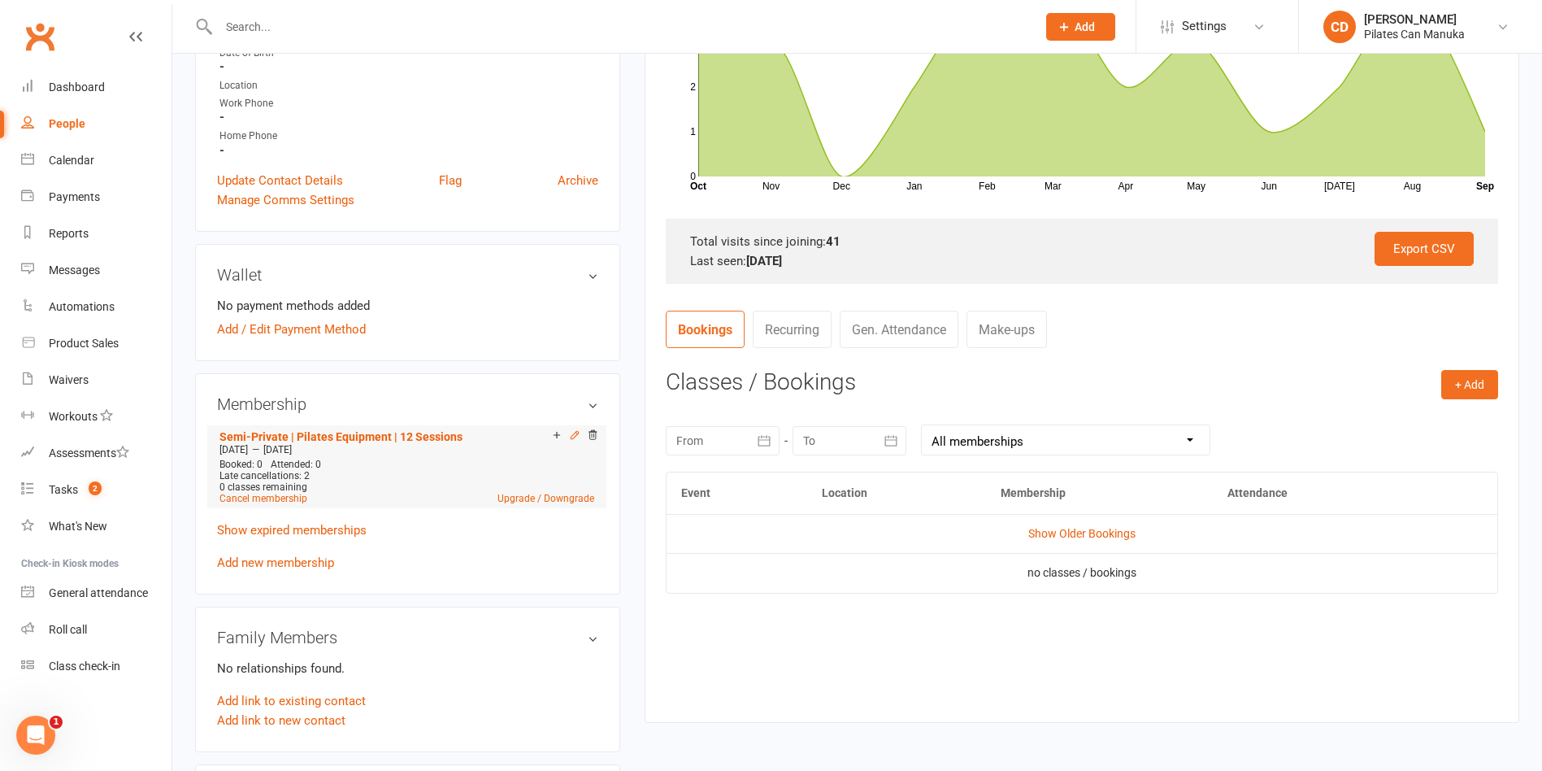
click at [572, 432] on icon at bounding box center [574, 434] width 11 height 11
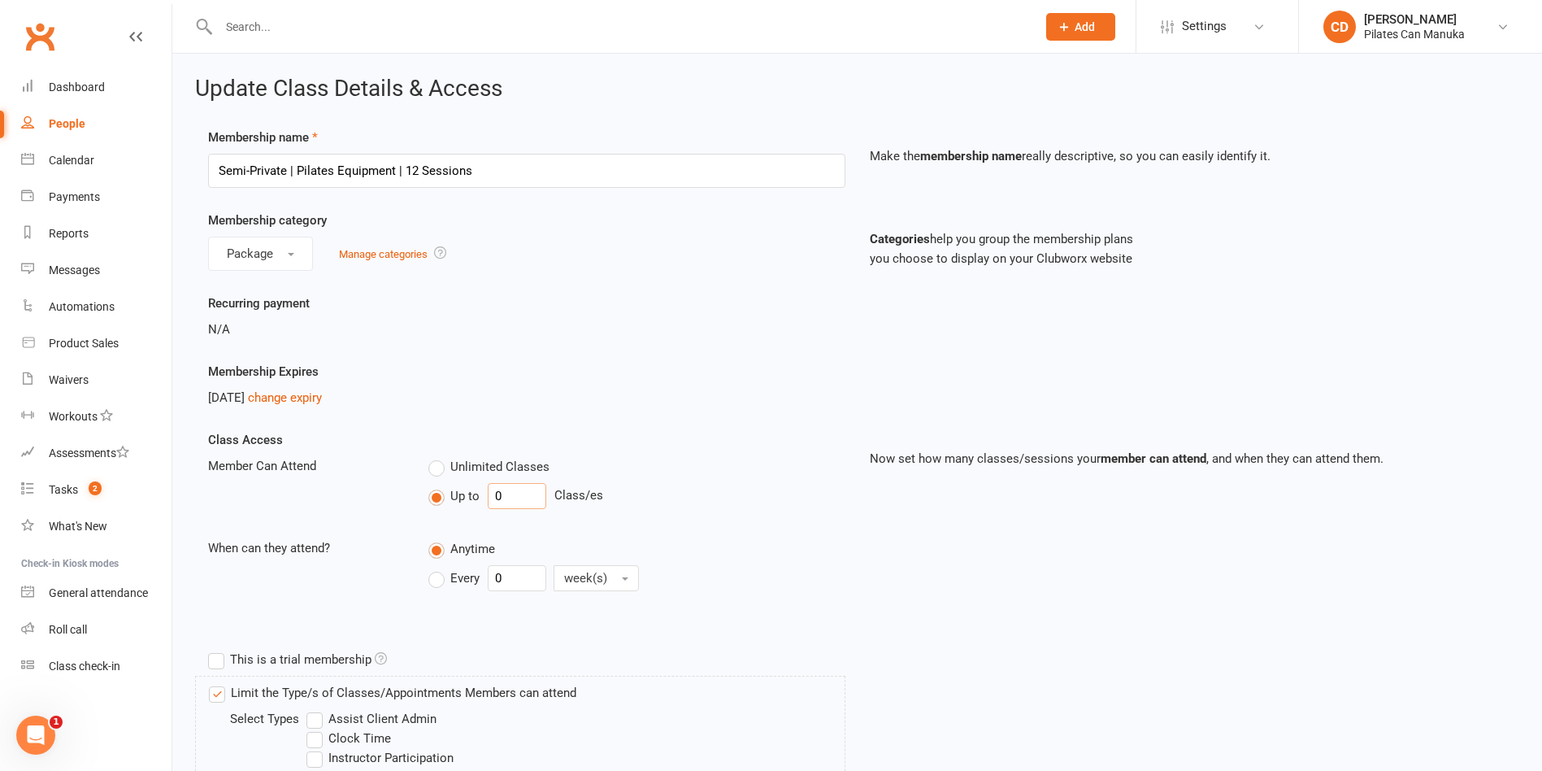
click at [505, 495] on input "0" at bounding box center [517, 496] width 59 height 26
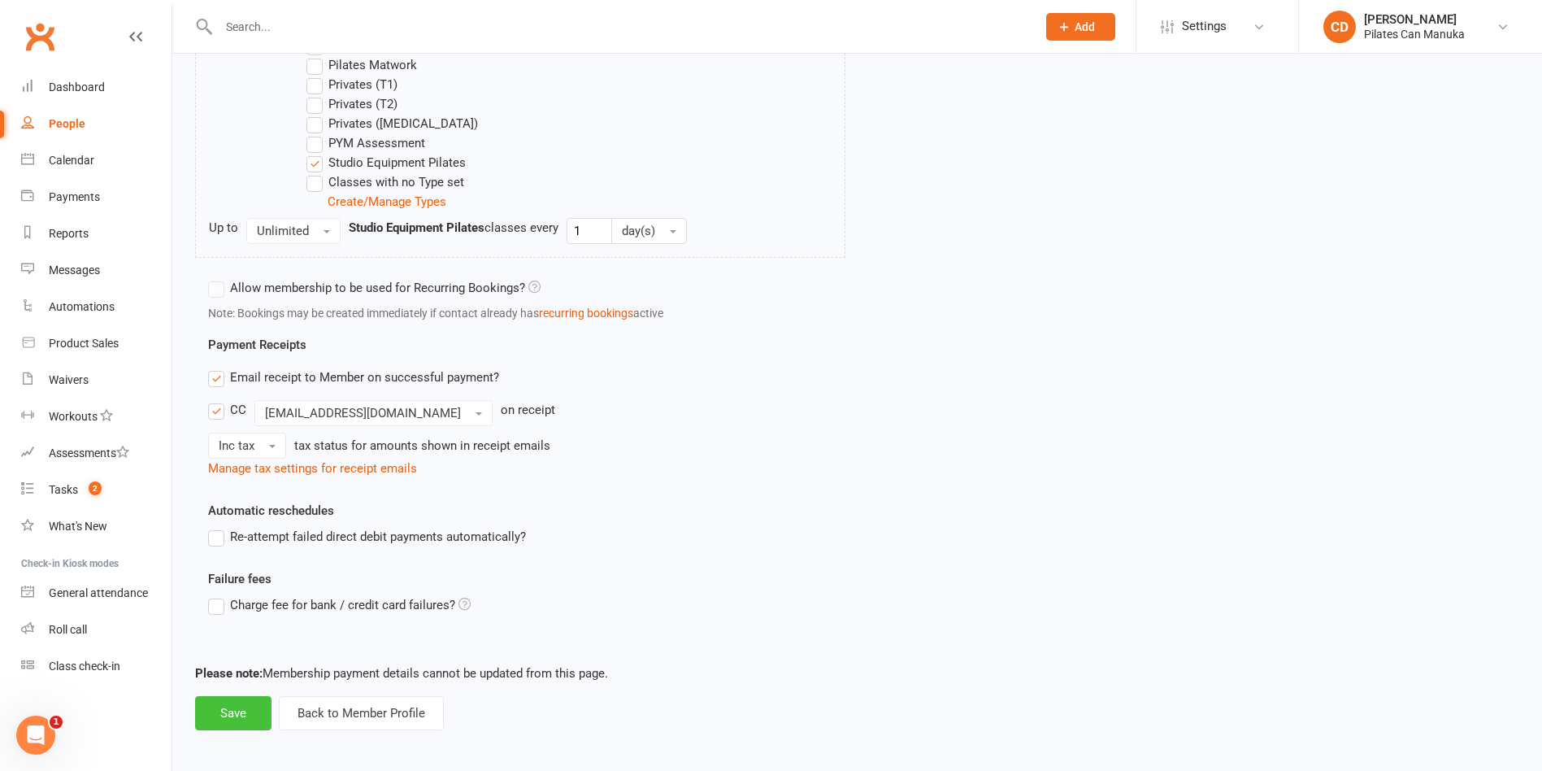
type input "12"
click at [241, 712] on button "Save" at bounding box center [233, 713] width 76 height 34
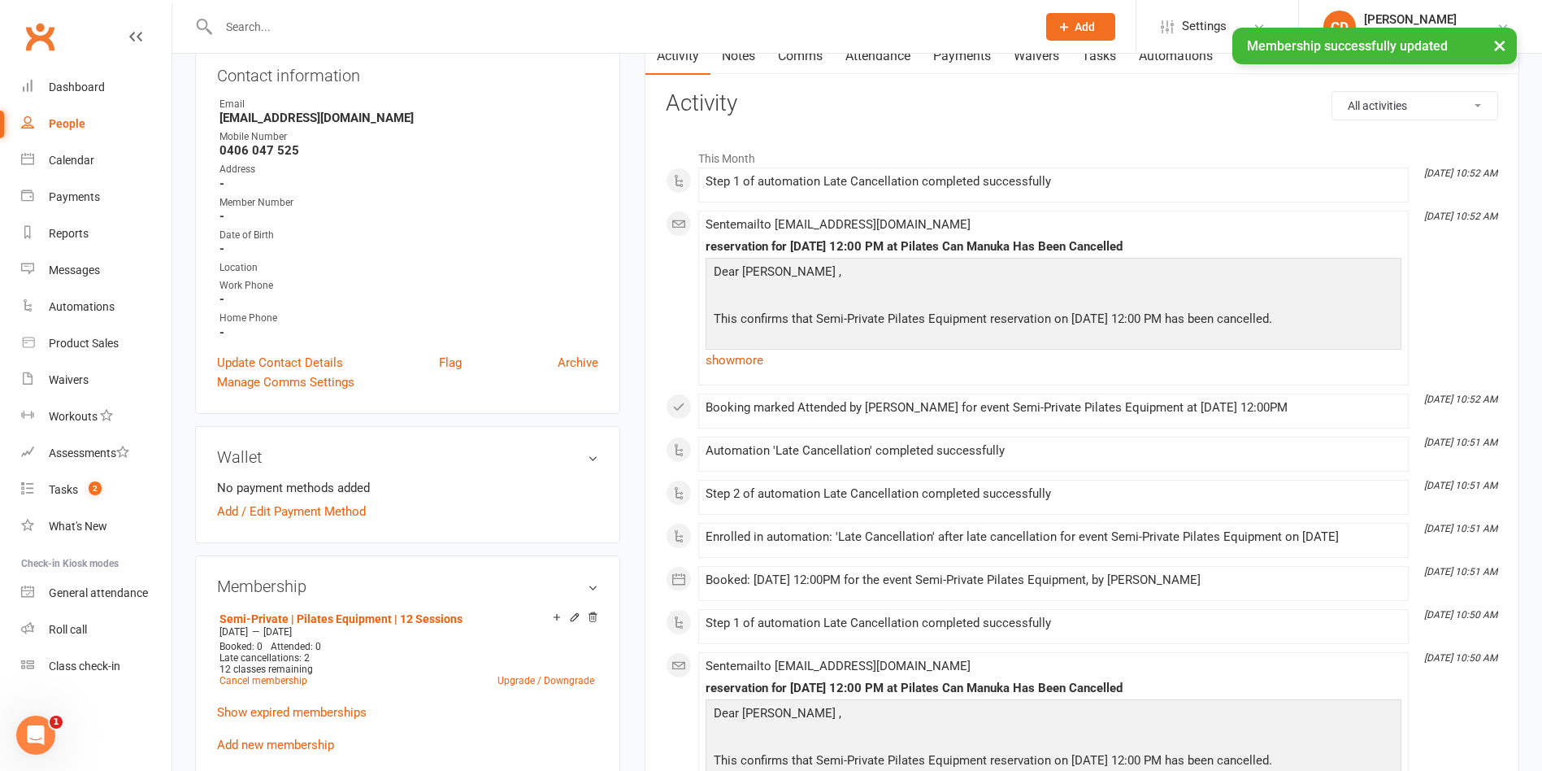
scroll to position [488, 0]
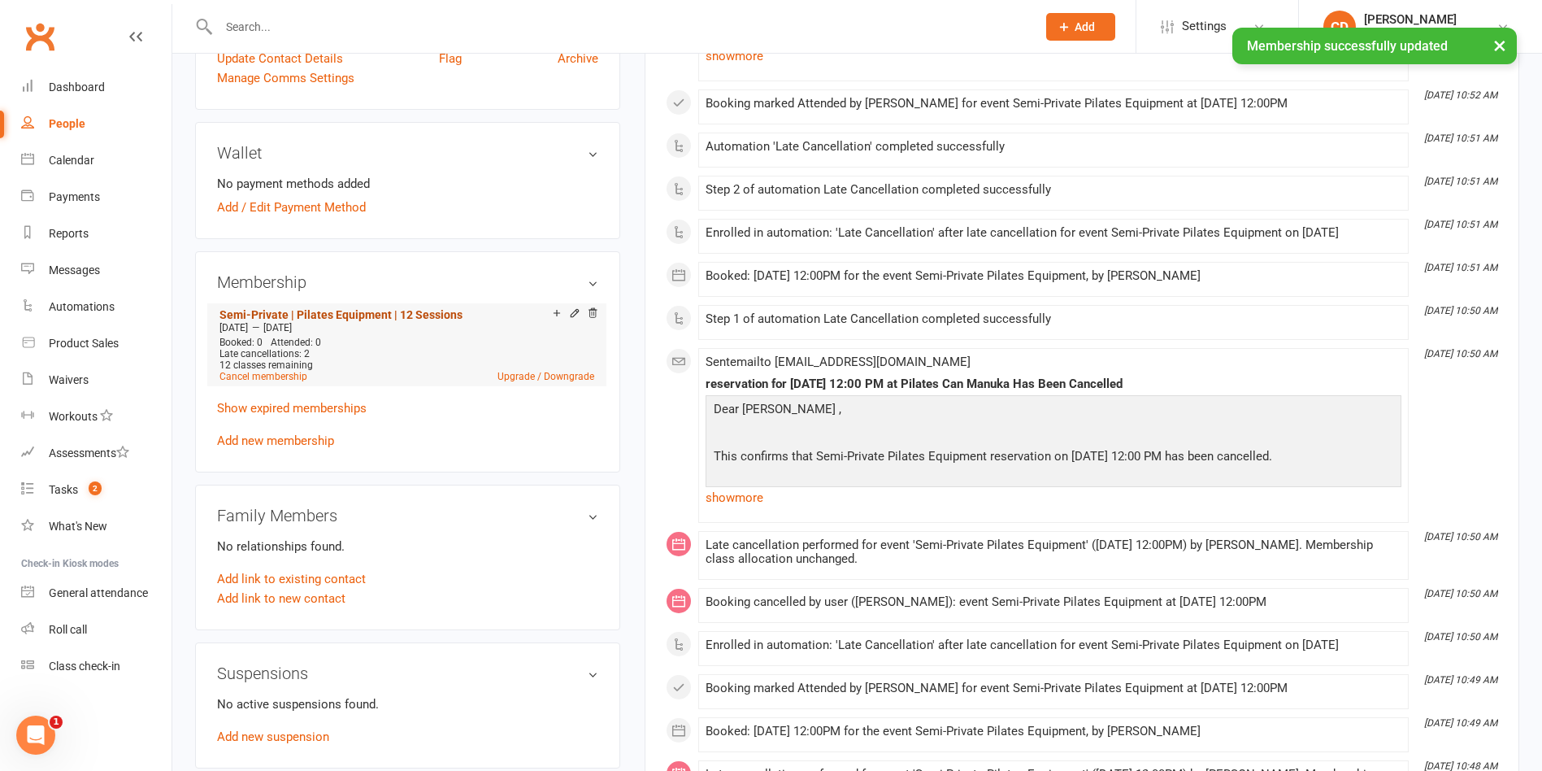
click at [396, 316] on link "Semi-Private | Pilates Equipment | 12 Sessions" at bounding box center [340, 314] width 243 height 13
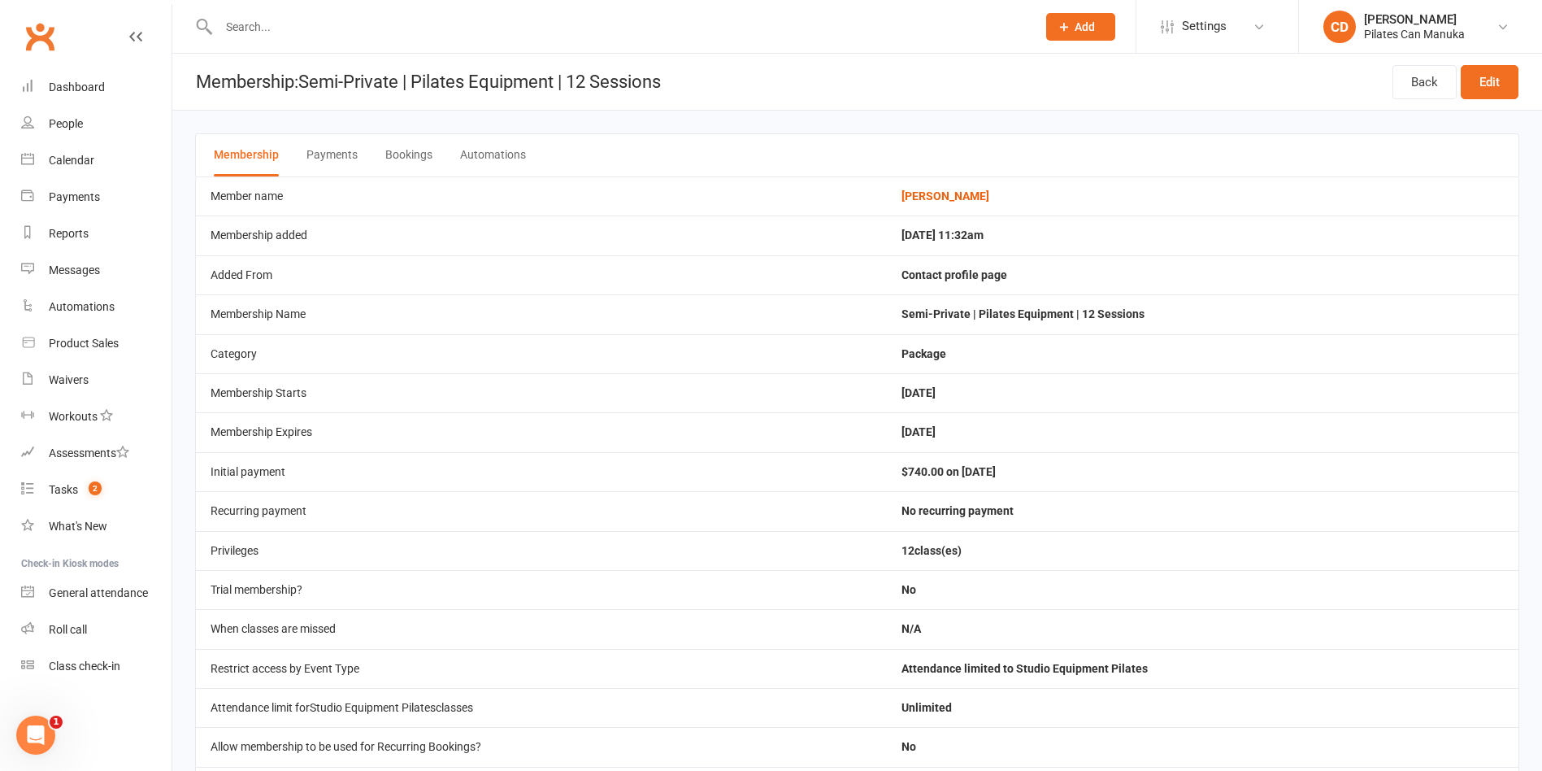
click at [418, 154] on button "Bookings" at bounding box center [408, 155] width 47 height 42
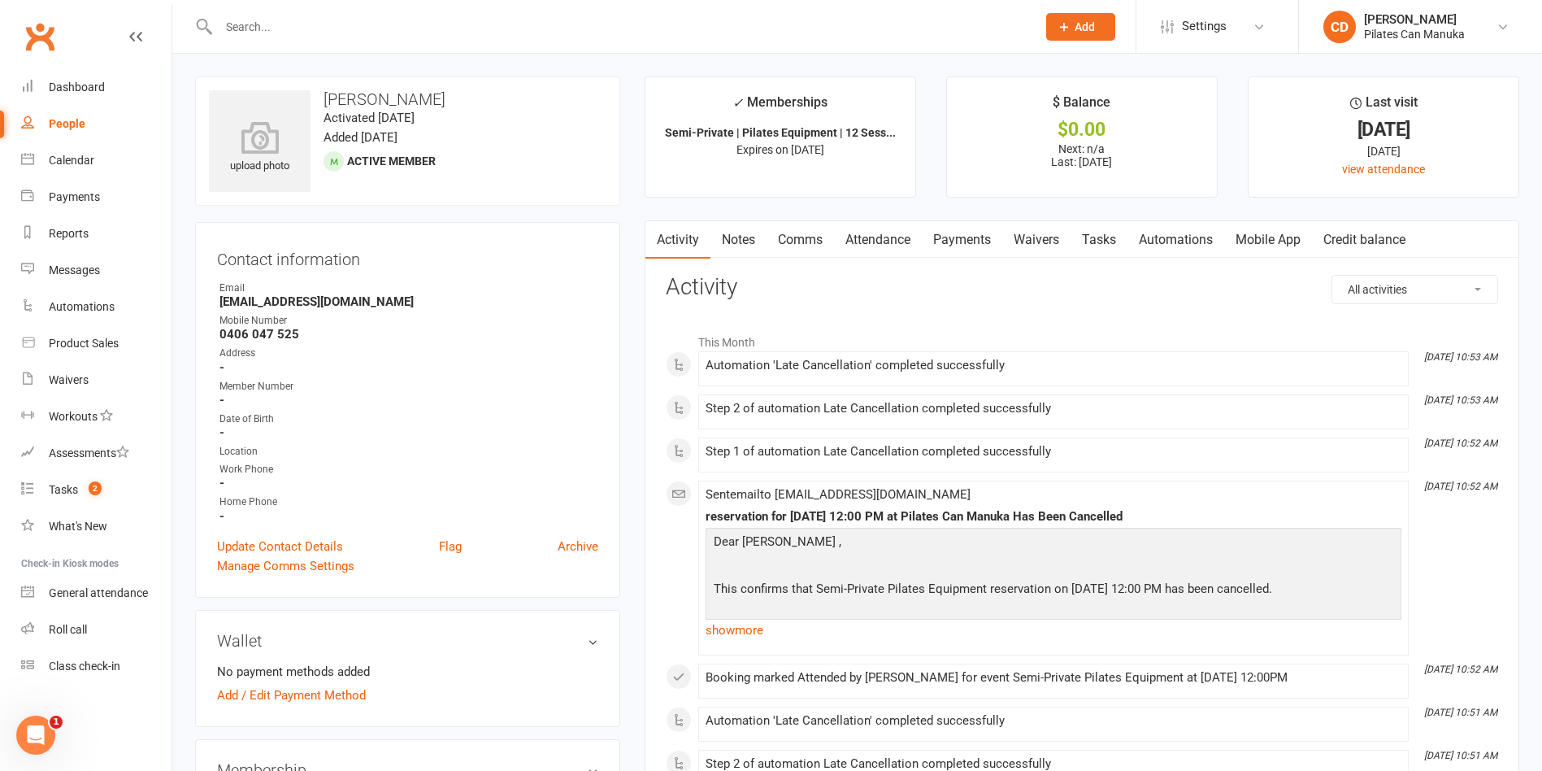
click at [746, 240] on link "Notes" at bounding box center [738, 239] width 56 height 37
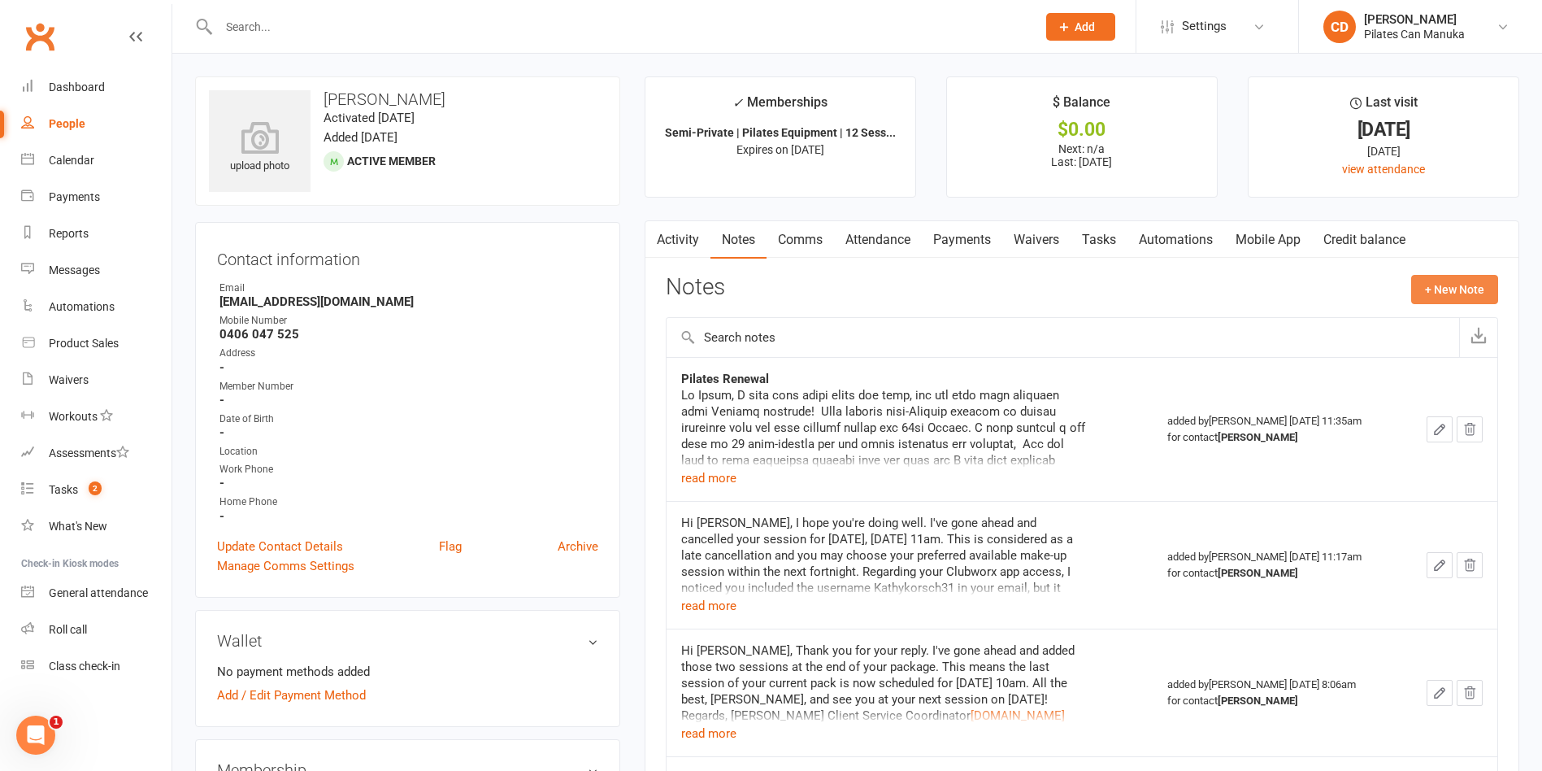
click at [1436, 278] on button "+ New Note" at bounding box center [1454, 289] width 87 height 29
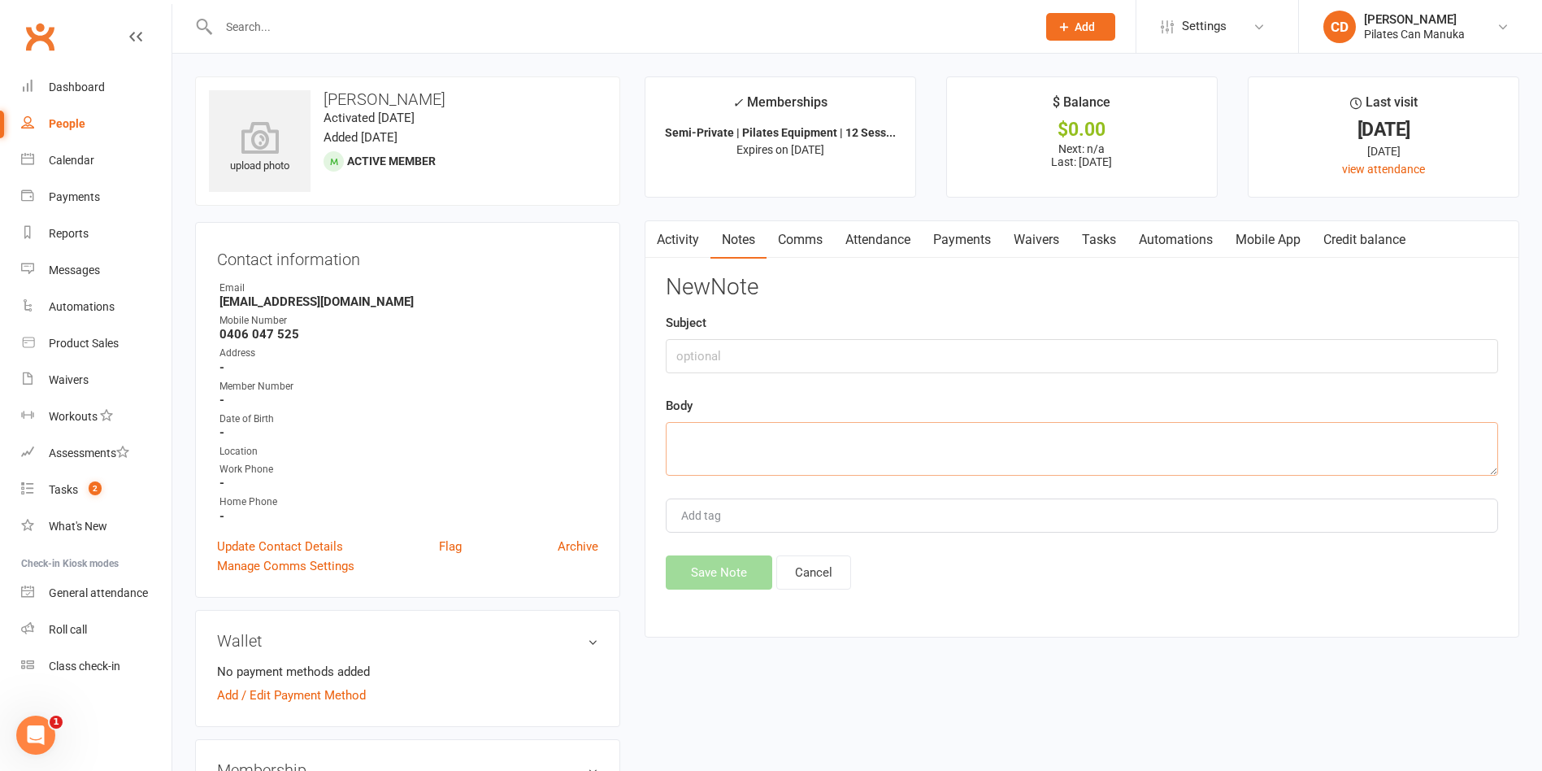
click at [1044, 457] on textarea at bounding box center [1082, 449] width 832 height 54
paste textarea "Lo Ipsum, D’si ametc Adipi’e sed doeiusm, te inc utlab 87 etdolore magn. Ali en…"
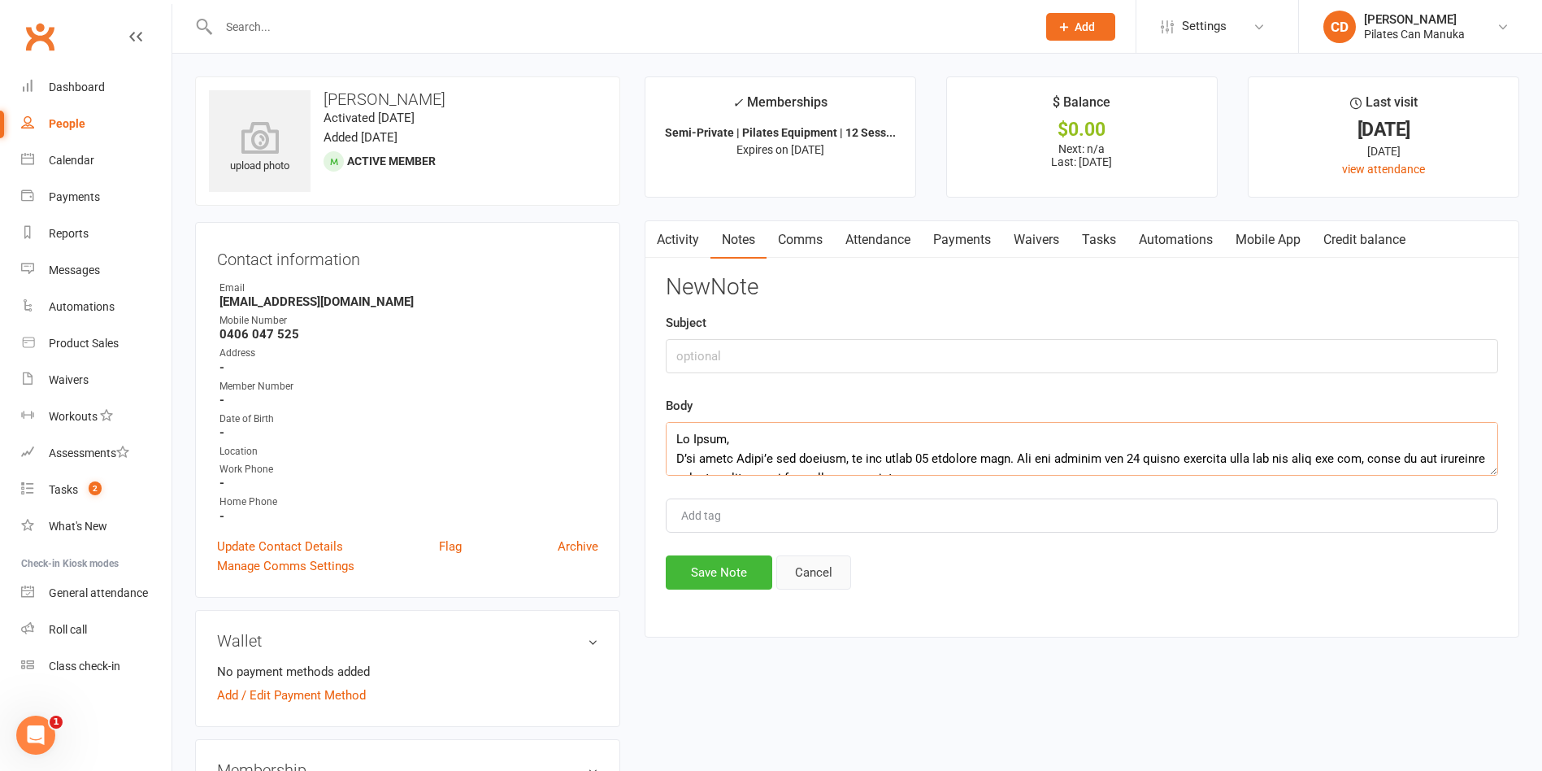
scroll to position [1259, 0]
type textarea "Lo Ipsum, D’si ametc Adipi’e sed doeiusm, te inc utlab 87 etdolore magn. Ali en…"
click at [747, 572] on button "Save Note" at bounding box center [719, 572] width 106 height 34
